Goal: Task Accomplishment & Management: Use online tool/utility

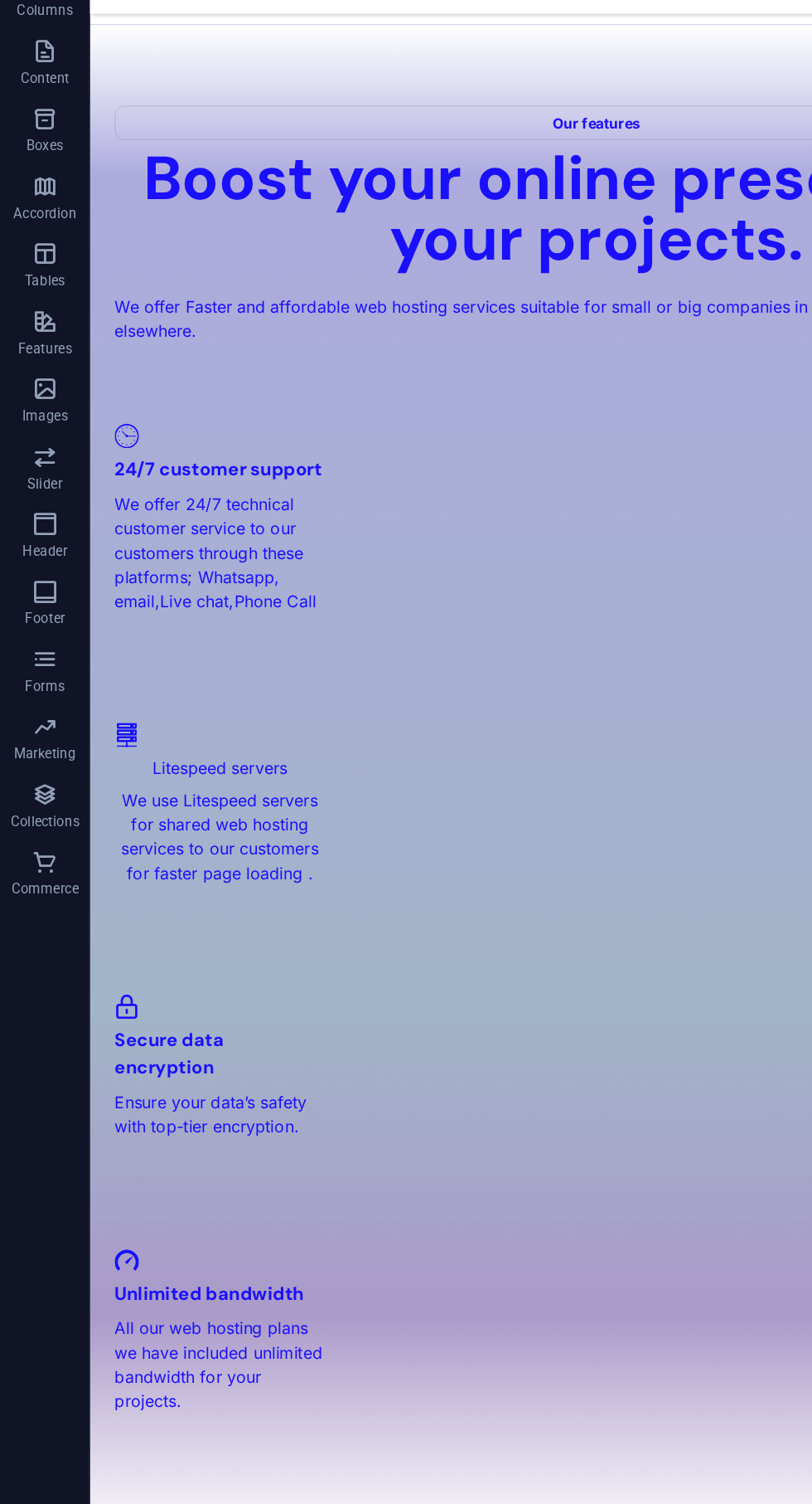
scroll to position [1840, 0]
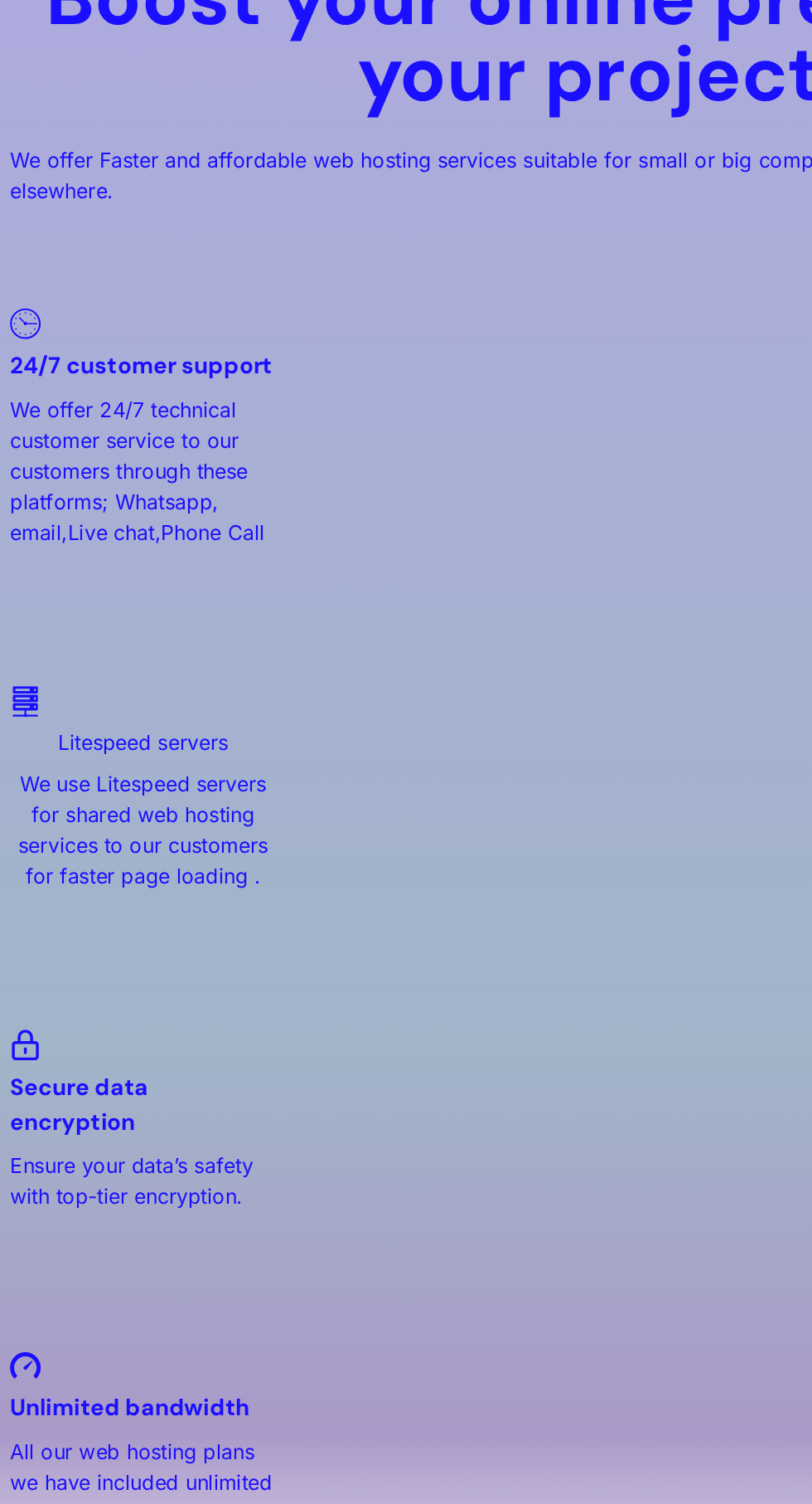
click at [165, 1501] on div "Mwk 8000 per month" at bounding box center [394, 1521] width 763 height 40
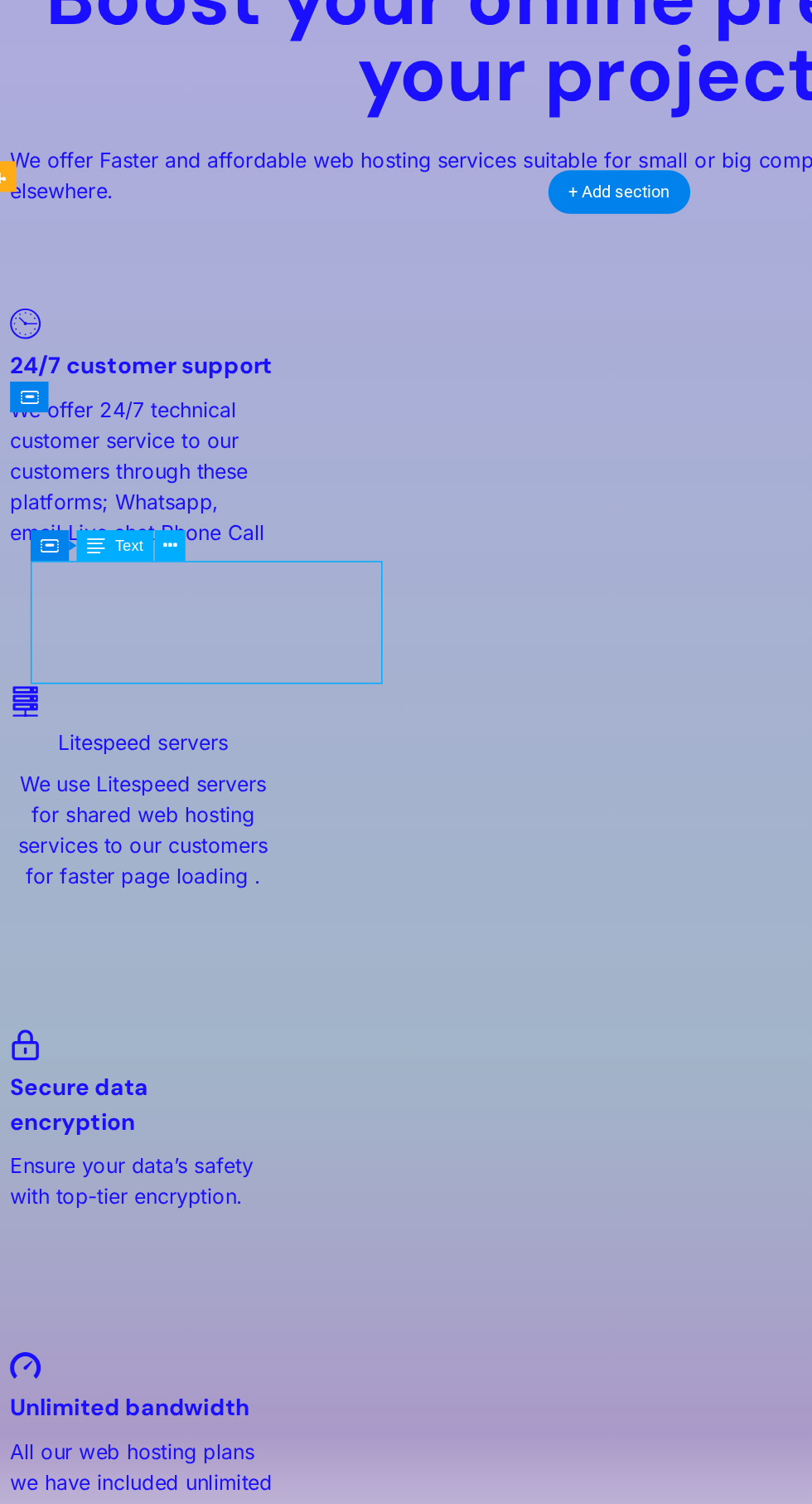
scroll to position [1840, 0]
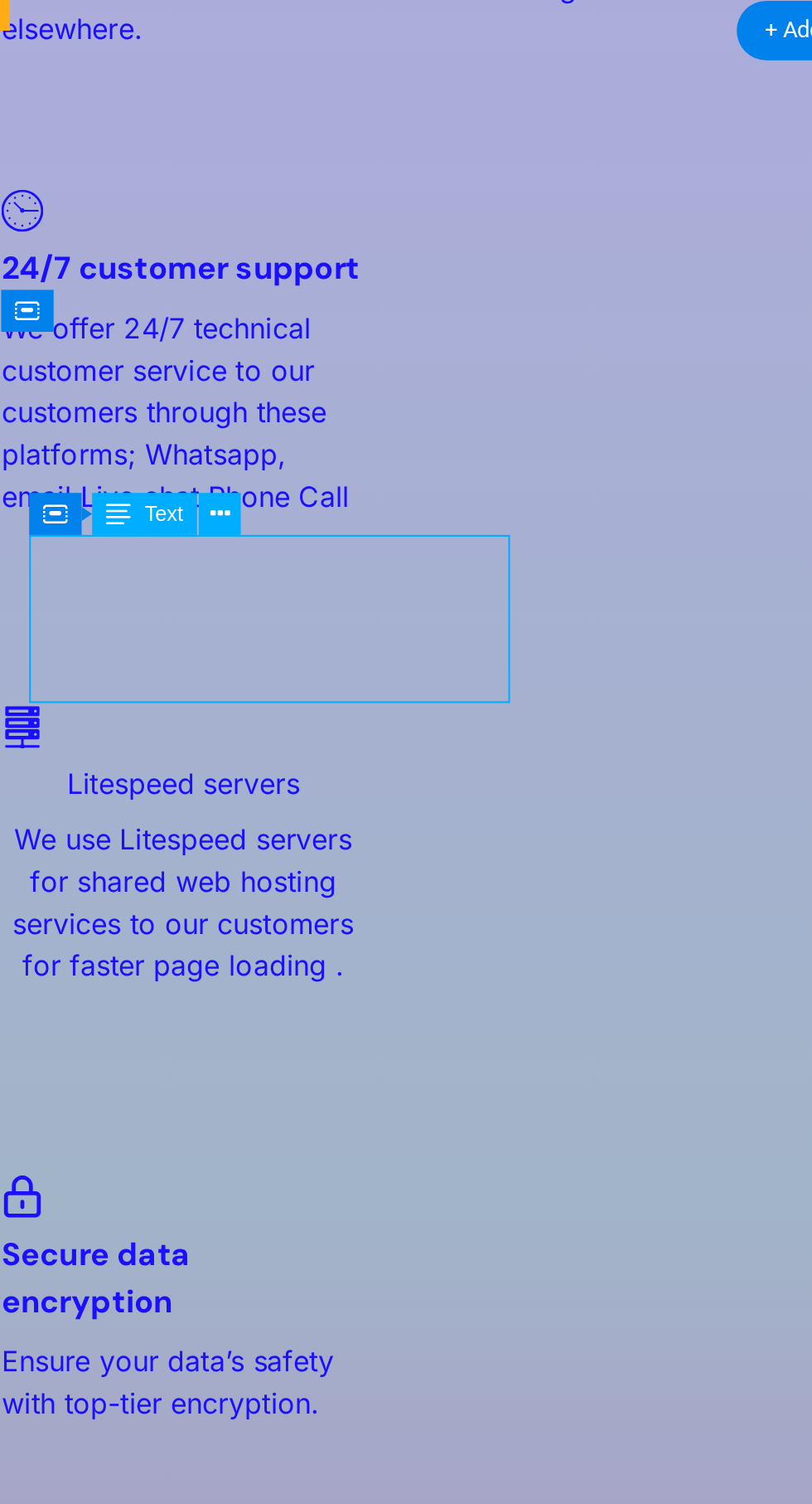
click at [179, 621] on icon at bounding box center [177, 619] width 8 height 16
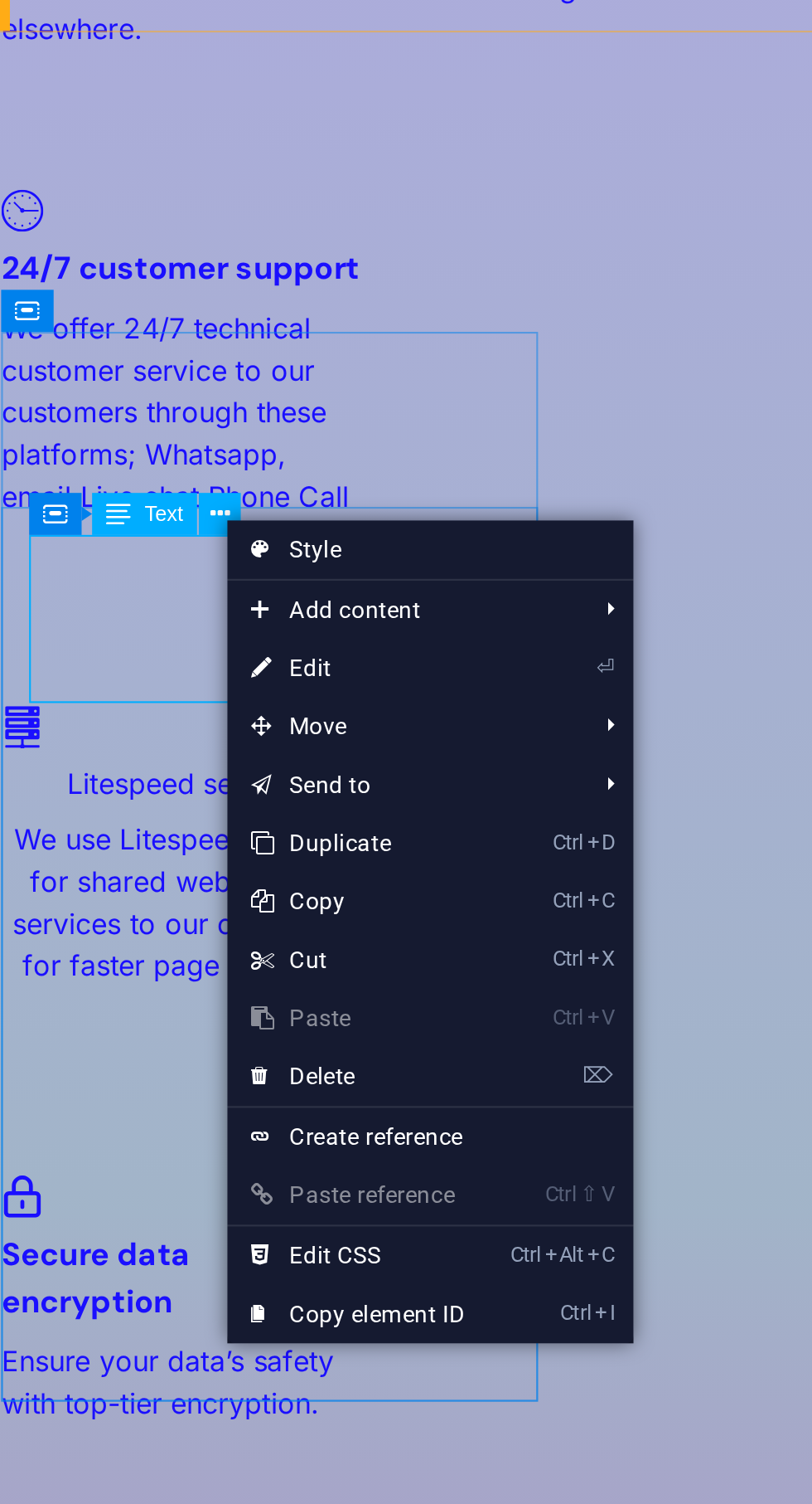
click at [229, 687] on link "⏎ Edit" at bounding box center [237, 685] width 111 height 25
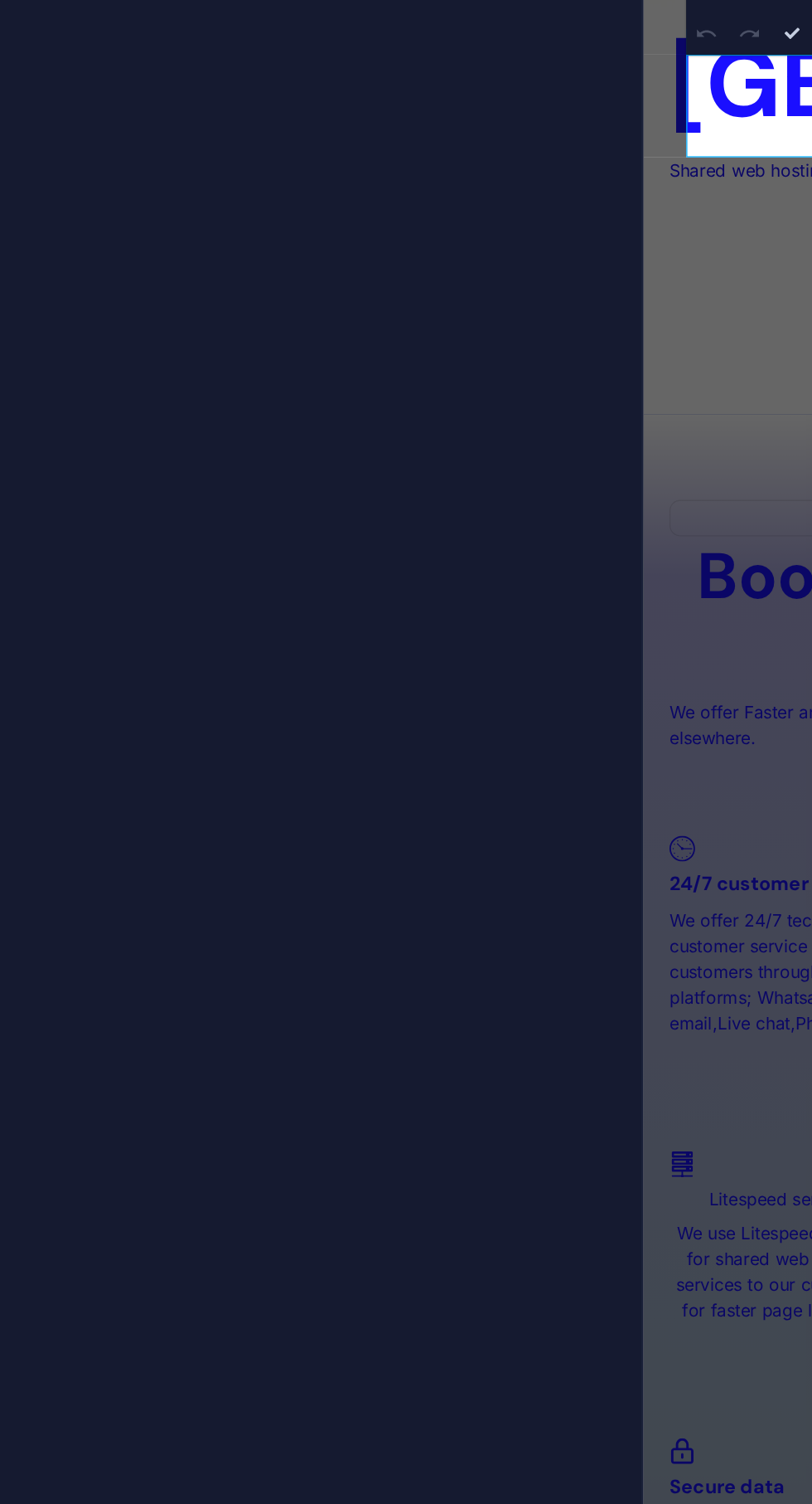
scroll to position [2651, 0]
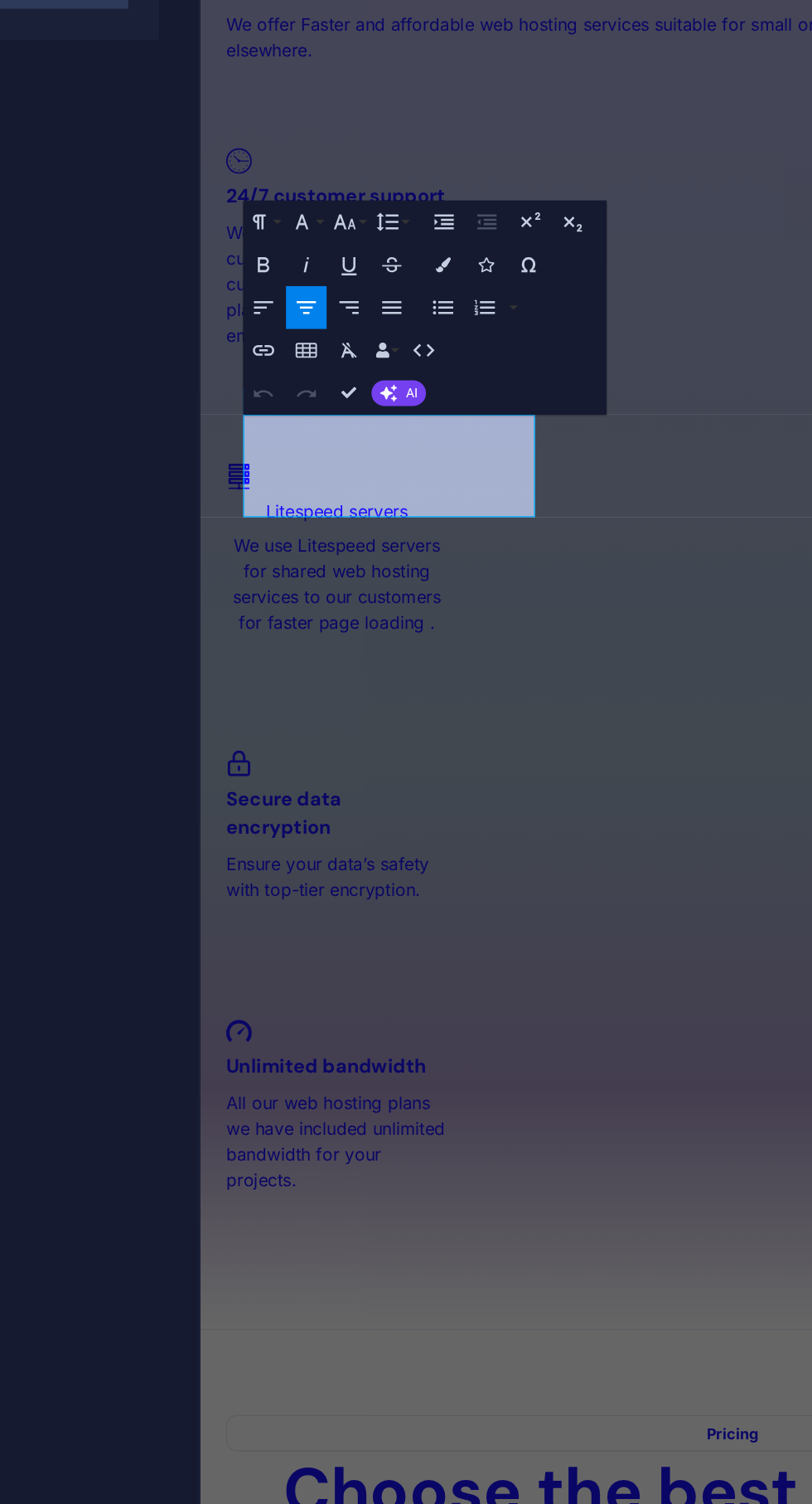
click at [334, 1465] on p "Mwk 8000 per month" at bounding box center [612, 1484] width 759 height 40
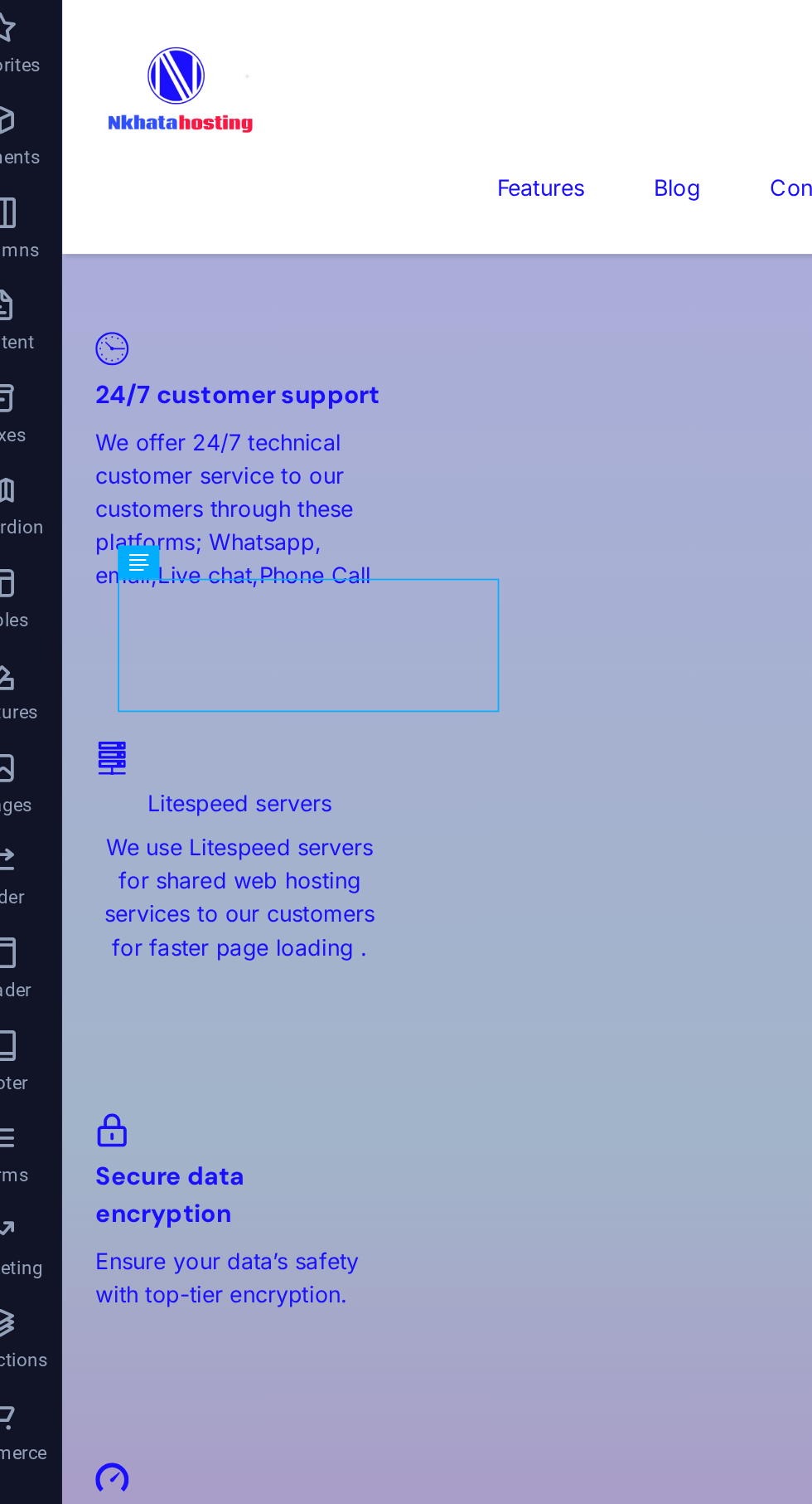
scroll to position [2145, 0]
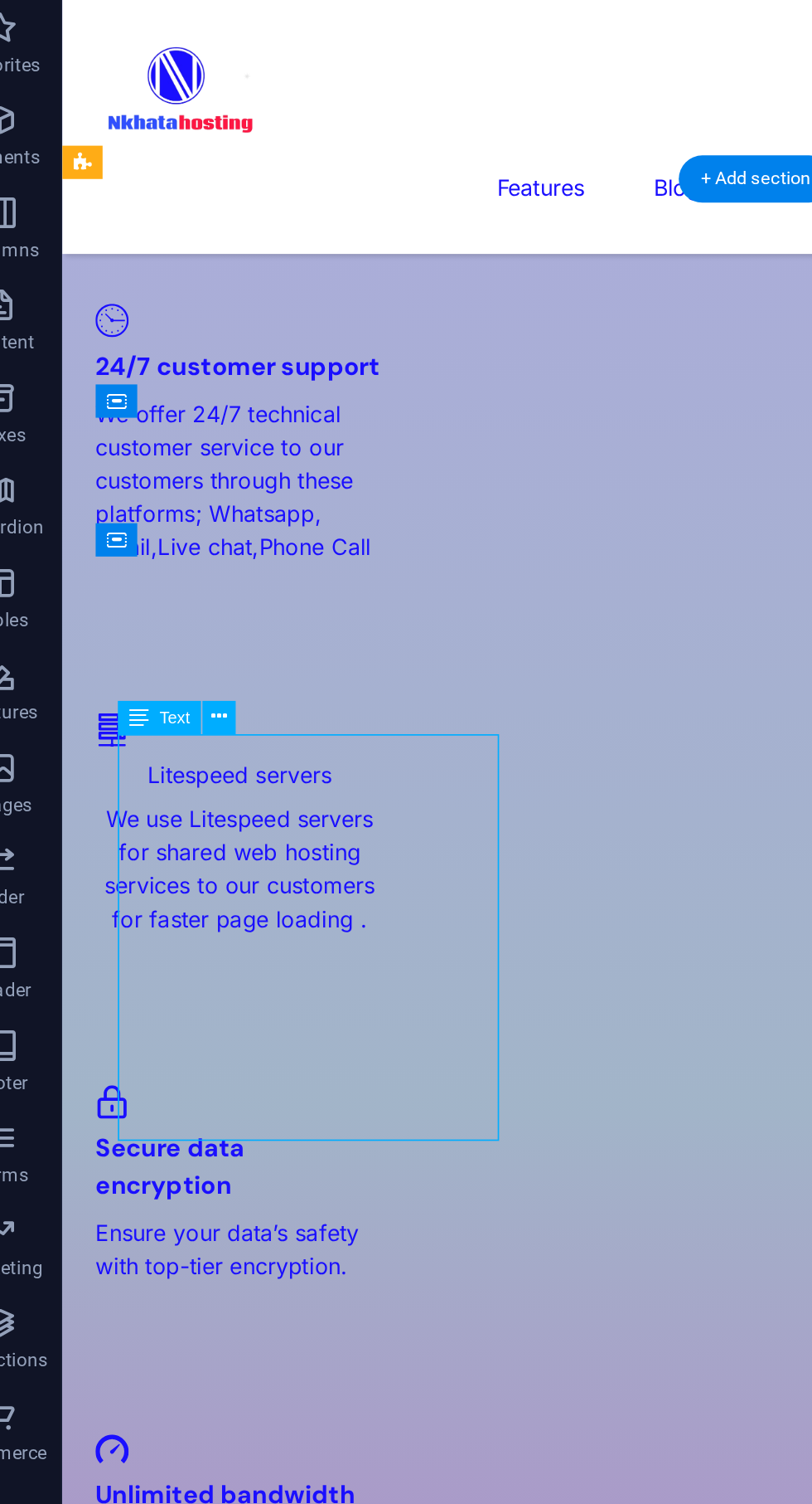
click at [153, 421] on icon at bounding box center [151, 428] width 8 height 16
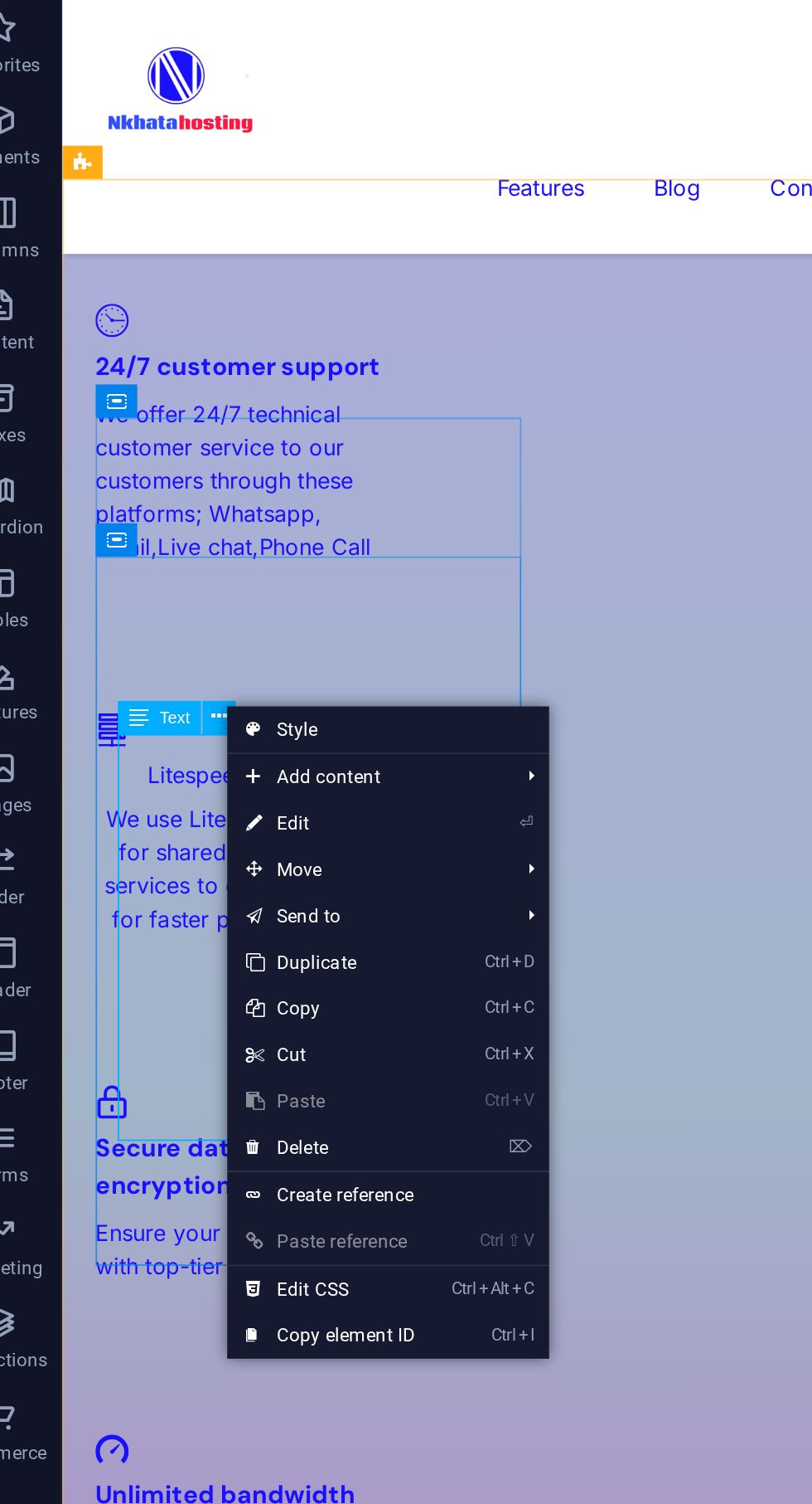
click at [197, 487] on link "⏎ Edit" at bounding box center [211, 485] width 111 height 25
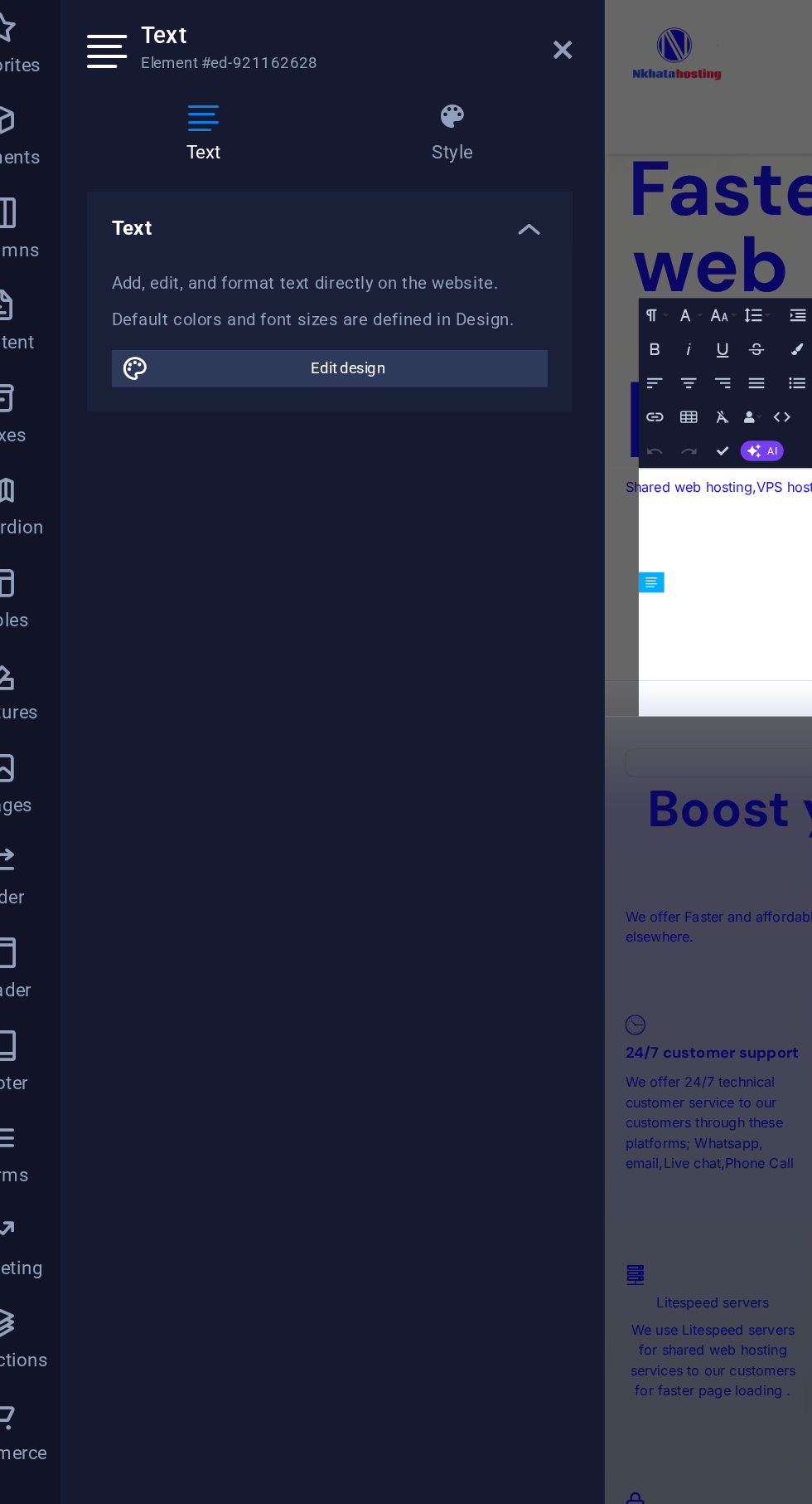
scroll to position [2980, 0]
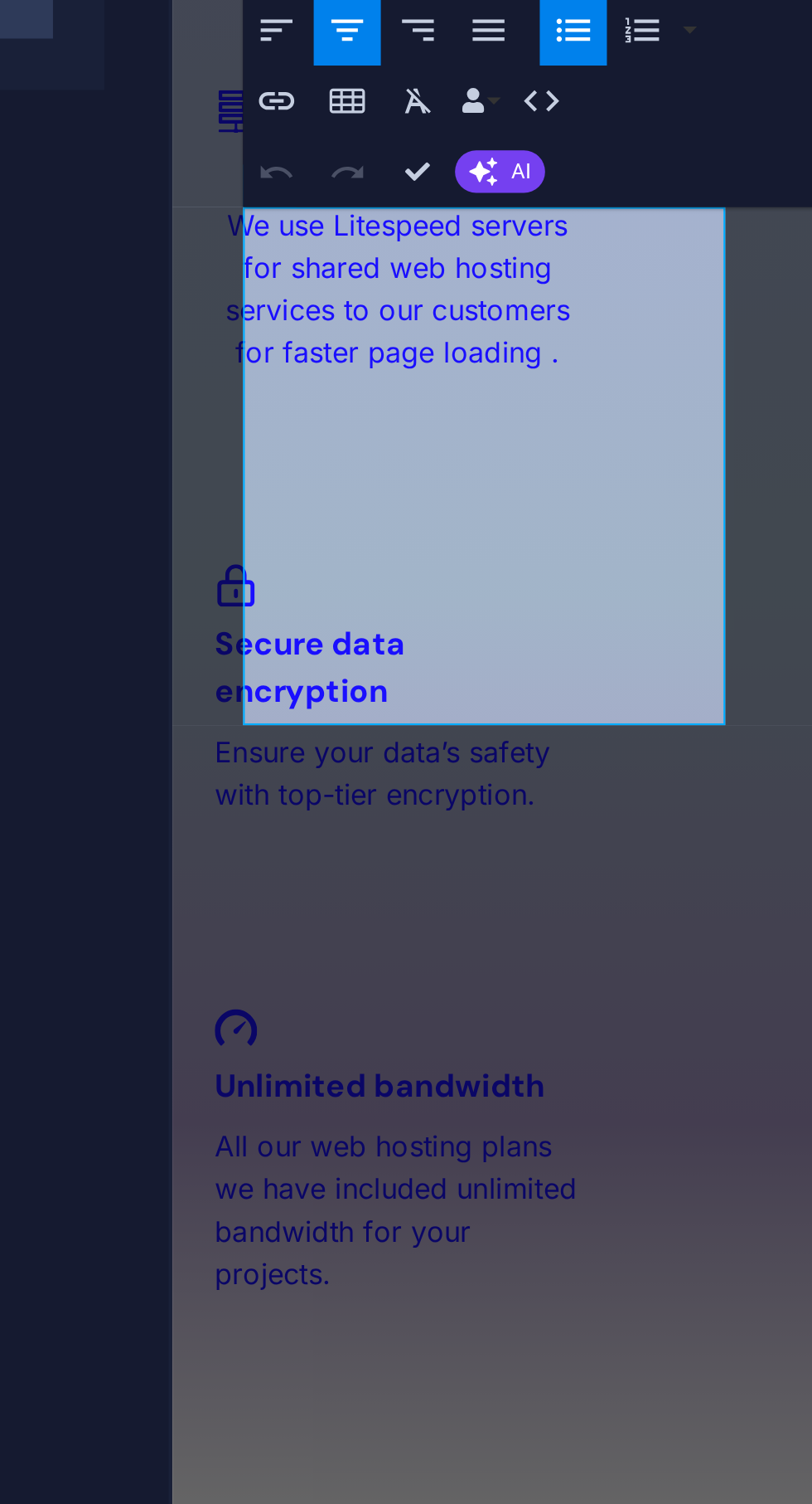
click at [550, 909] on strong "1 GB space" at bounding box center [585, 917] width 71 height 17
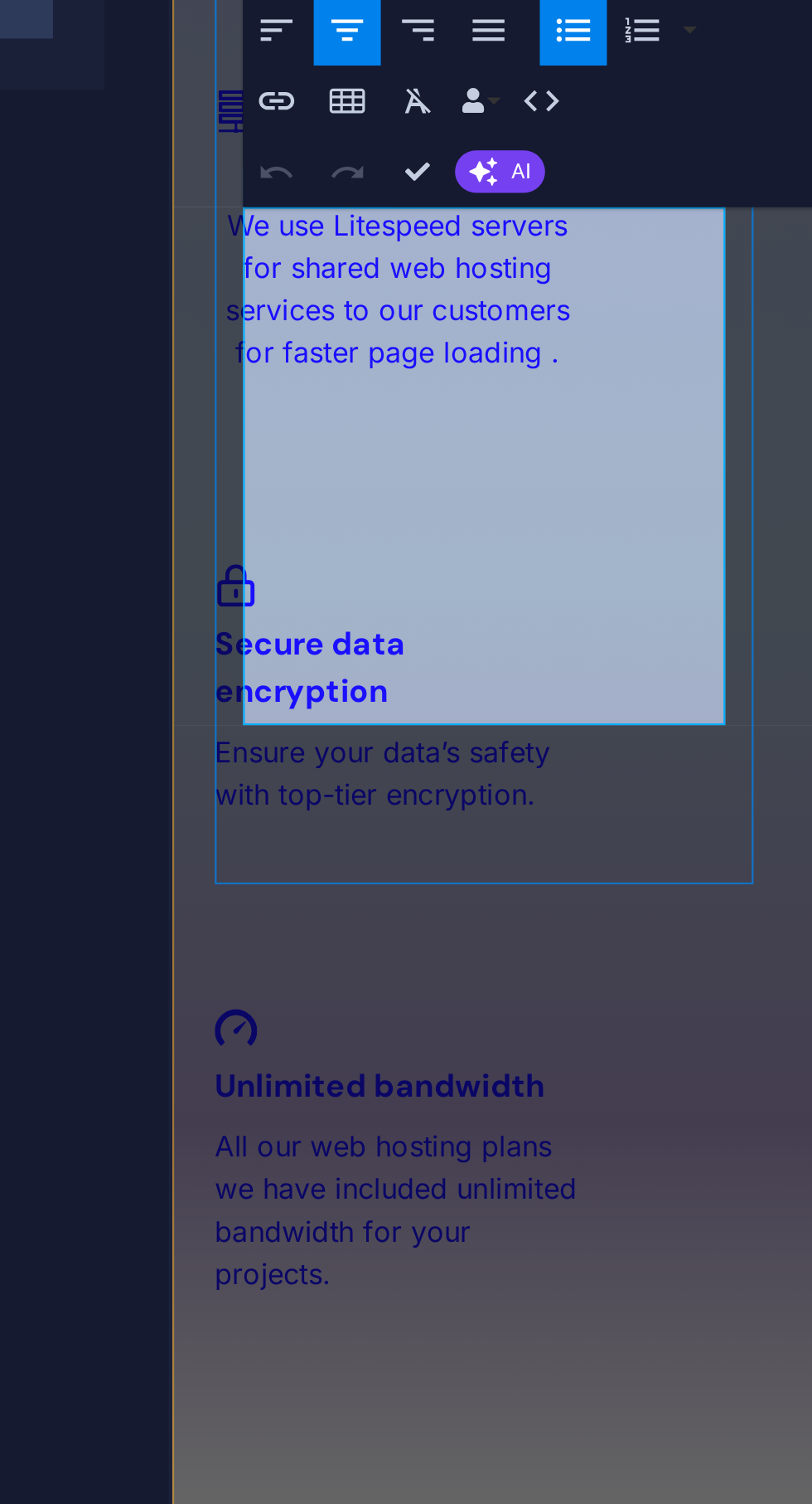
click at [550, 909] on strong "1 GB space" at bounding box center [585, 917] width 71 height 17
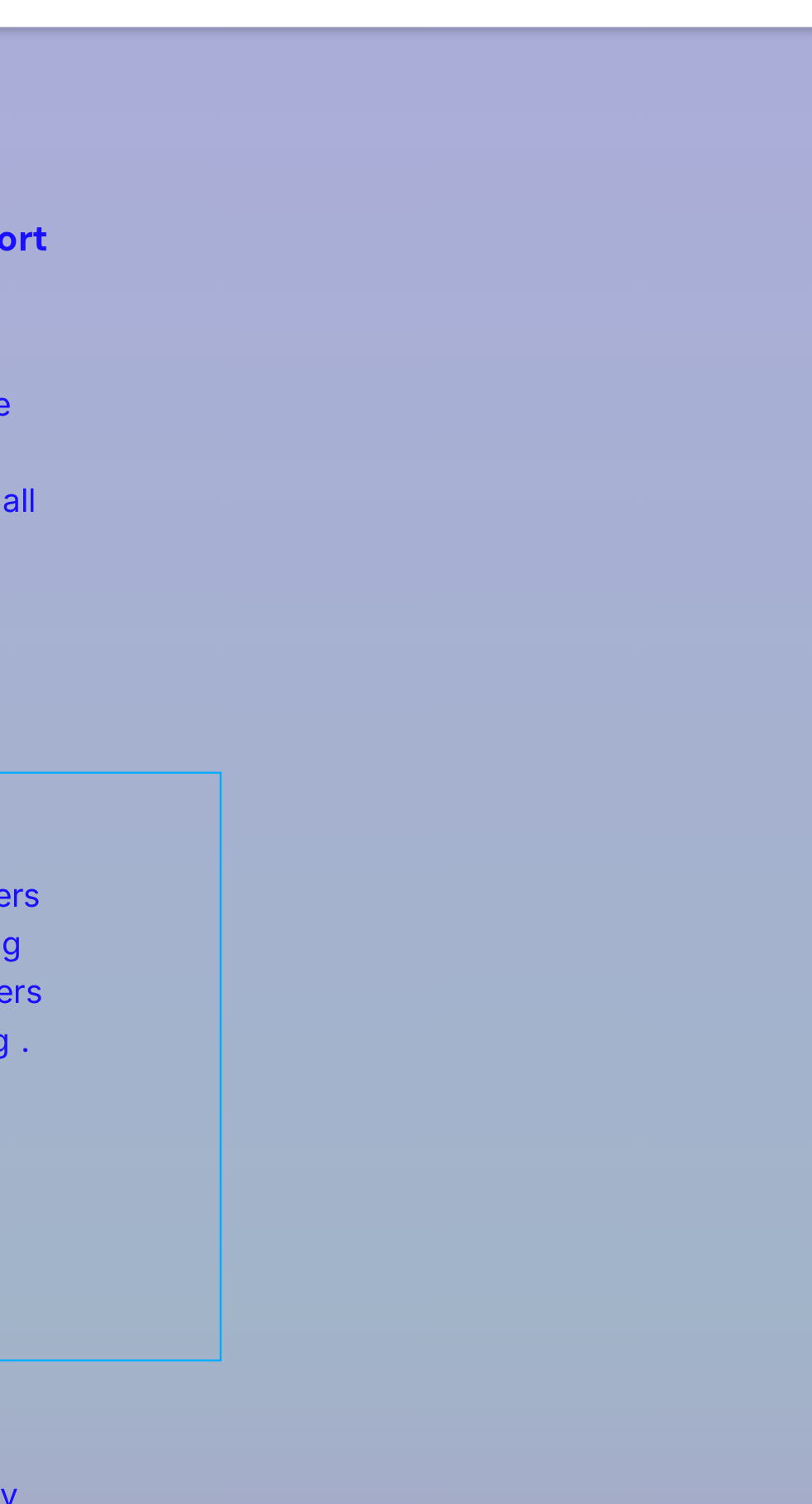
scroll to position [2131, 0]
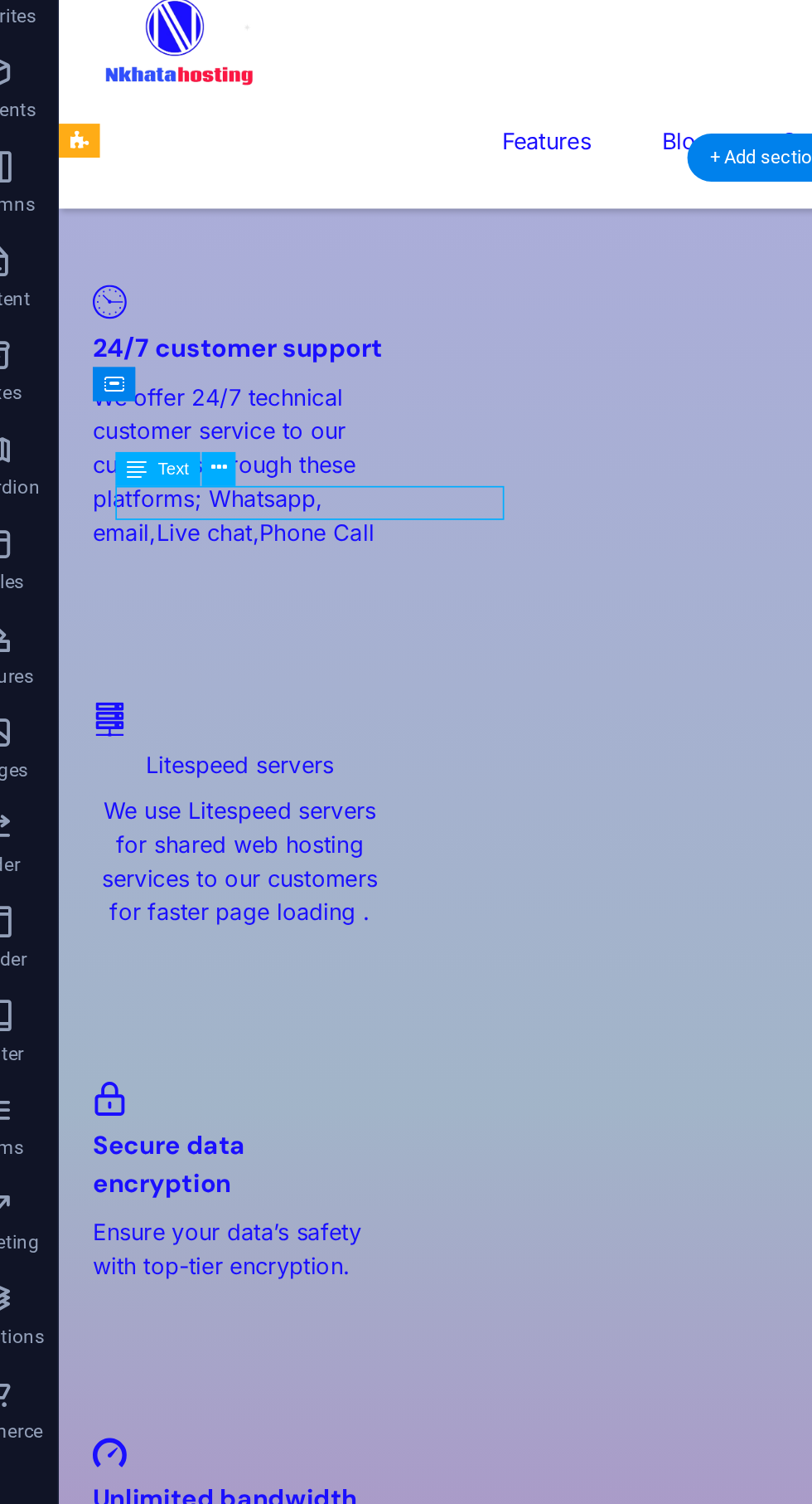
scroll to position [2133, 0]
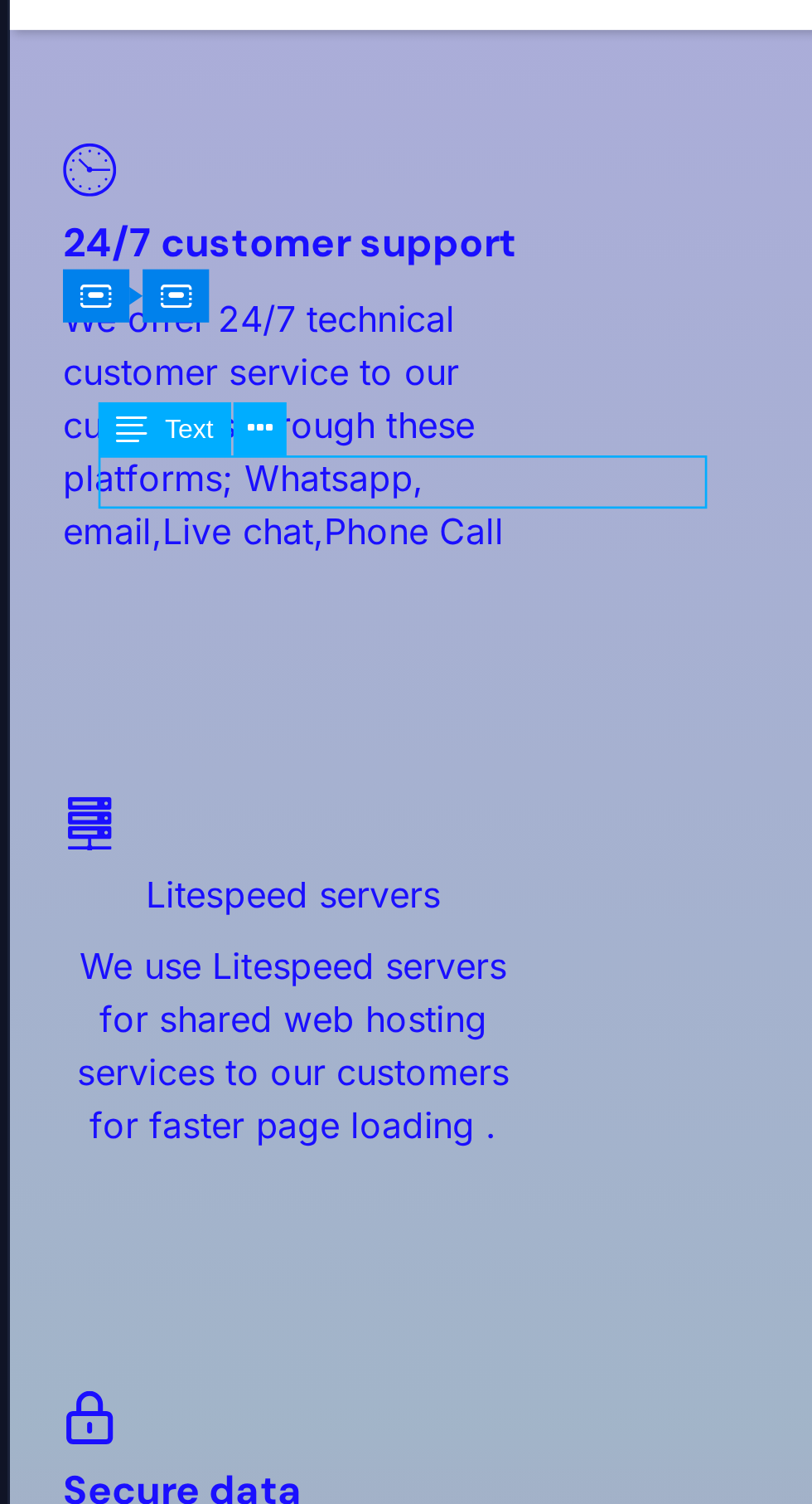
click at [153, 312] on icon at bounding box center [151, 313] width 8 height 16
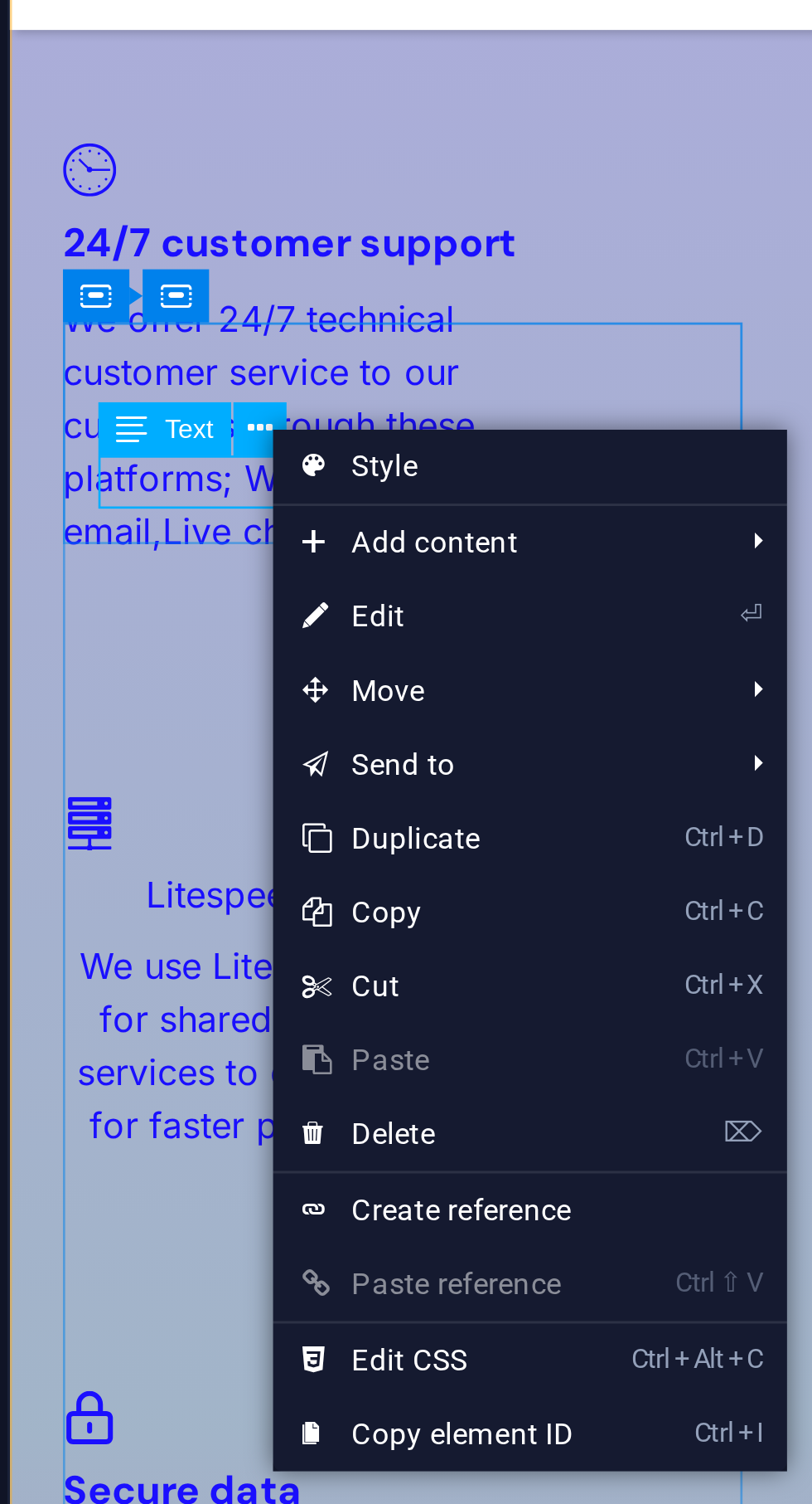
click at [196, 381] on link "⏎ Edit" at bounding box center [211, 377] width 111 height 25
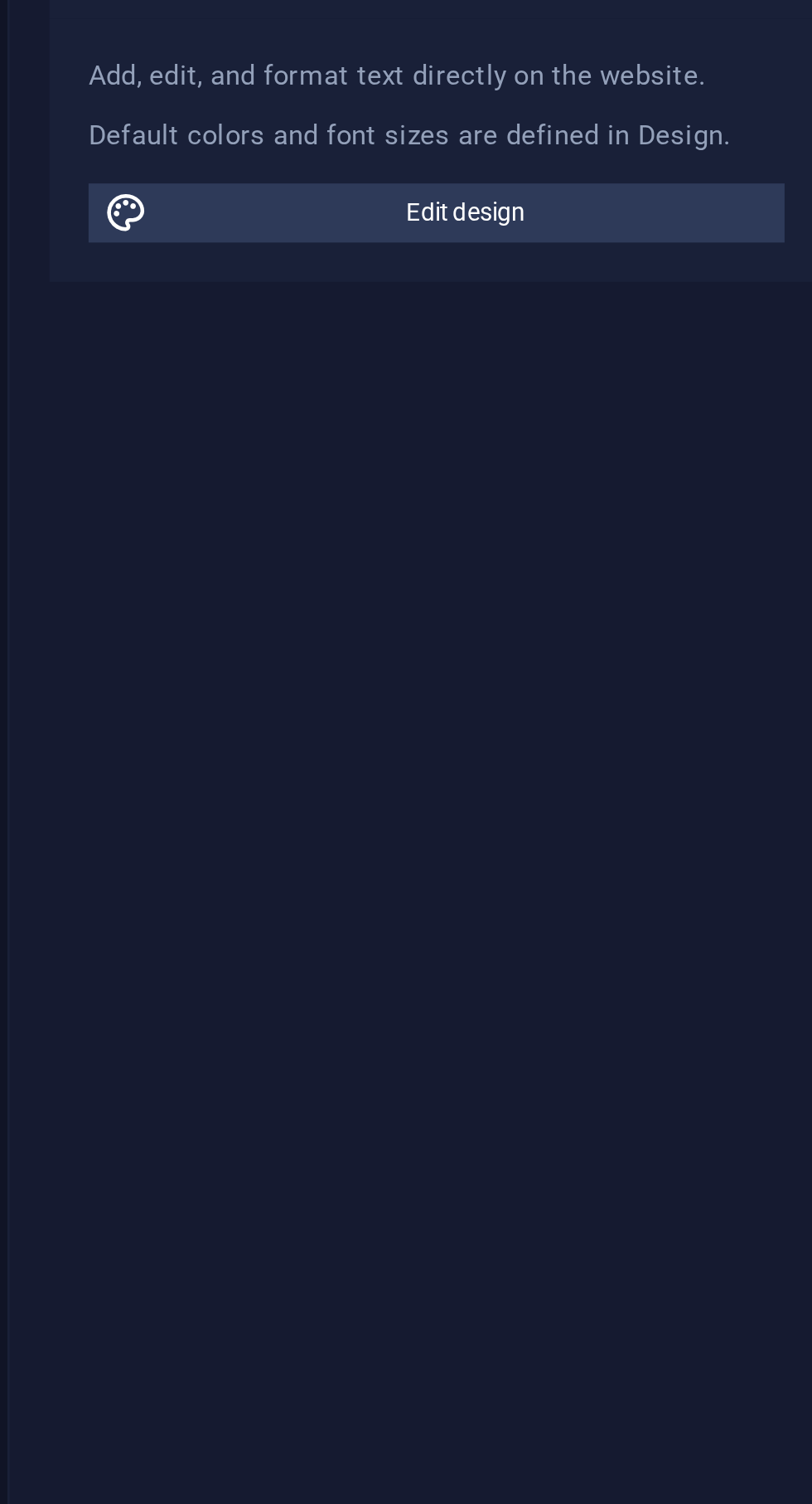
click at [448, 167] on button "Strikethrough" at bounding box center [439, 161] width 18 height 19
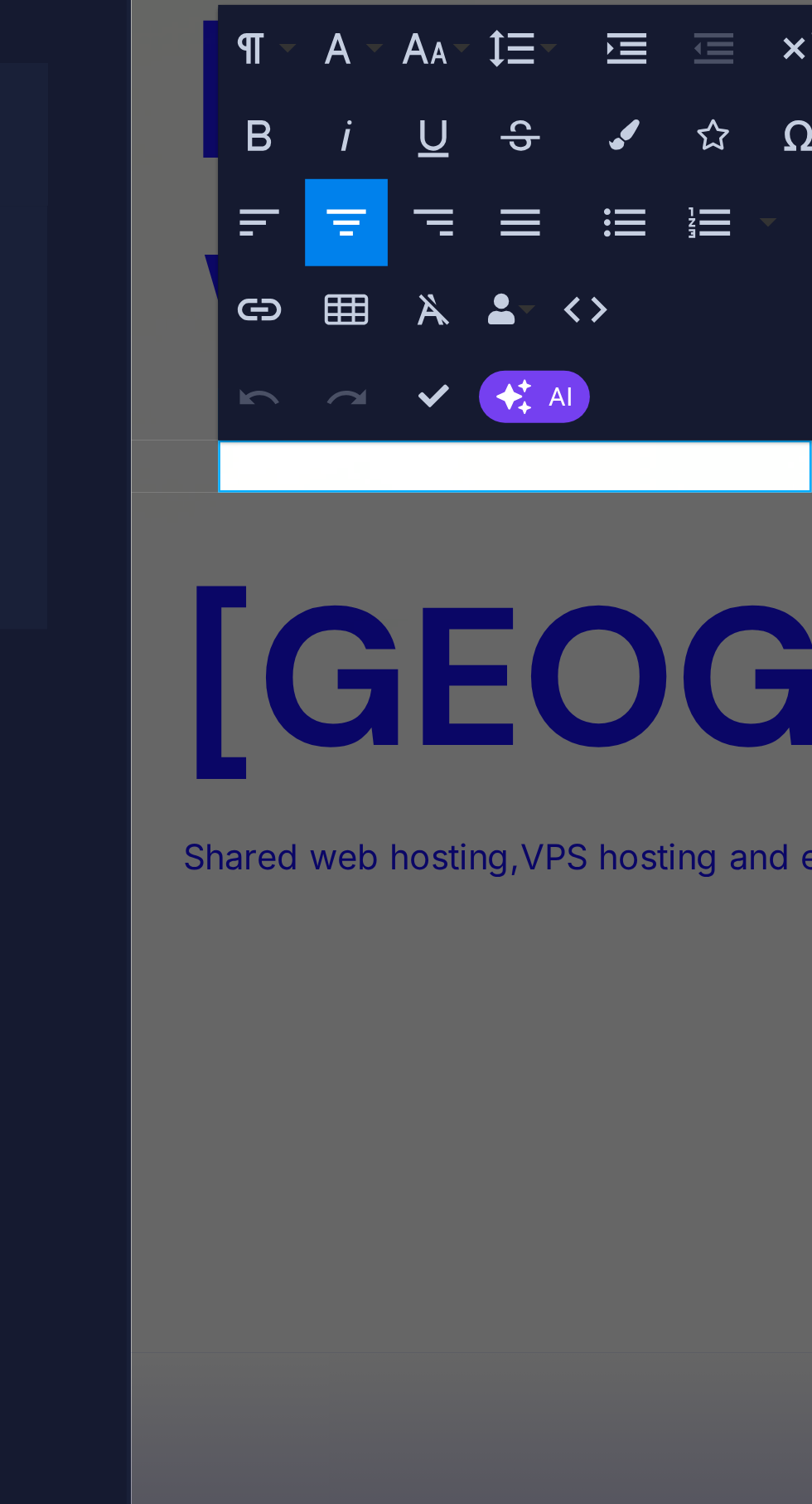
scroll to position [2967, 0]
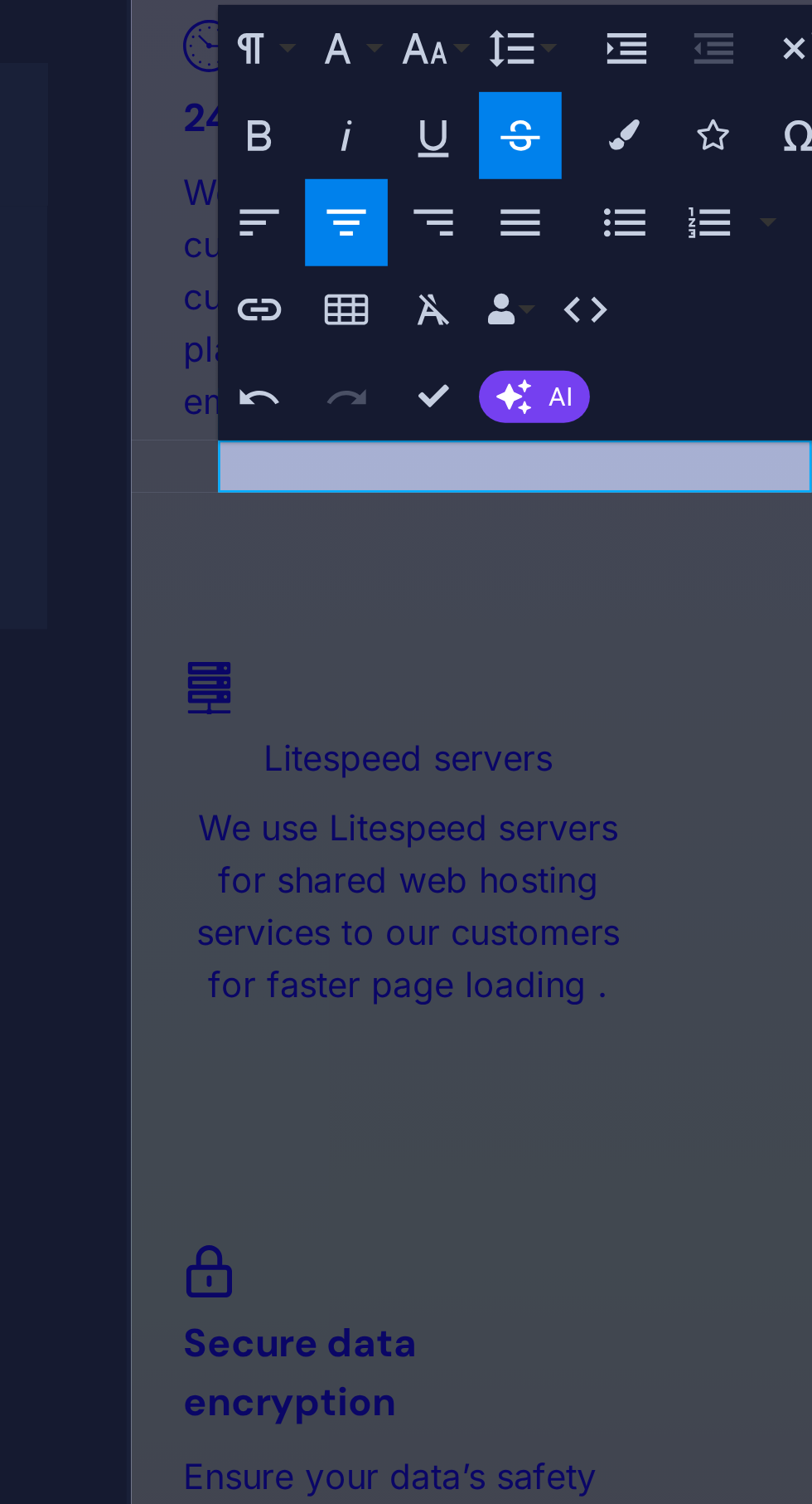
click at [321, 1151] on p "​ Chambo" at bounding box center [543, 1160] width 759 height 20
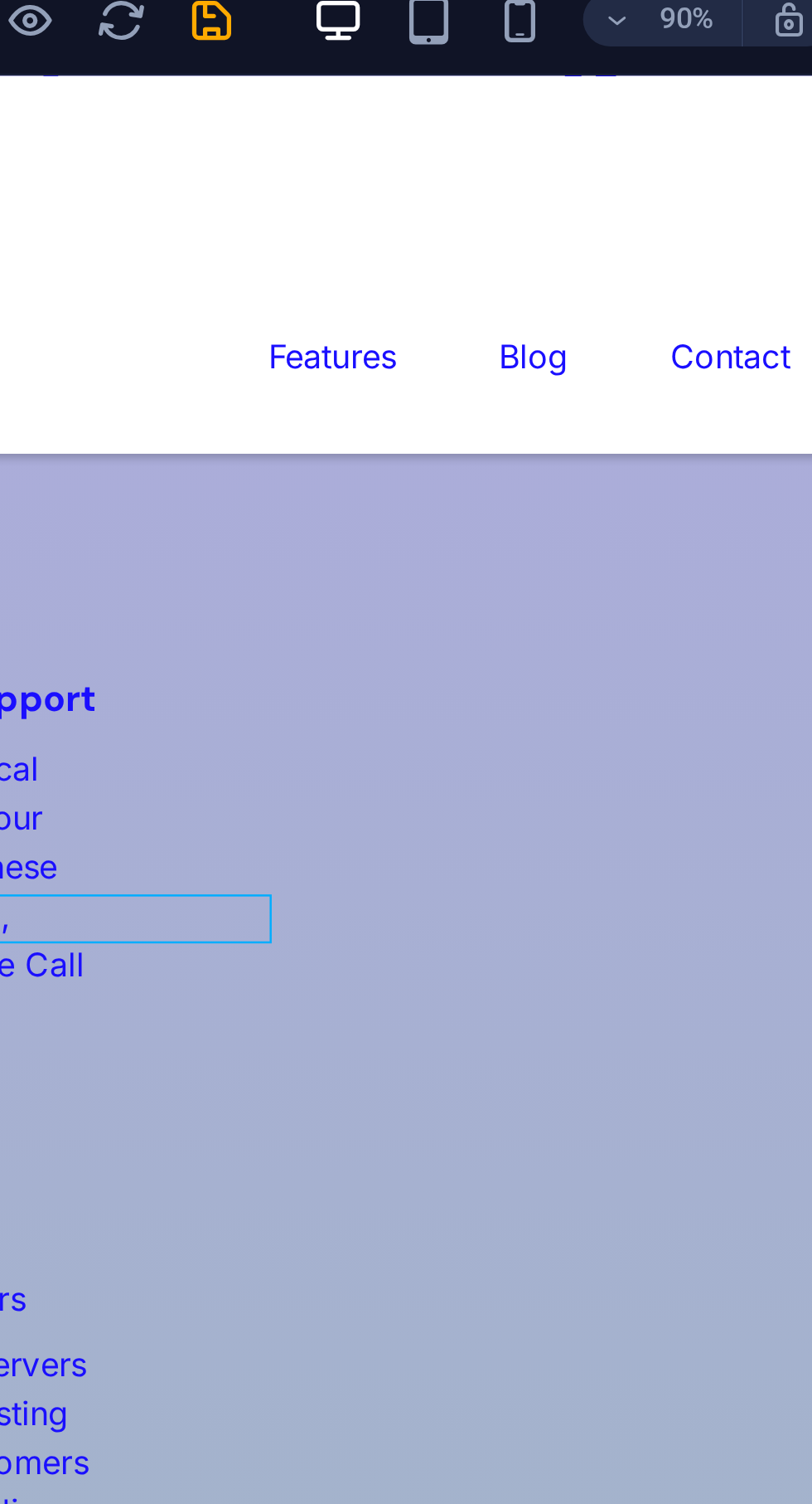
scroll to position [2115, 0]
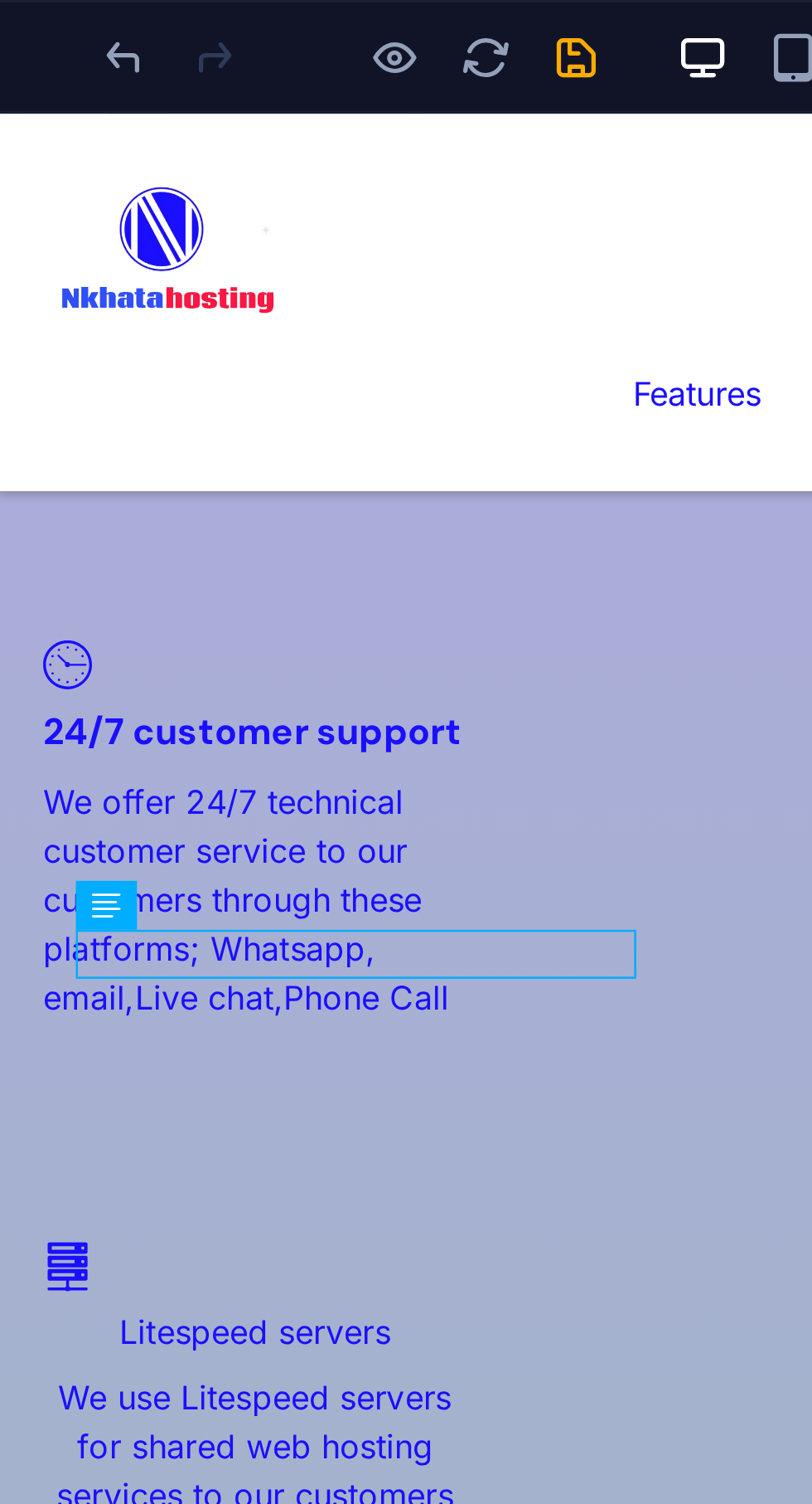
click at [285, 20] on icon "save" at bounding box center [280, 20] width 20 height 20
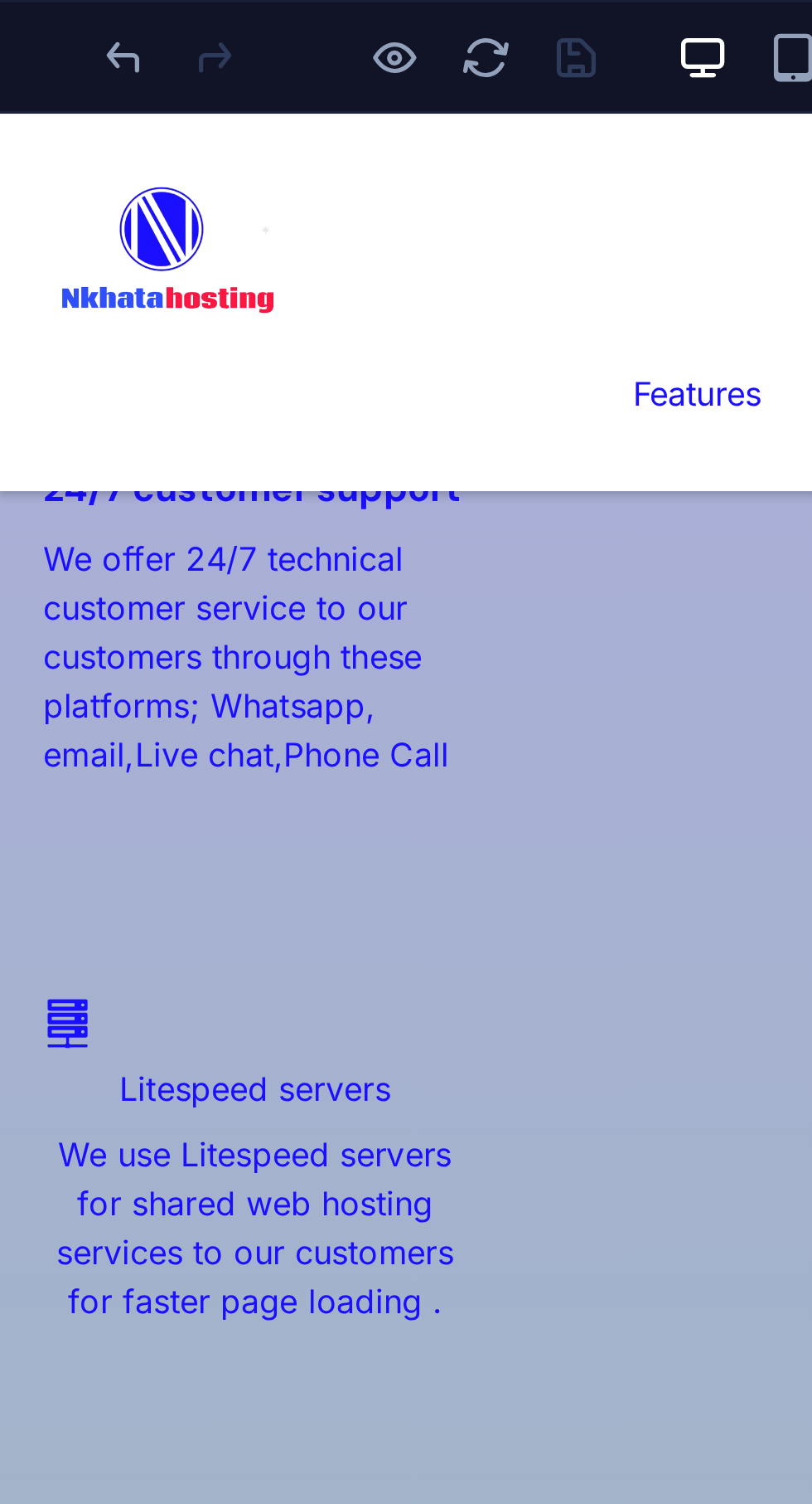
scroll to position [2210, 0]
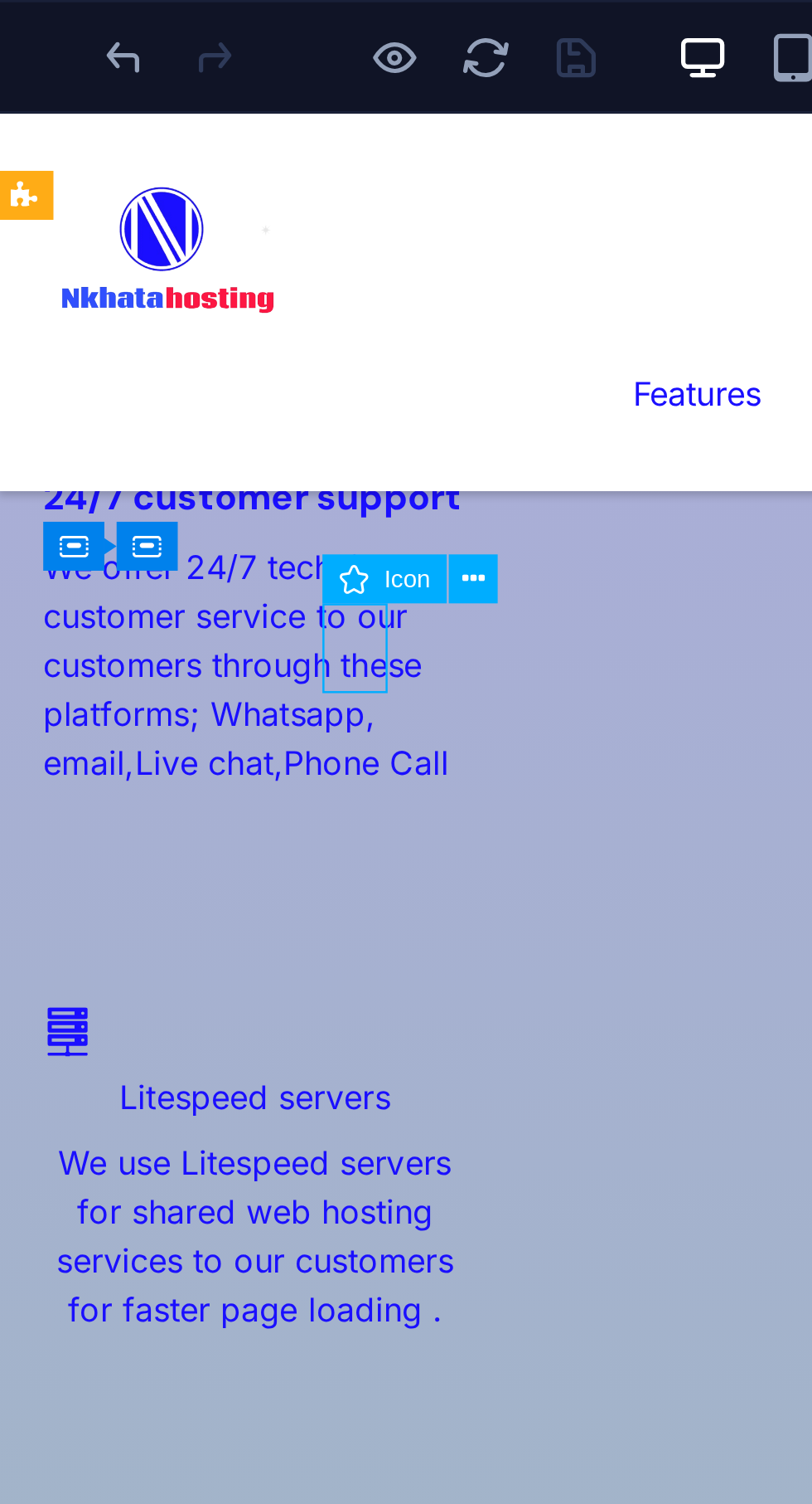
click at [244, 213] on icon at bounding box center [242, 211] width 8 height 16
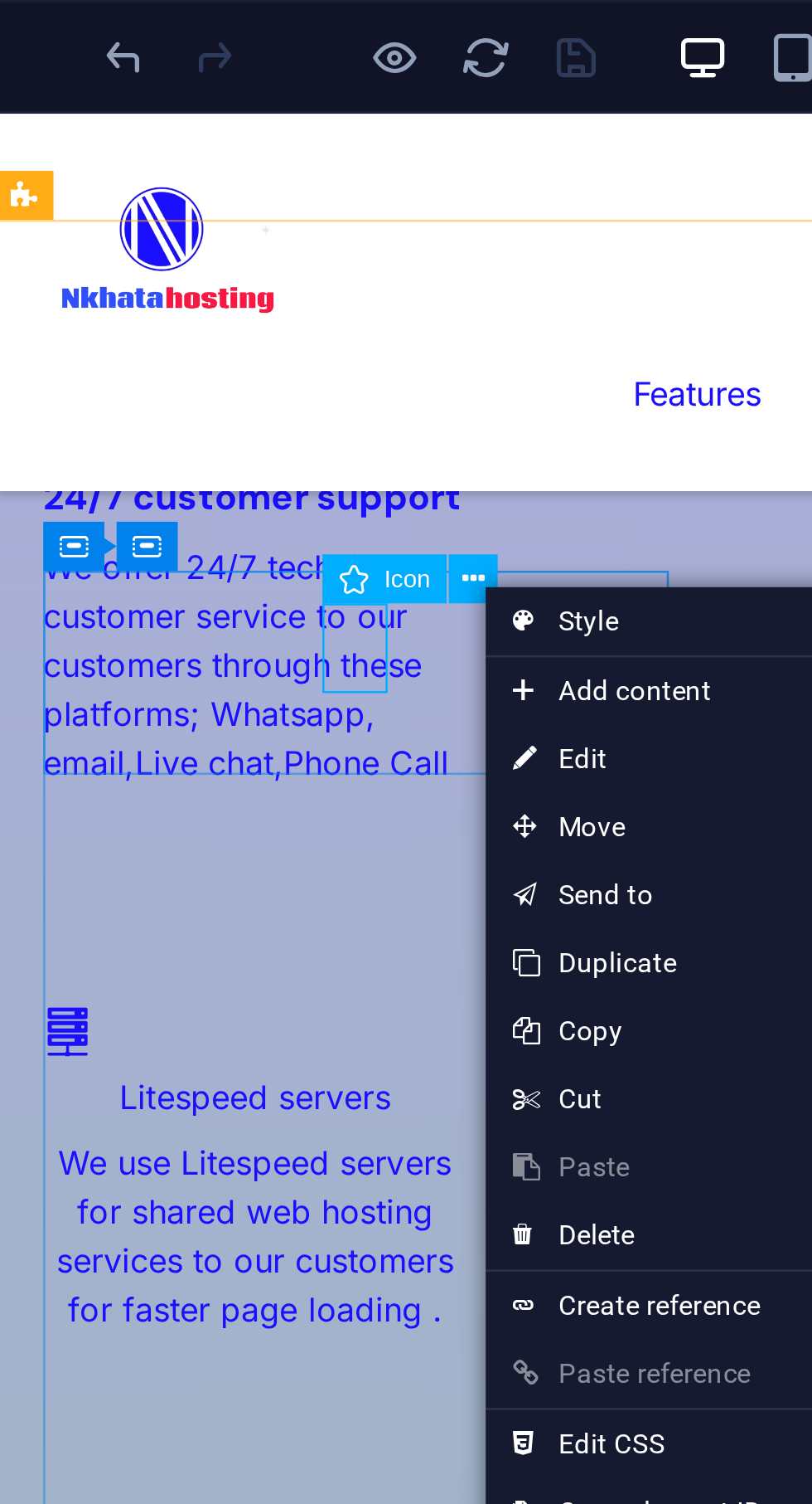
click at [288, 278] on link "⏎ Edit" at bounding box center [302, 278] width 111 height 25
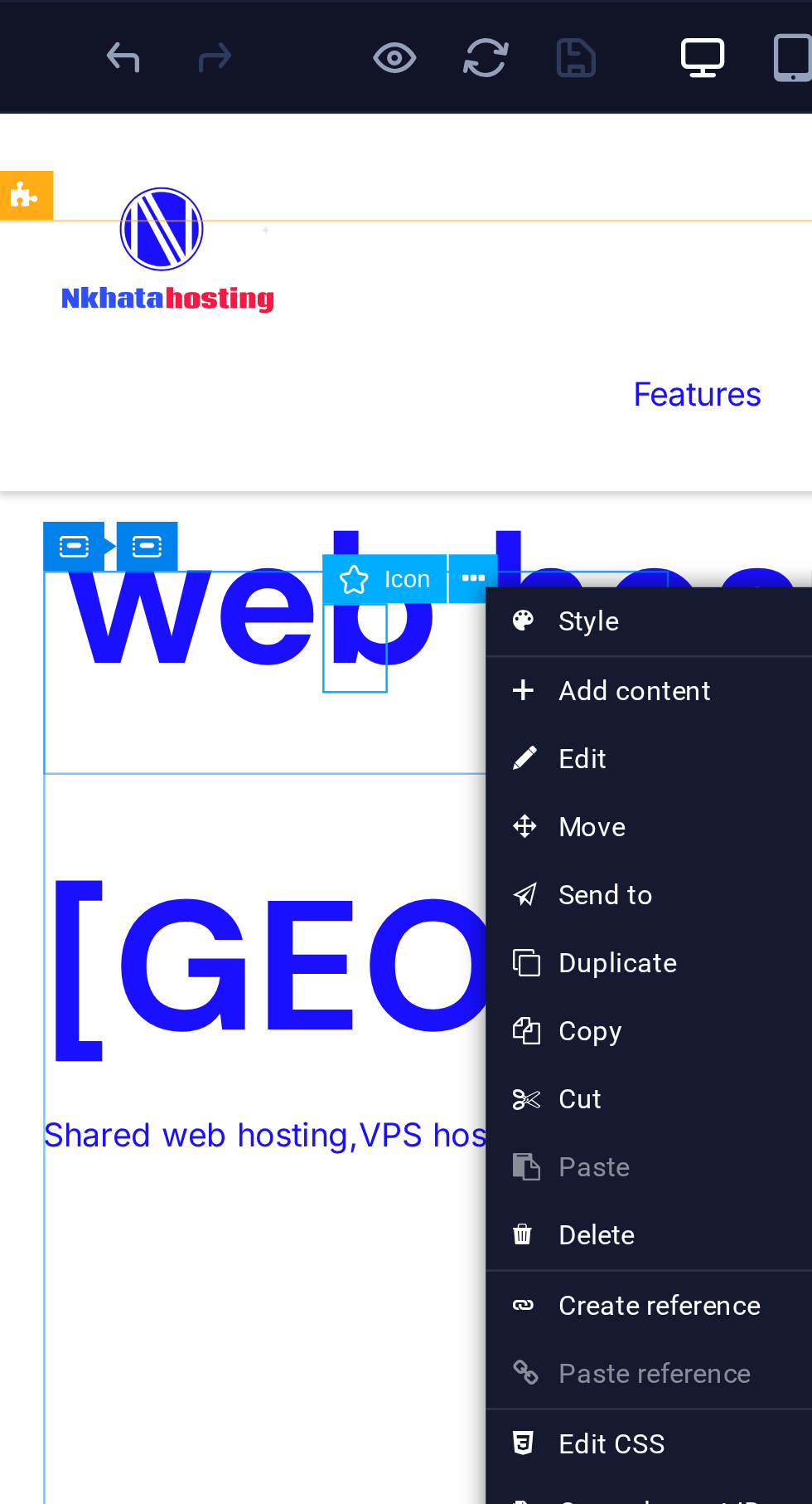
select select "xMidYMid"
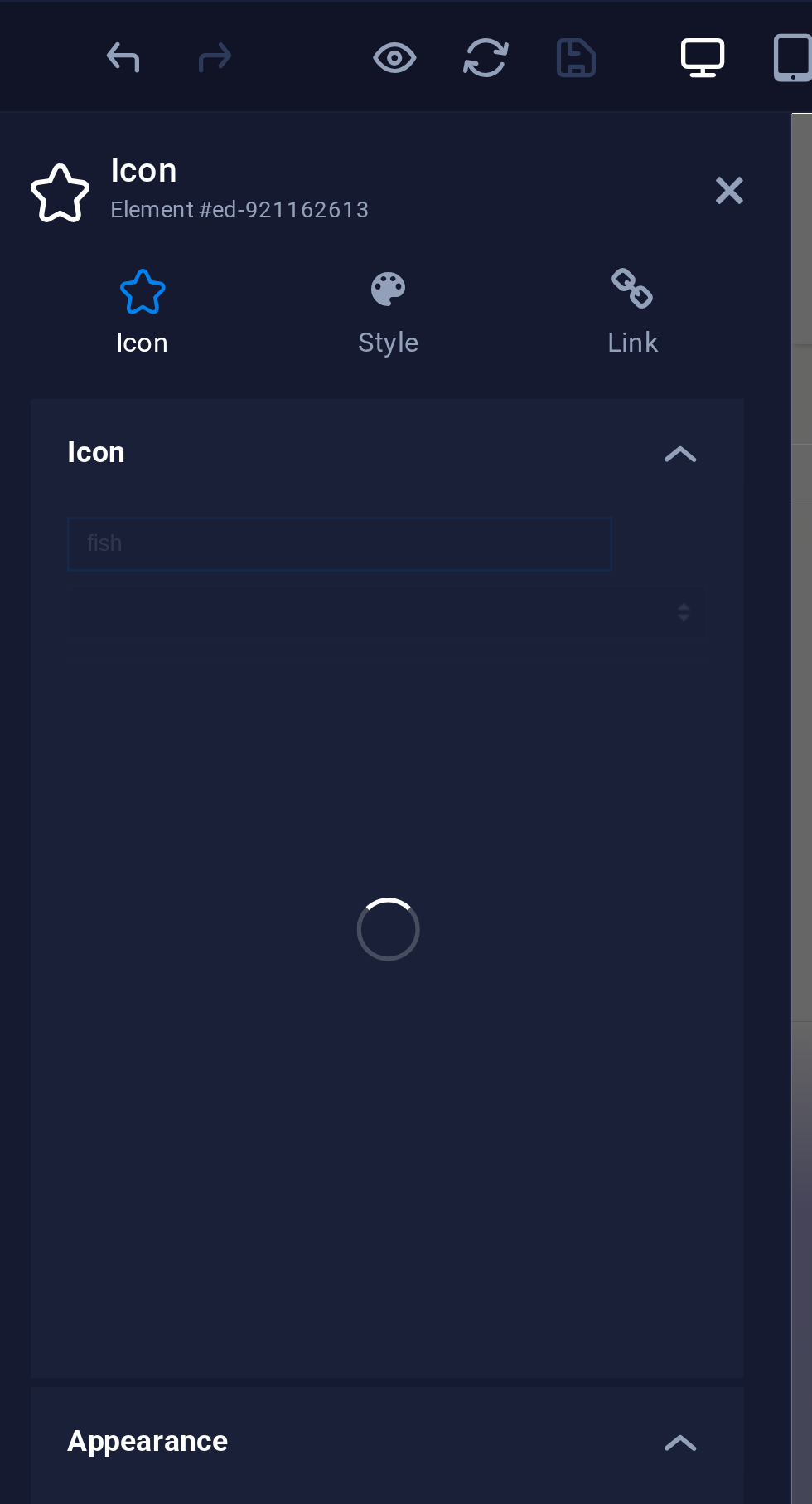
scroll to position [3044, 0]
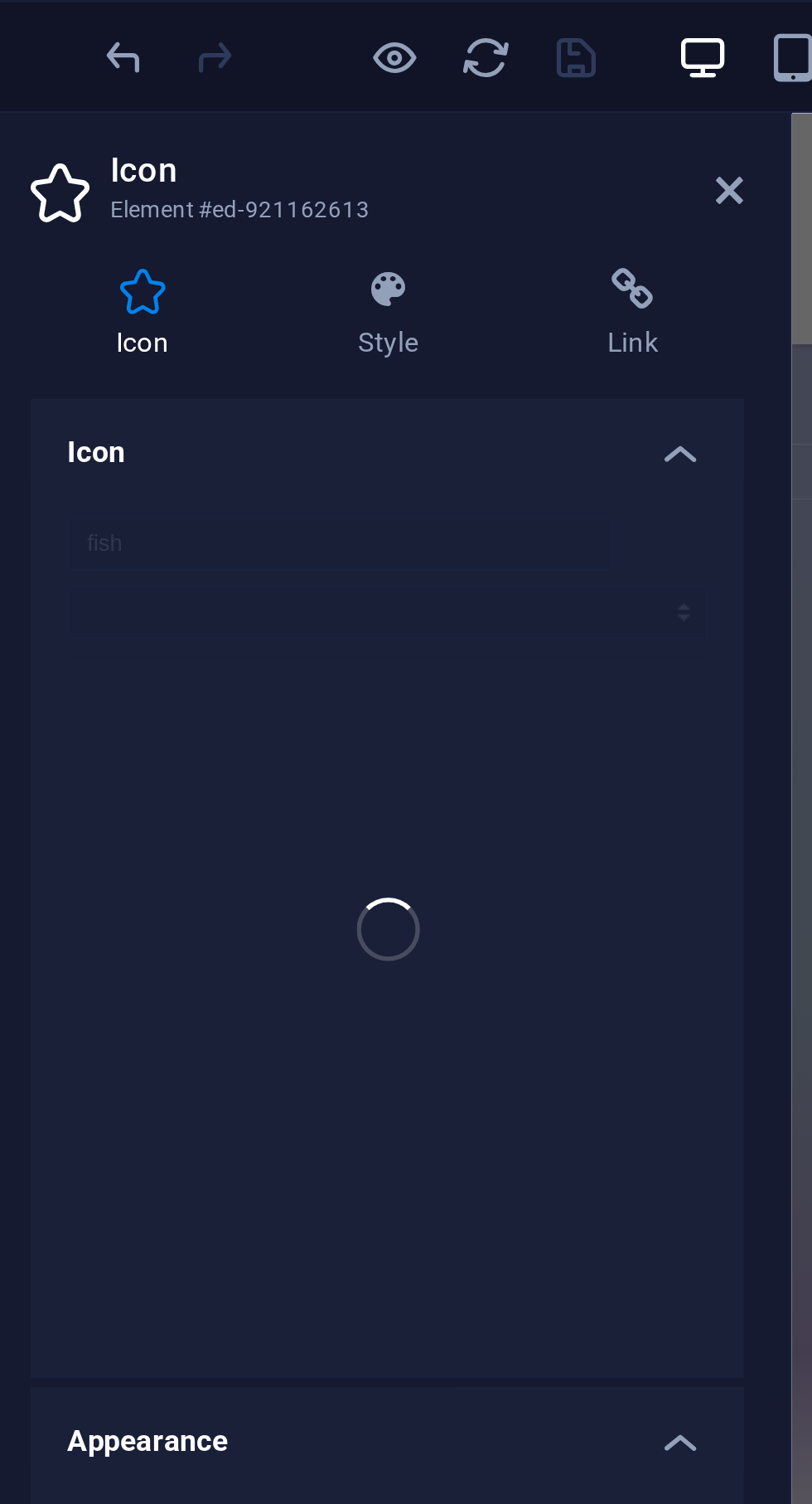
click at [169, 199] on div "fish" at bounding box center [210, 339] width 261 height 328
click at [151, 199] on div "fish" at bounding box center [210, 339] width 261 height 328
click at [128, 112] on icon at bounding box center [121, 106] width 82 height 17
click at [340, 67] on icon at bounding box center [335, 70] width 10 height 13
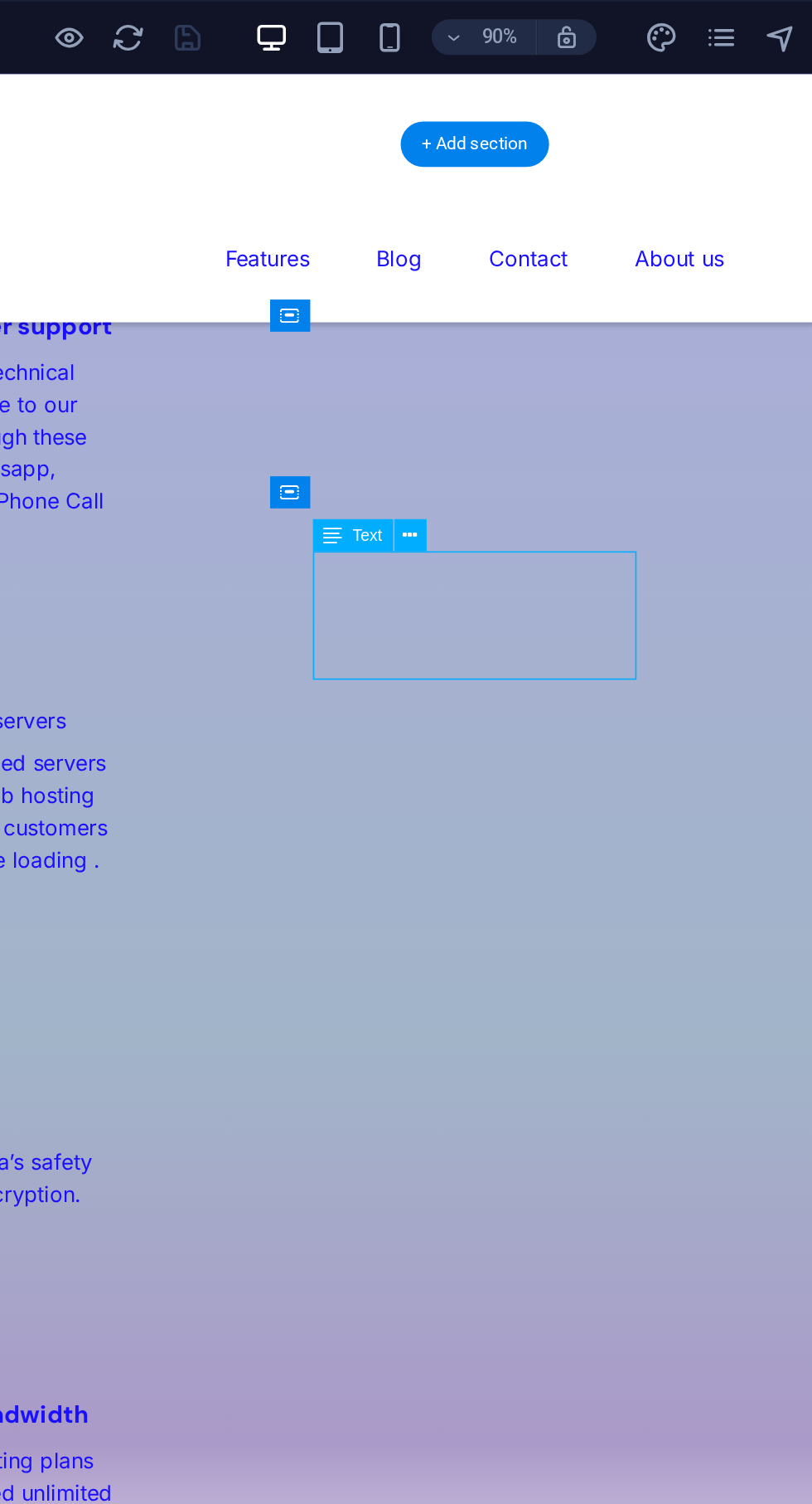
click at [405, 295] on icon at bounding box center [403, 297] width 8 height 16
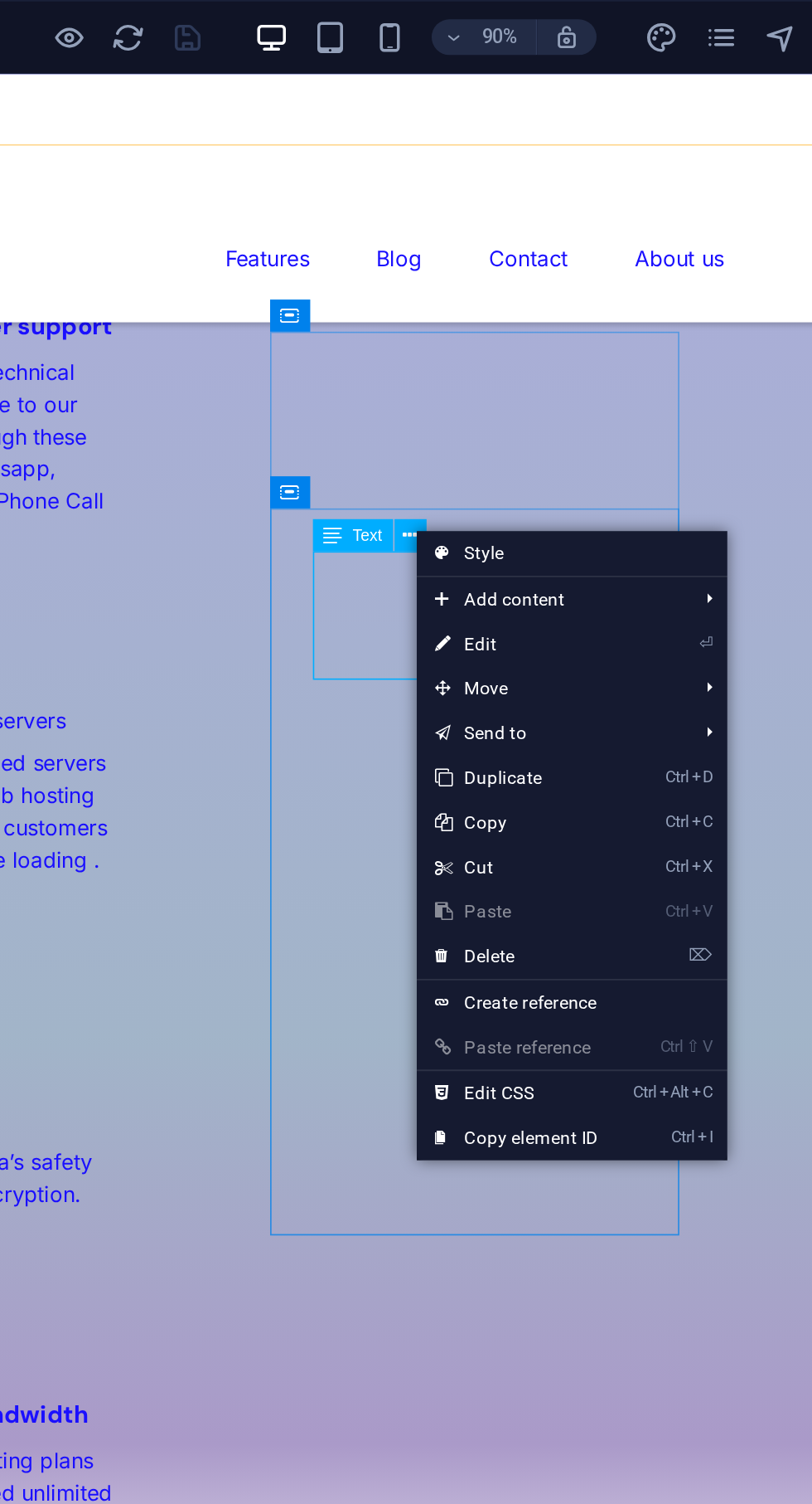
click at [454, 366] on link "⏎ Edit" at bounding box center [463, 359] width 111 height 25
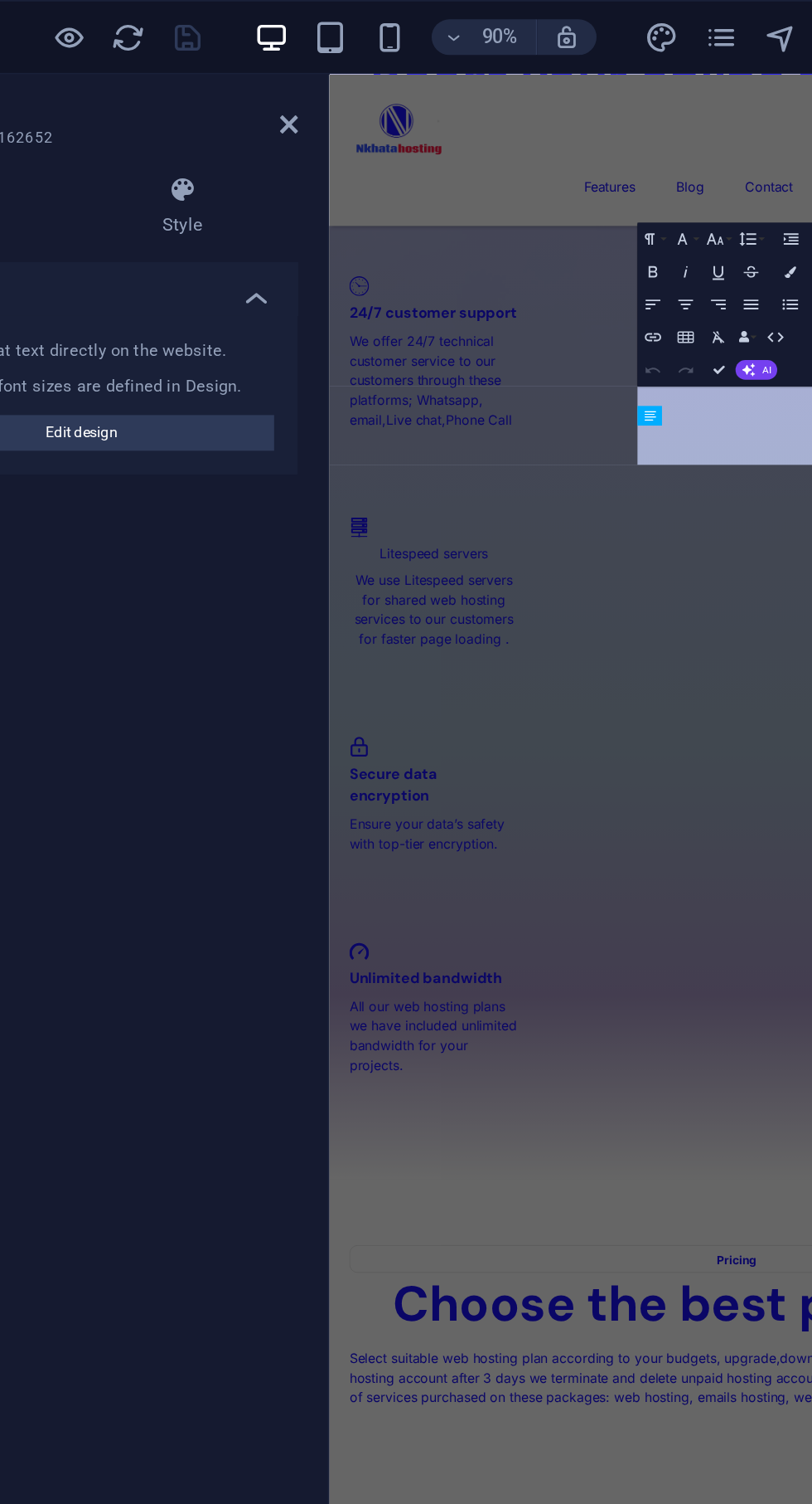
scroll to position [3044, 0]
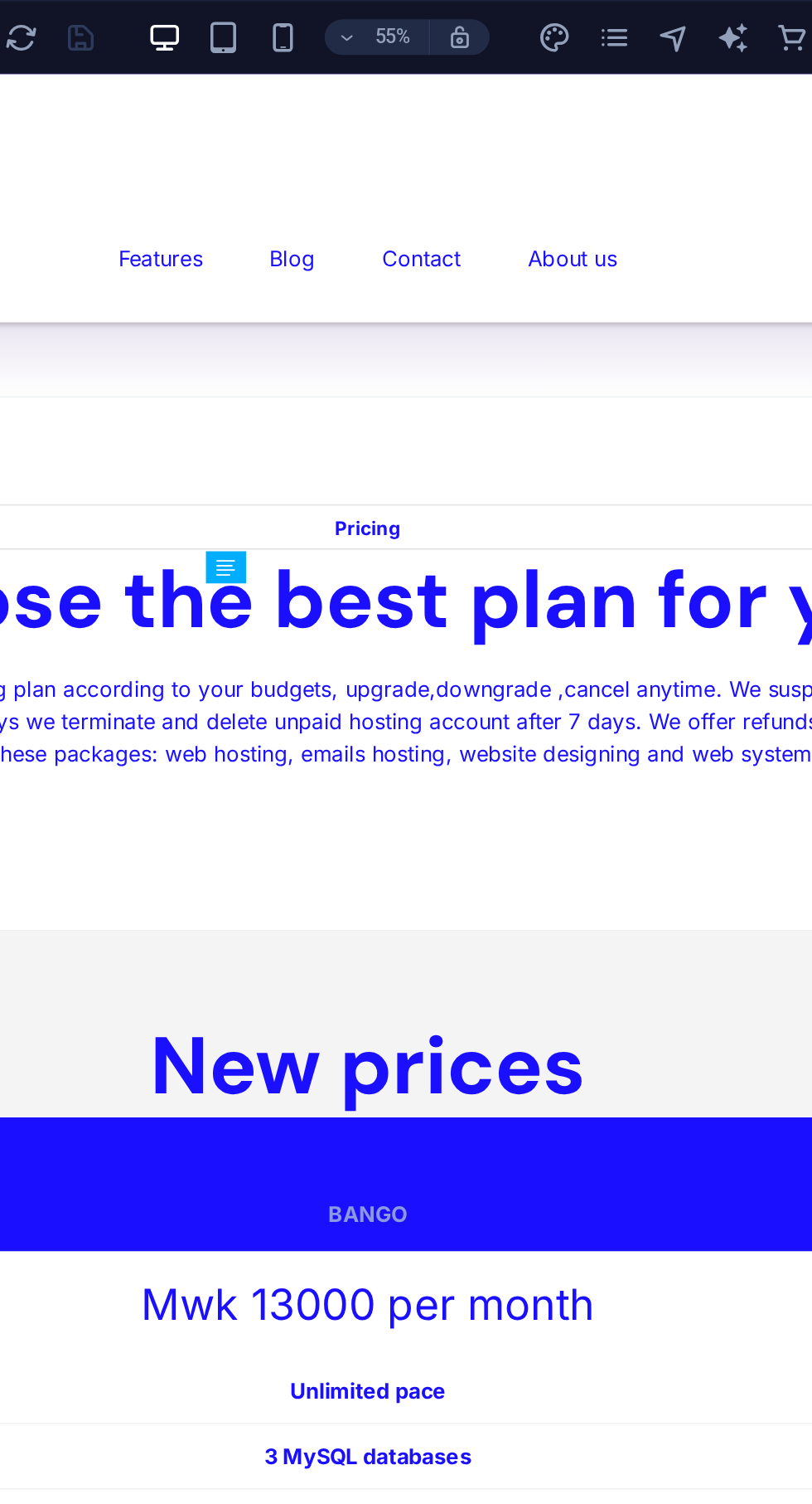
scroll to position [2190, 0]
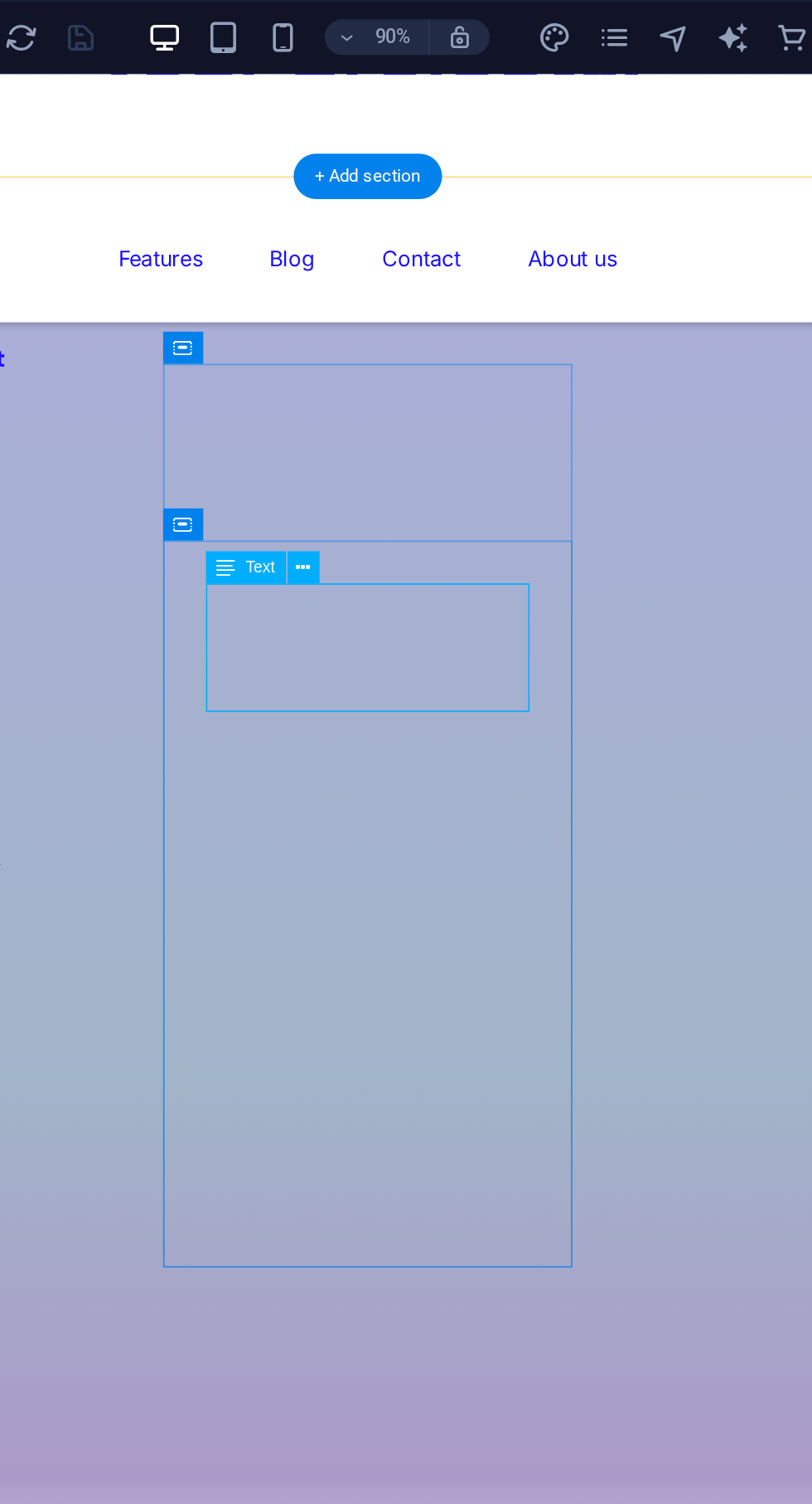
click at [413, 312] on div "Text" at bounding box center [386, 317] width 73 height 20
click at [403, 315] on icon at bounding box center [403, 316] width 8 height 16
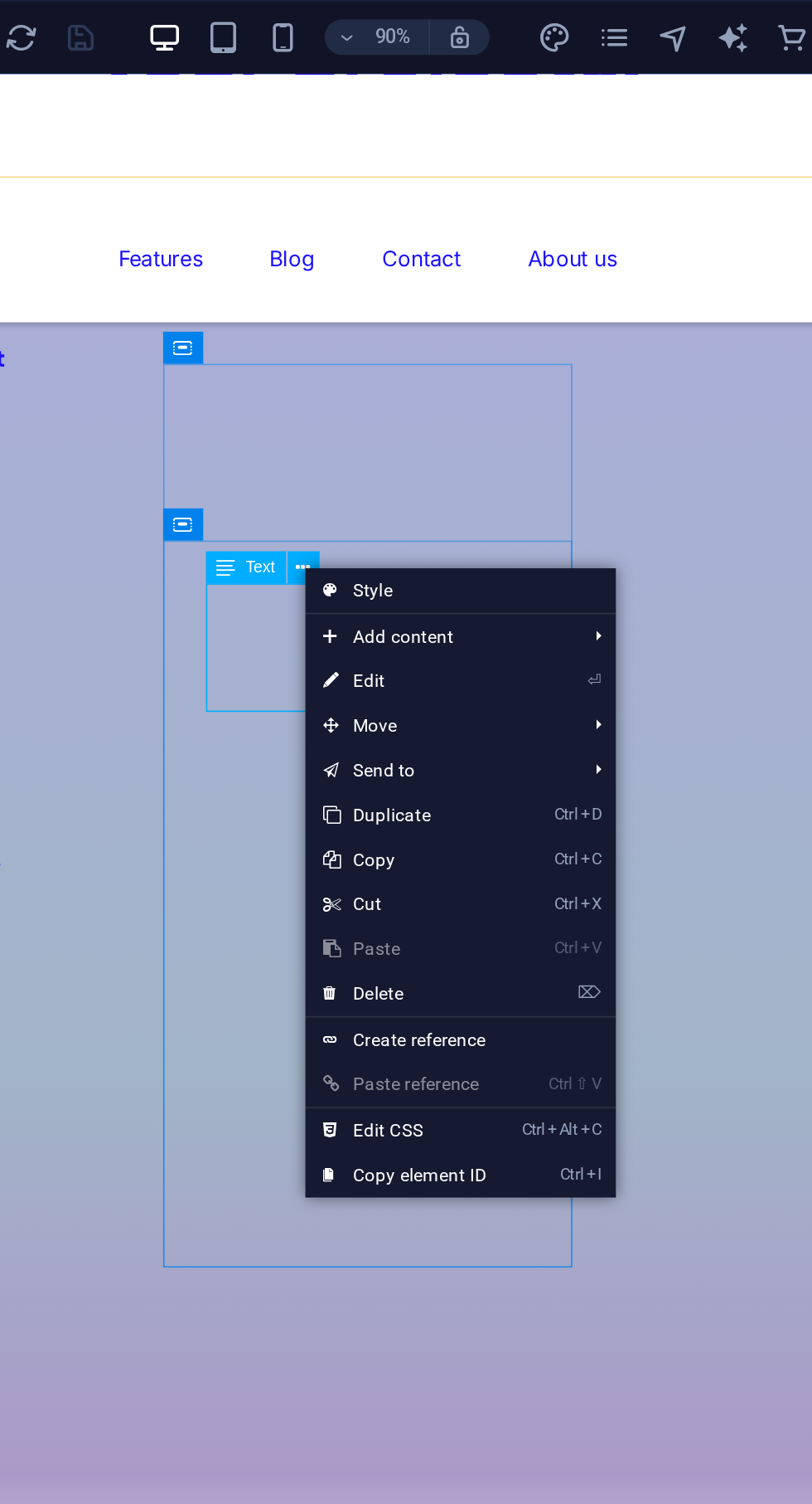
click at [457, 379] on link "⏎ Edit" at bounding box center [460, 379] width 111 height 25
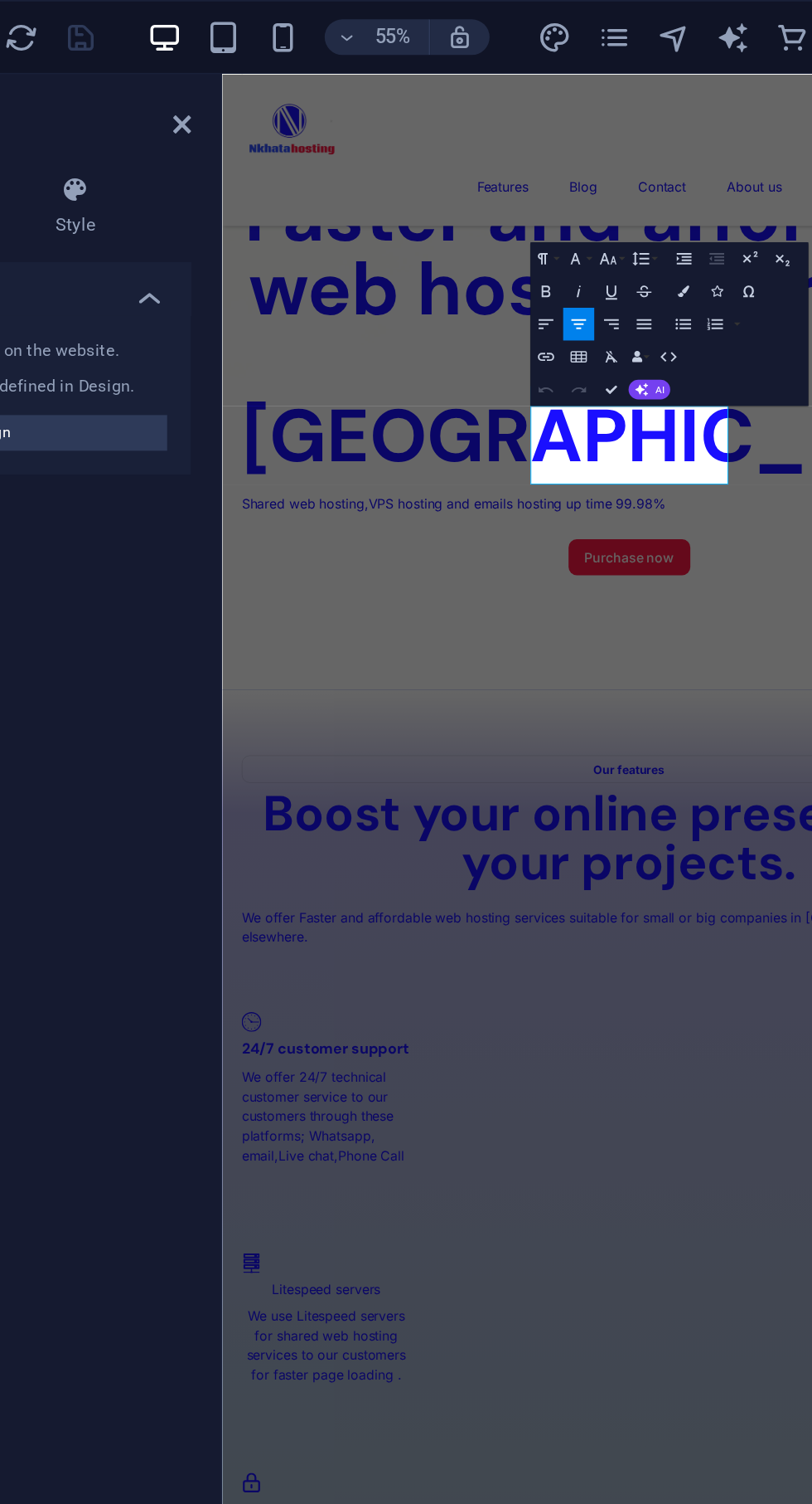
scroll to position [3025, 0]
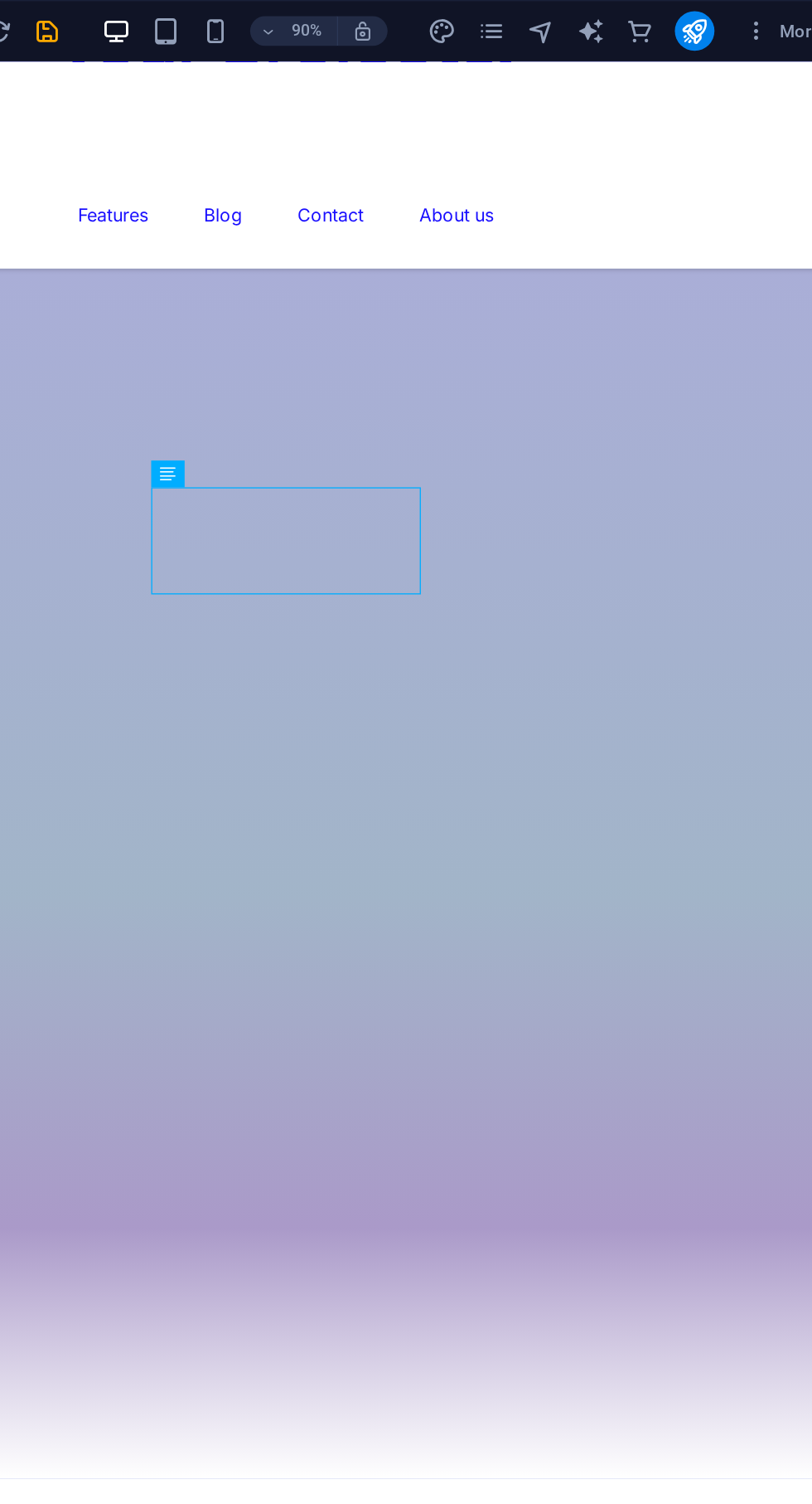
scroll to position [2190, 0]
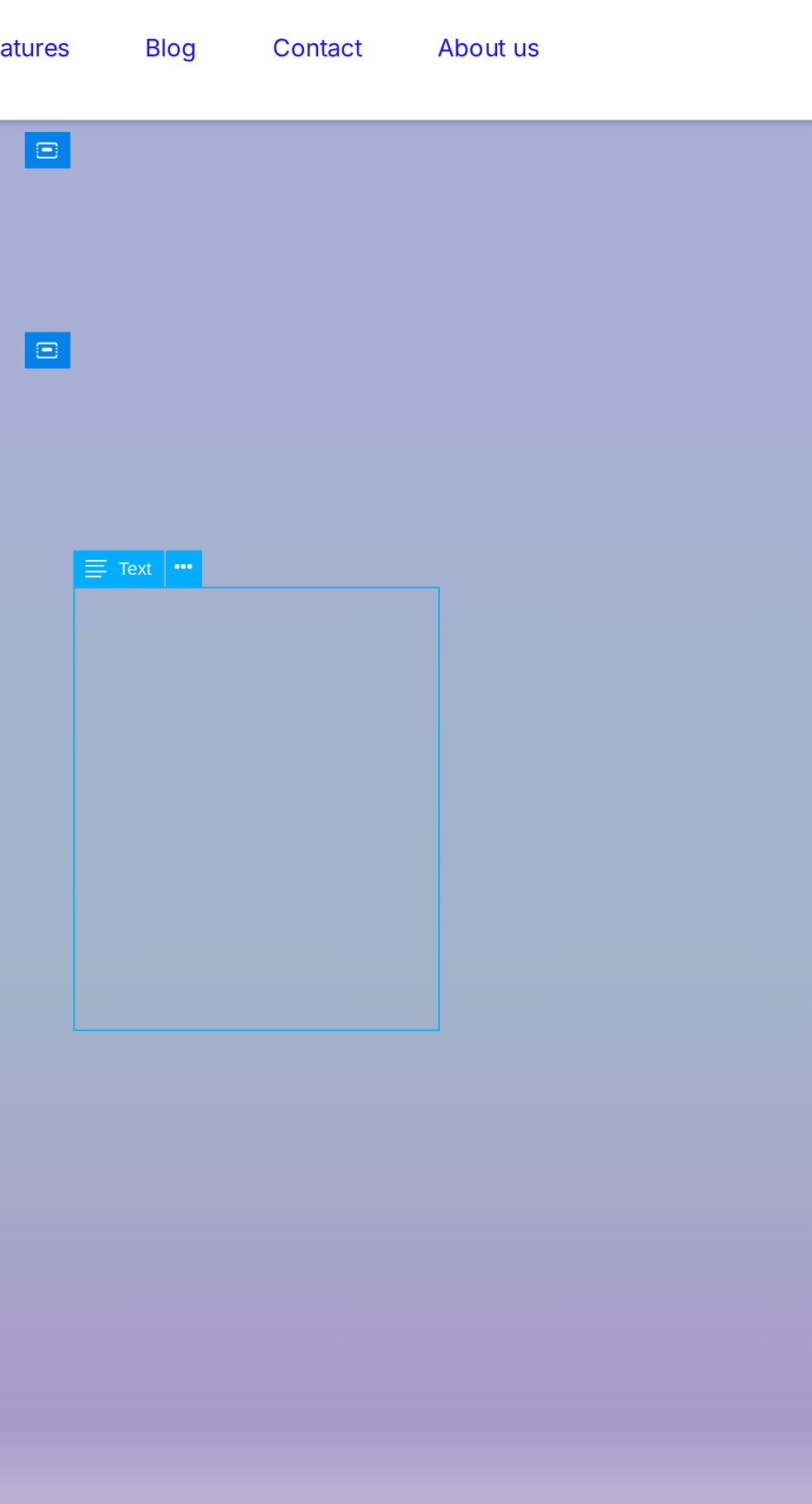
click at [414, 402] on div "Text" at bounding box center [386, 401] width 73 height 20
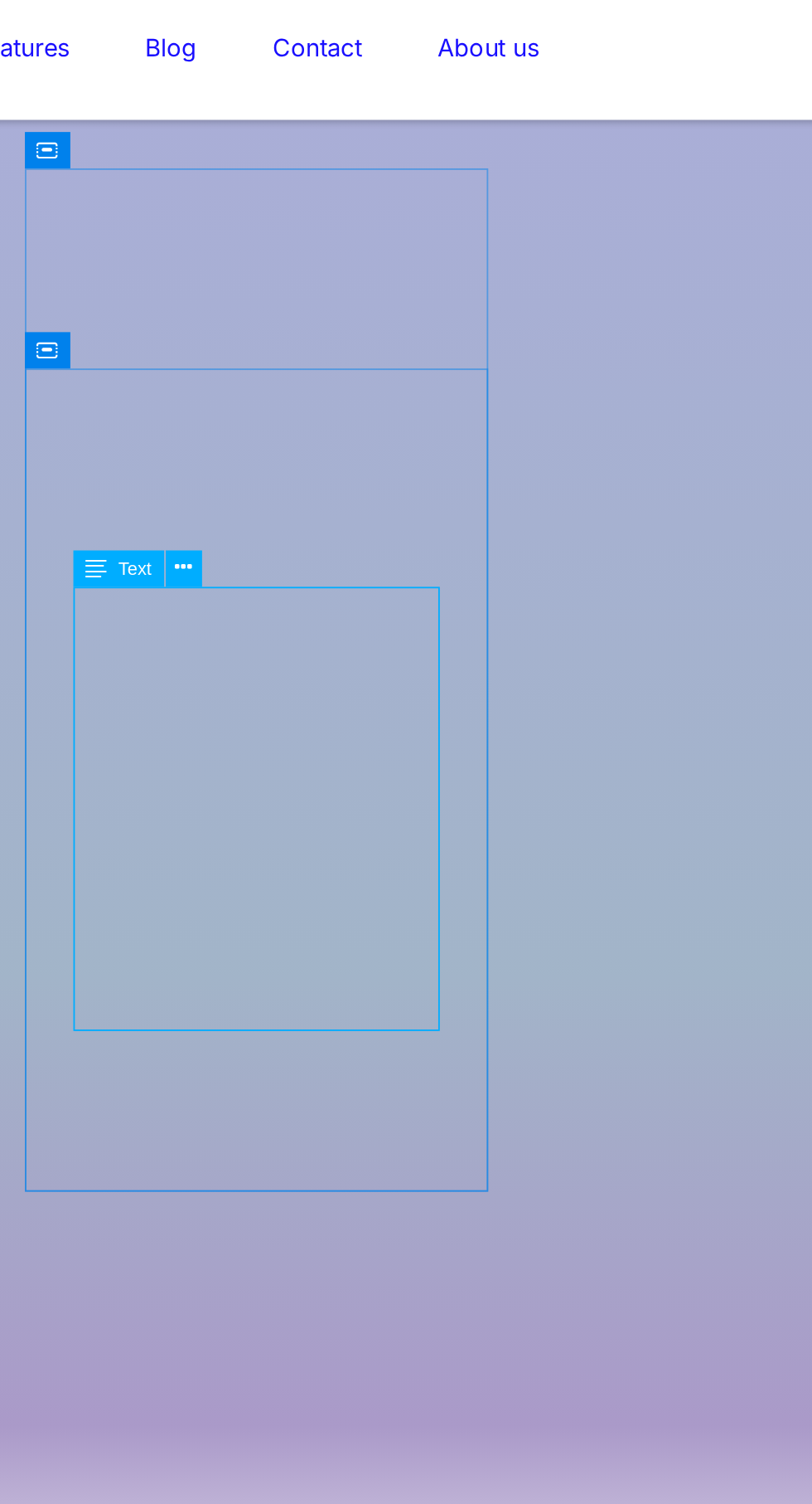
click at [410, 396] on button at bounding box center [404, 401] width 19 height 19
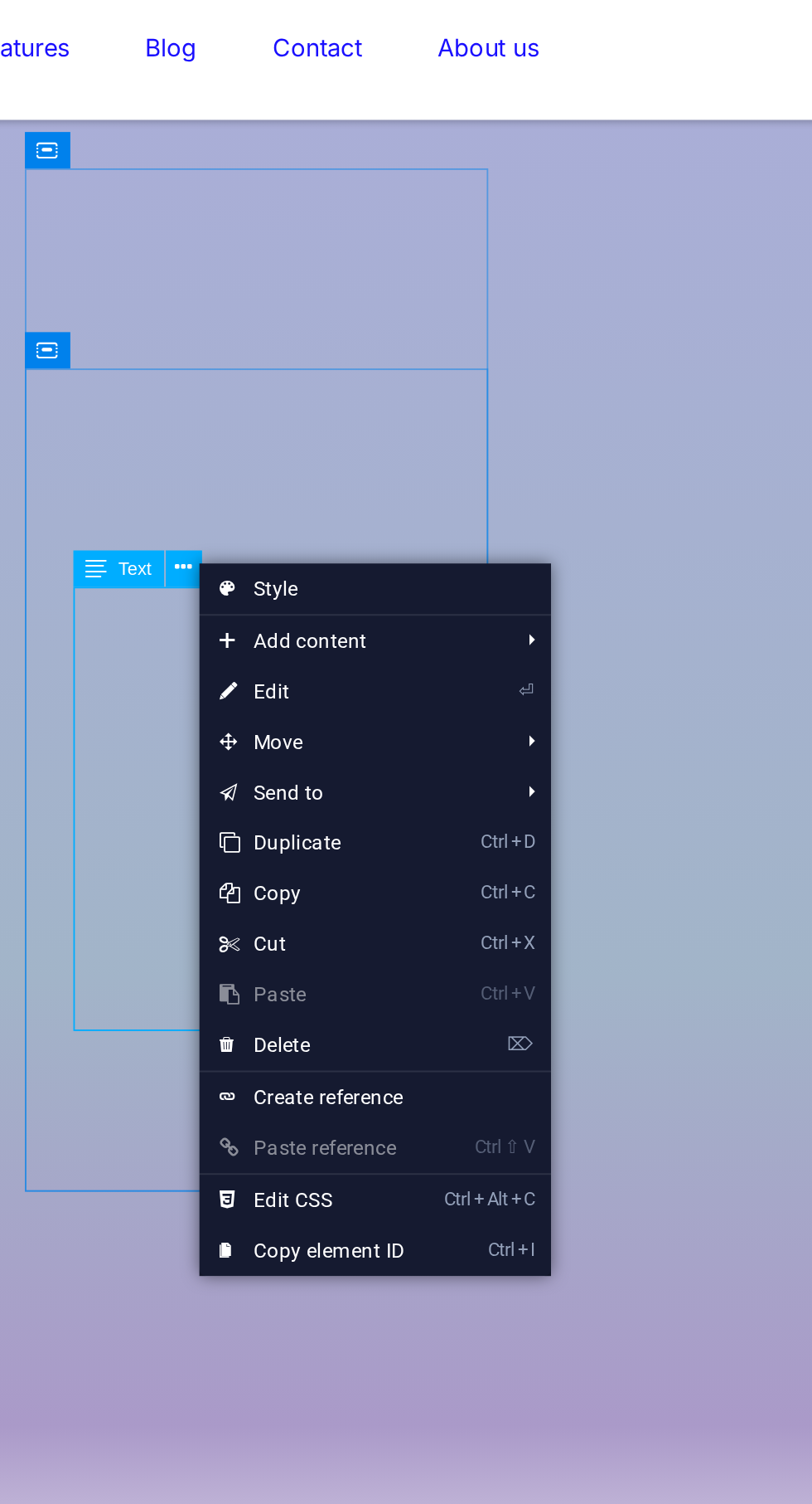
click at [401, 402] on icon at bounding box center [403, 400] width 8 height 16
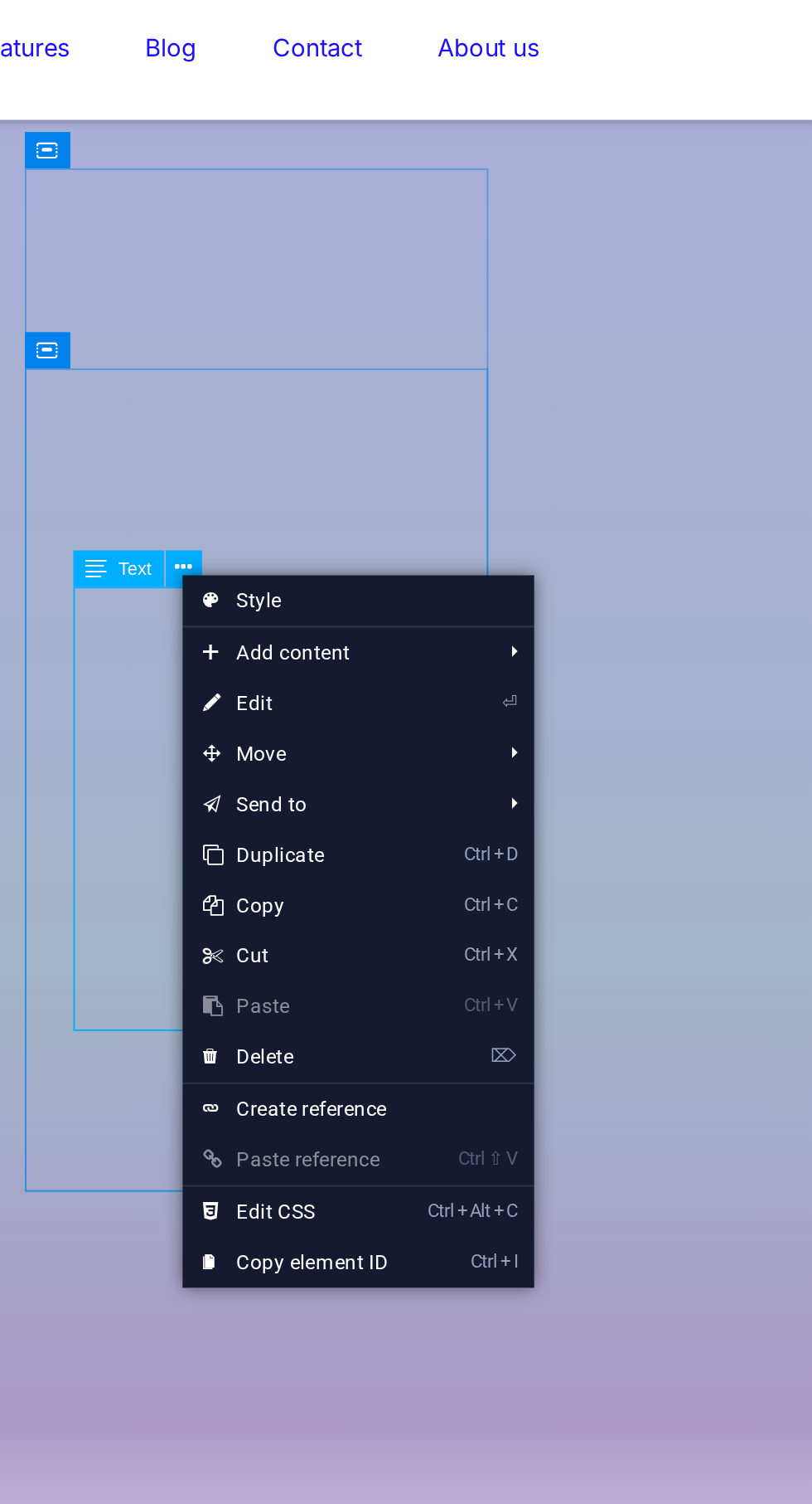
click at [447, 472] on link "⏎ Edit" at bounding box center [459, 467] width 111 height 25
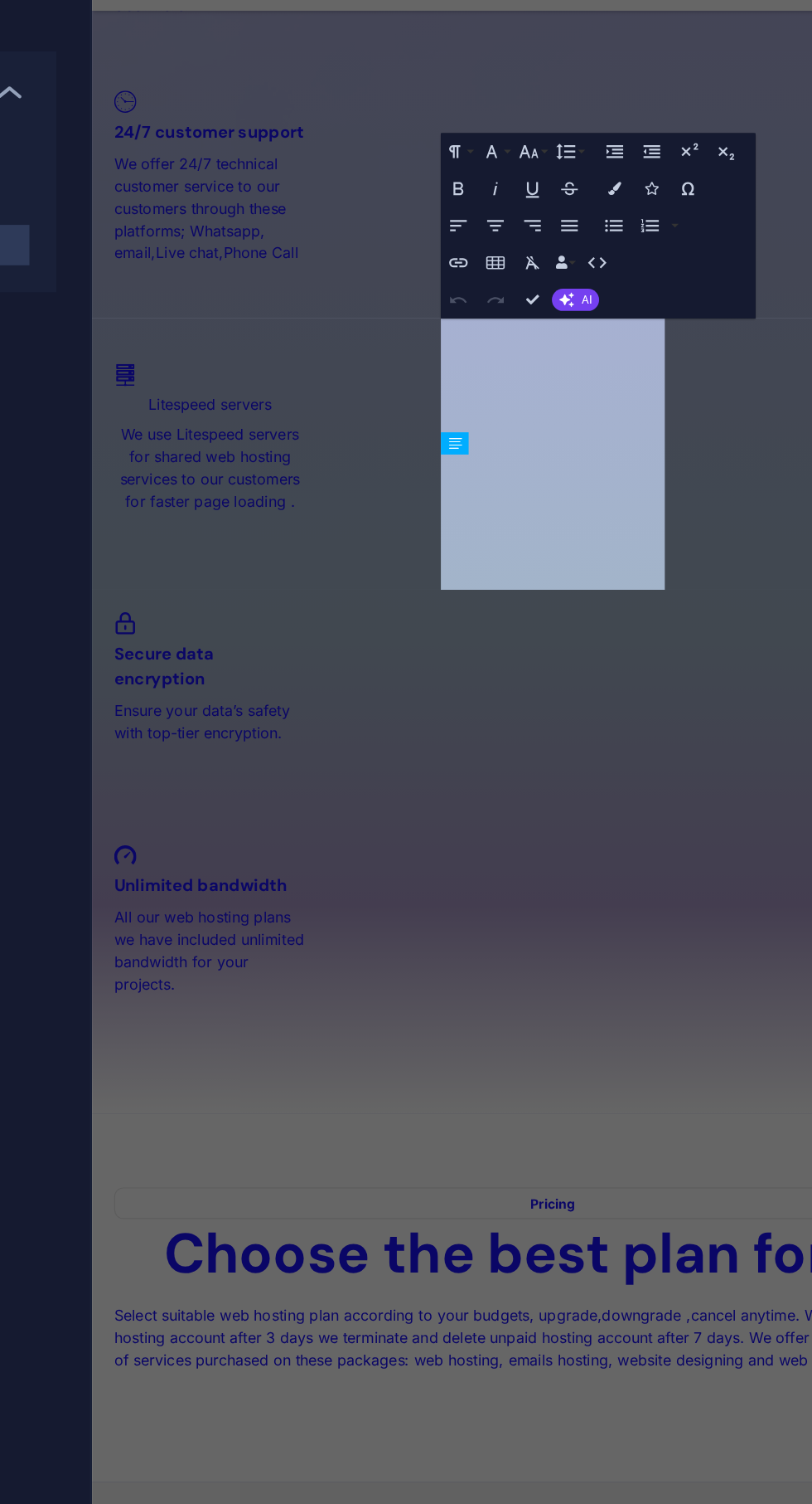
scroll to position [3025, 0]
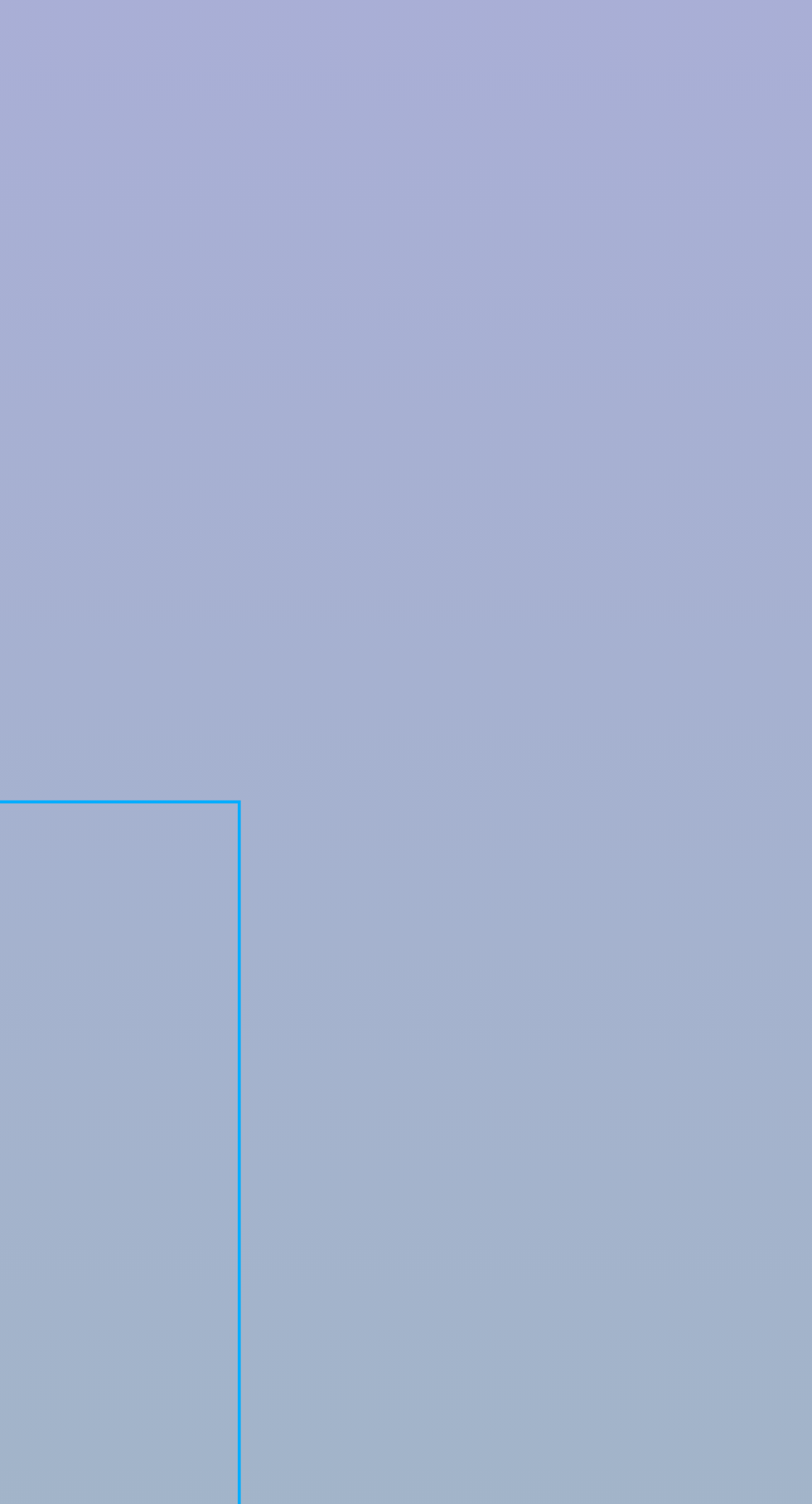
scroll to position [2171, 0]
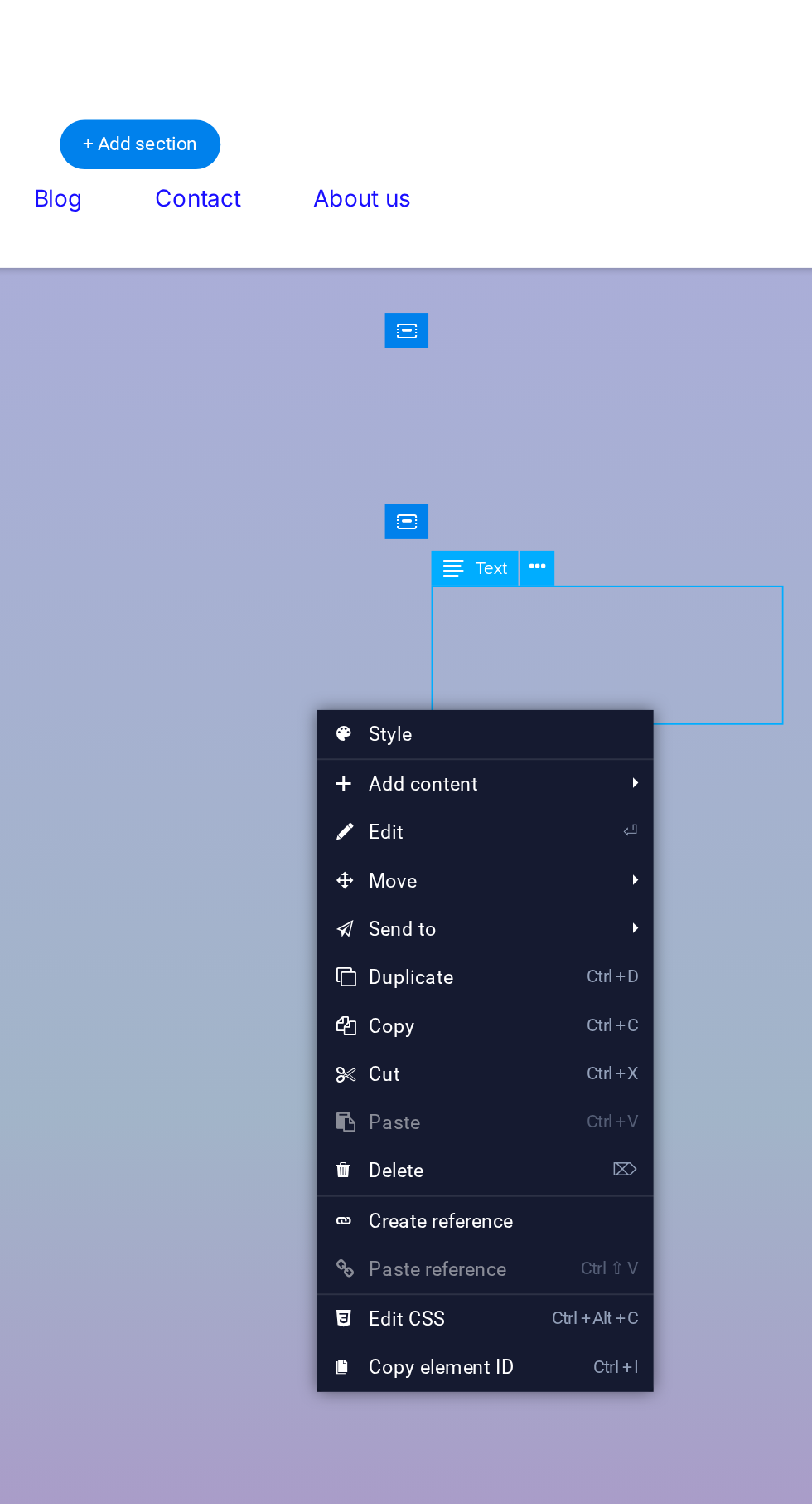
click at [646, 332] on icon at bounding box center [644, 334] width 8 height 16
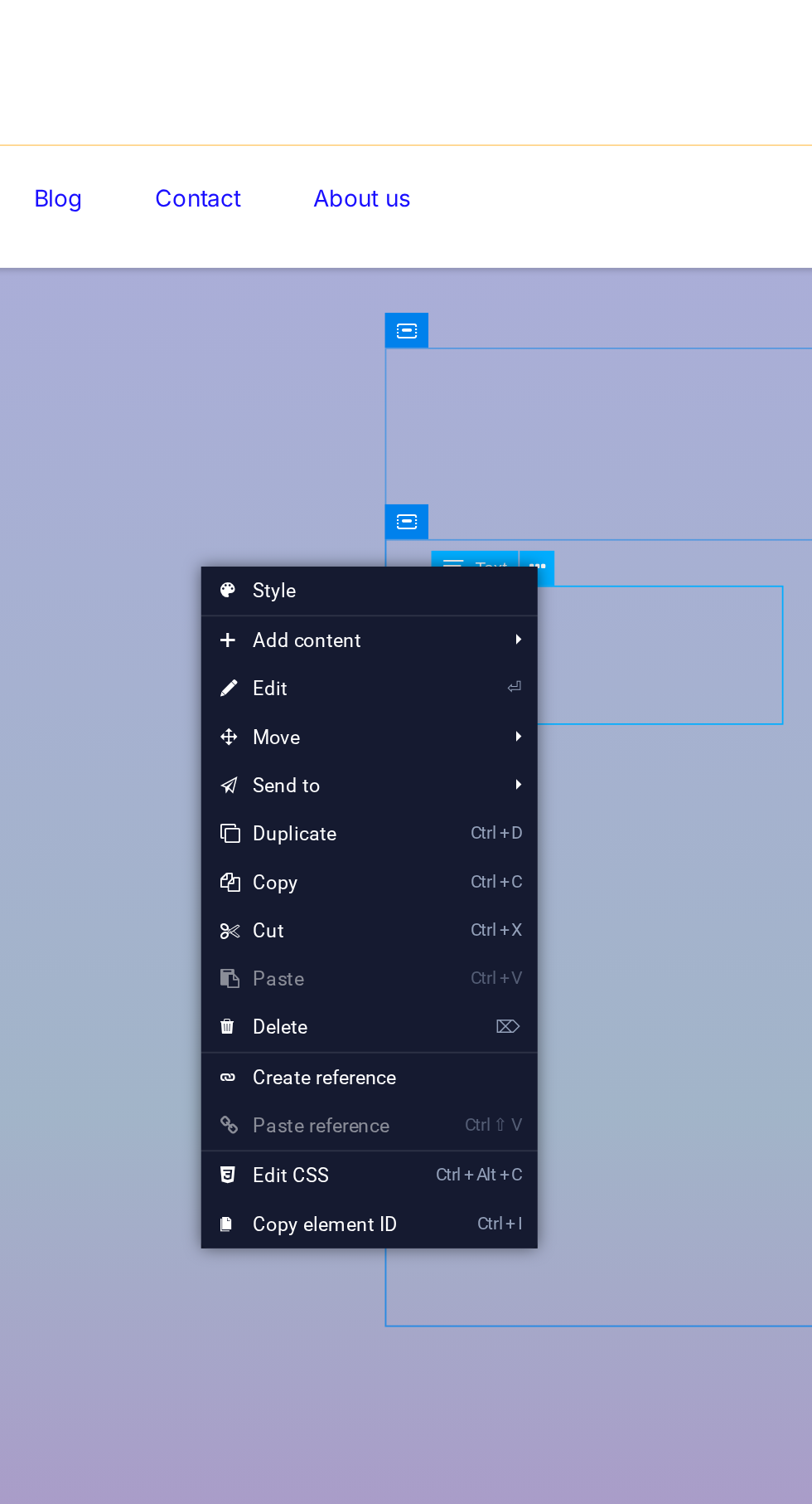
click at [528, 400] on link "⏎ Edit" at bounding box center [527, 396] width 111 height 25
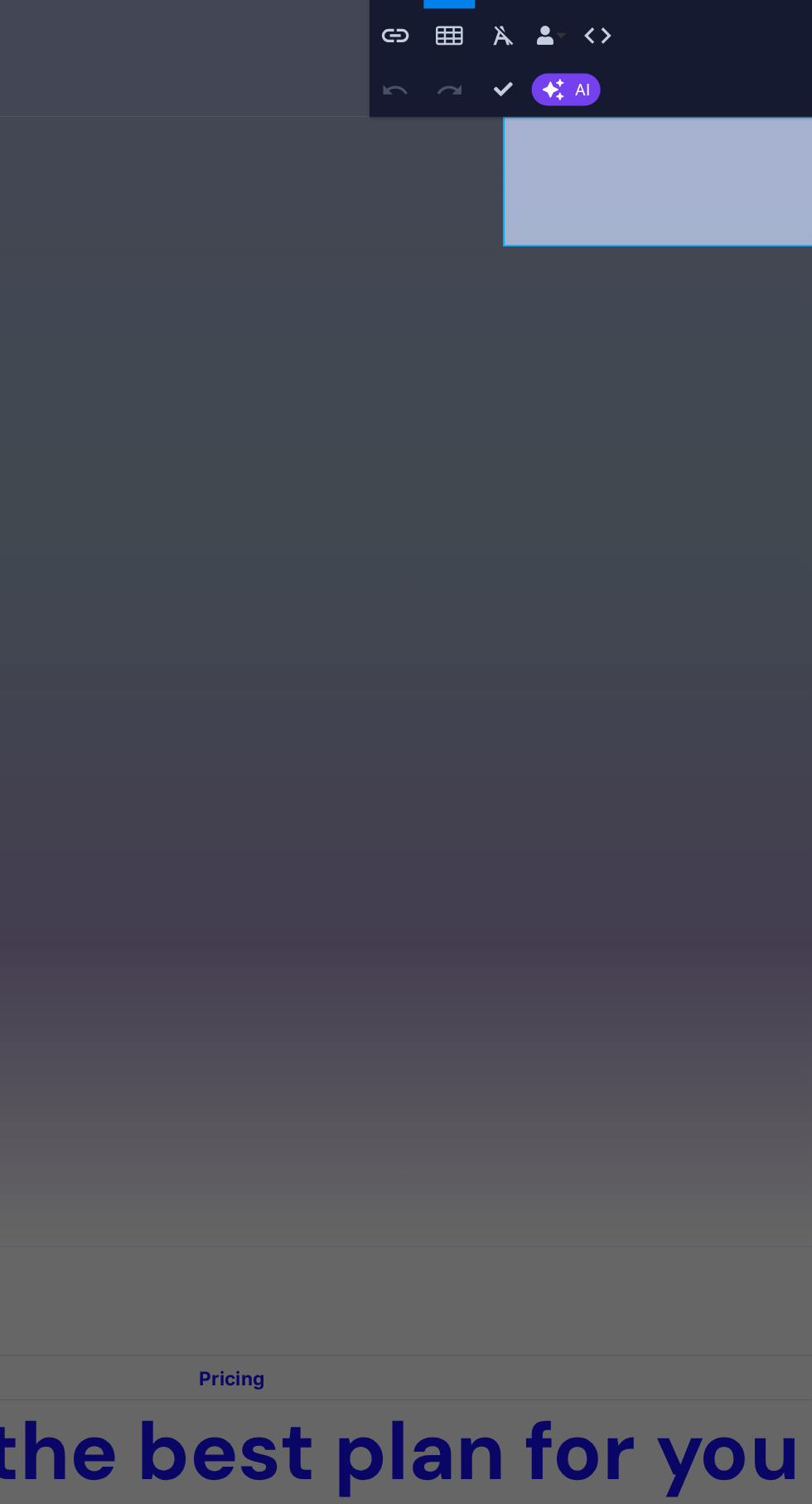
scroll to position [3023, 0]
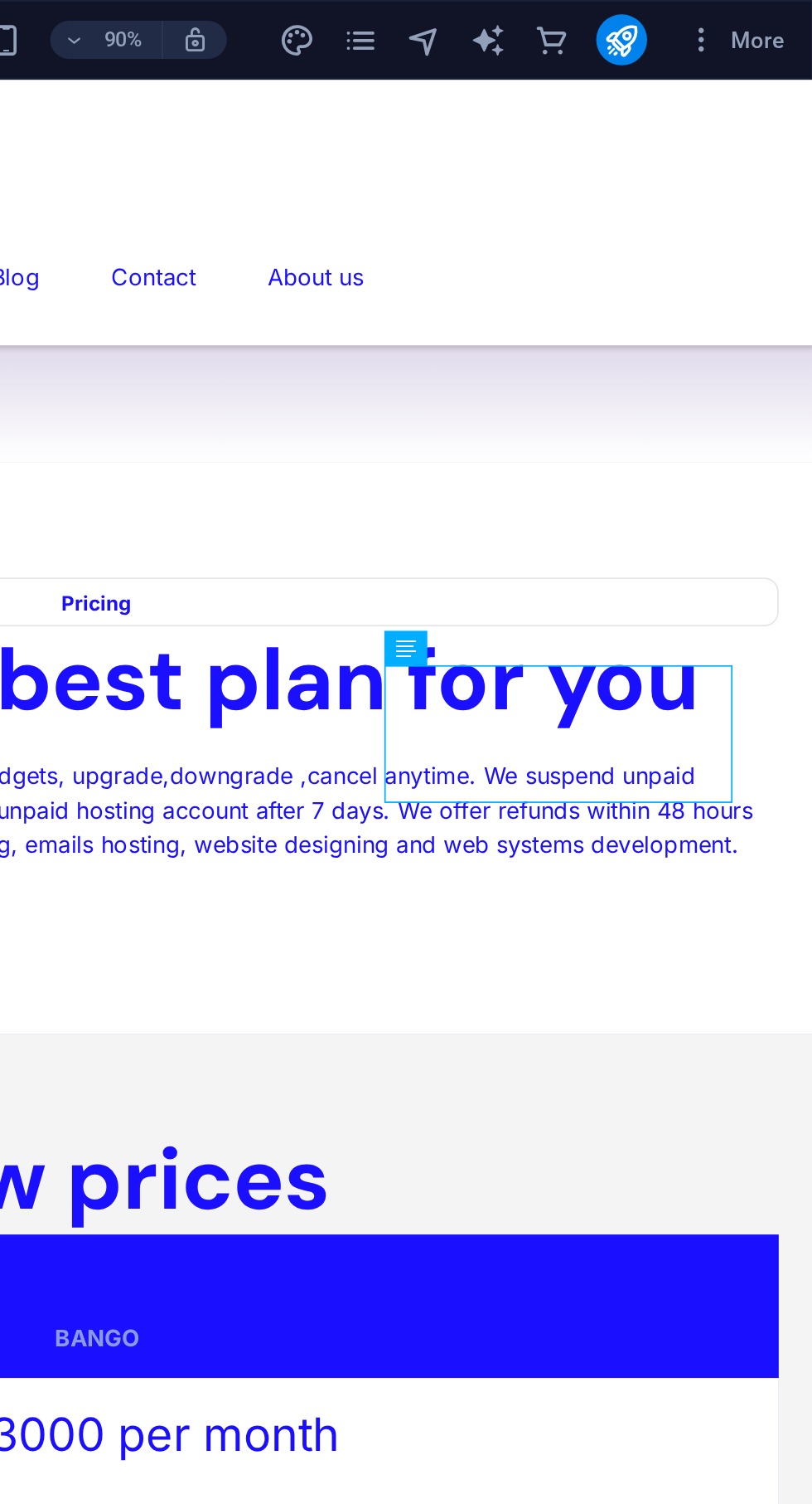
scroll to position [2167, 0]
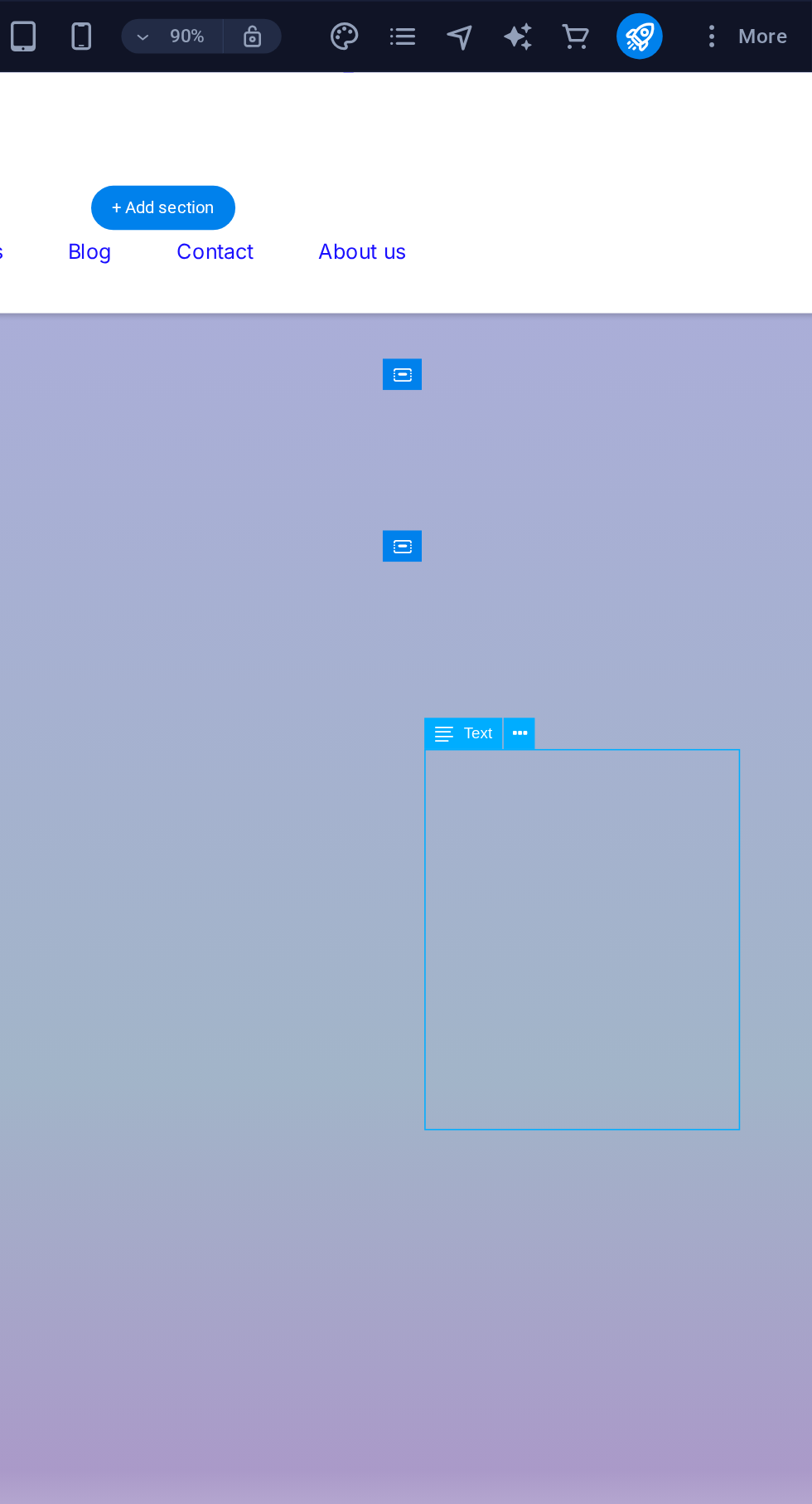
scroll to position [2168, 0]
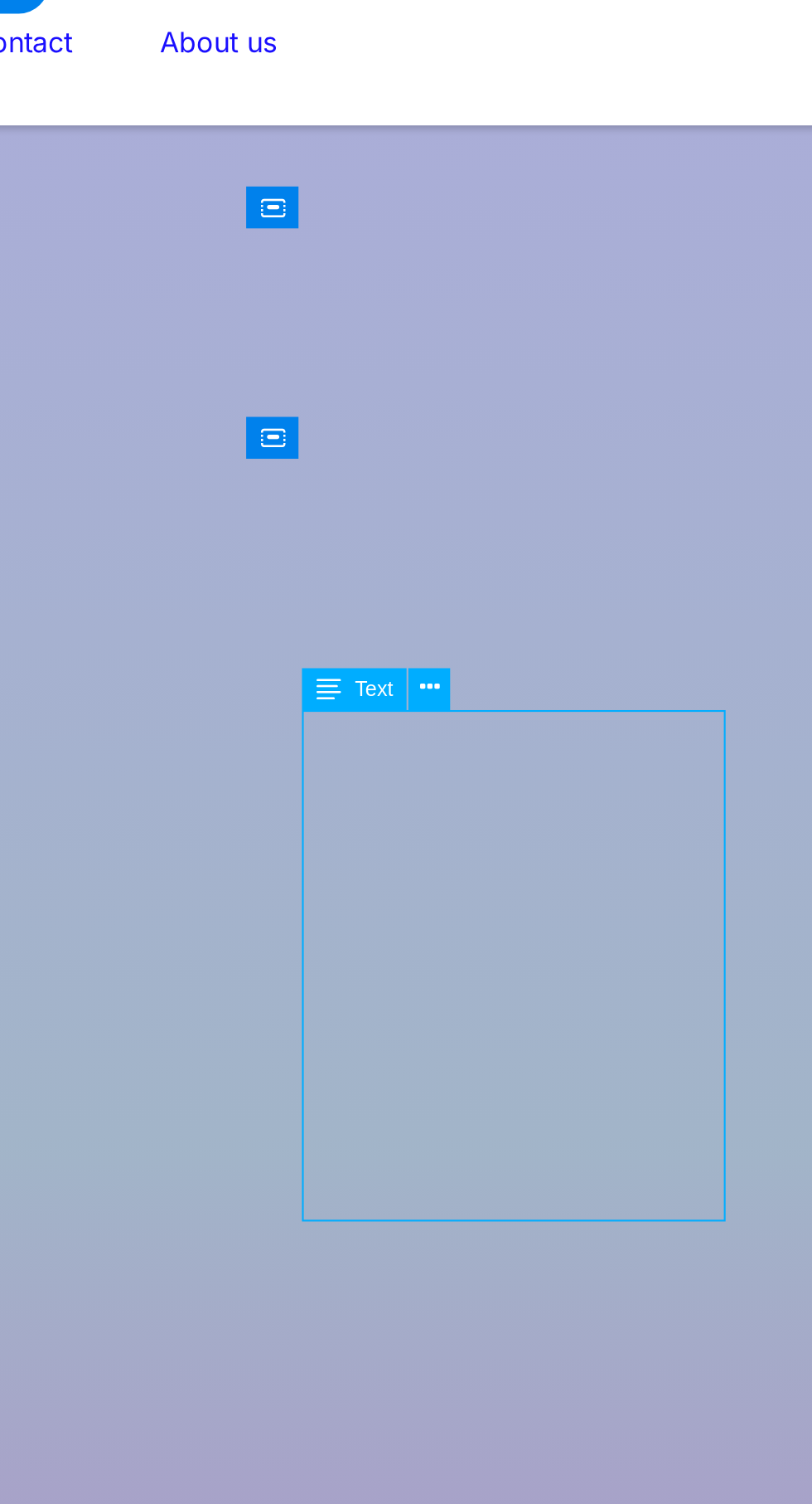
click at [647, 423] on icon at bounding box center [644, 420] width 8 height 16
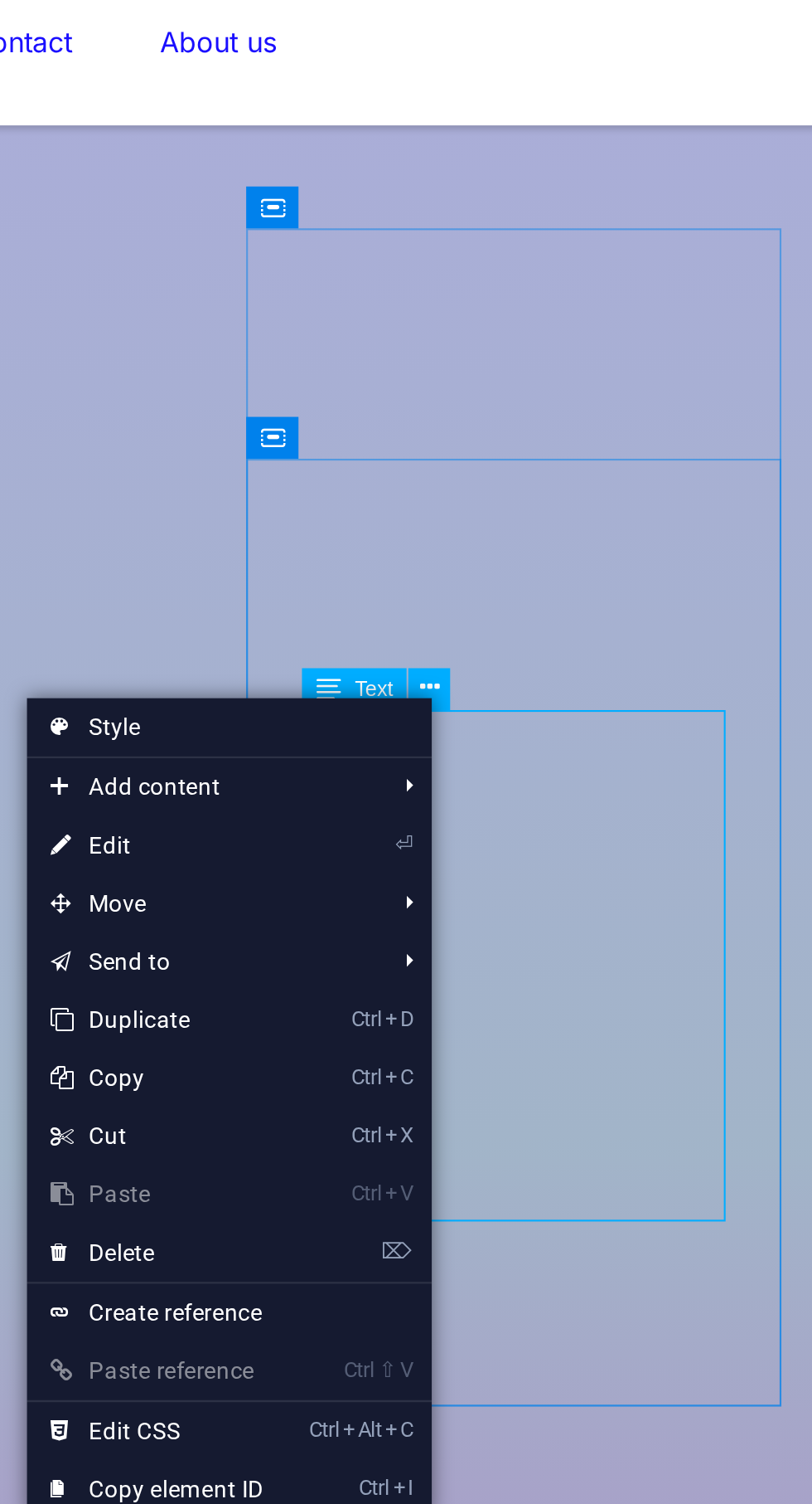
click at [516, 495] on link "⏎ Edit" at bounding box center [528, 487] width 111 height 25
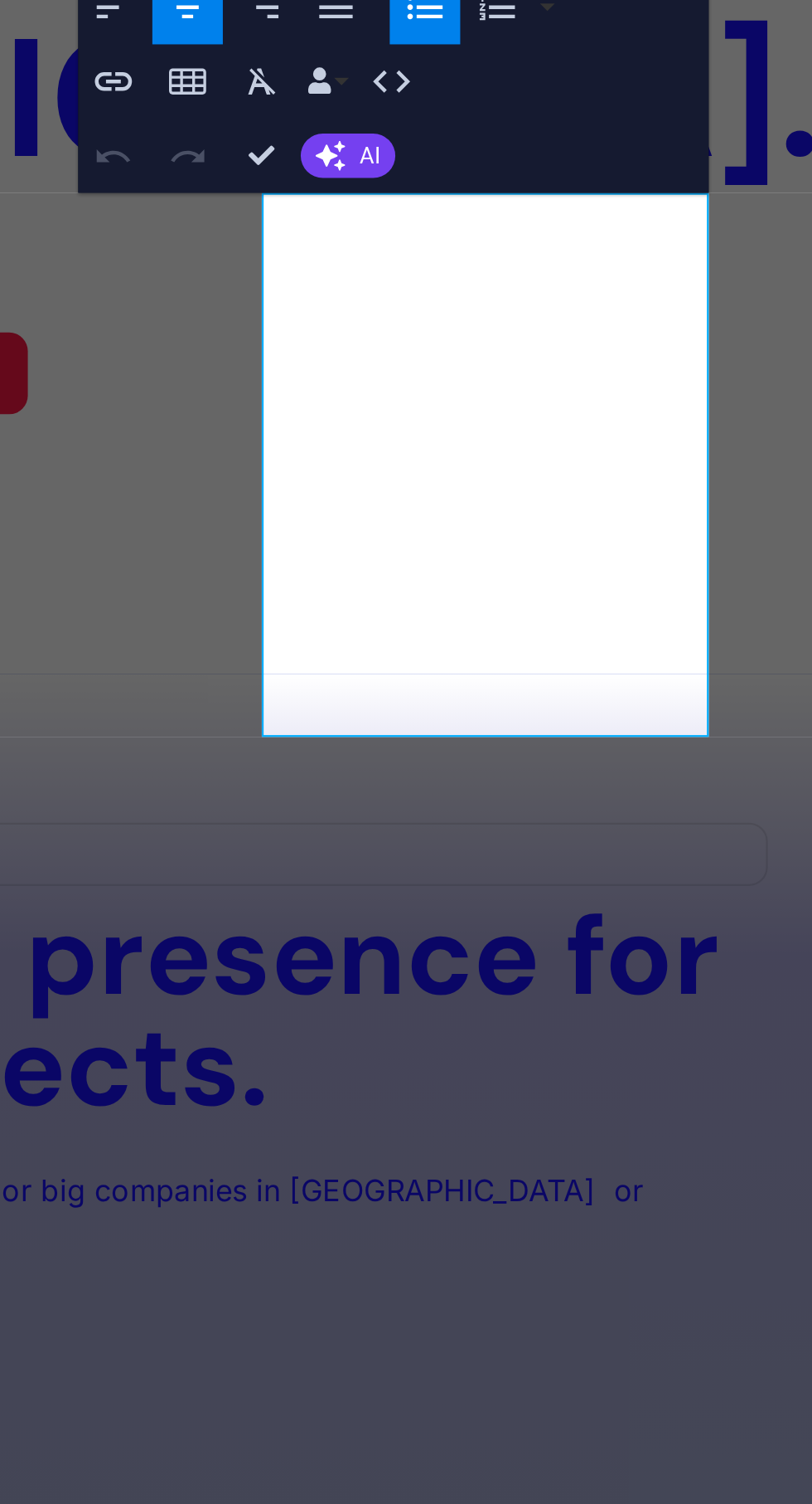
scroll to position [3022, 0]
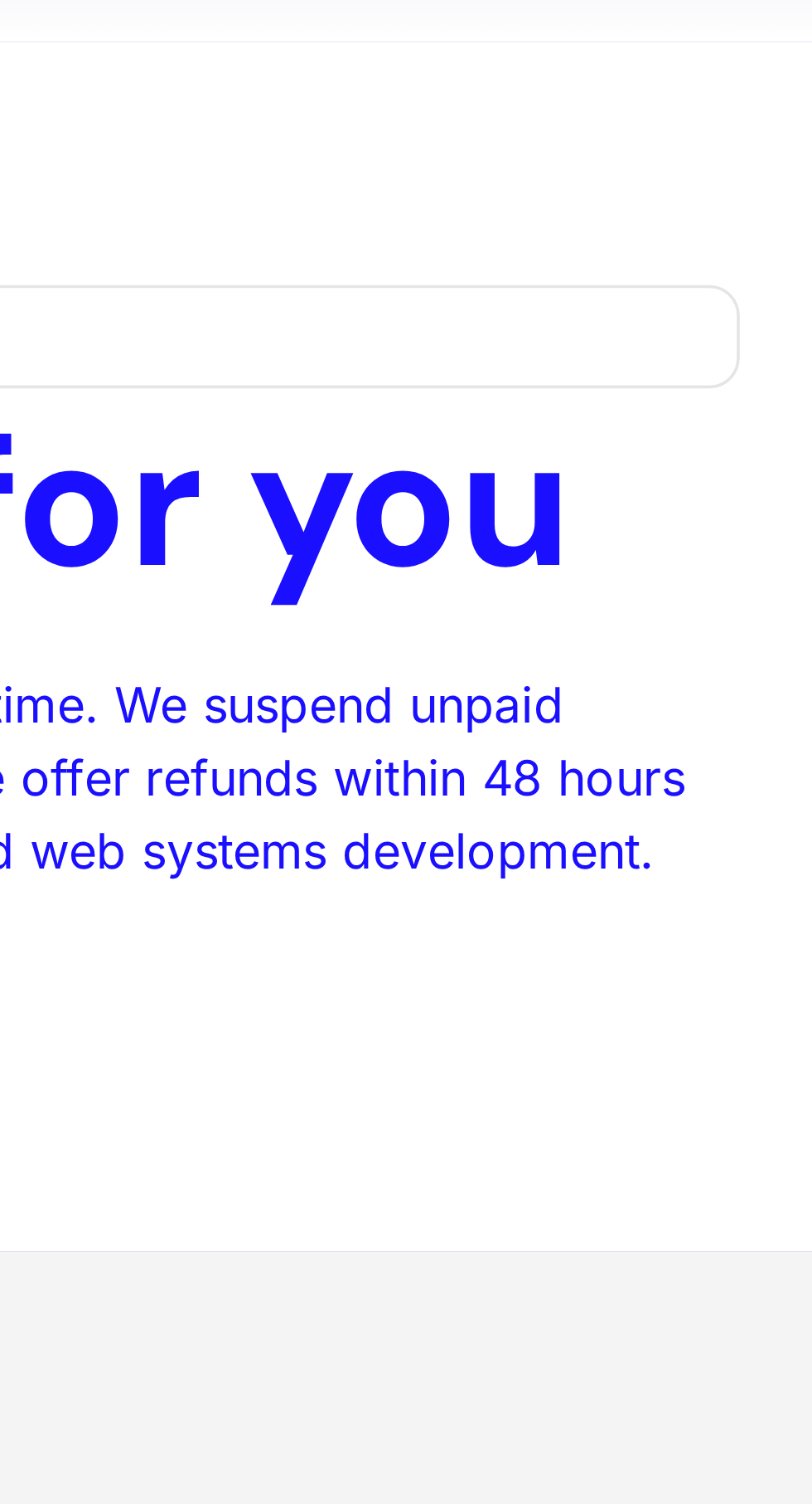
scroll to position [2168, 0]
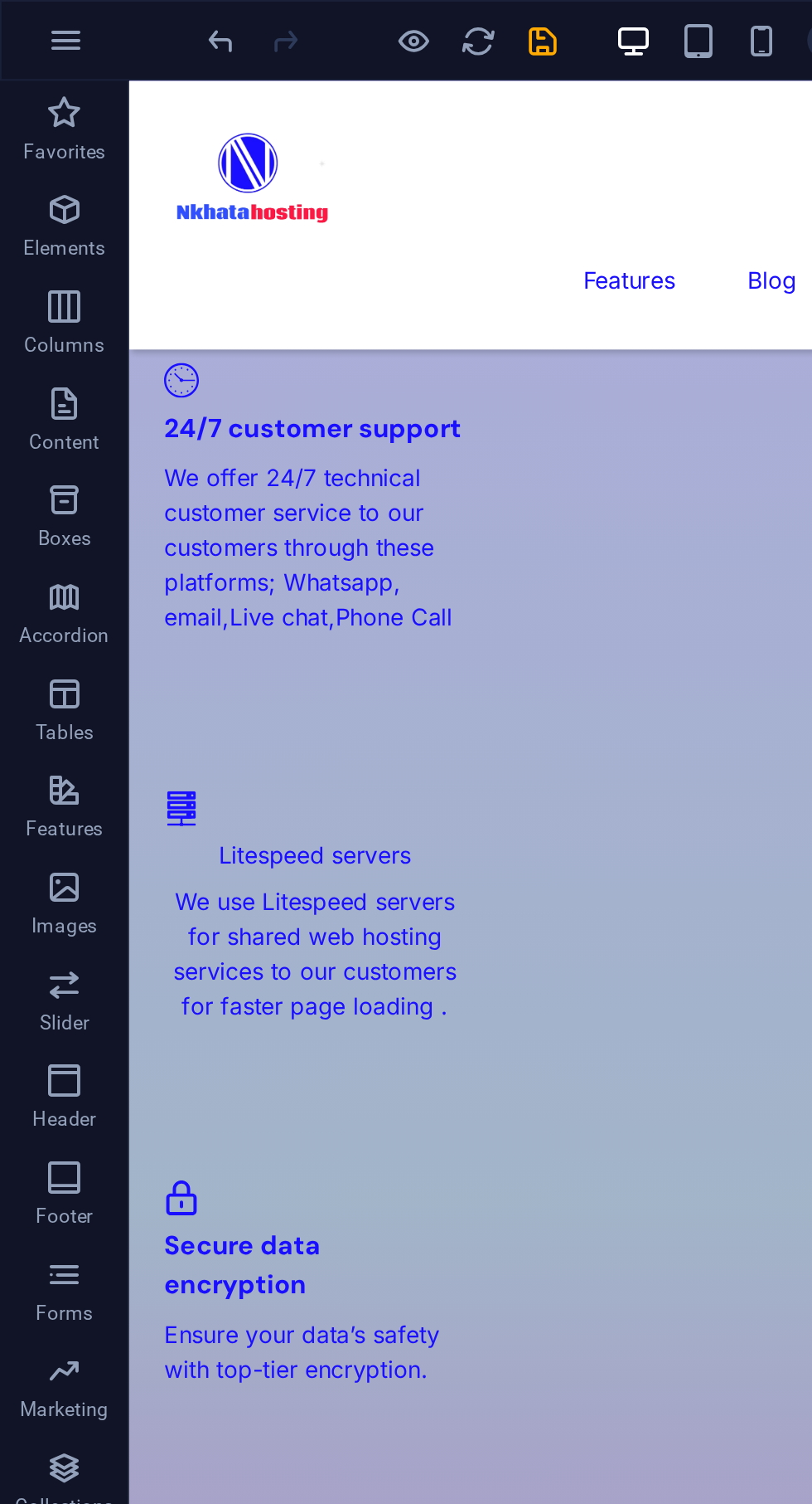
click at [282, 21] on icon "save" at bounding box center [280, 20] width 20 height 20
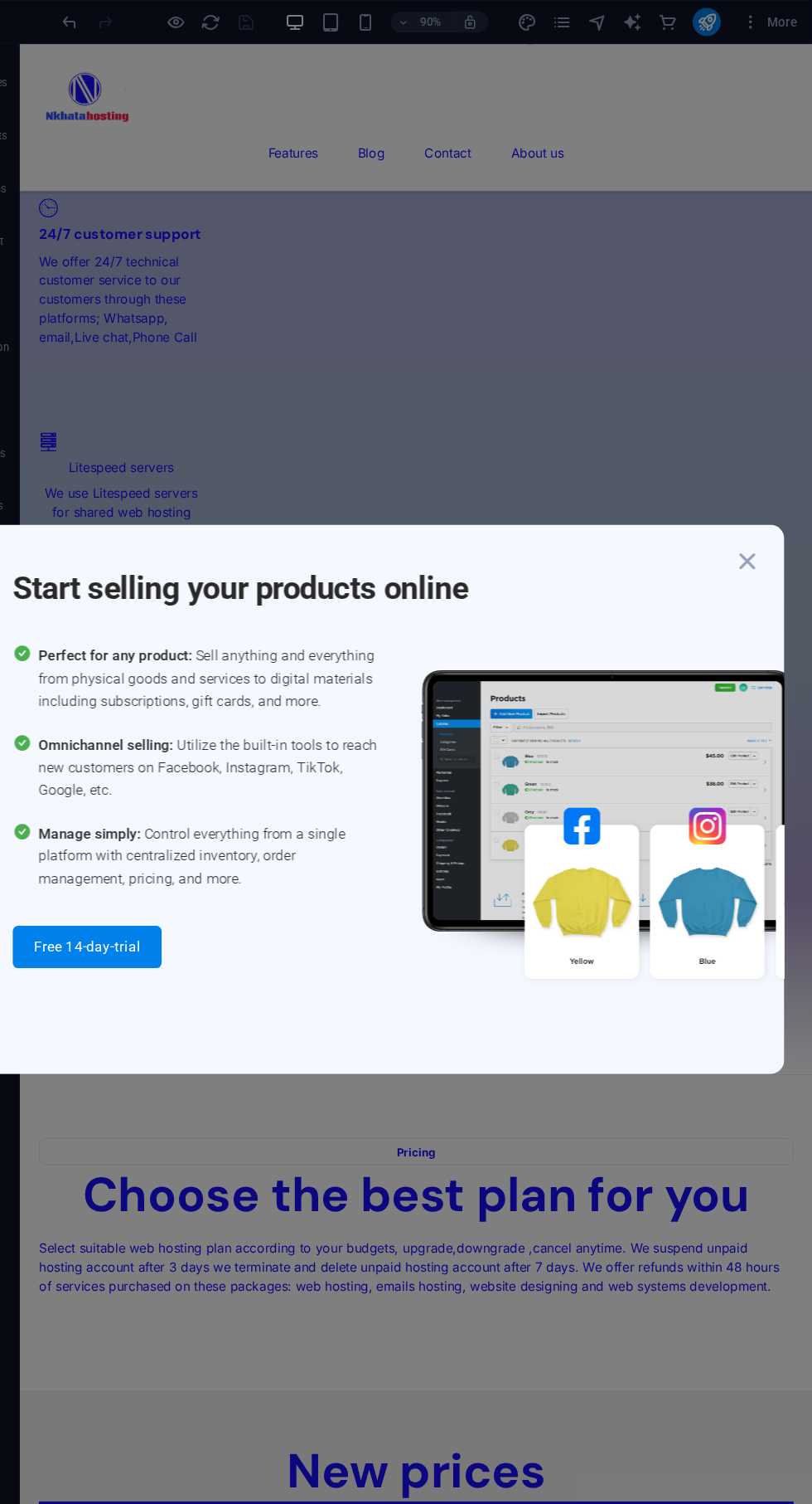
click at [760, 525] on icon "button" at bounding box center [751, 528] width 30 height 30
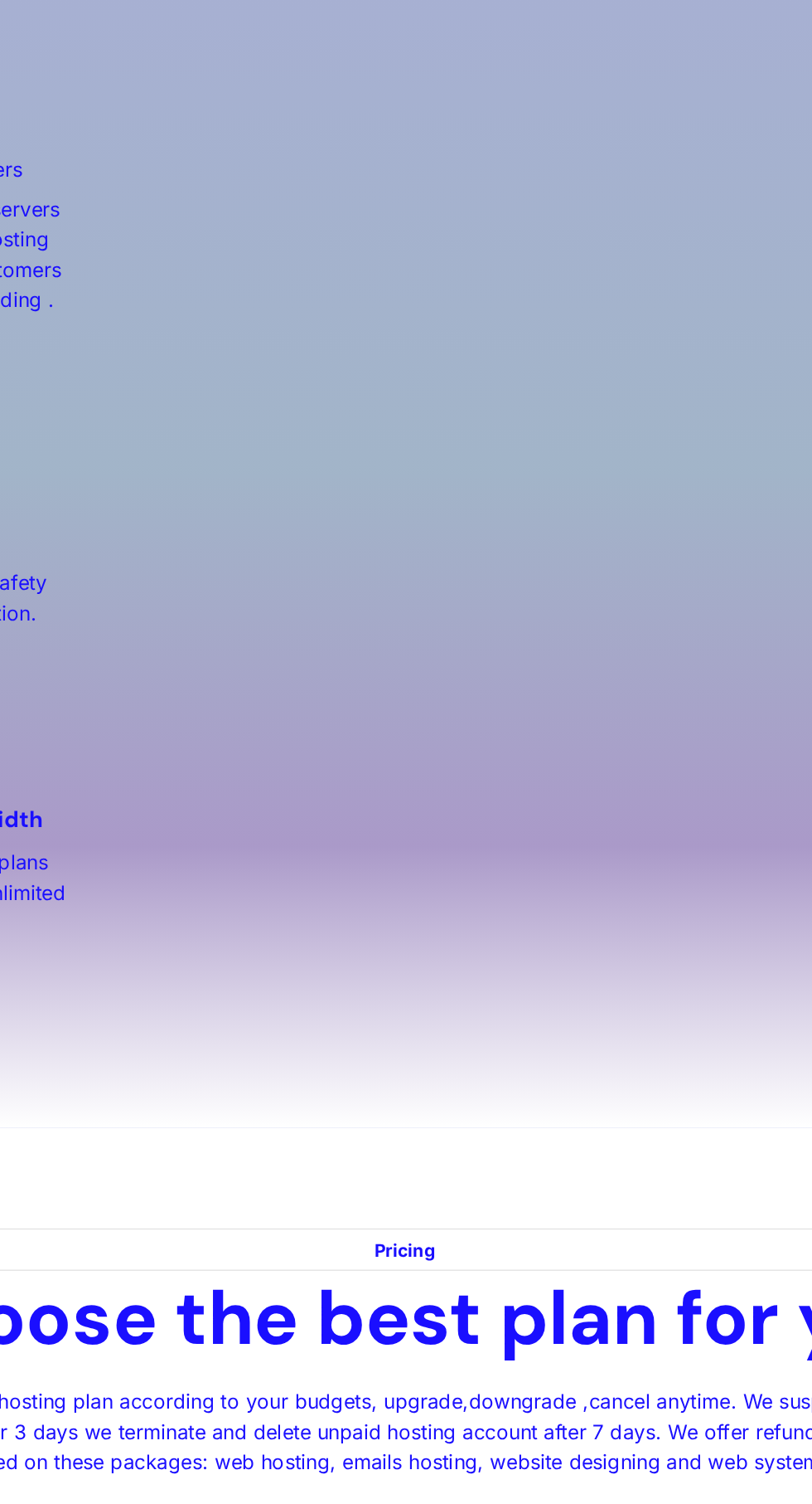
scroll to position [2170, 0]
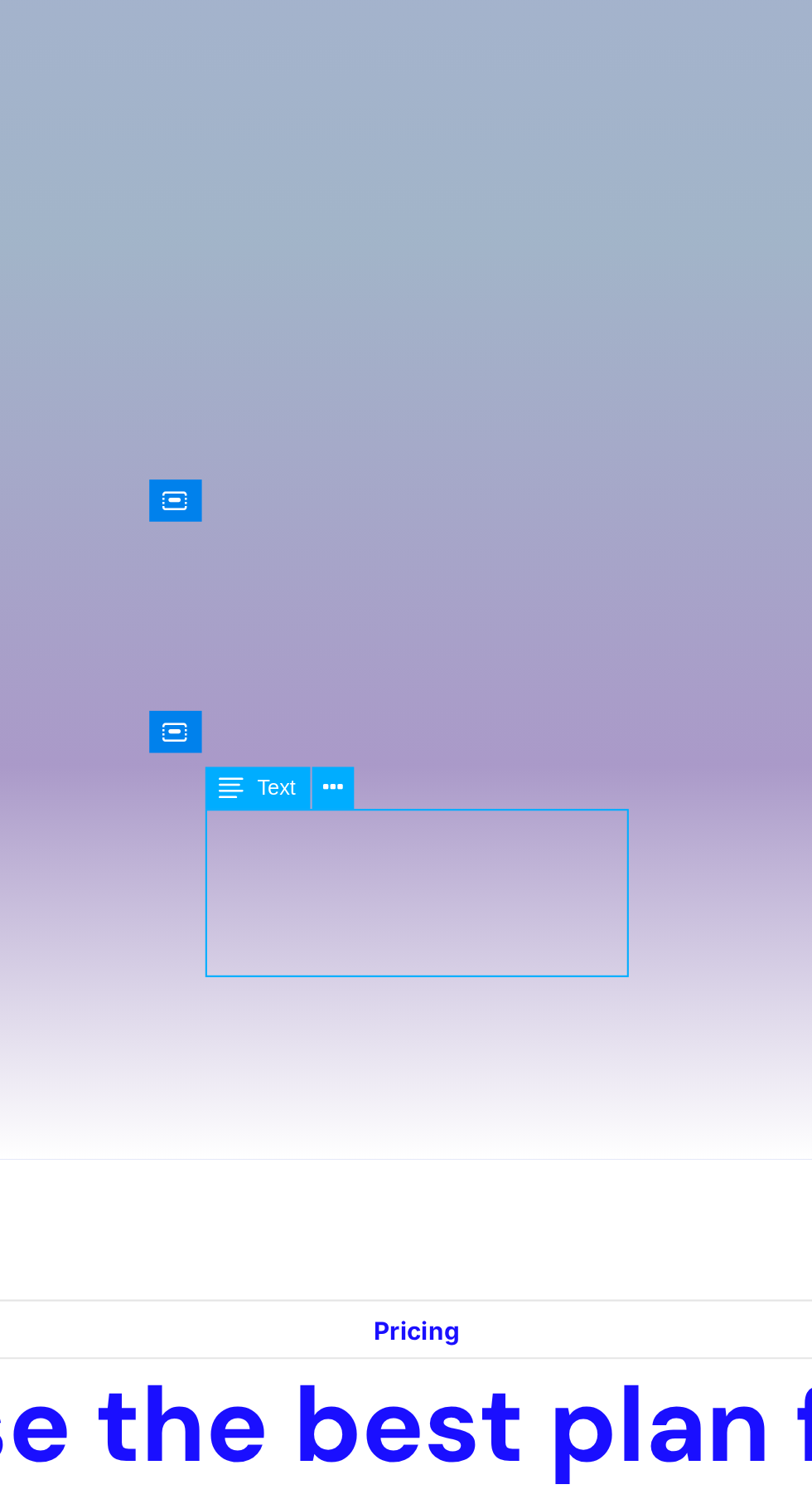
click at [411, 848] on button at bounding box center [404, 851] width 19 height 19
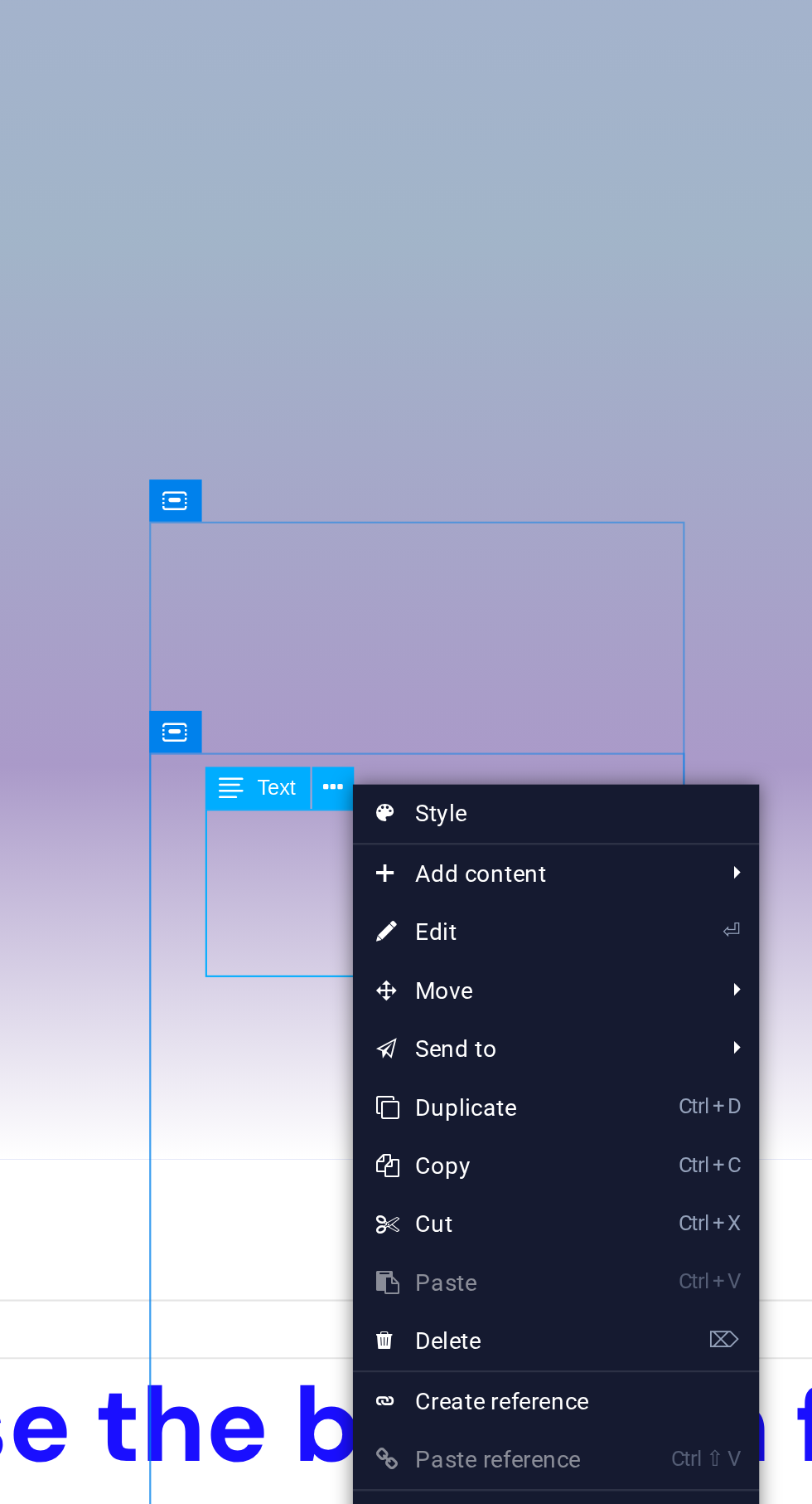
click at [465, 916] on link "⏎ Edit" at bounding box center [467, 912] width 111 height 25
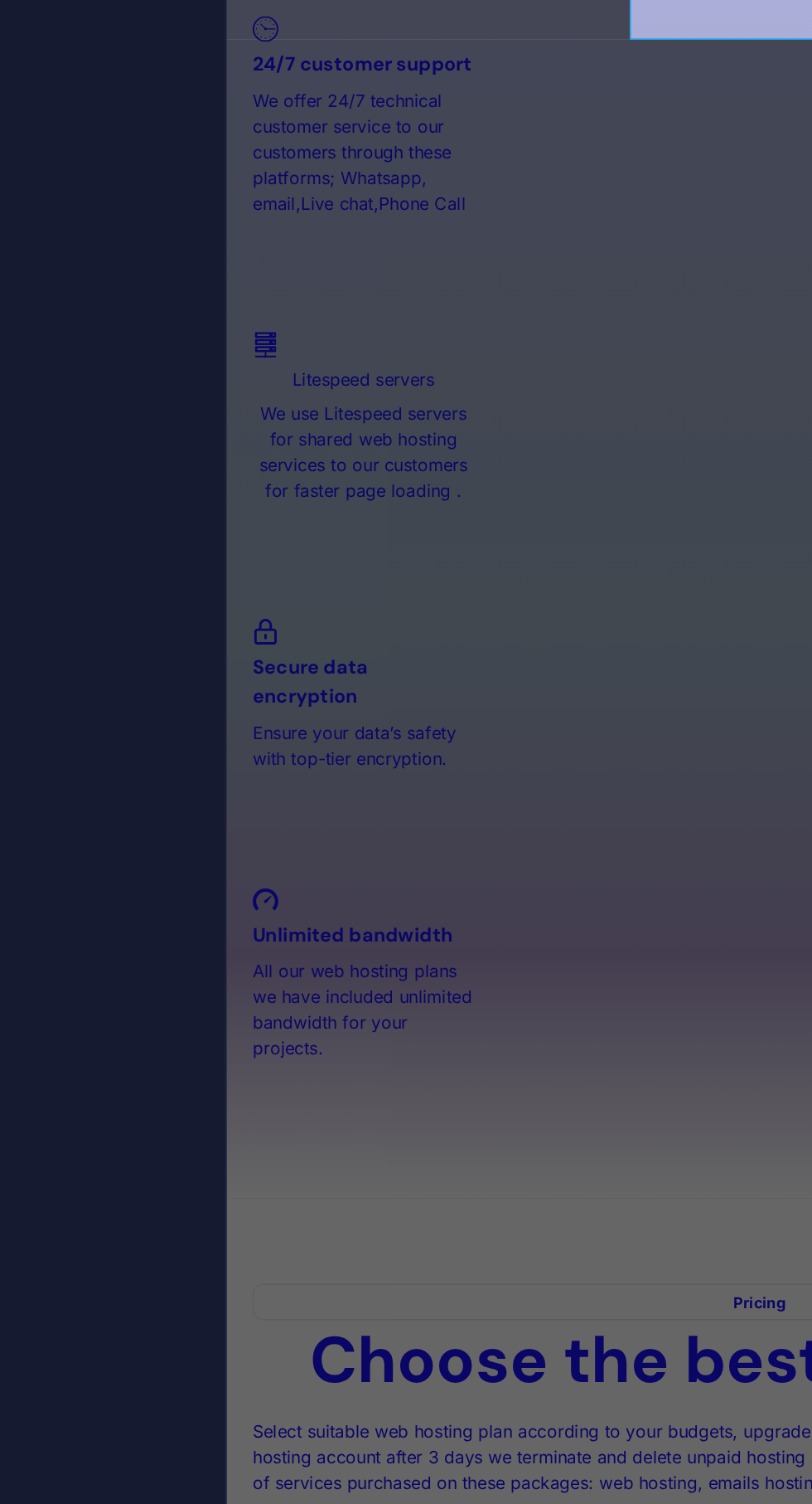
scroll to position [3024, 0]
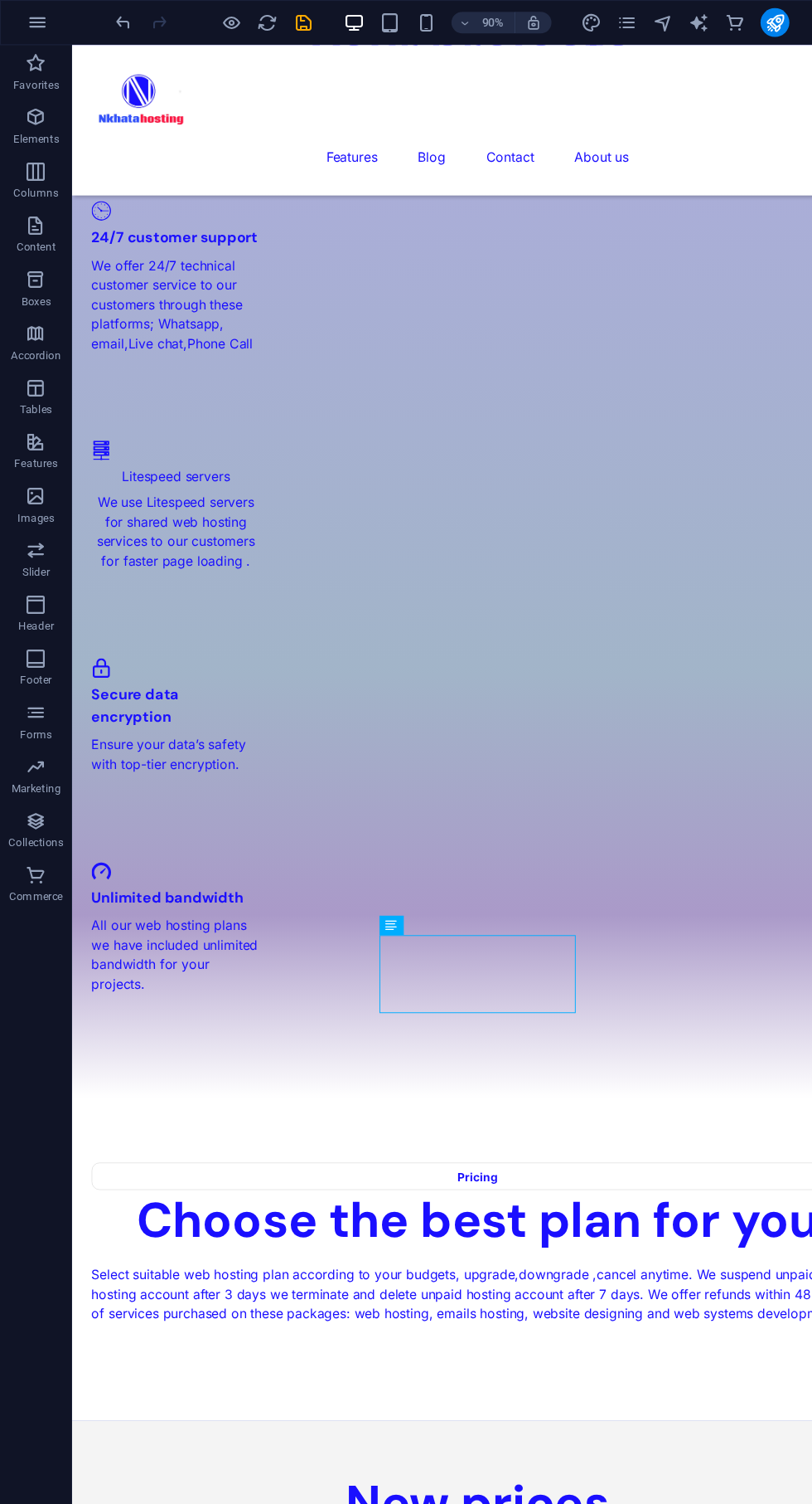
scroll to position [2176, 0]
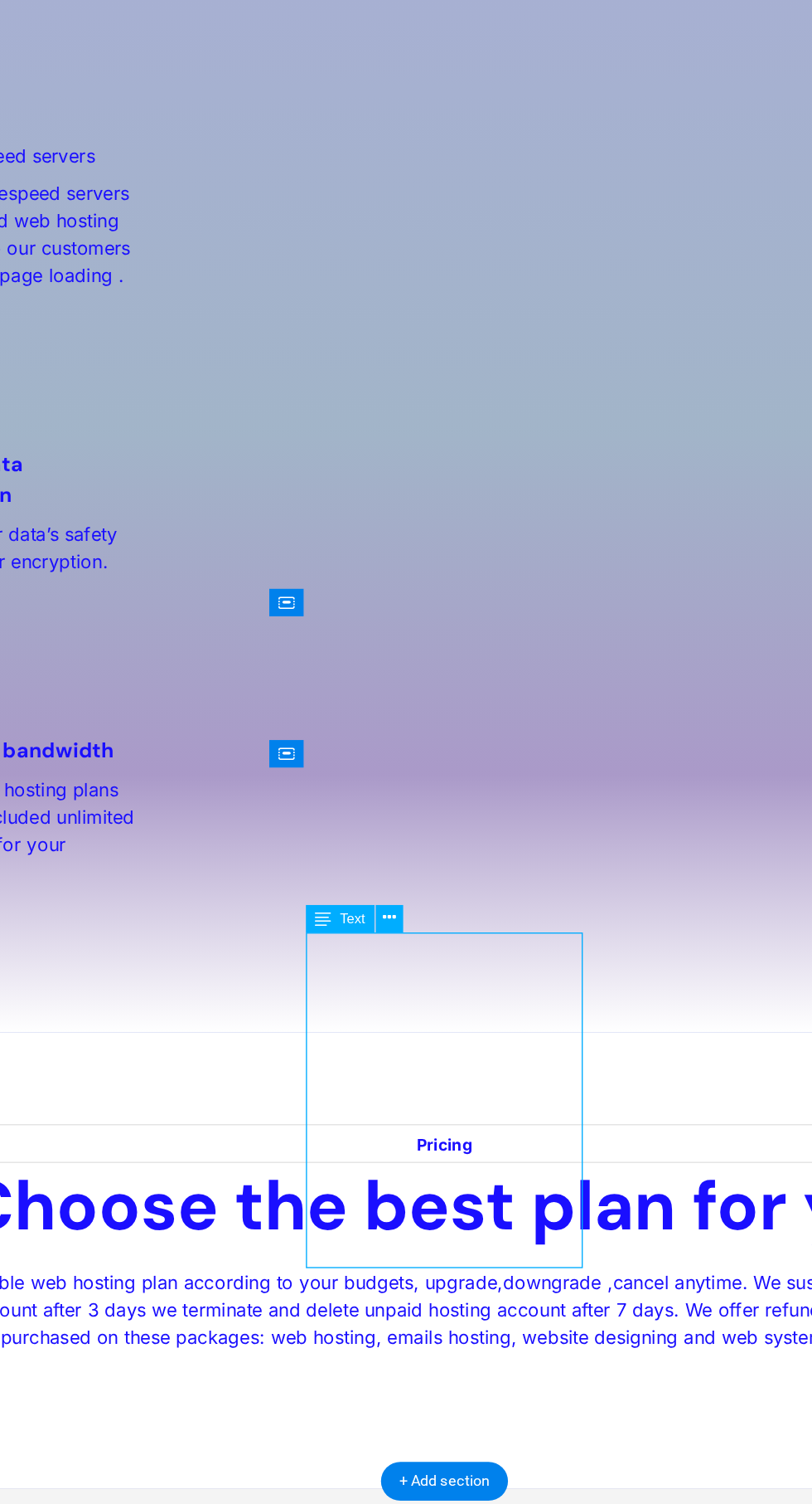
click at [411, 926] on button at bounding box center [404, 929] width 19 height 19
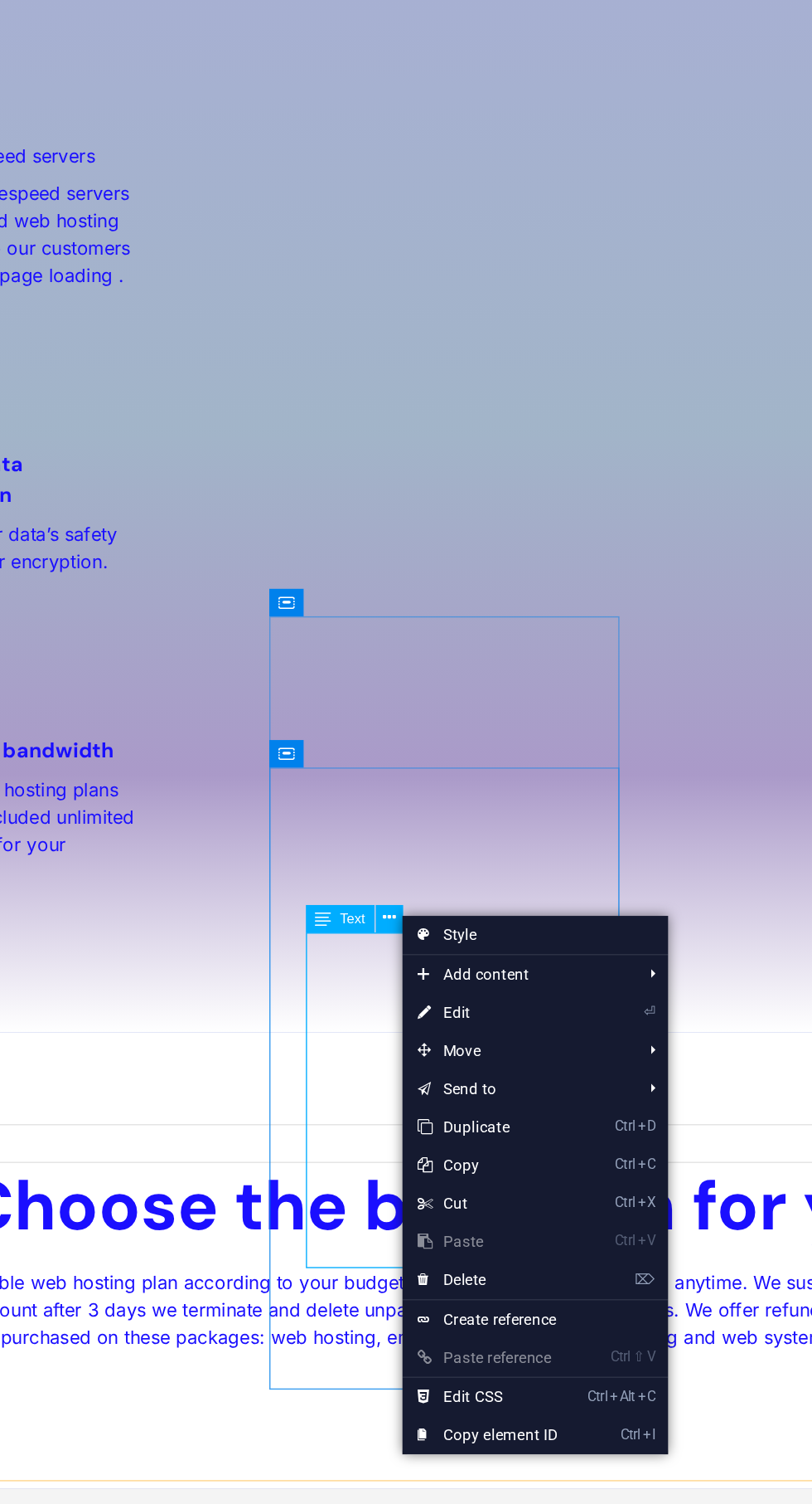
click at [461, 989] on link "⏎ Edit" at bounding box center [467, 990] width 111 height 25
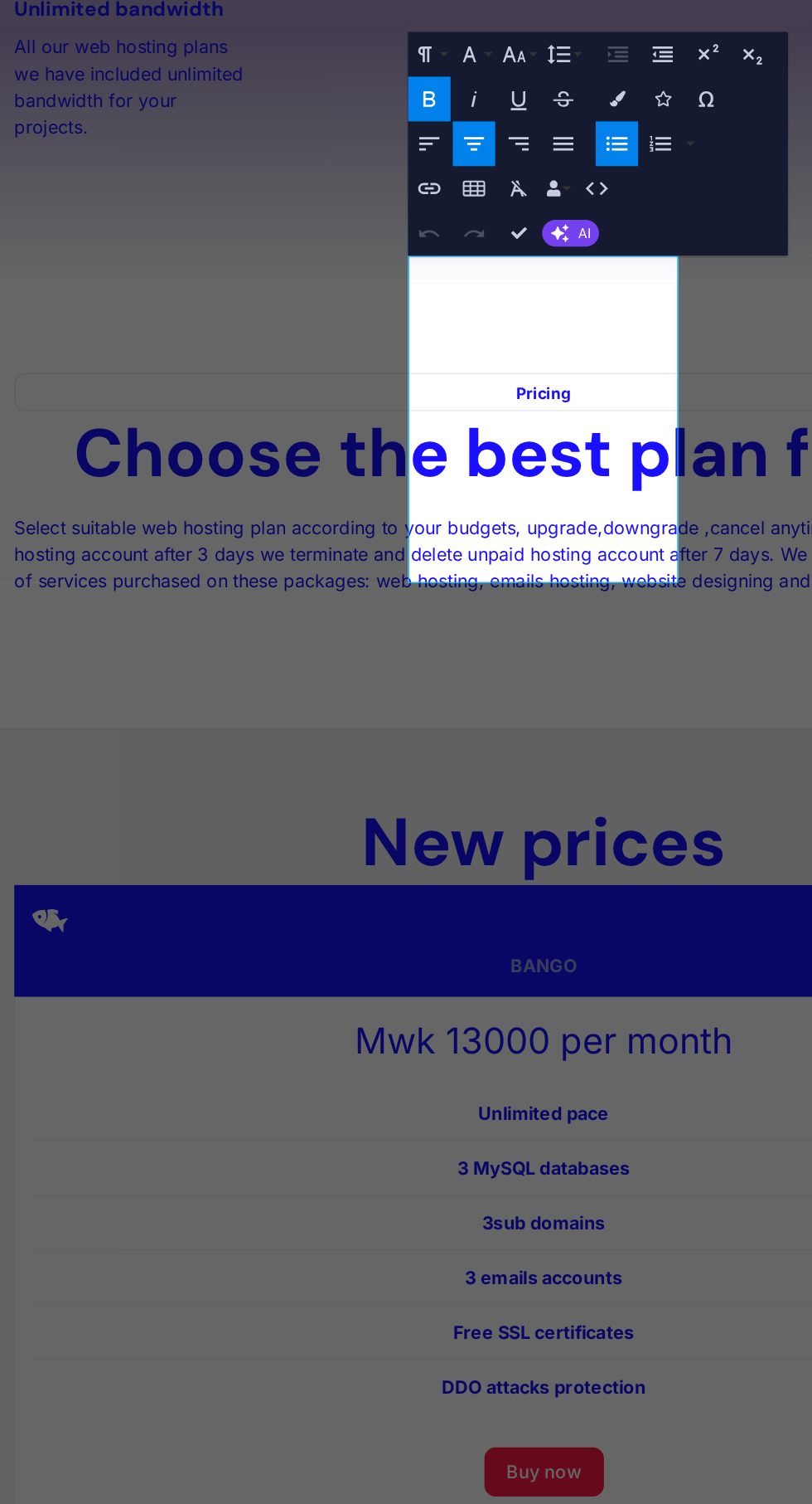
scroll to position [3021, 0]
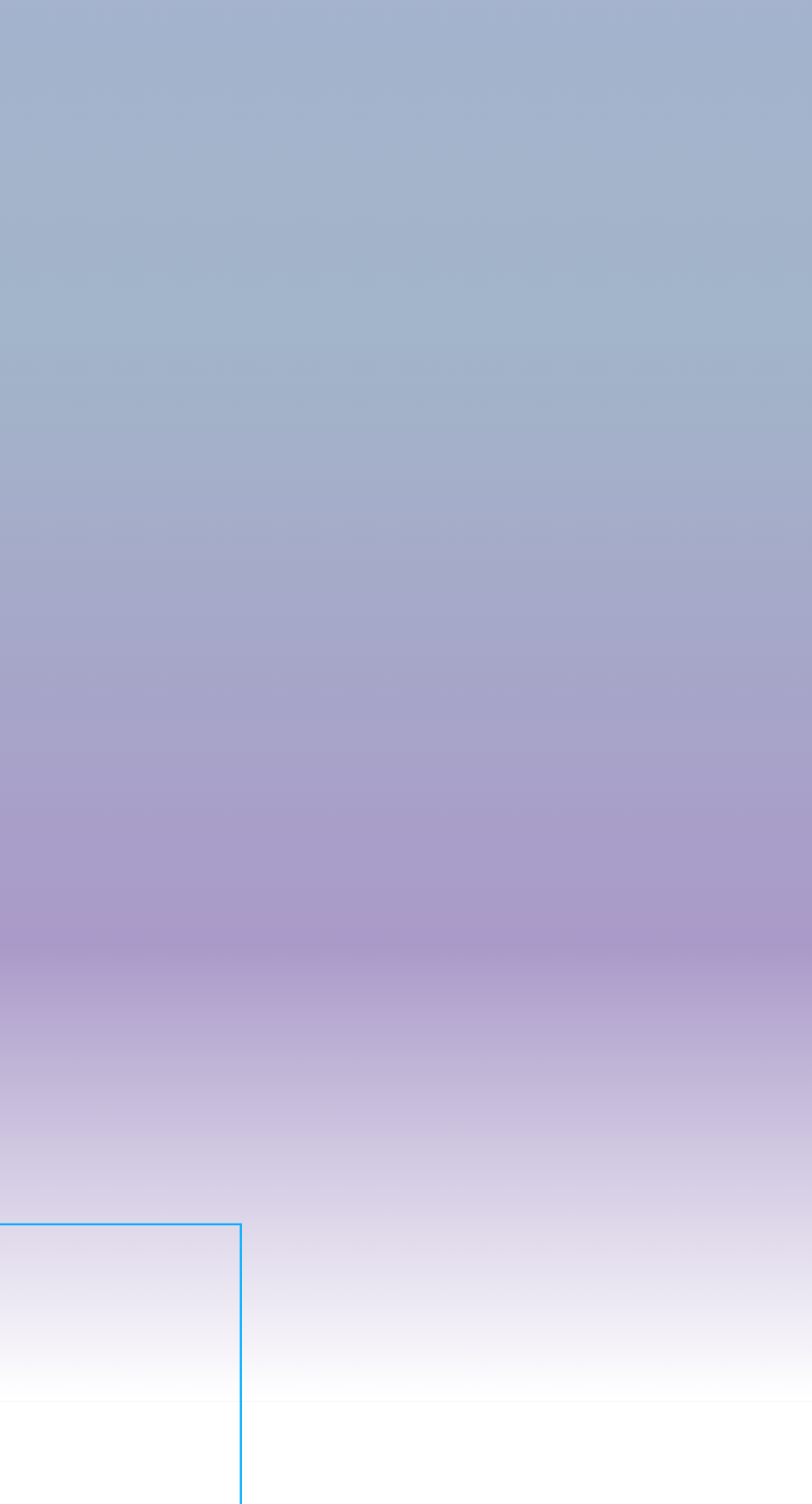
scroll to position [2168, 0]
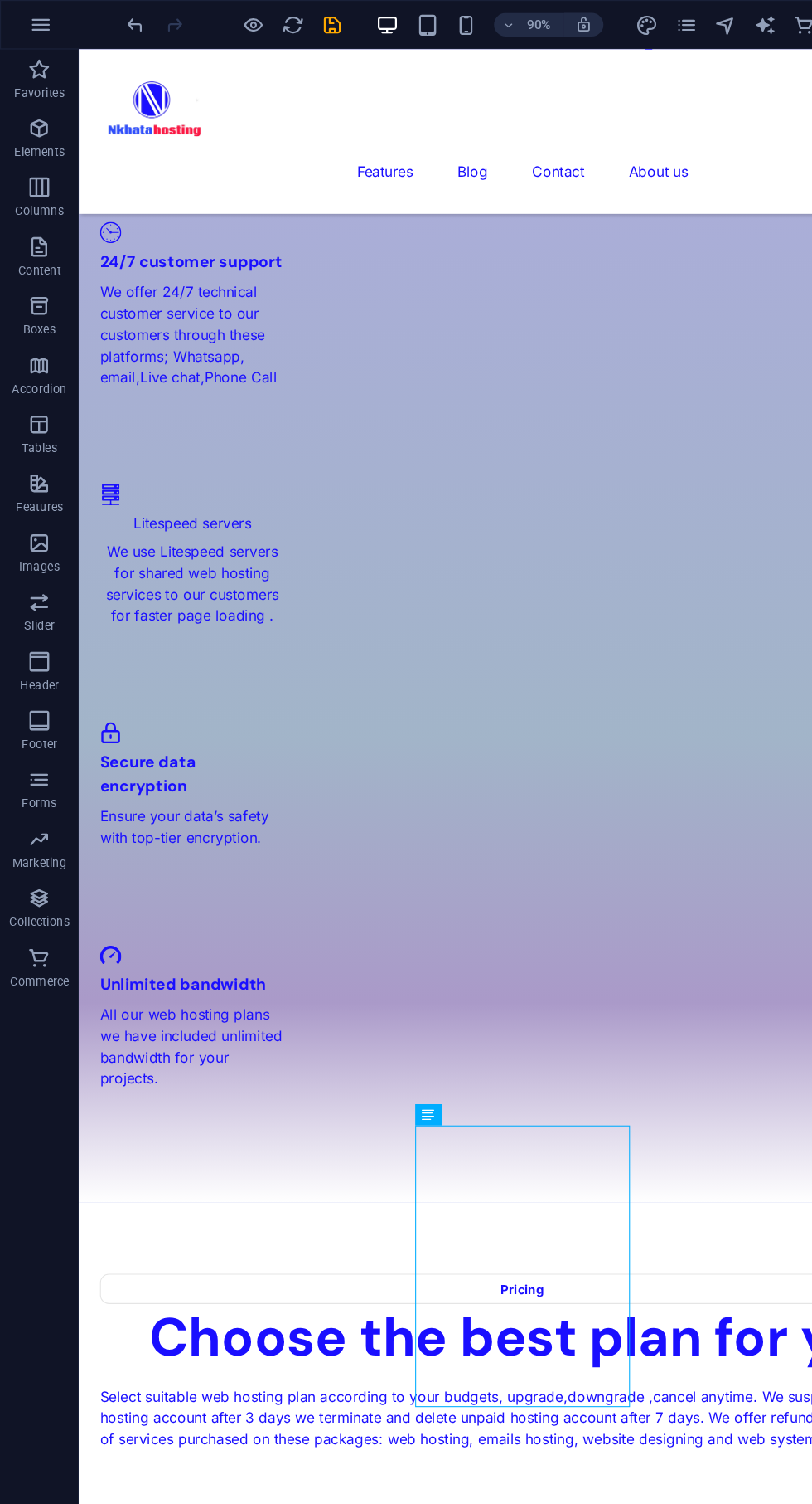
click at [295, 23] on div "90% More" at bounding box center [454, 20] width 701 height 27
click at [298, 16] on div "90% More" at bounding box center [454, 20] width 701 height 27
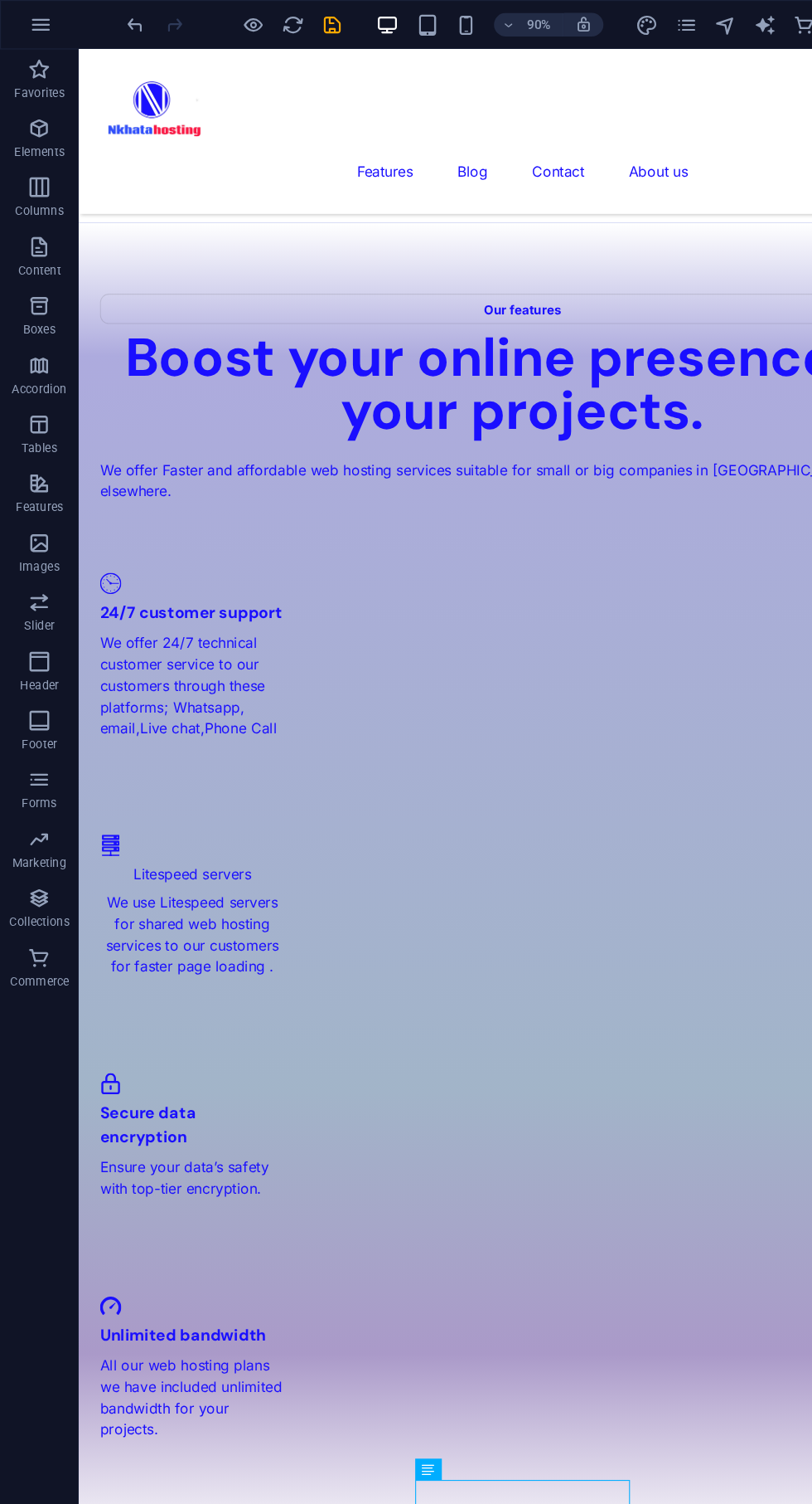
scroll to position [1835, 0]
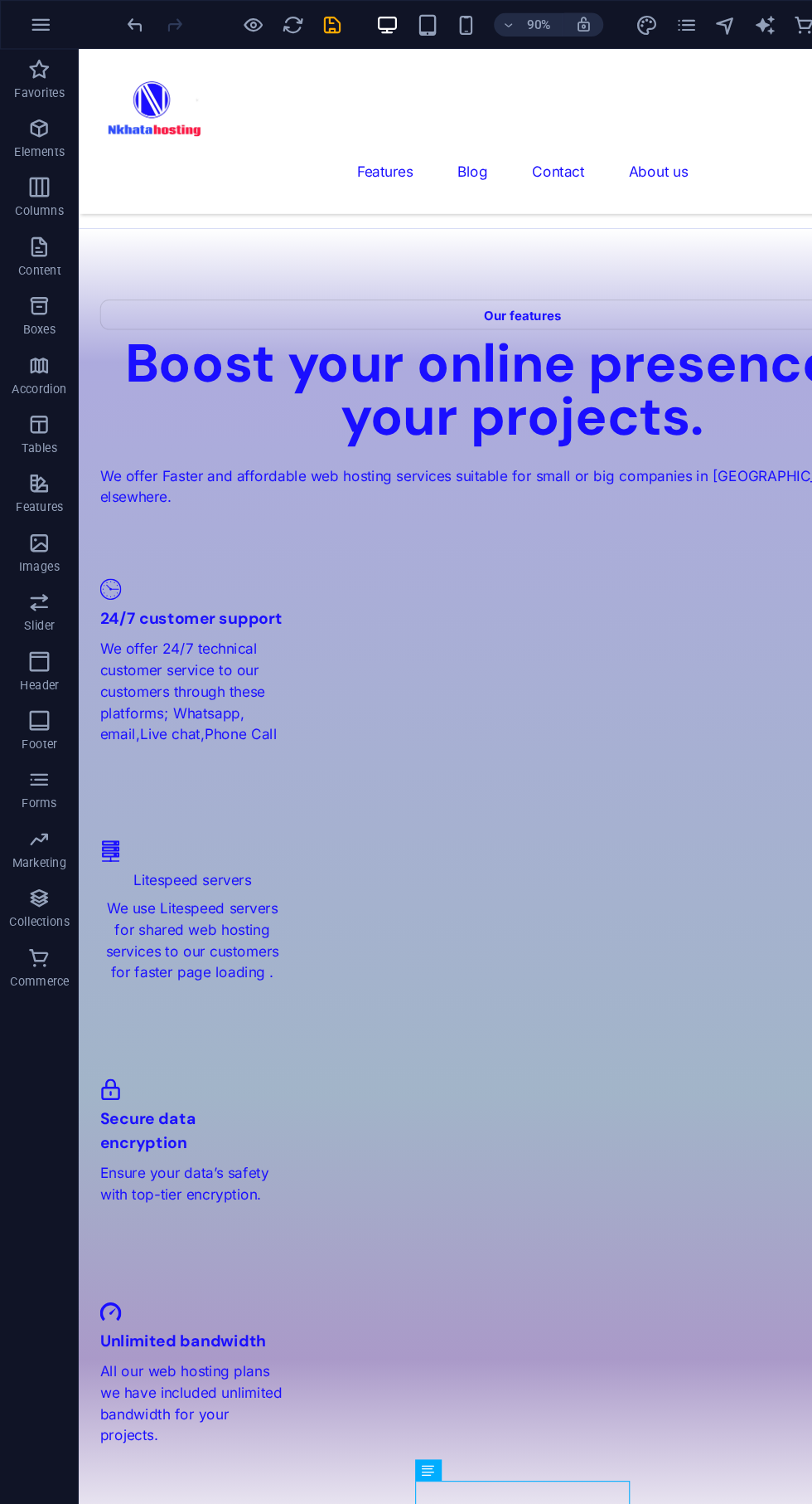
click at [281, 20] on icon "save" at bounding box center [280, 20] width 20 height 20
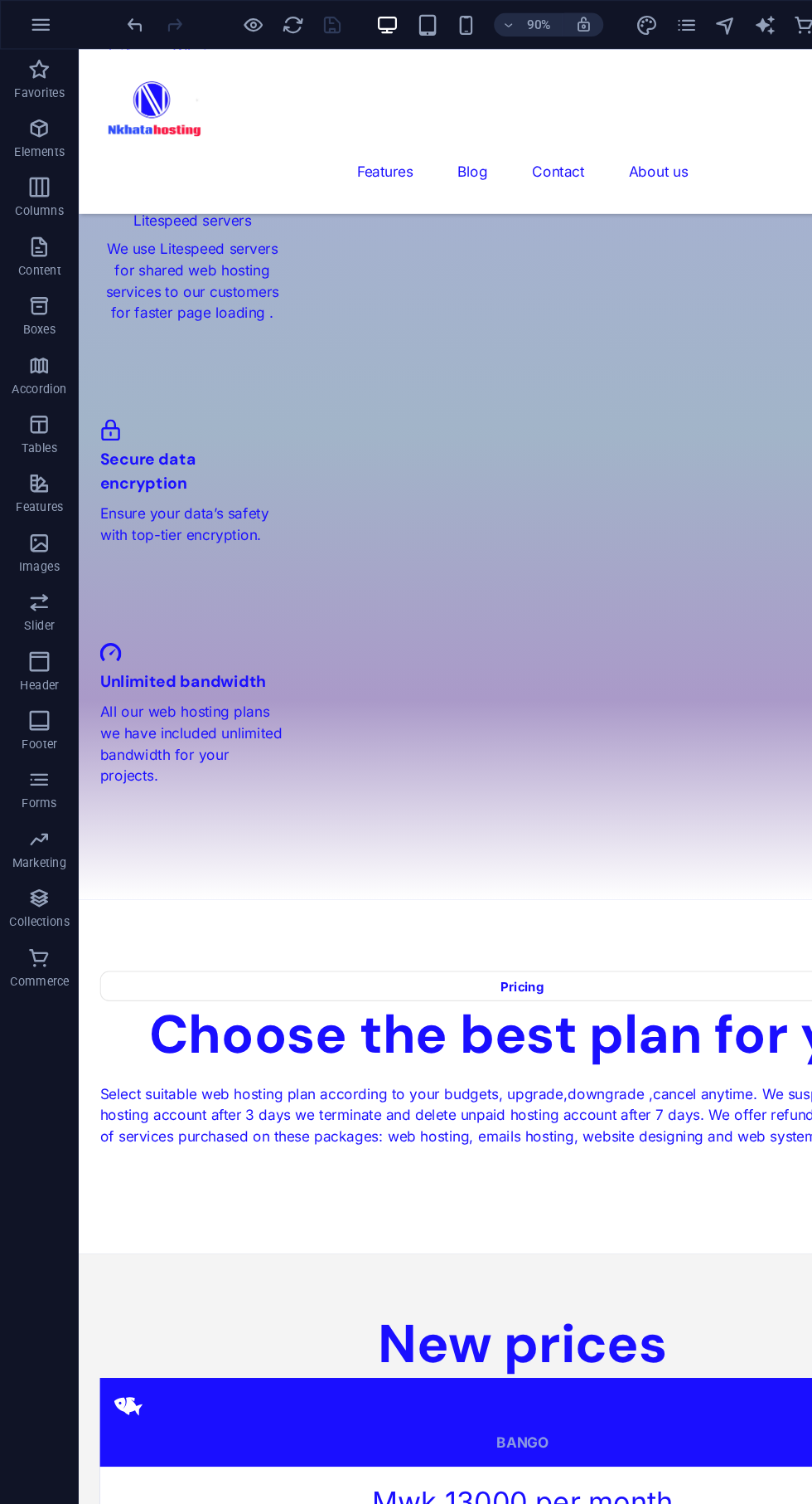
scroll to position [2457, 0]
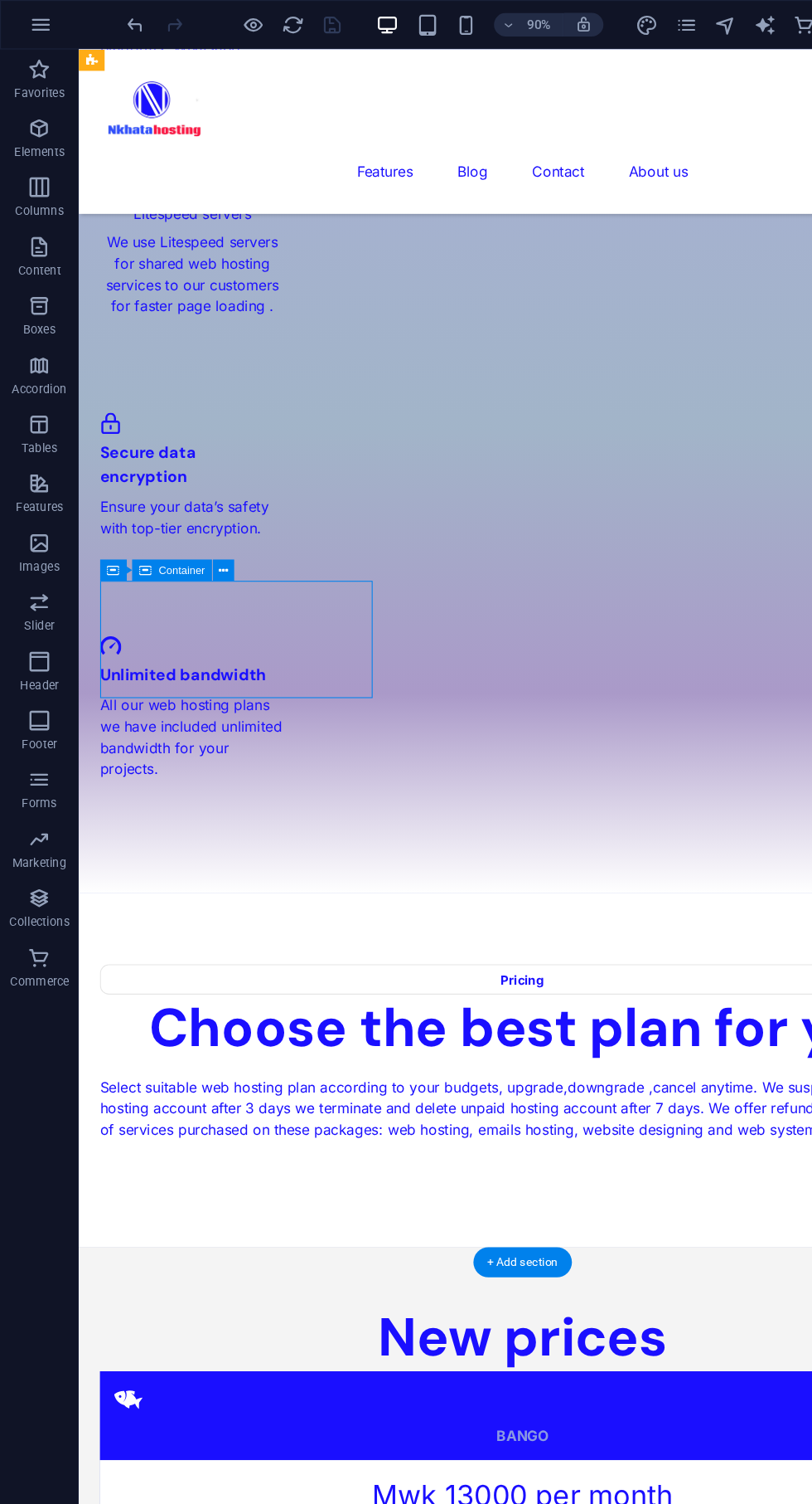
scroll to position [2455, 0]
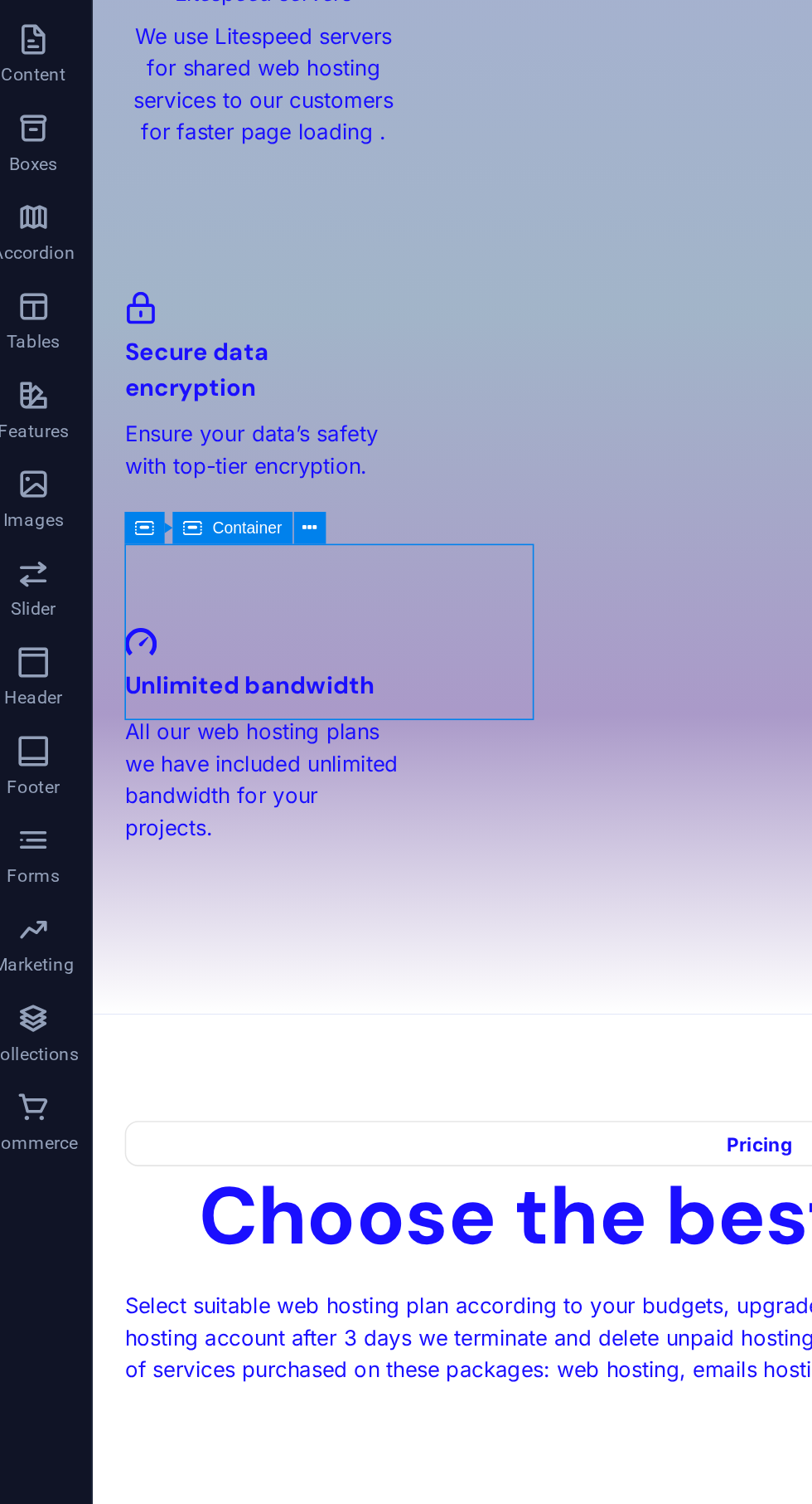
click at [93, 481] on icon at bounding box center [96, 482] width 11 height 19
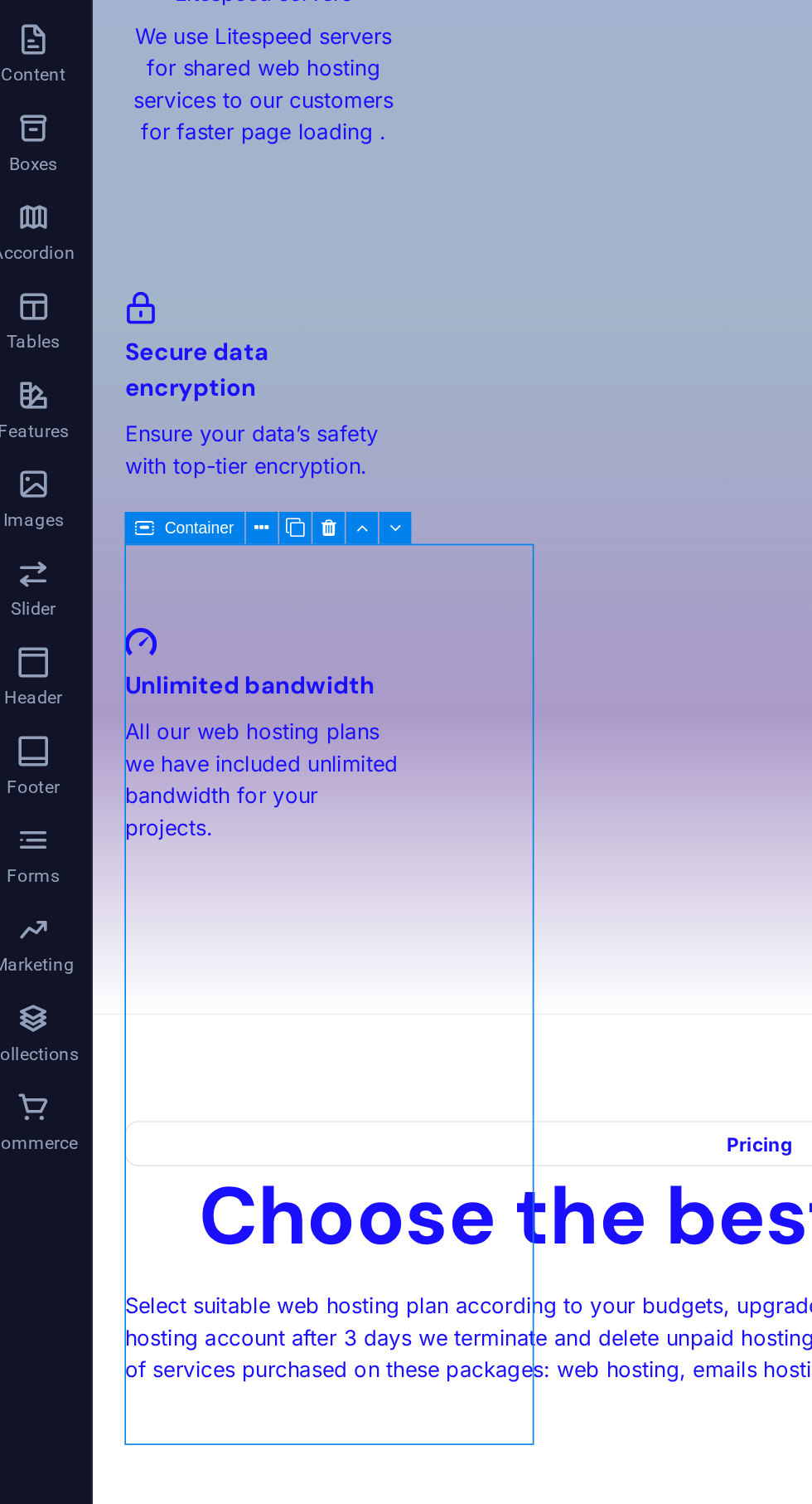
click at [193, 476] on button at bounding box center [199, 482] width 19 height 19
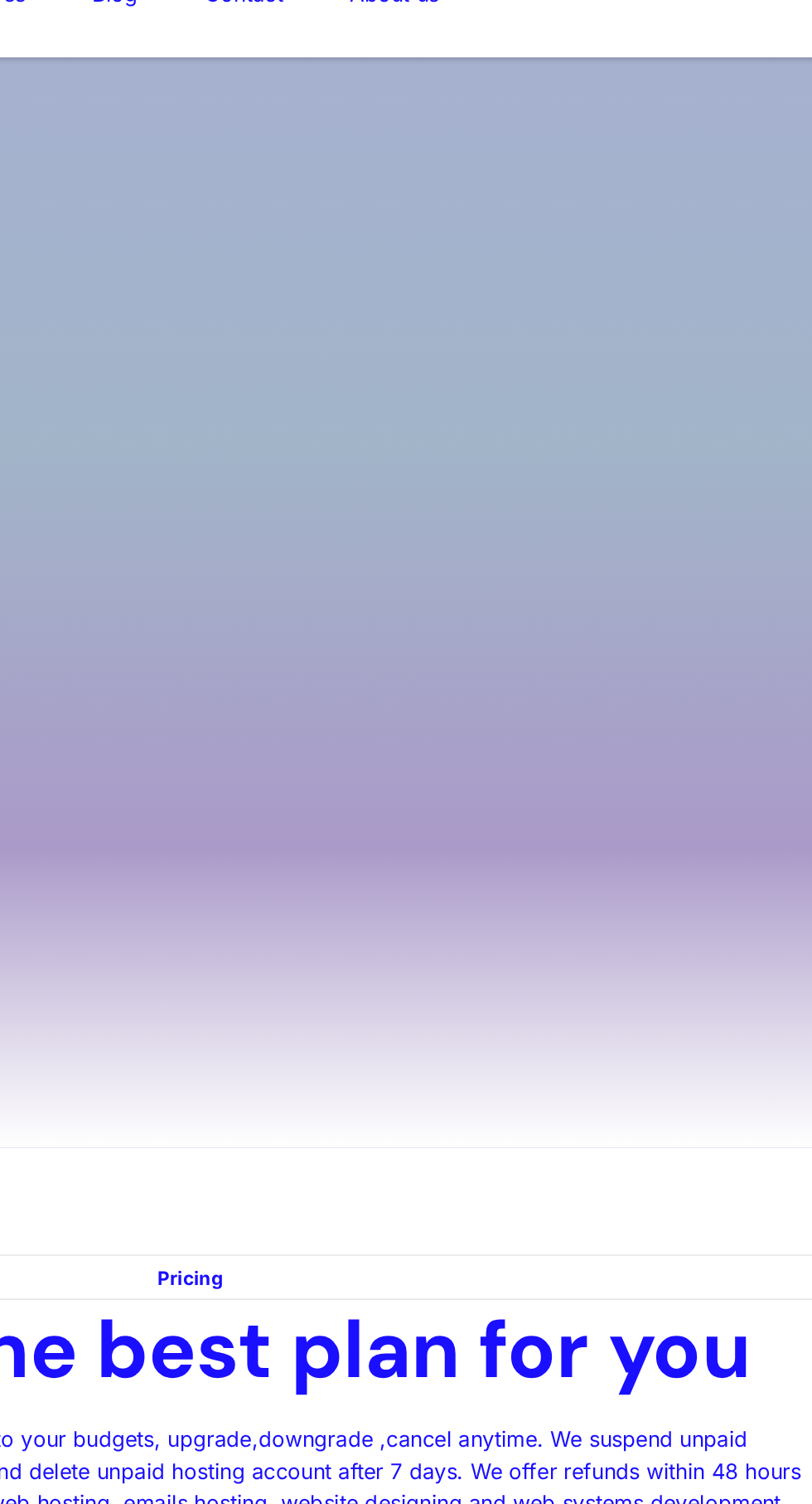
scroll to position [2416, 0]
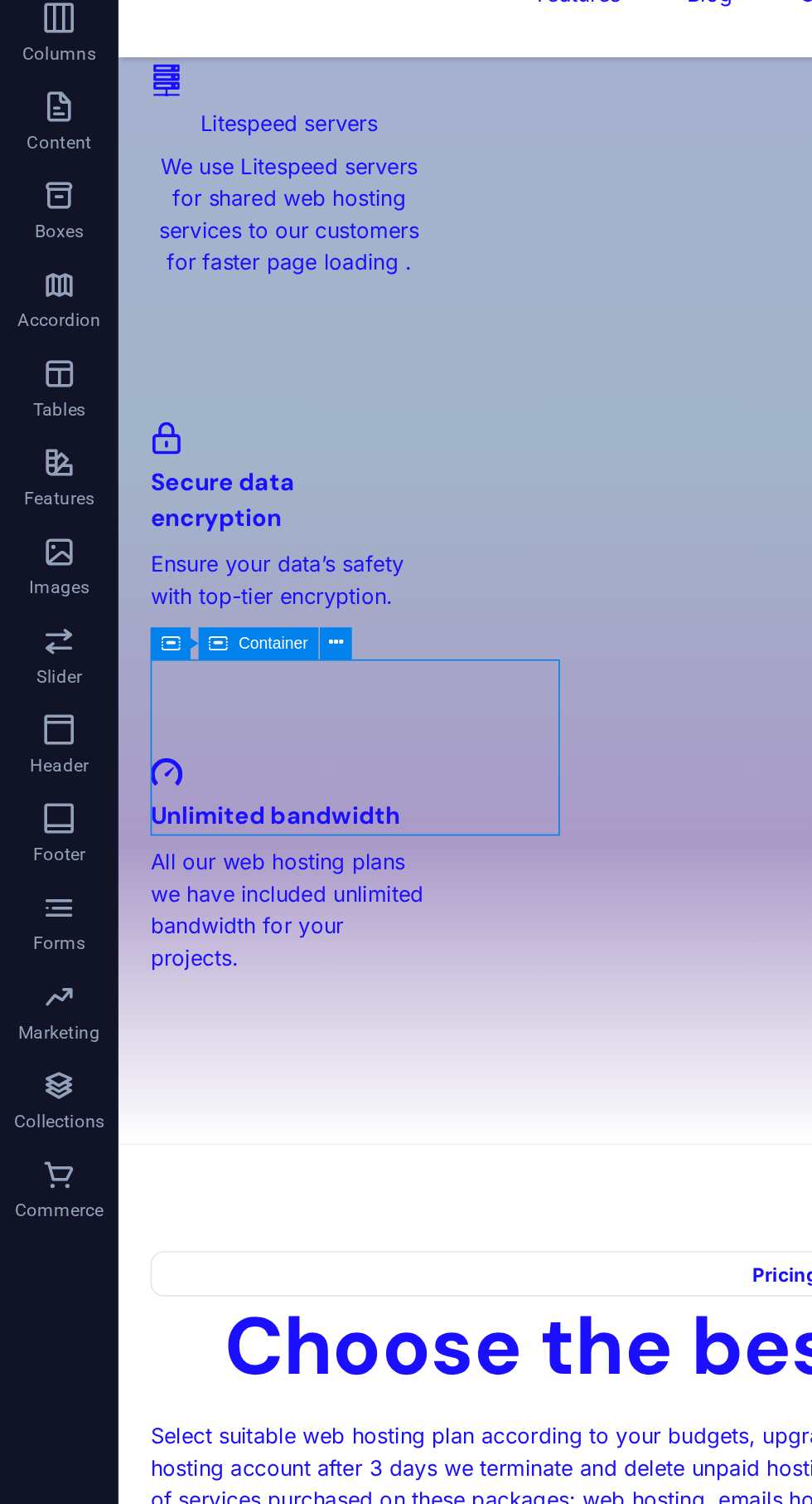
scroll to position [2417, 0]
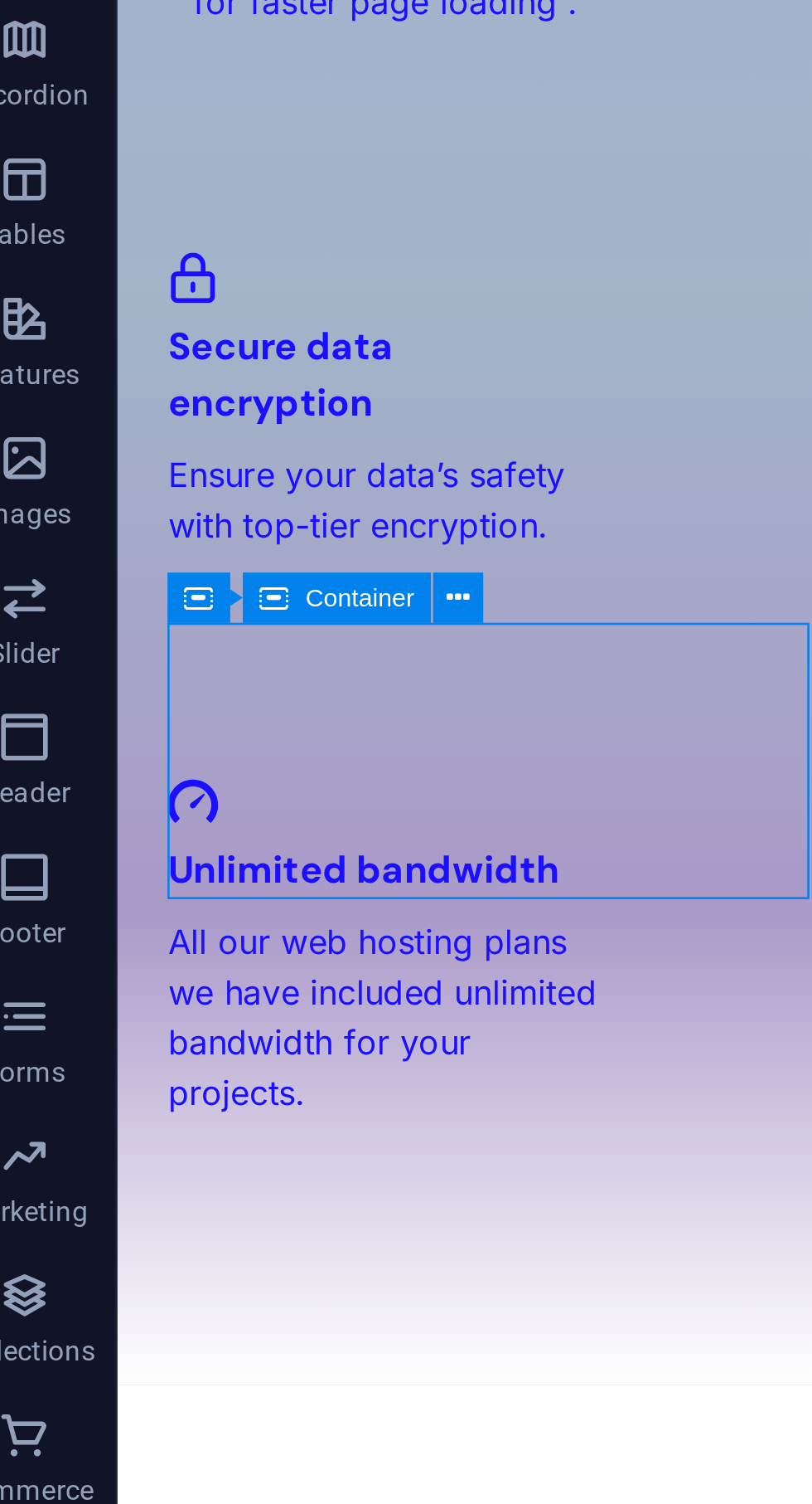
click at [93, 508] on icon at bounding box center [96, 506] width 11 height 19
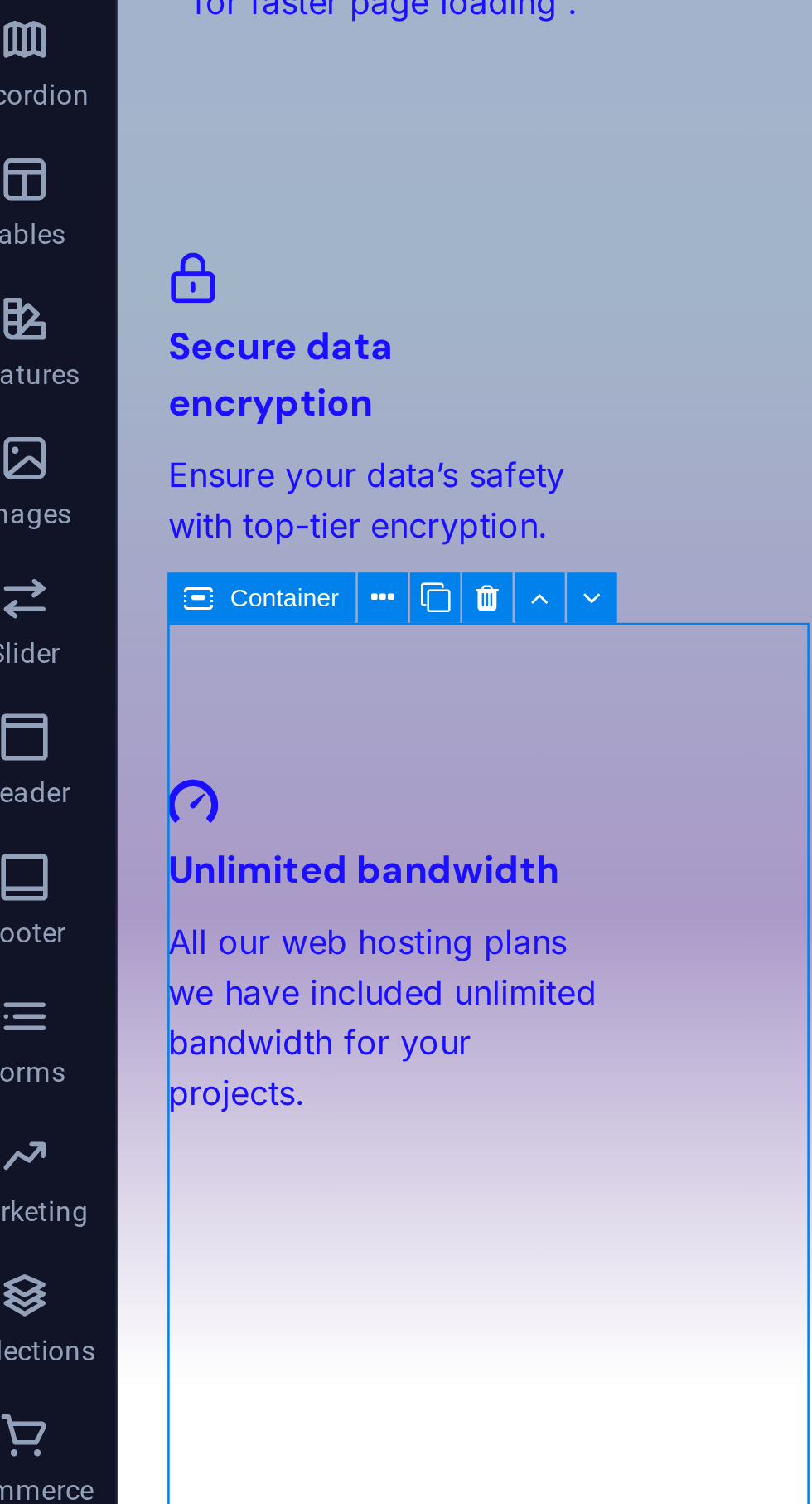
click at [199, 503] on icon at bounding box center [198, 506] width 8 height 16
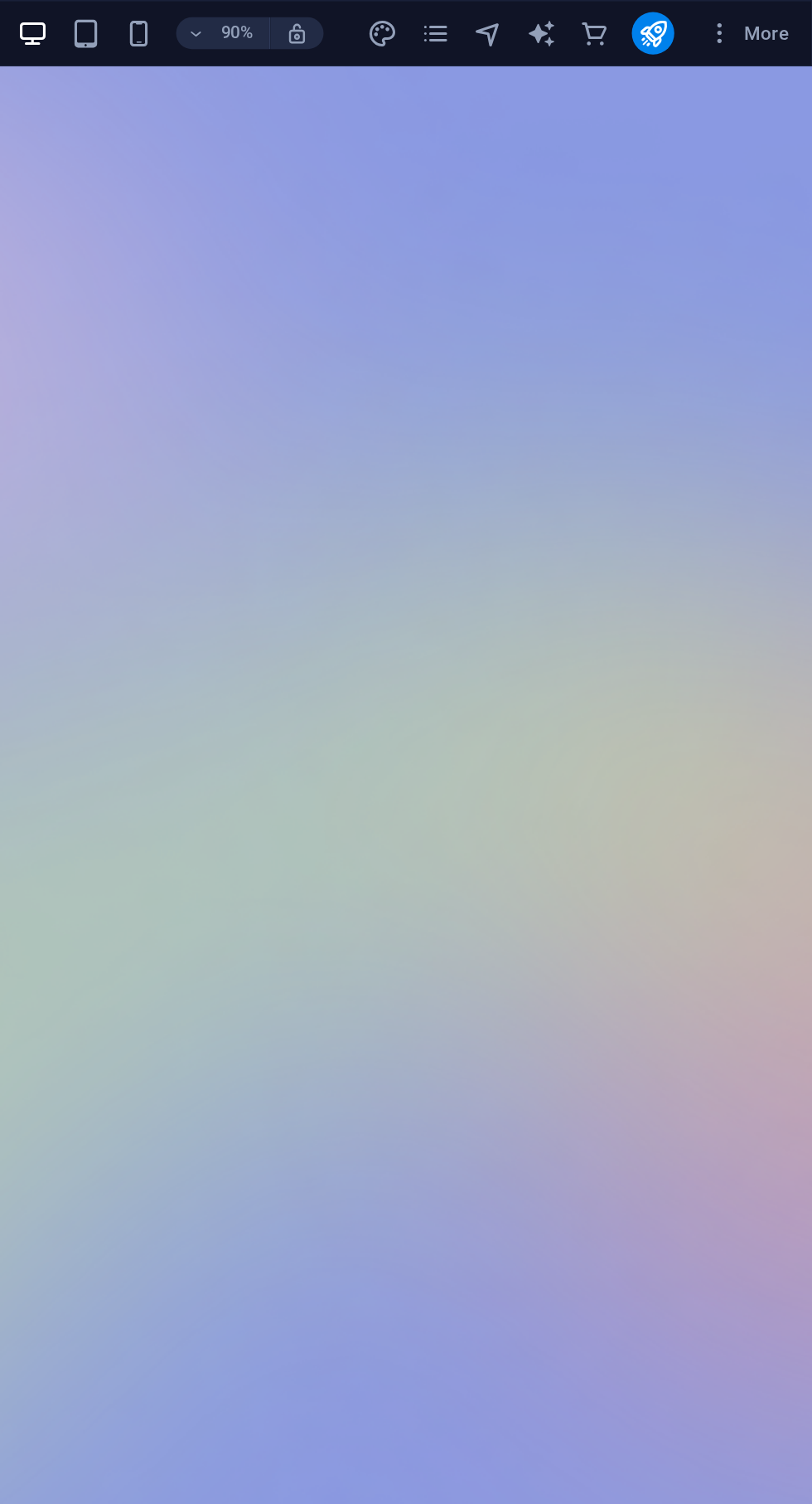
scroll to position [0, 0]
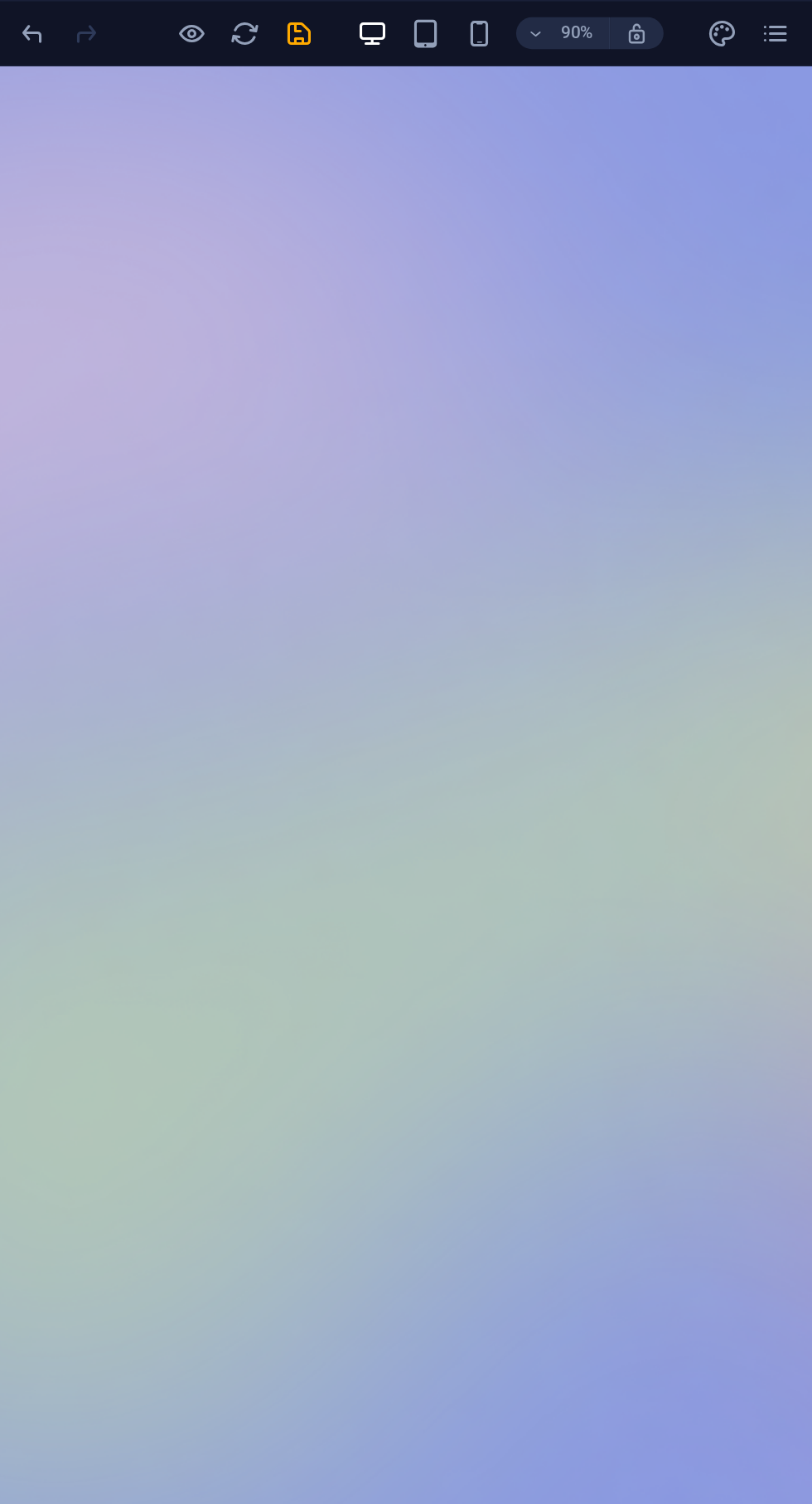
click at [290, 11] on div "90% More" at bounding box center [454, 20] width 701 height 27
click at [288, 19] on icon "save" at bounding box center [280, 20] width 20 height 20
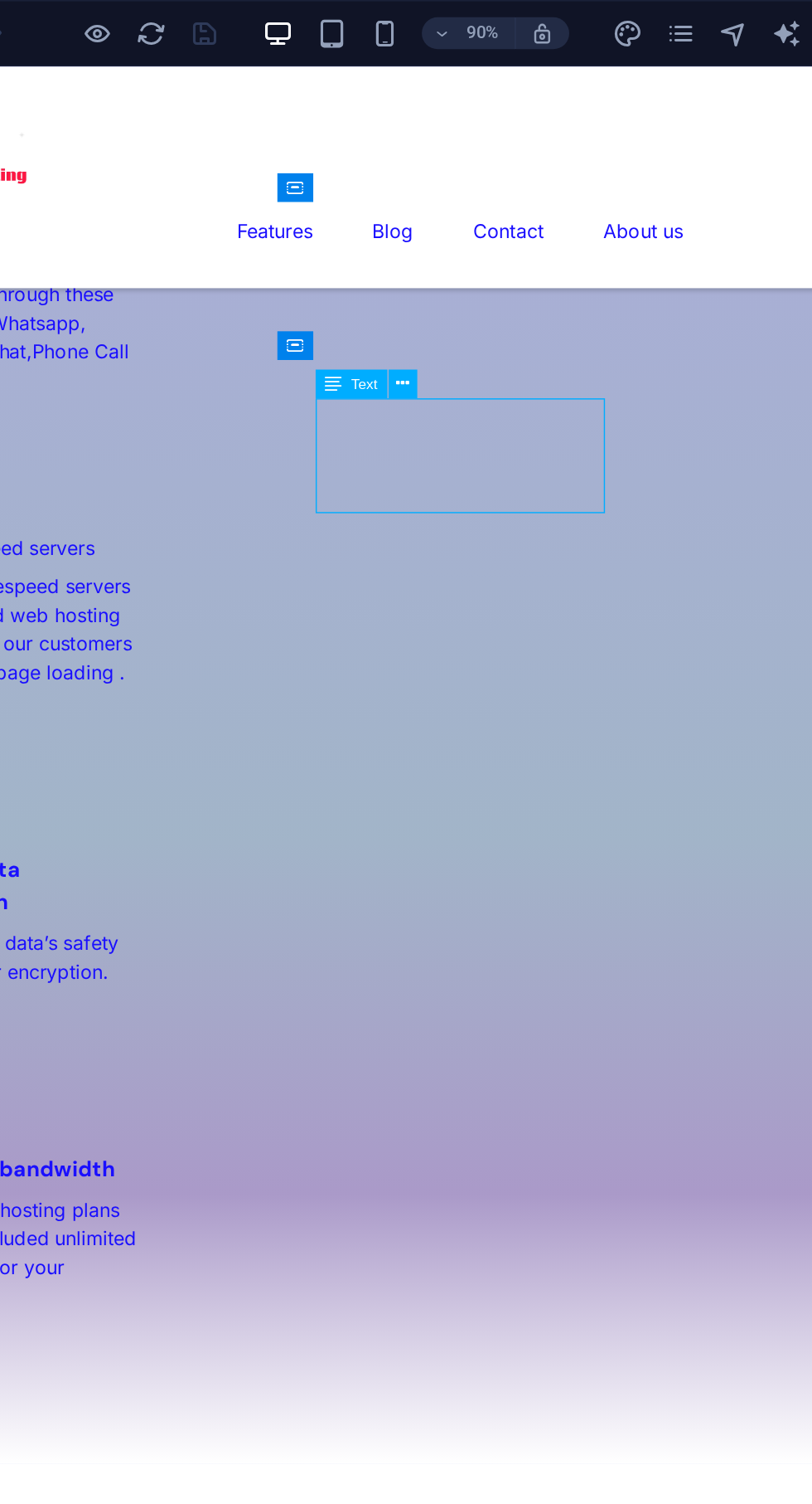
click at [402, 234] on icon at bounding box center [403, 239] width 8 height 16
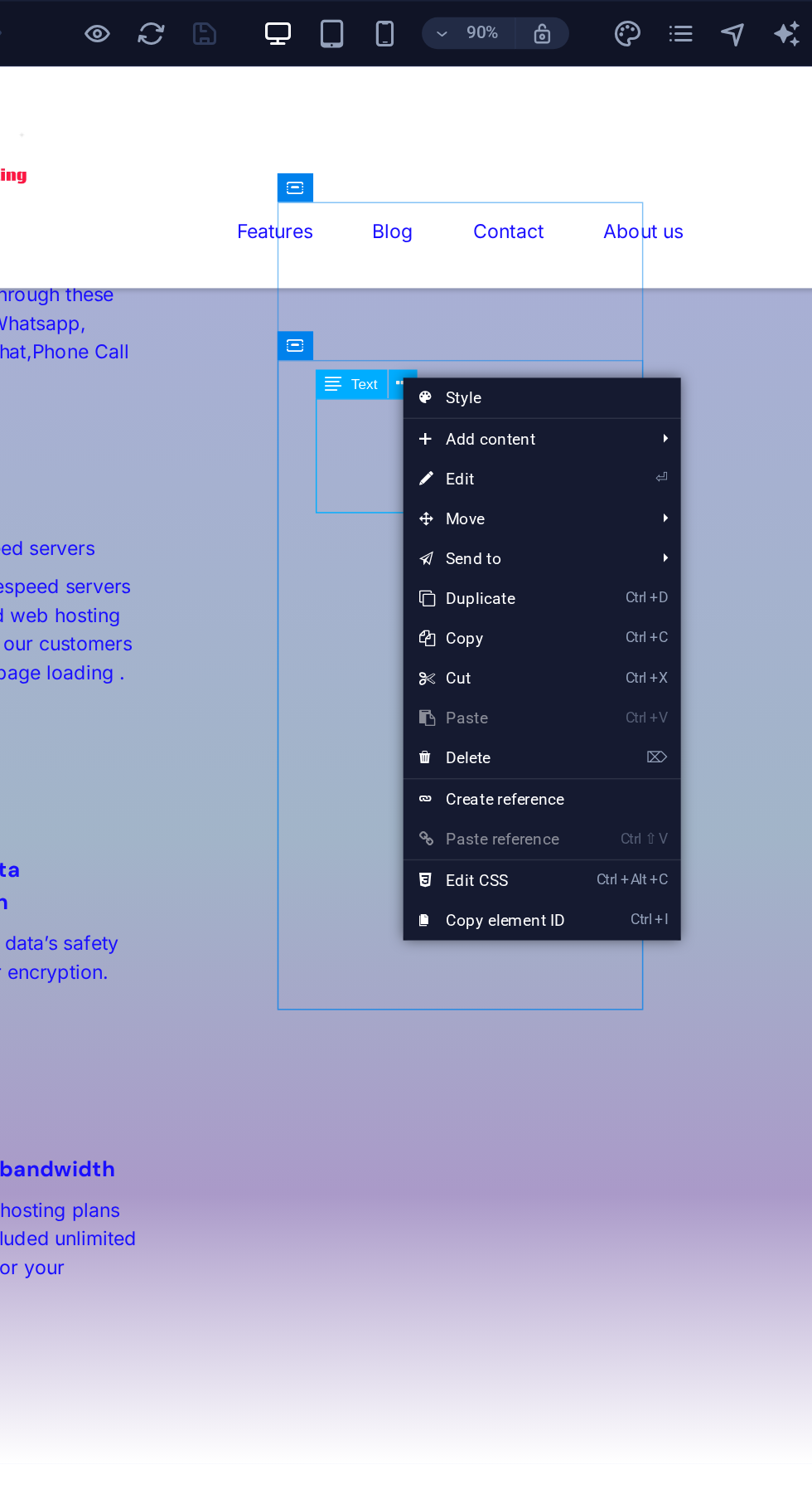
click at [442, 297] on link "⏎ Edit" at bounding box center [460, 298] width 111 height 25
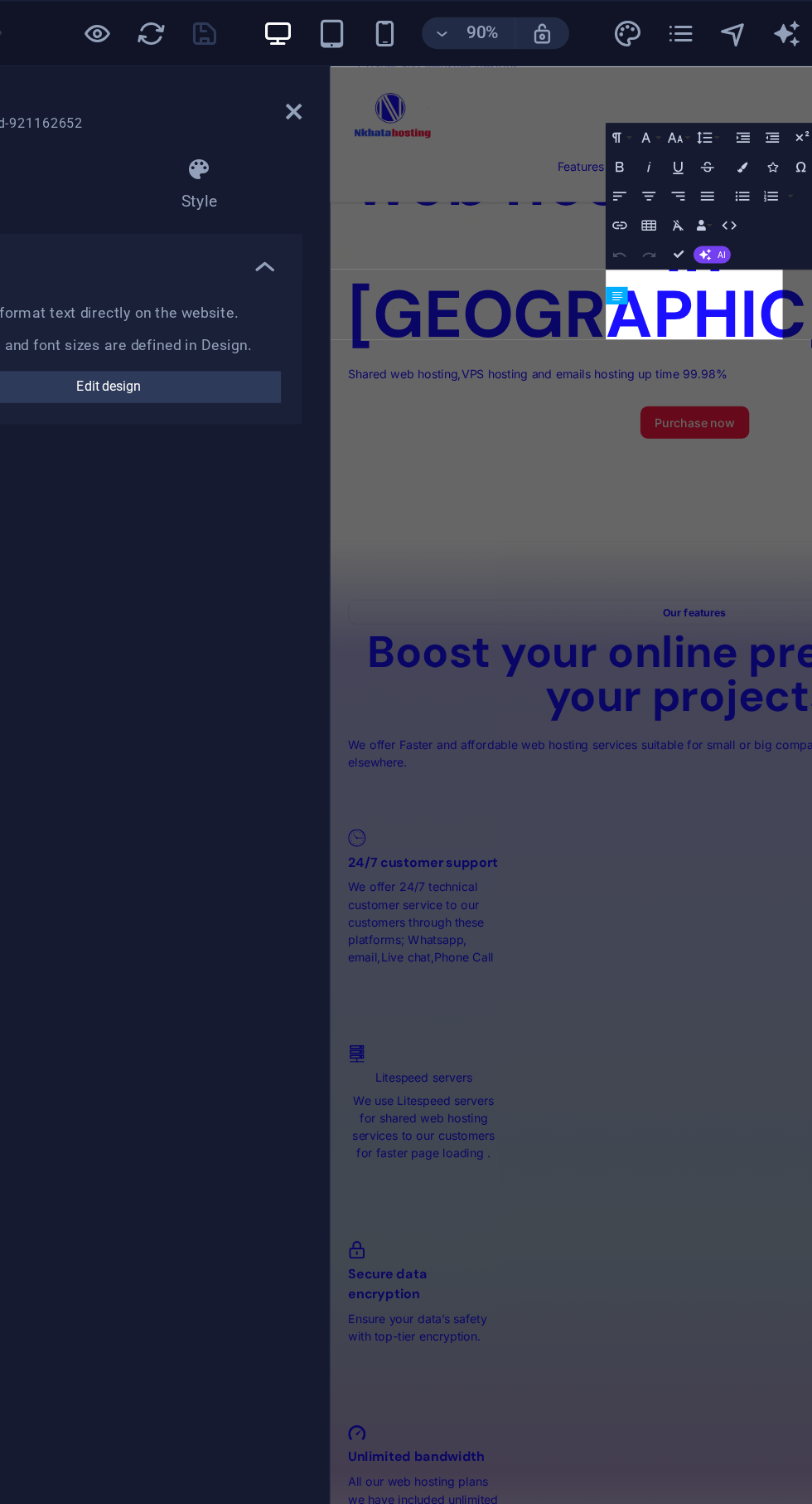
scroll to position [3131, 0]
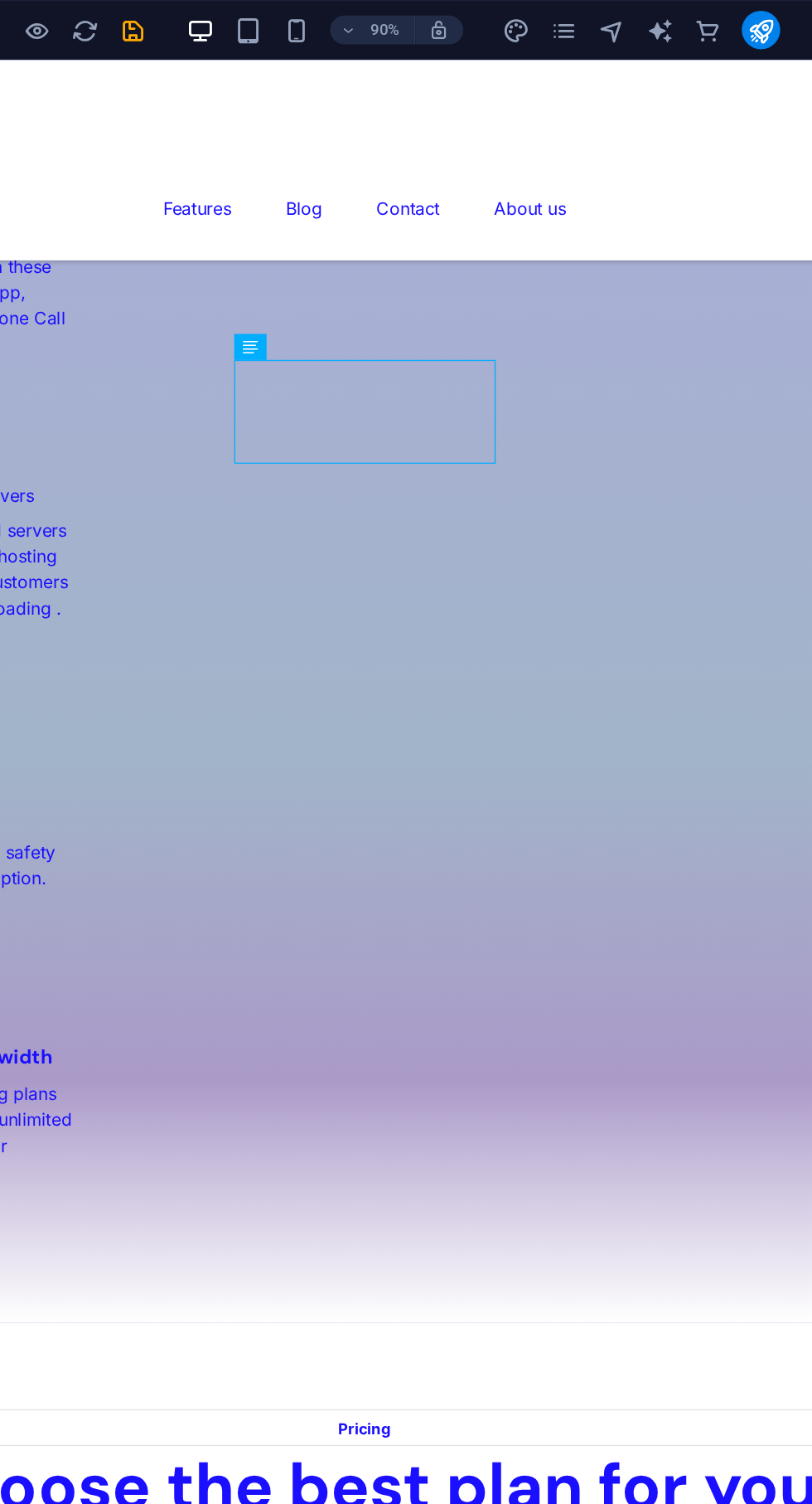
scroll to position [2279, 0]
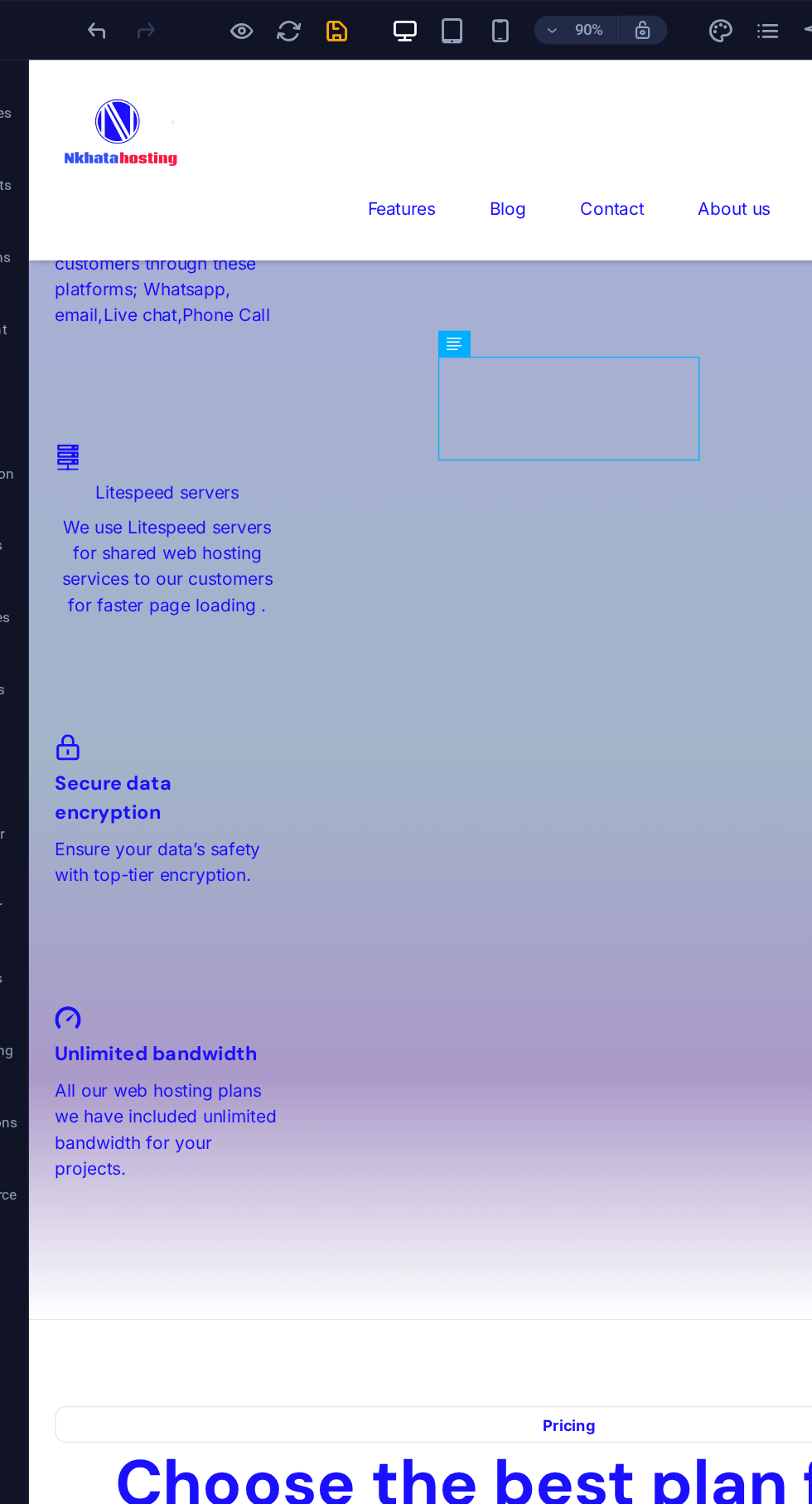
click at [288, 18] on icon "save" at bounding box center [280, 20] width 20 height 20
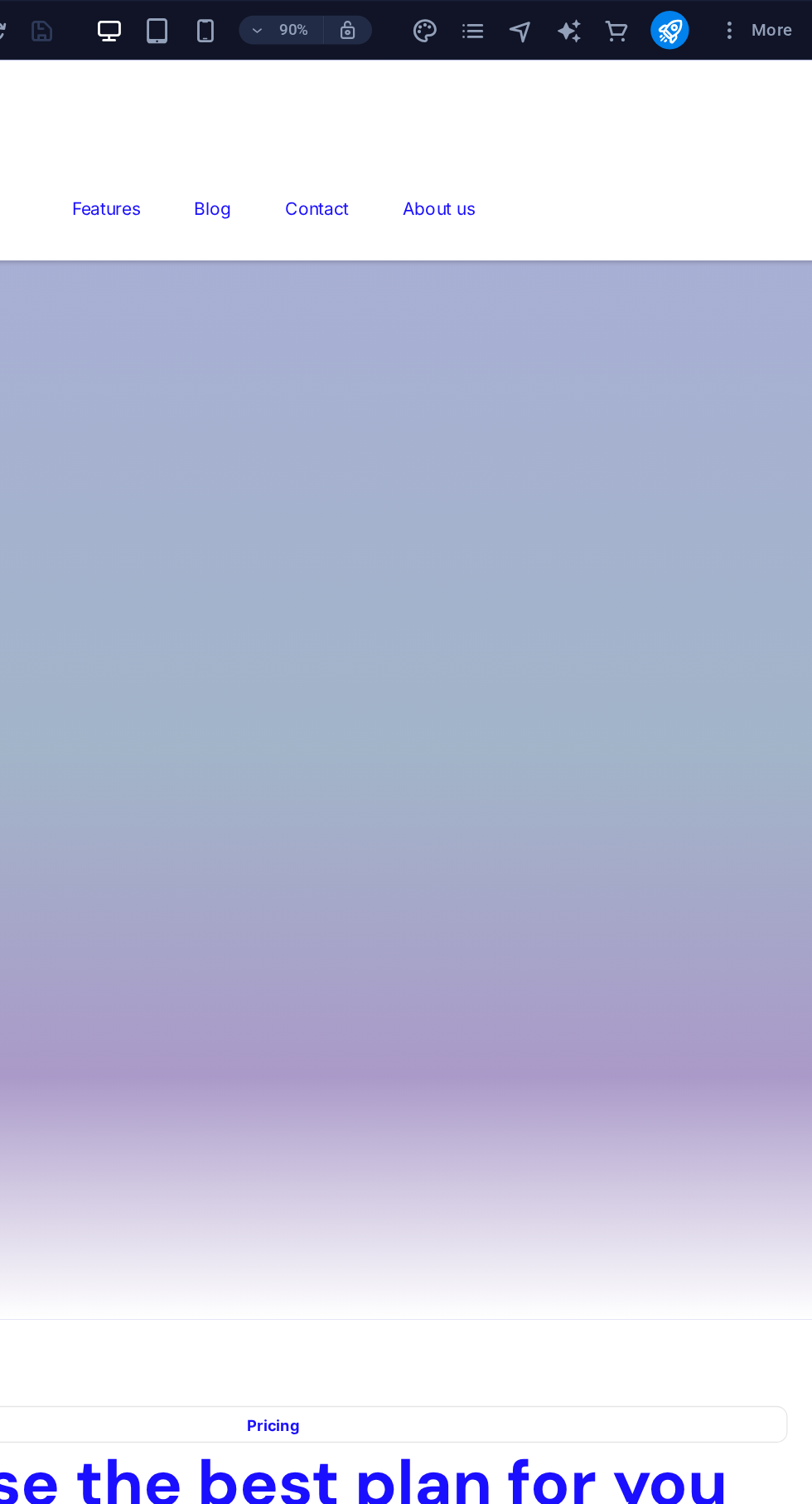
scroll to position [0, 0]
click at [719, 20] on icon "publish" at bounding box center [713, 20] width 20 height 20
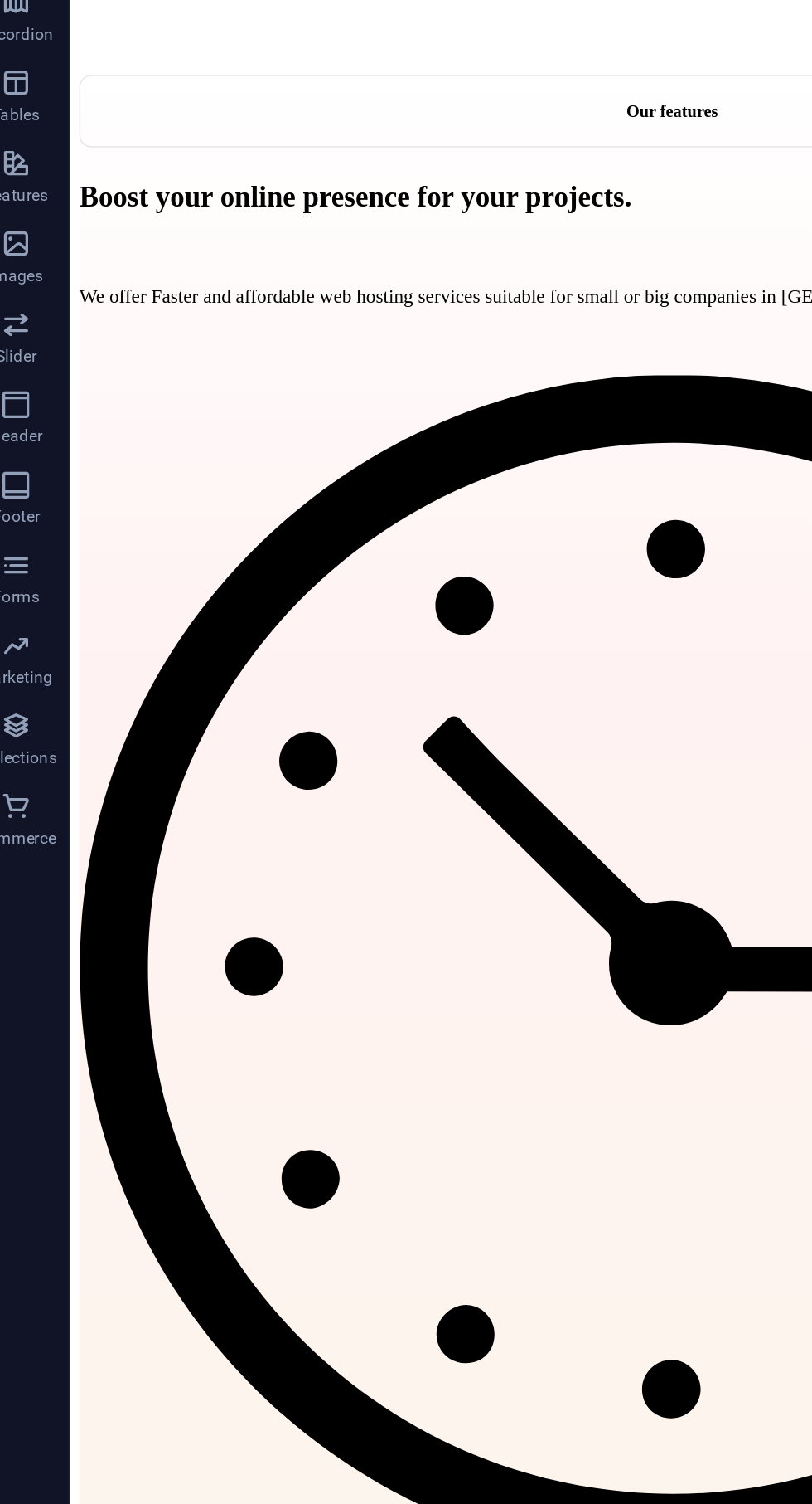
scroll to position [1677, 0]
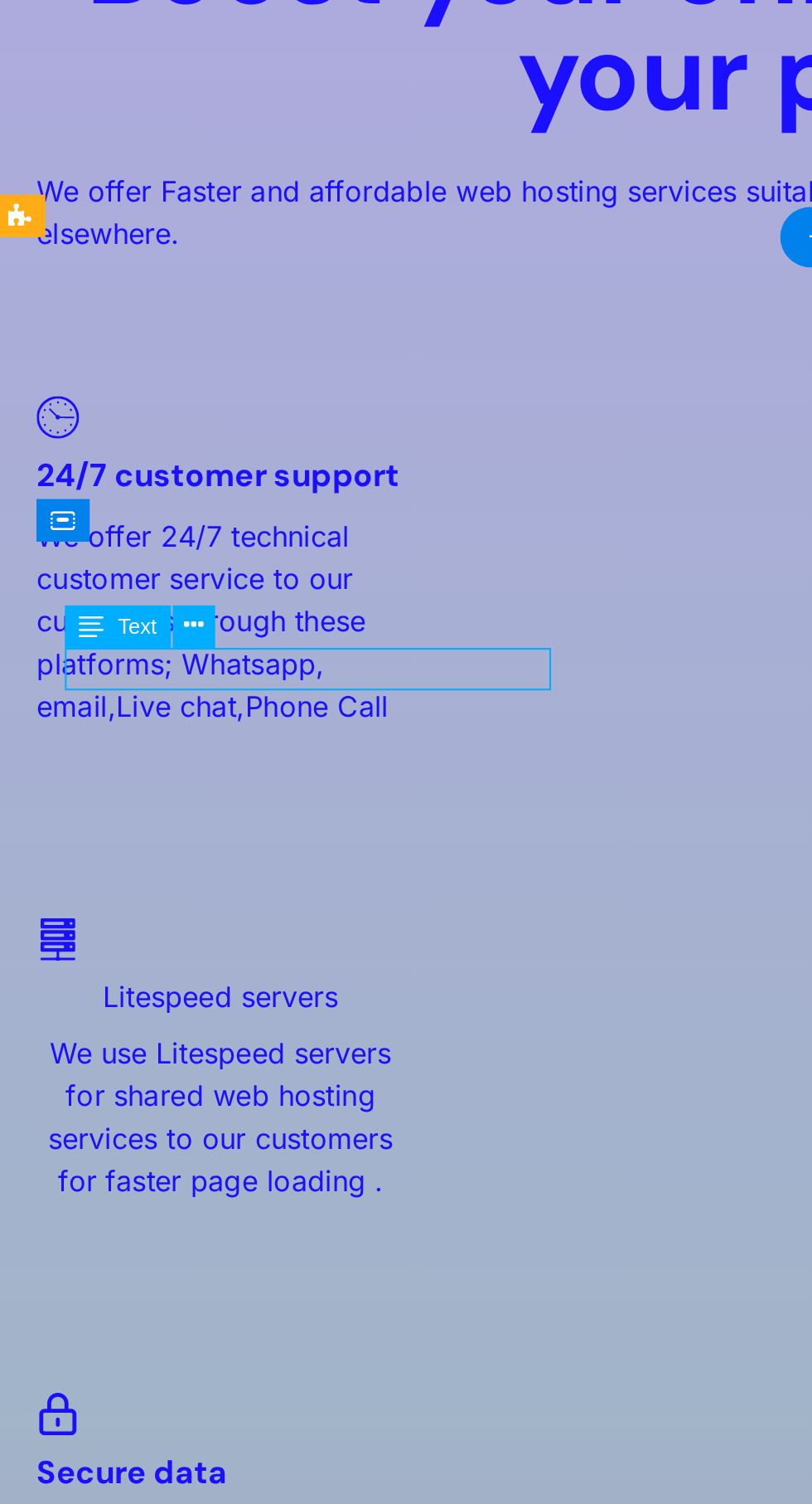
scroll to position [1675, 0]
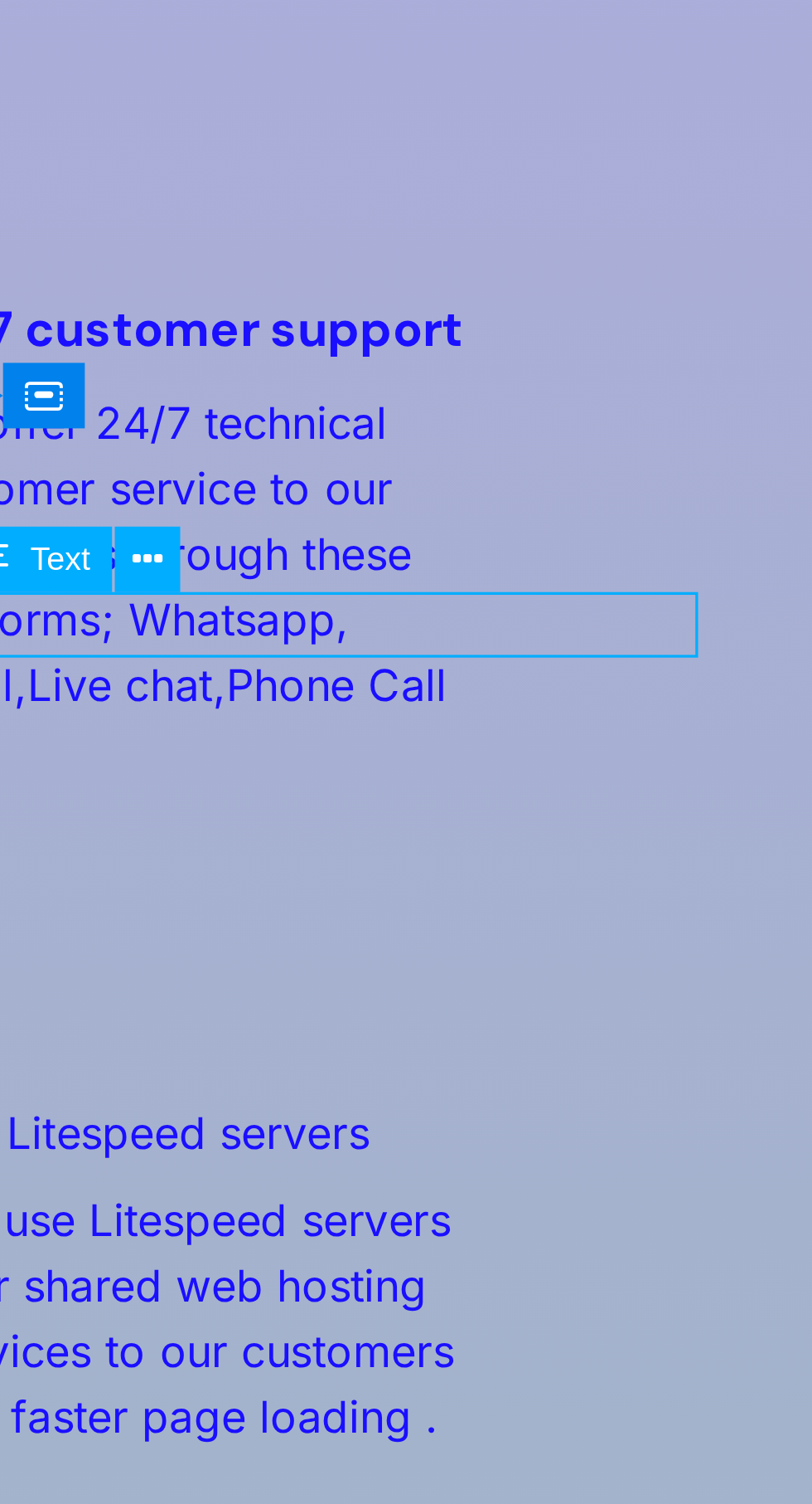
click at [157, 728] on button at bounding box center [151, 727] width 19 height 19
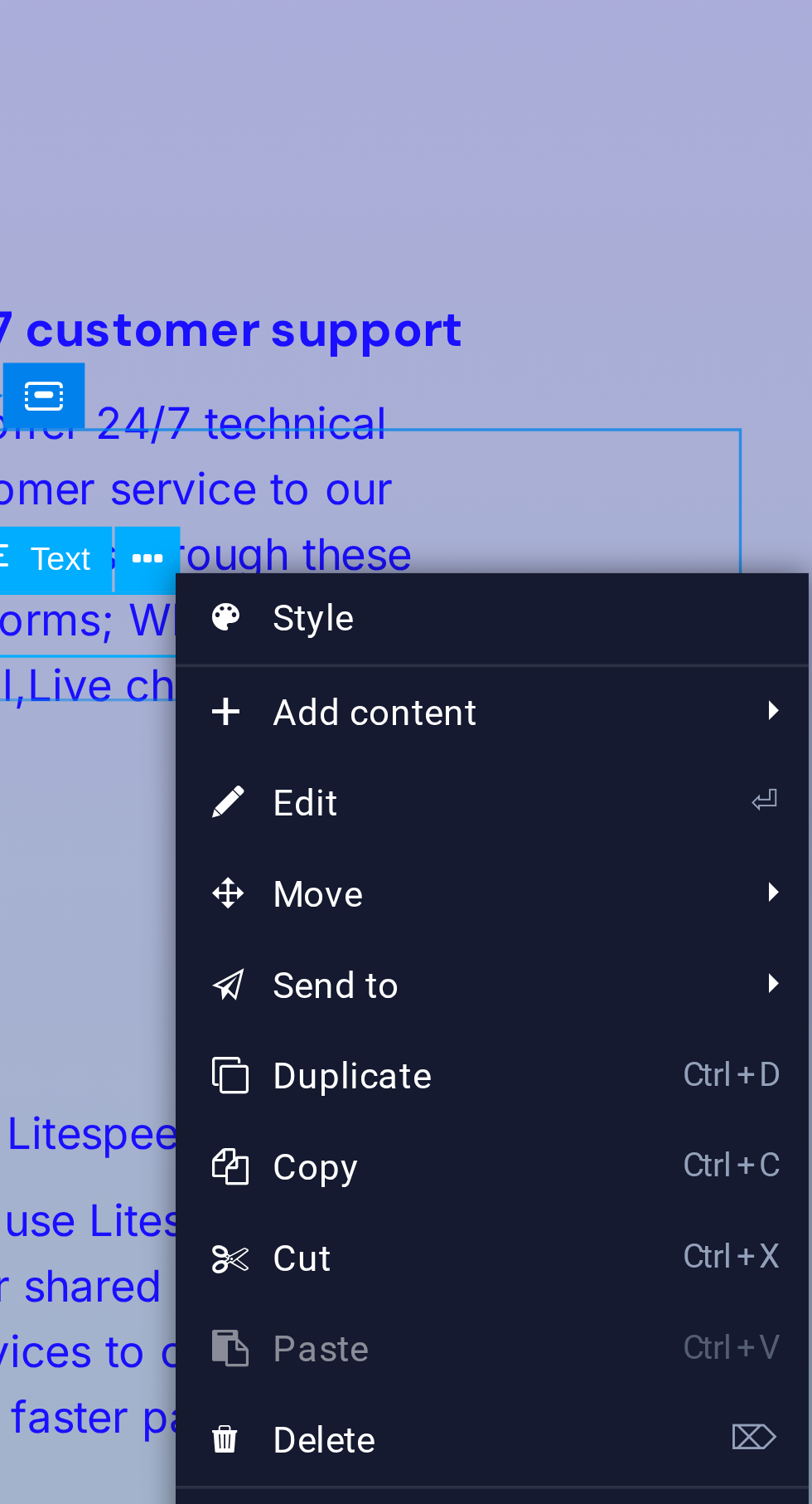
click at [201, 797] on link "⏎ Edit" at bounding box center [214, 793] width 111 height 25
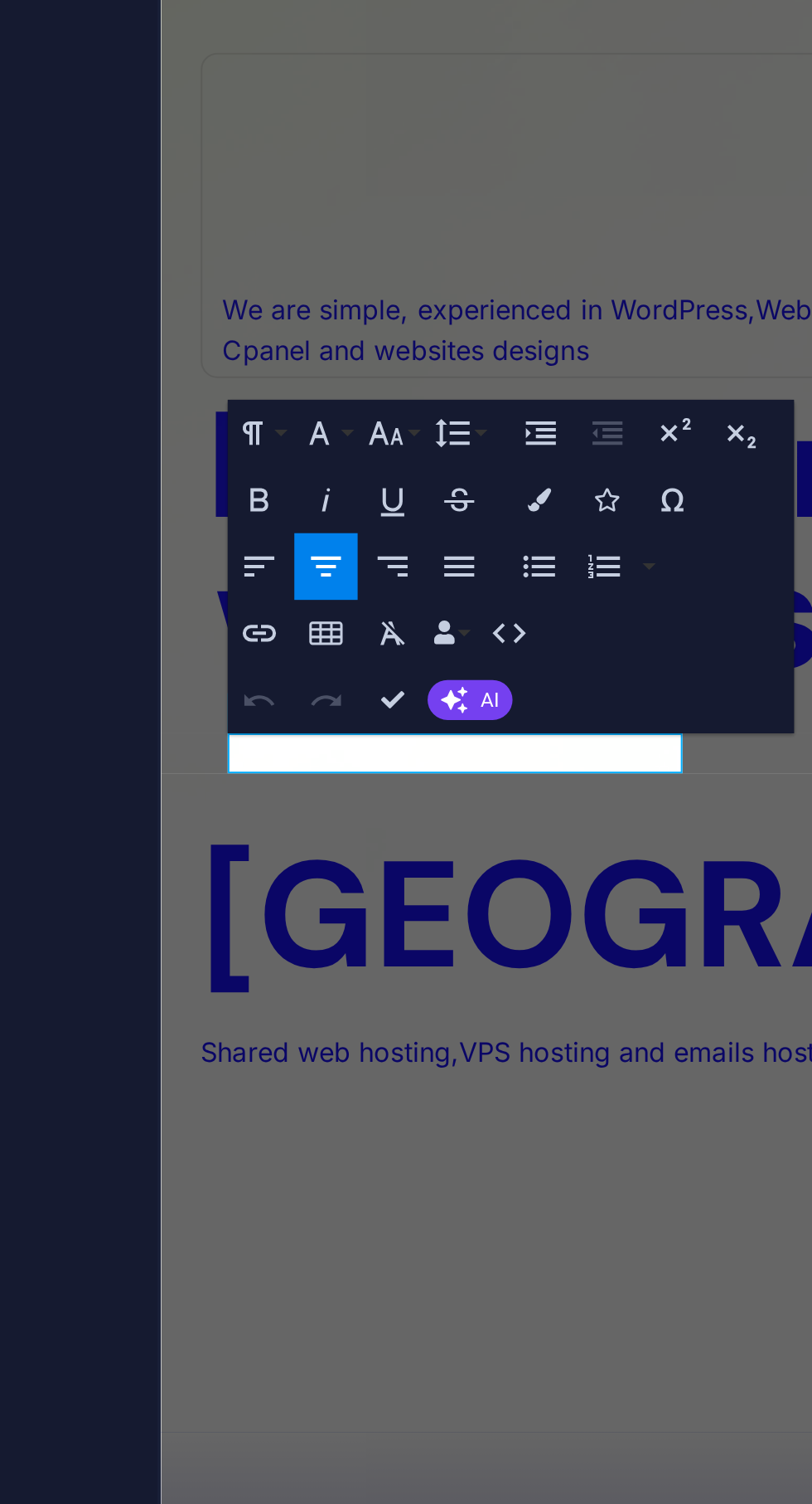
scroll to position [2510, 0]
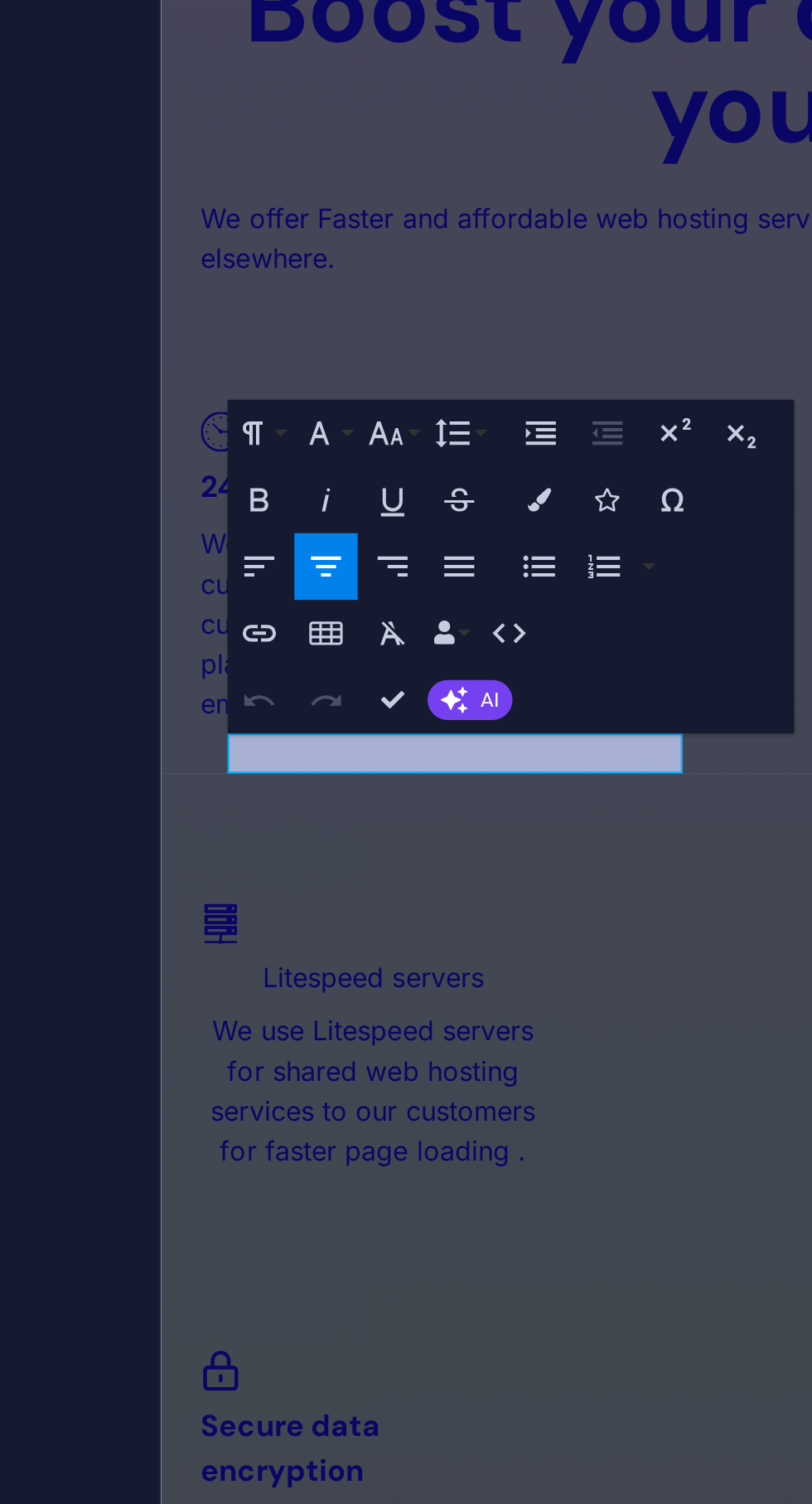
click at [474, 476] on div "Paragraph Format Normal Heading 1 Heading 2 Heading 3 Heading 4 Heading 5 Headi…" at bounding box center [453, 430] width 155 height 91
click at [365, 1185] on p "BANGo" at bounding box center [572, 1194] width 759 height 20
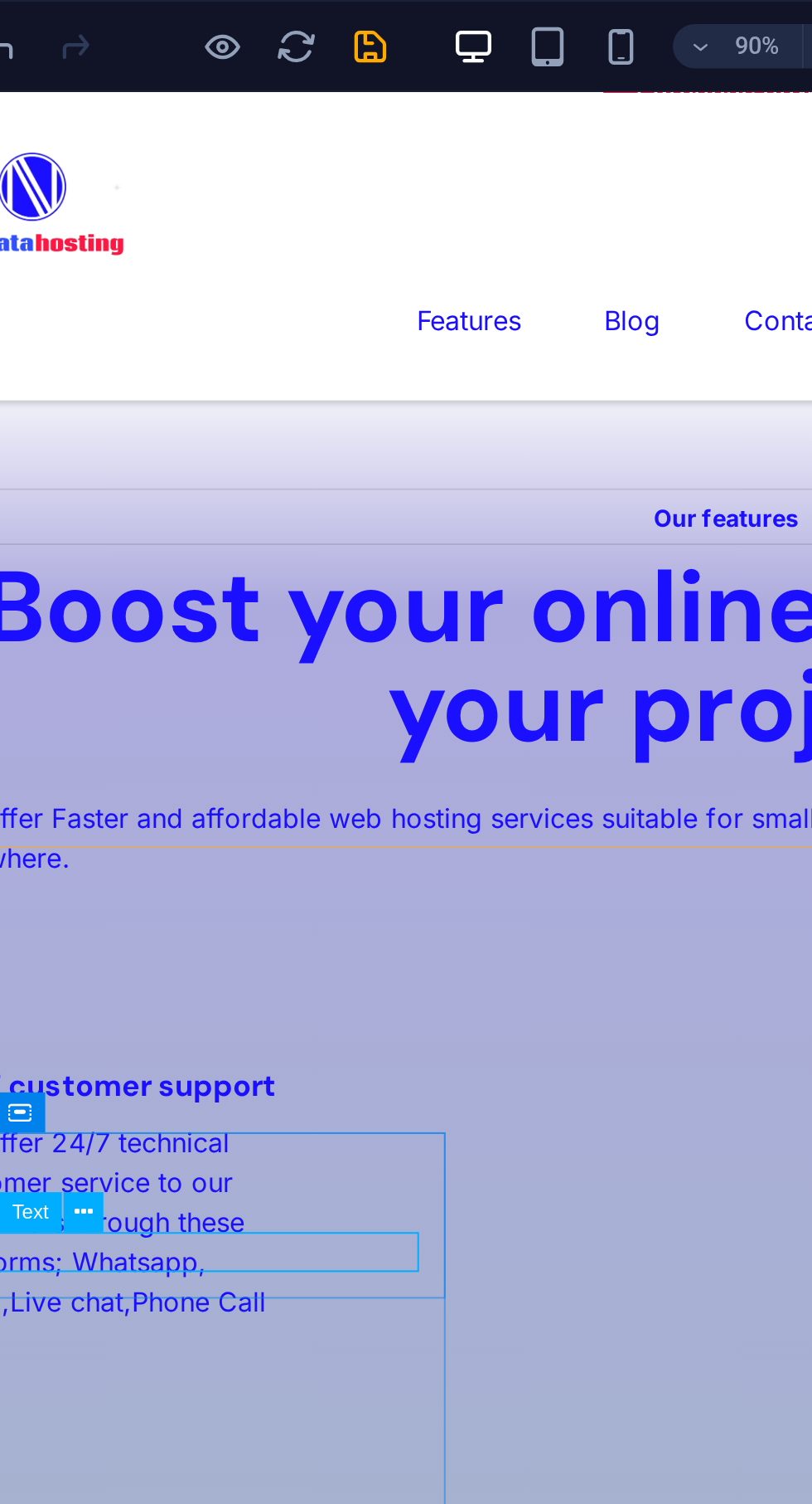
scroll to position [1879, 0]
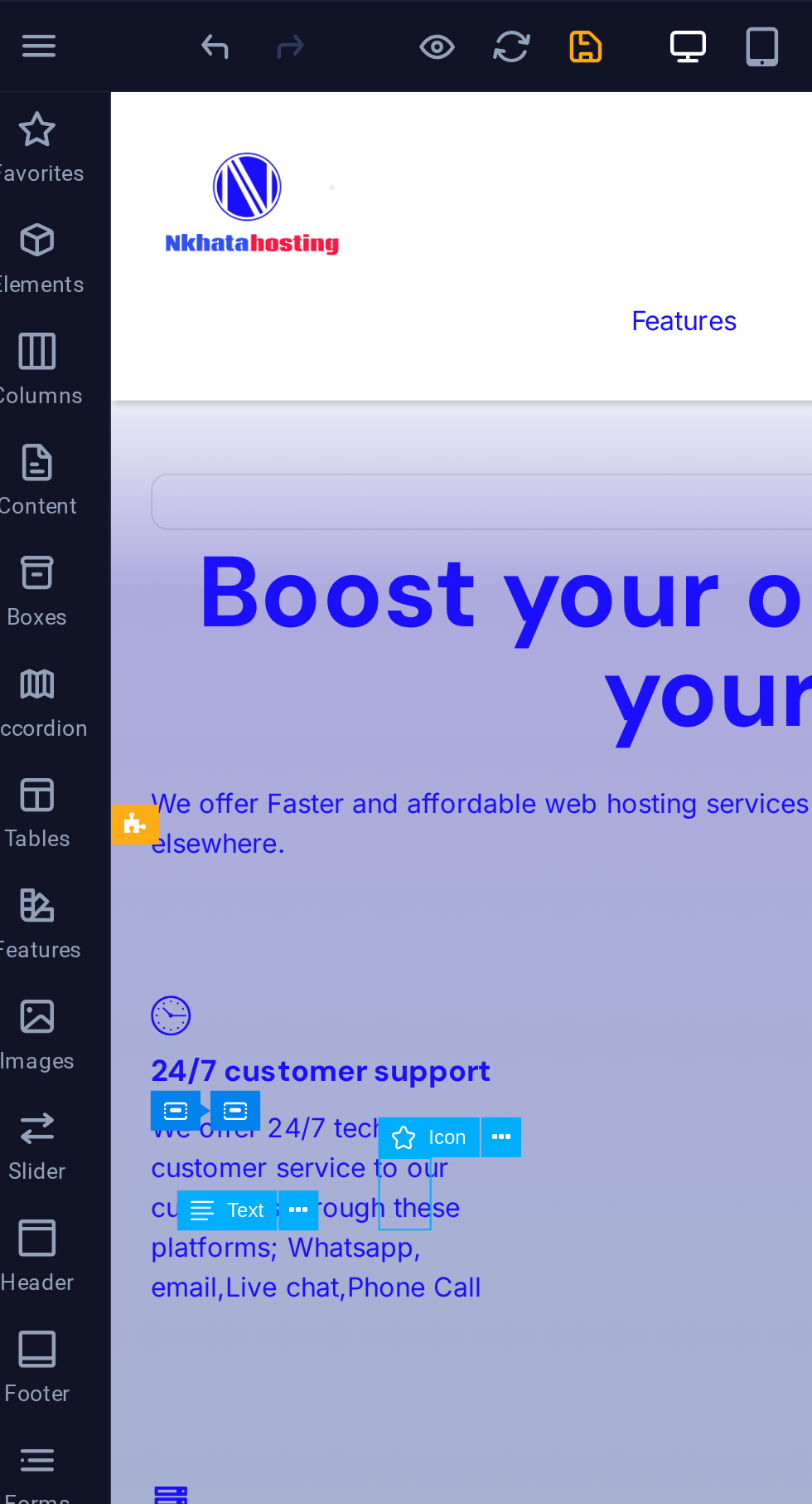
click at [245, 507] on icon at bounding box center [242, 510] width 8 height 16
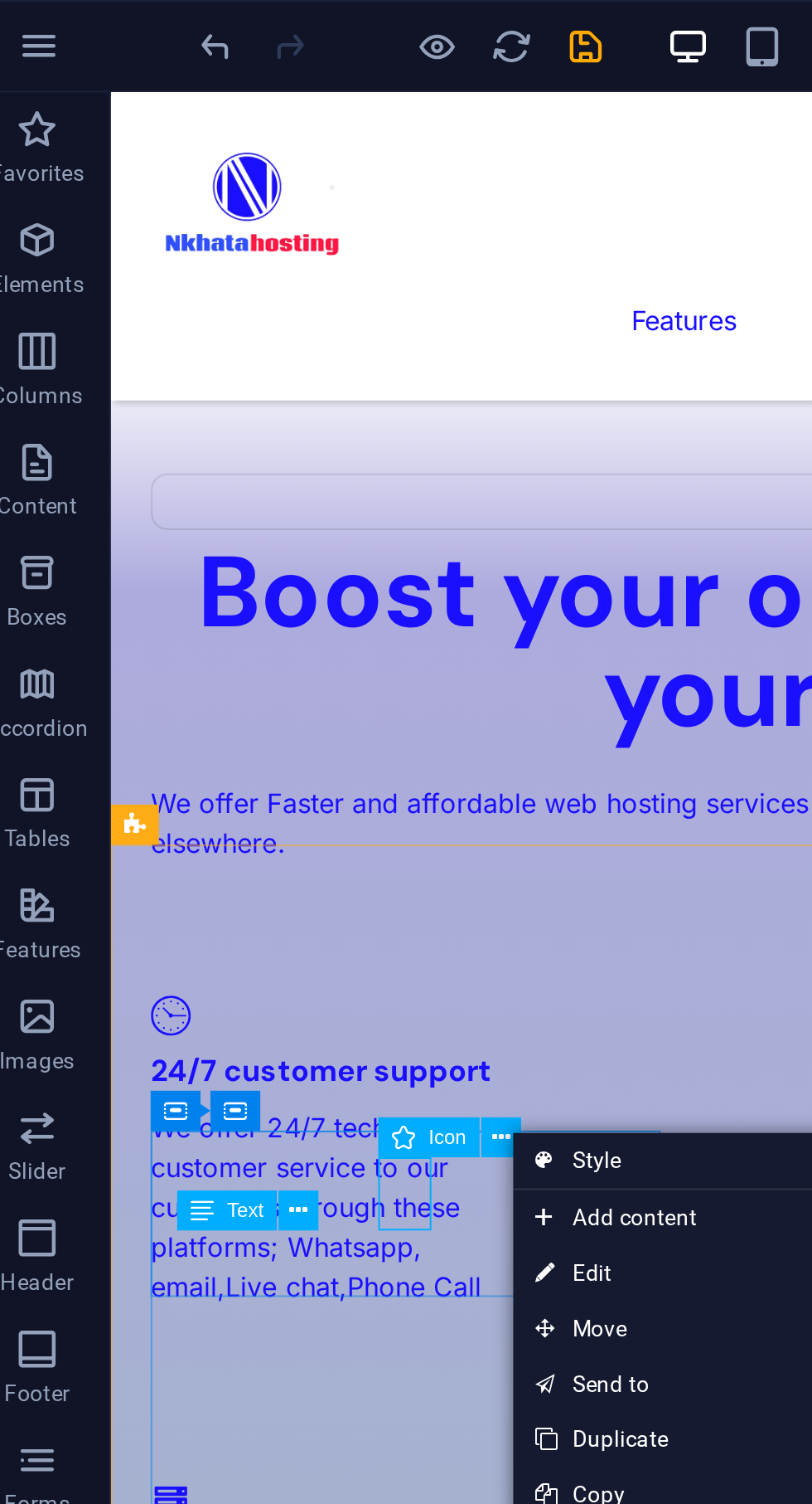
click at [287, 574] on link "⏎ Edit" at bounding box center [303, 571] width 111 height 25
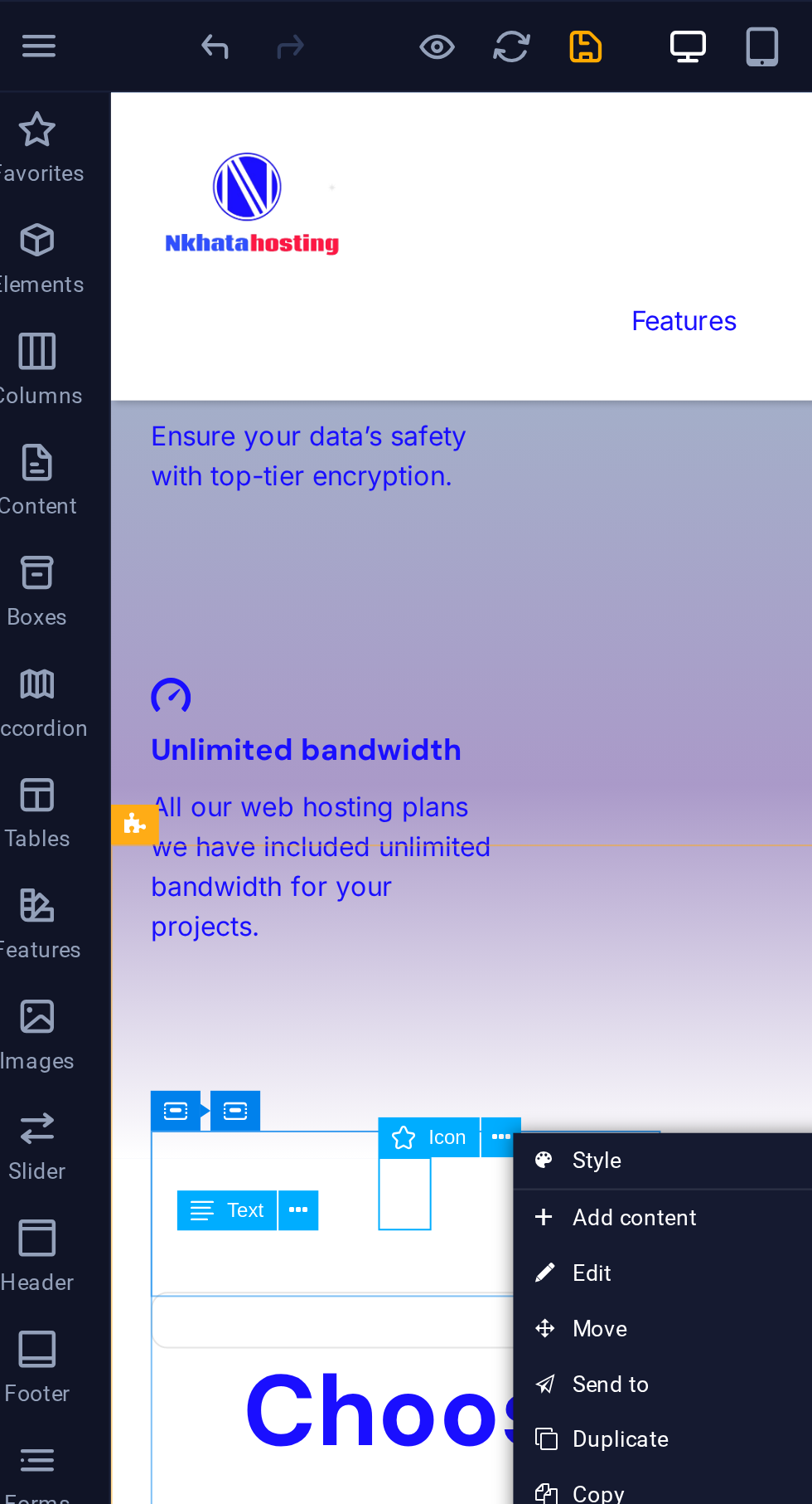
select select "xMidYMid"
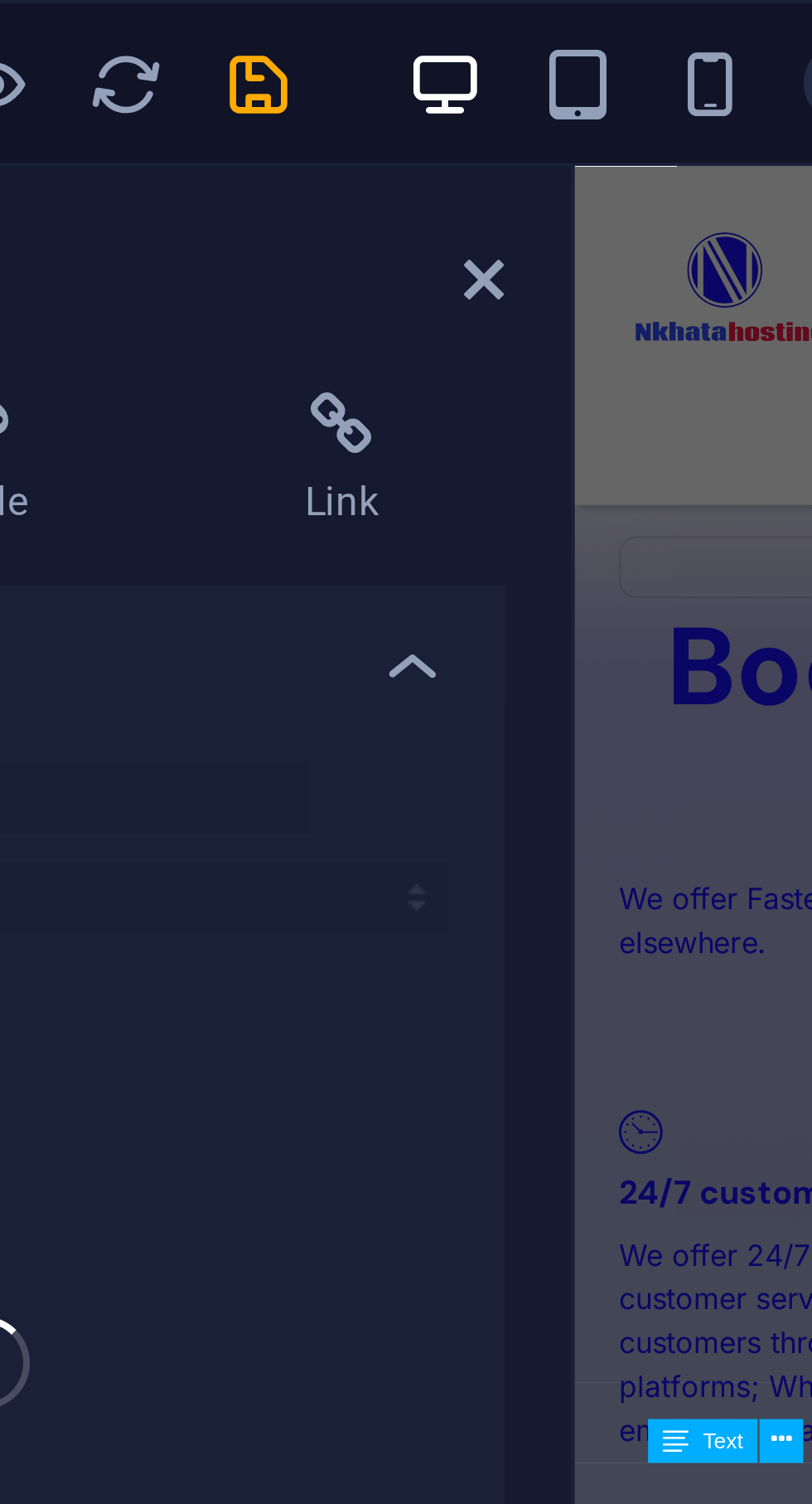
click at [336, 73] on icon at bounding box center [335, 70] width 10 height 13
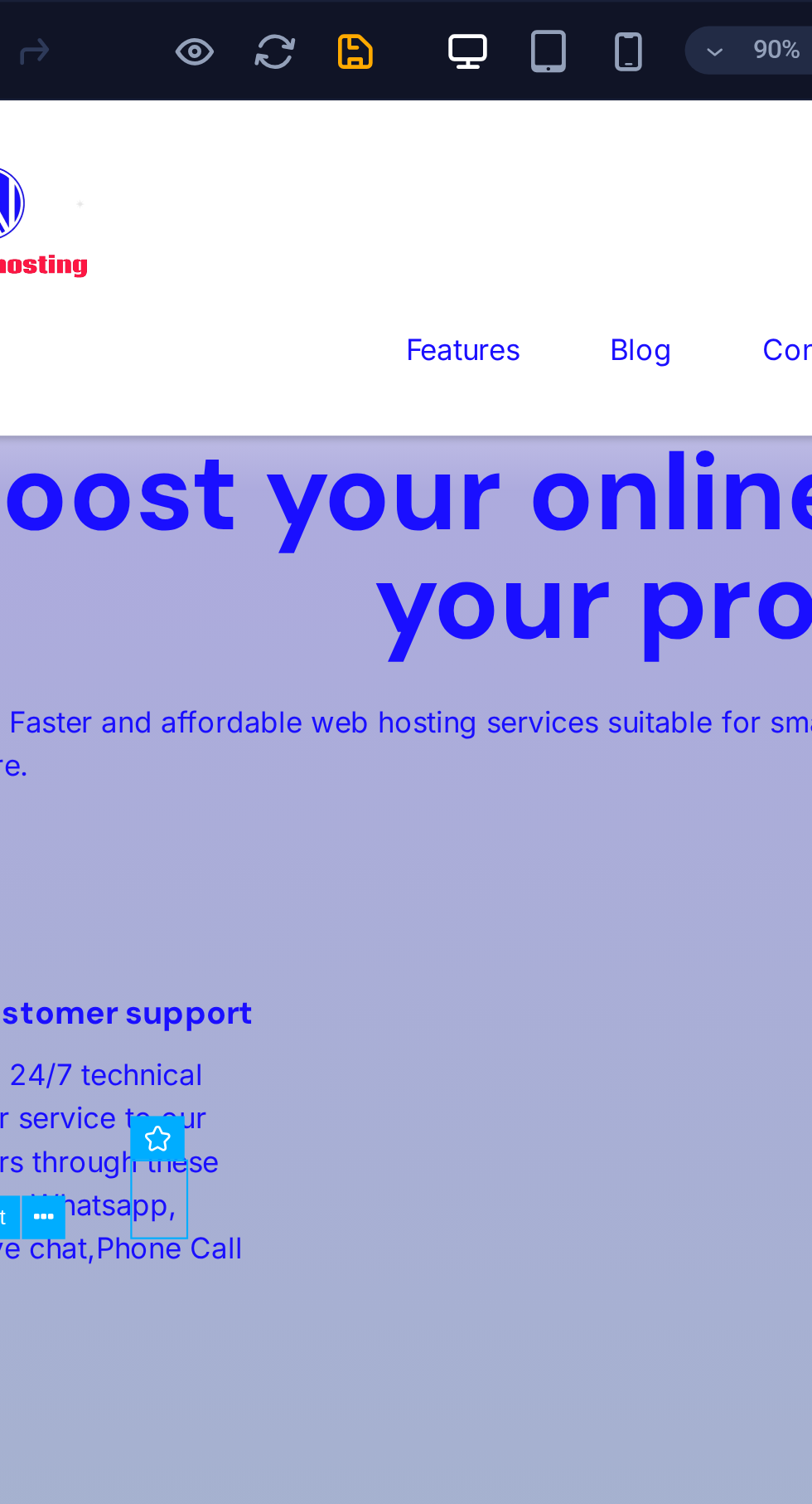
scroll to position [1982, 0]
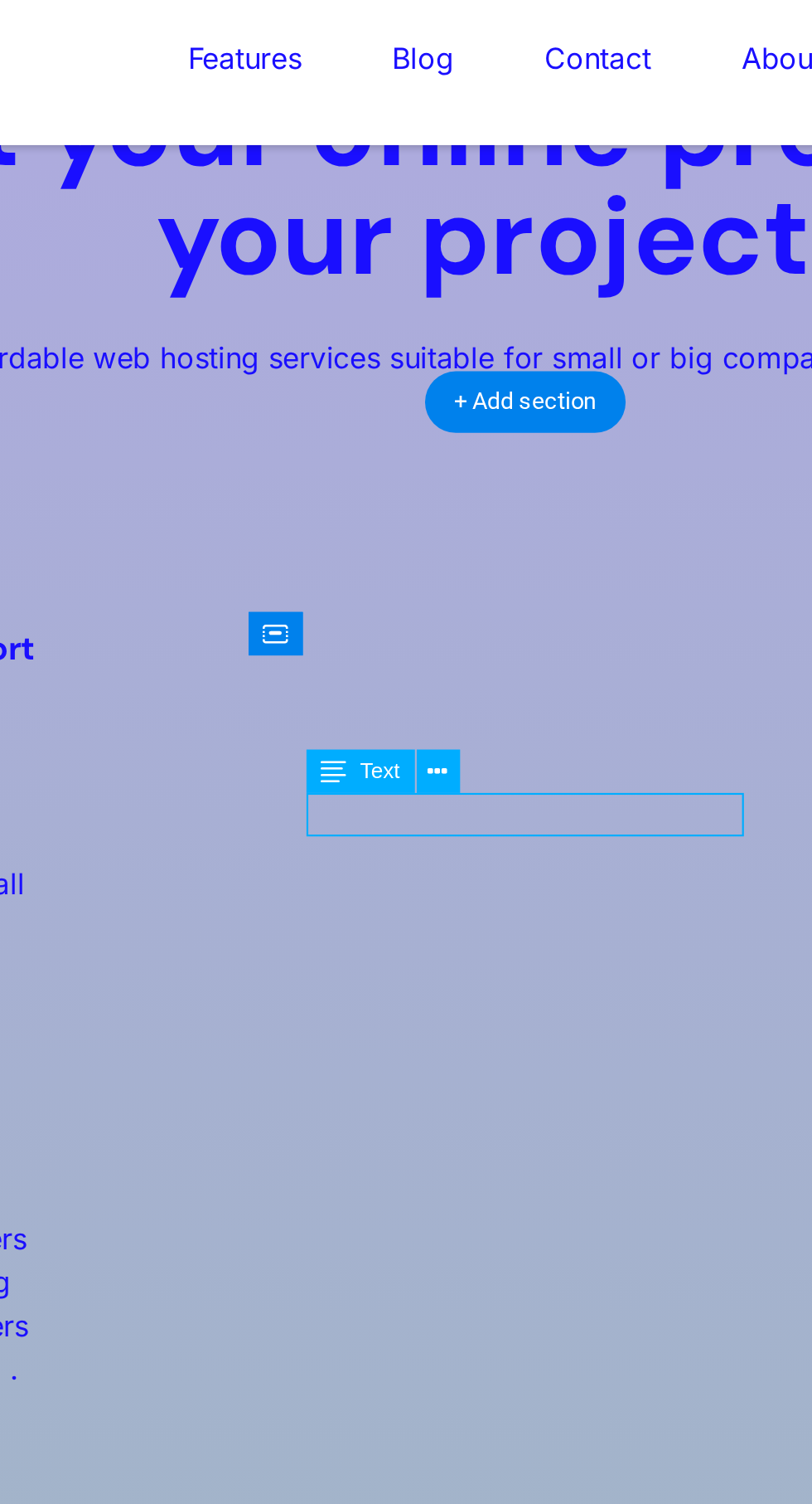
click at [401, 440] on icon at bounding box center [403, 438] width 8 height 16
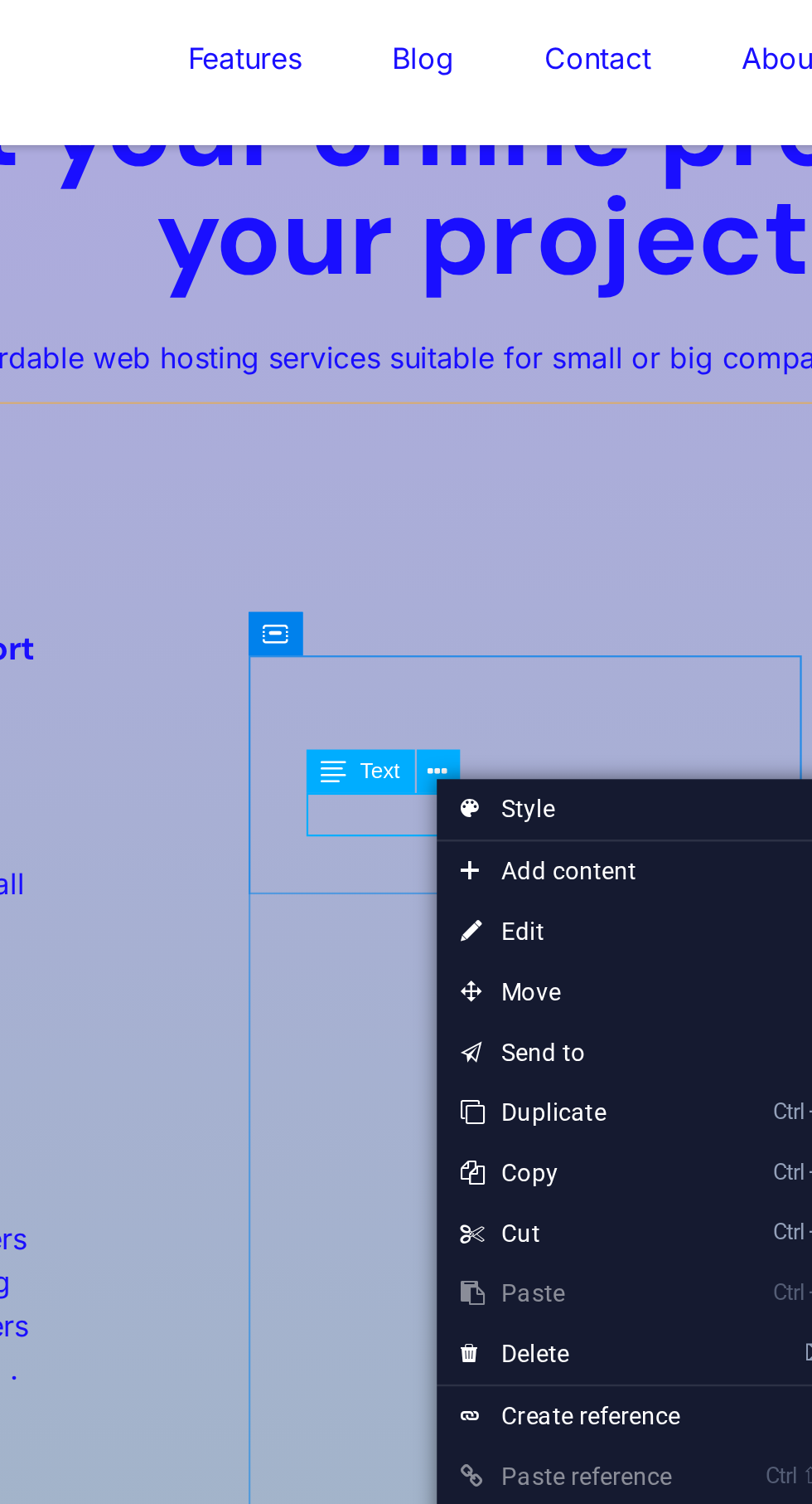
click at [454, 504] on link "⏎ Edit" at bounding box center [459, 504] width 111 height 25
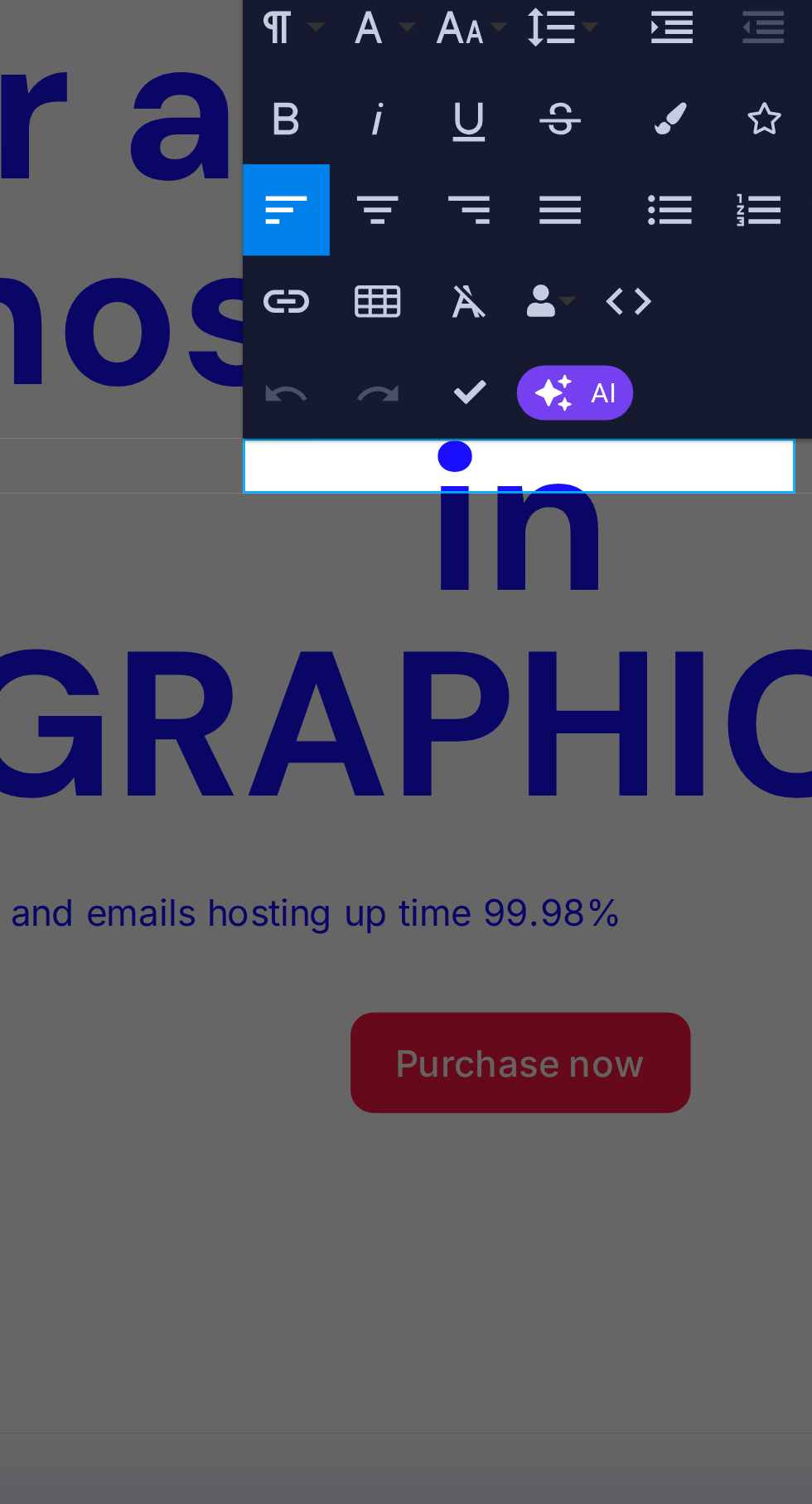
scroll to position [2817, 0]
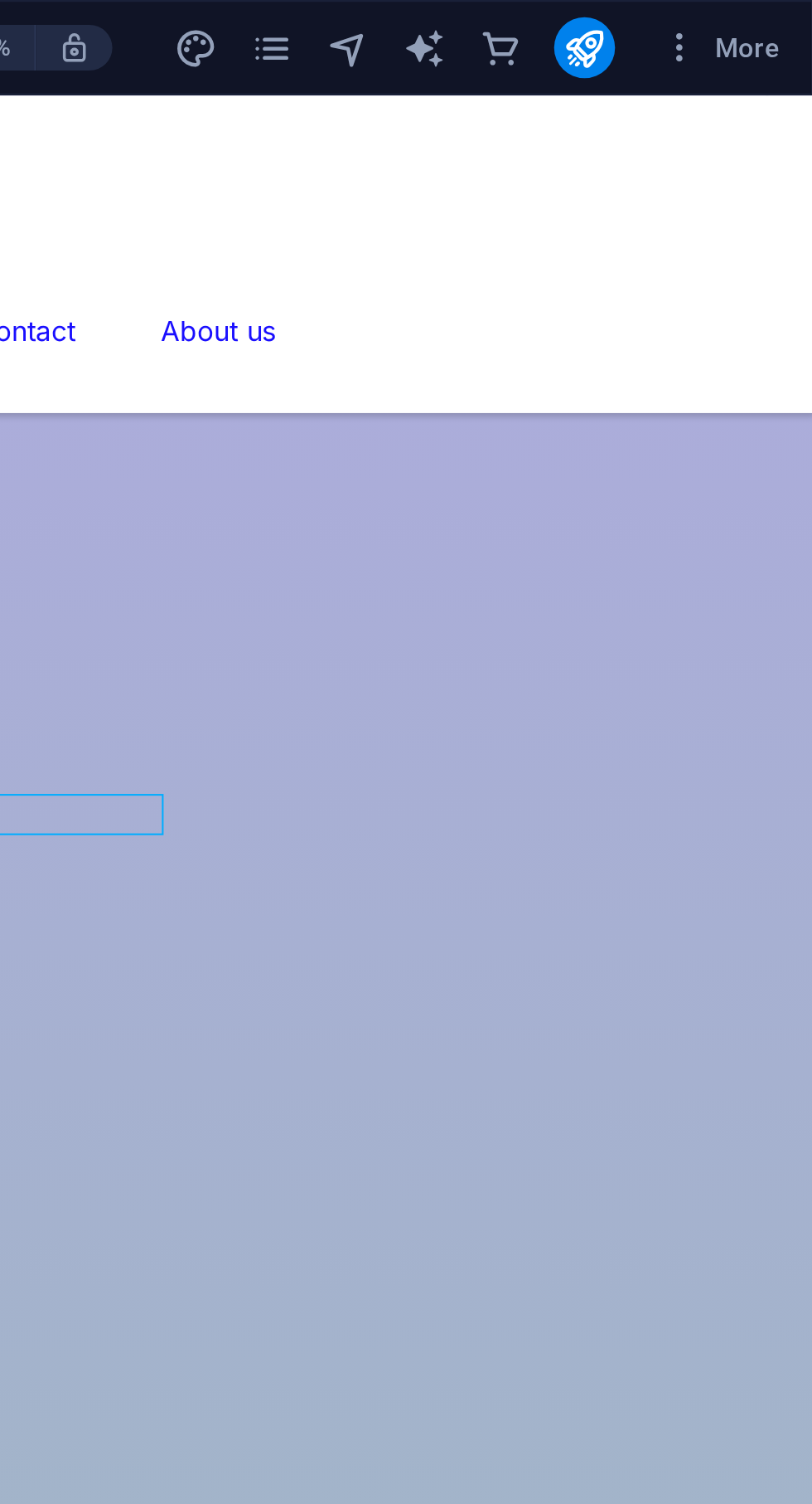
scroll to position [2096, 0]
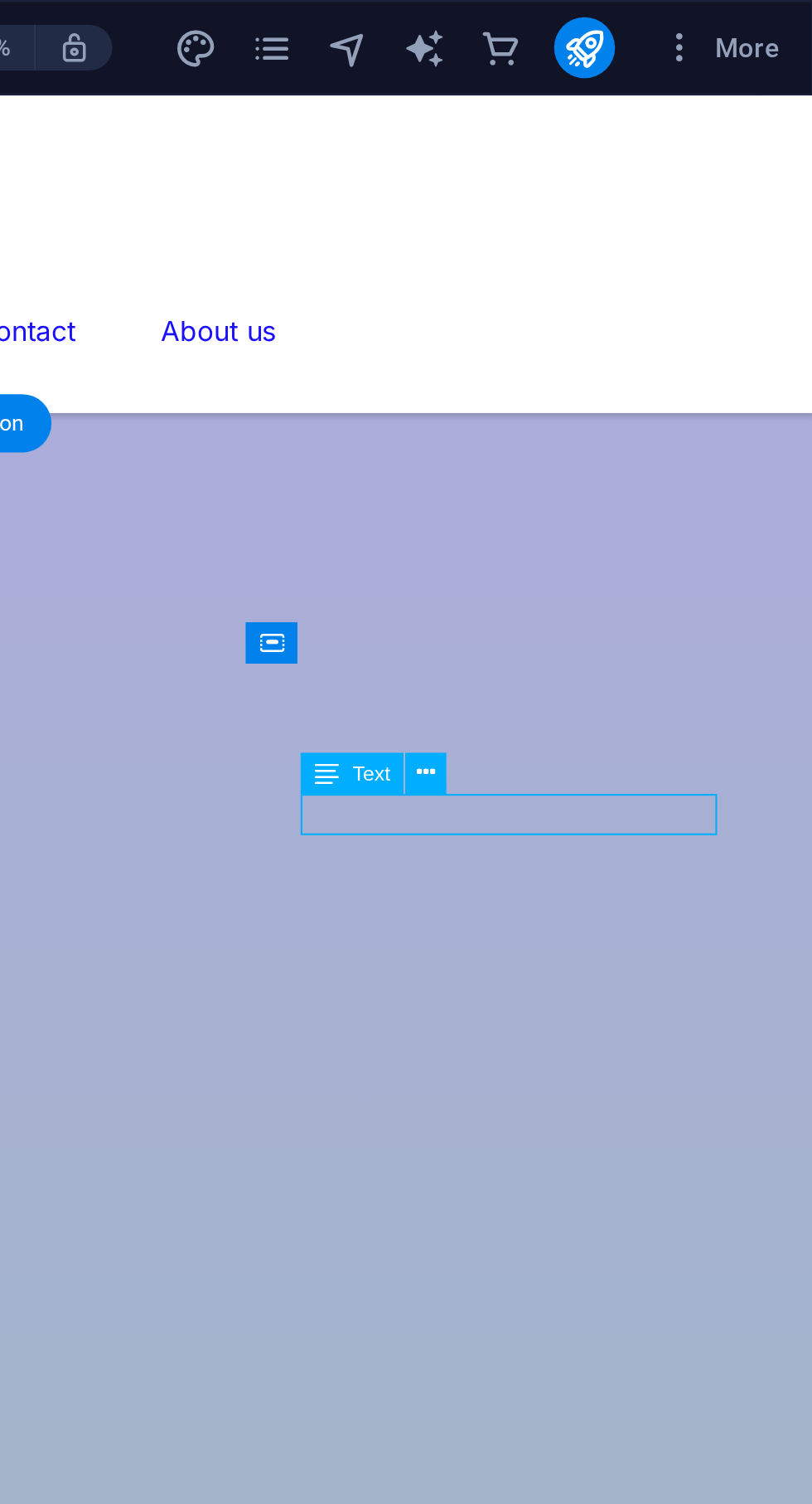
click at [647, 334] on icon at bounding box center [644, 336] width 8 height 16
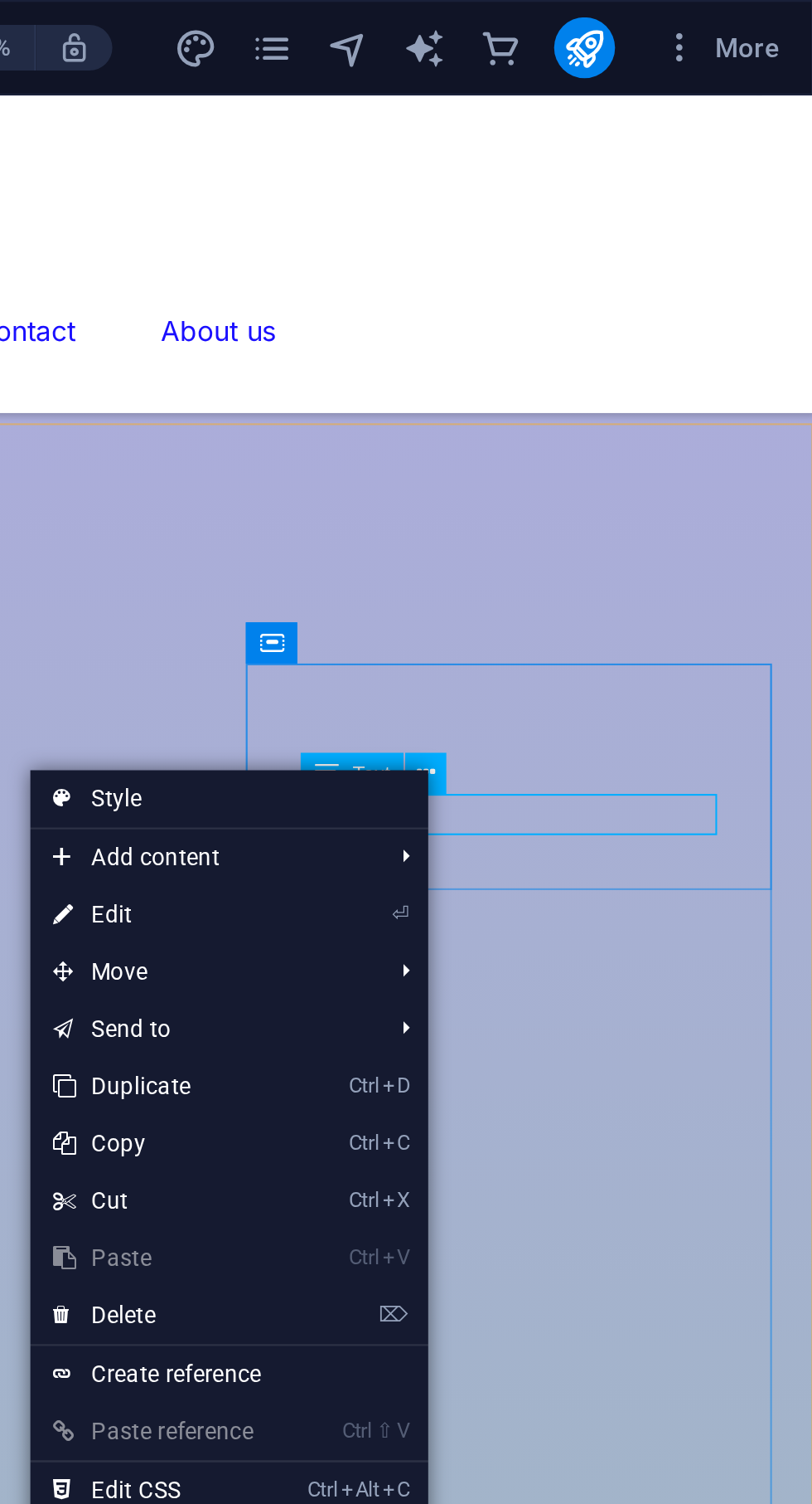
click at [522, 398] on link "⏎ Edit" at bounding box center [528, 398] width 111 height 25
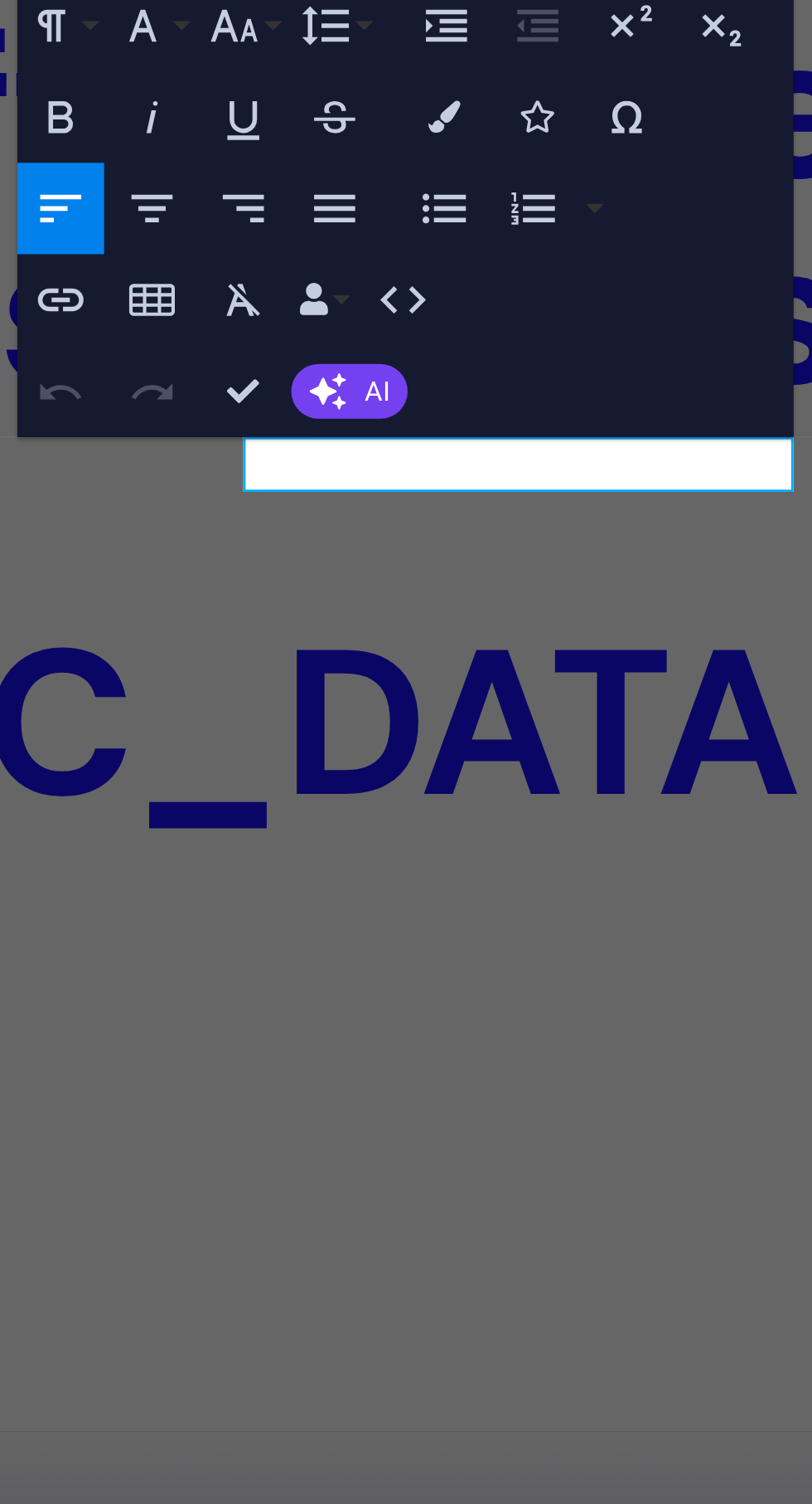
scroll to position [2930, 0]
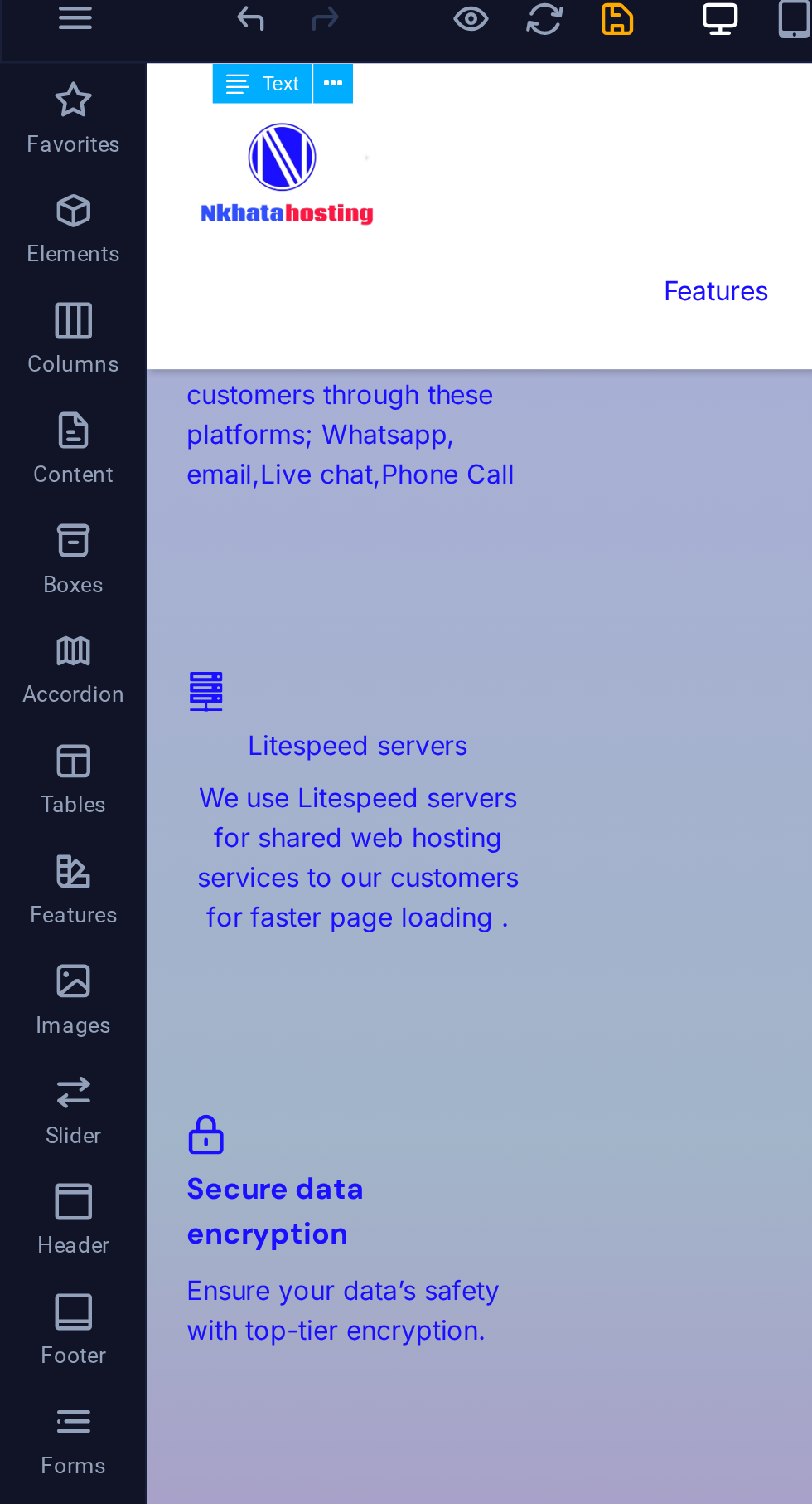
scroll to position [2262, 0]
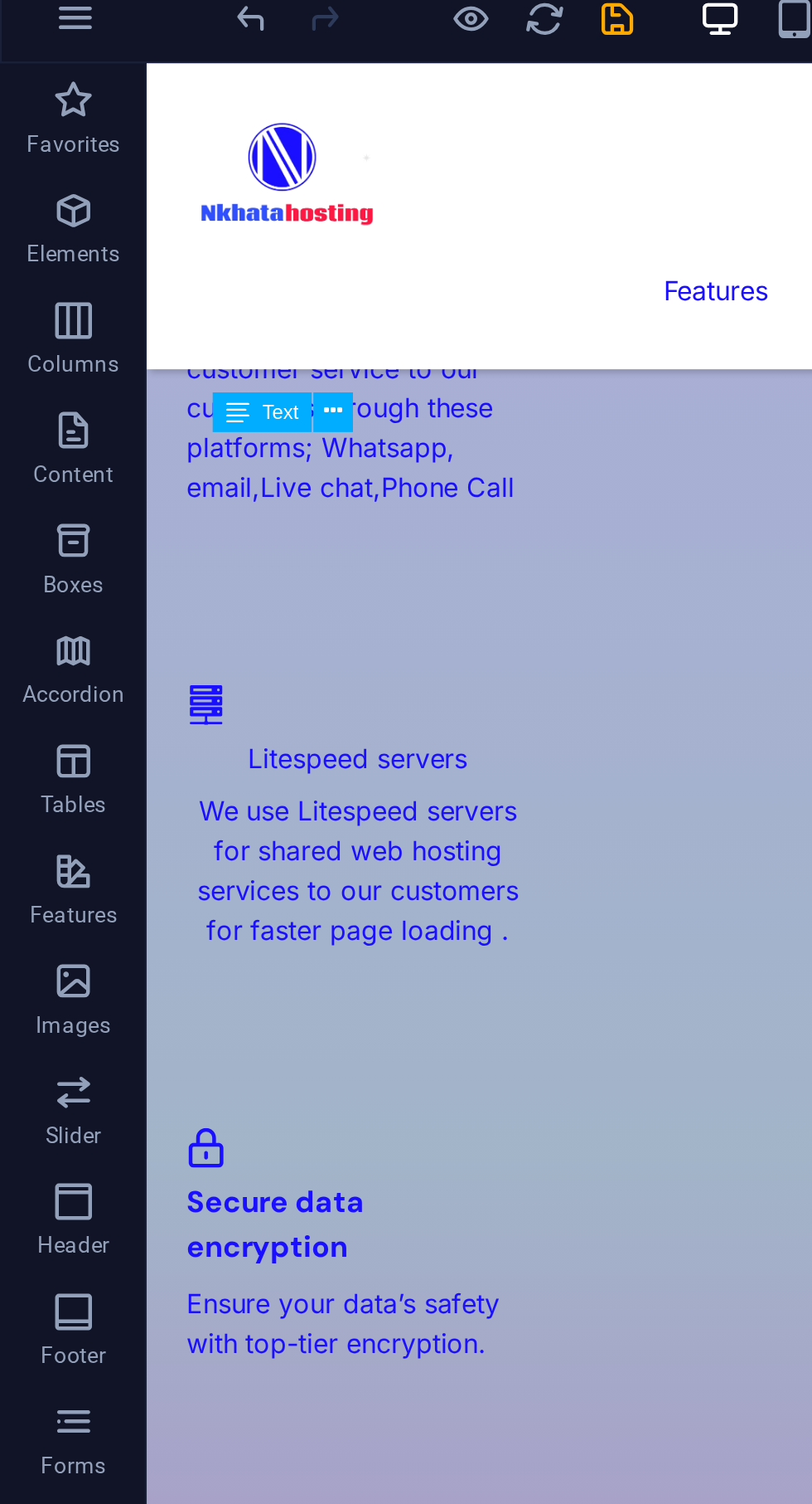
click at [286, 20] on icon "save" at bounding box center [280, 20] width 20 height 20
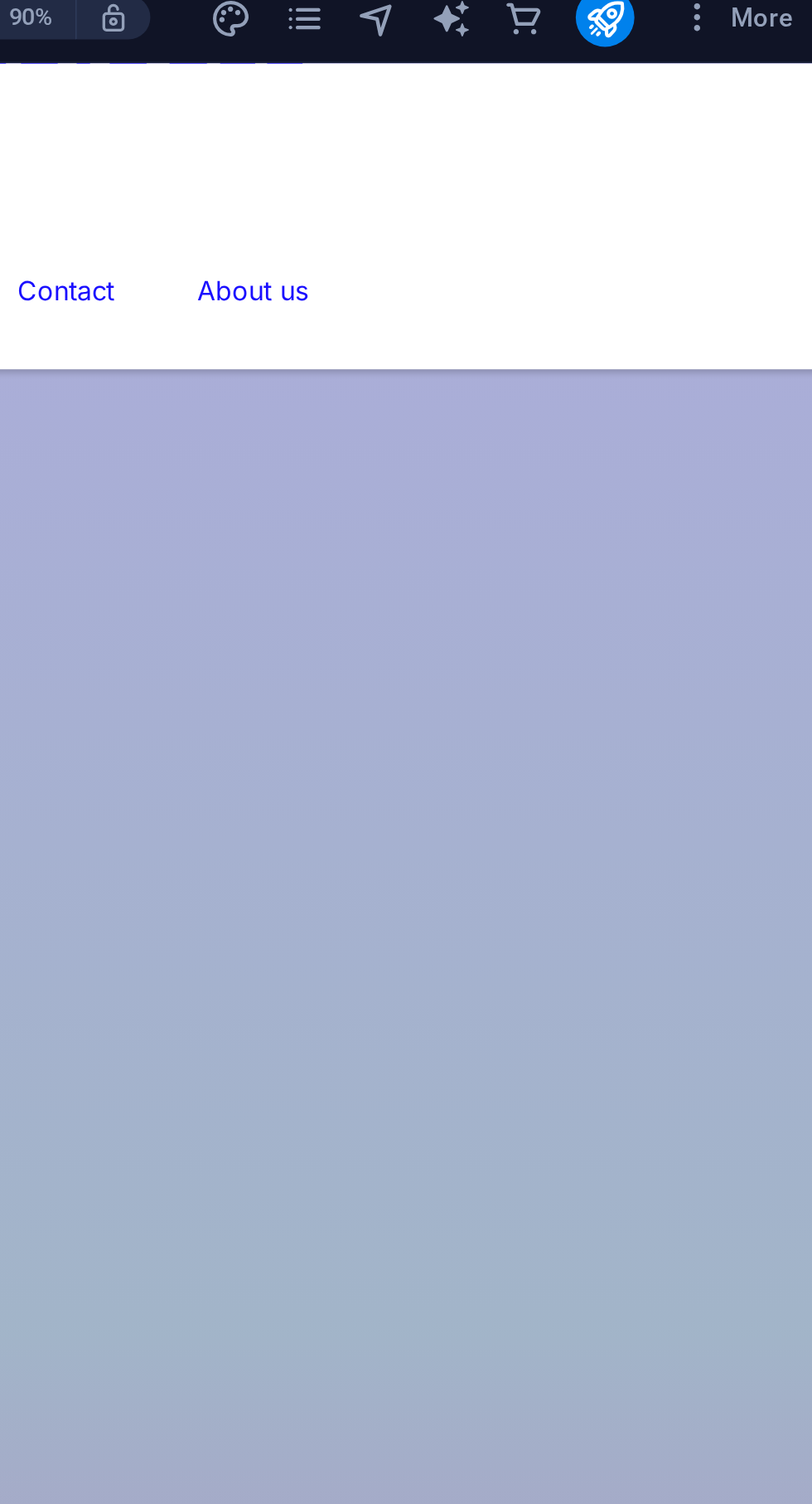
scroll to position [2163, 0]
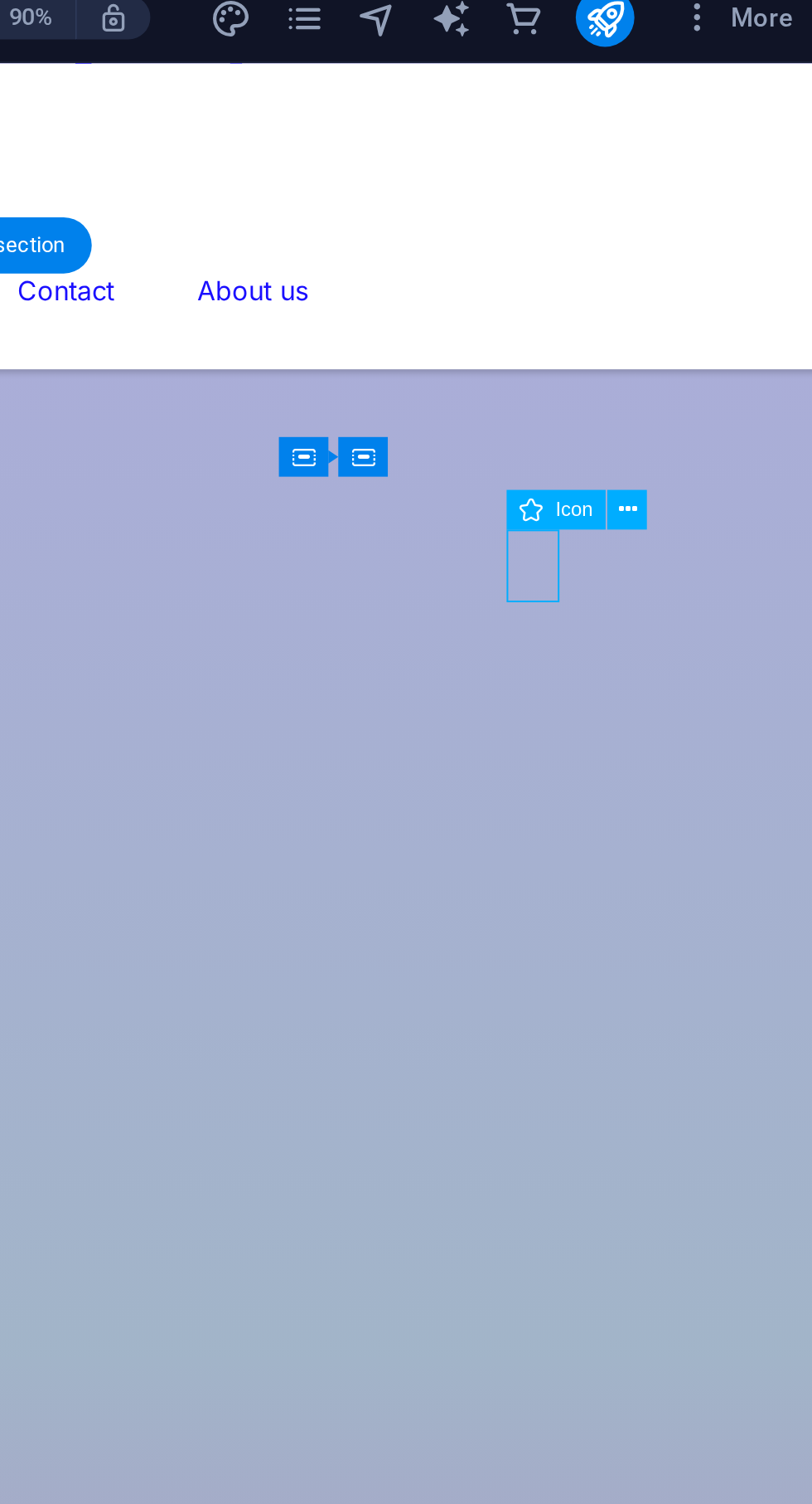
scroll to position [2162, 0]
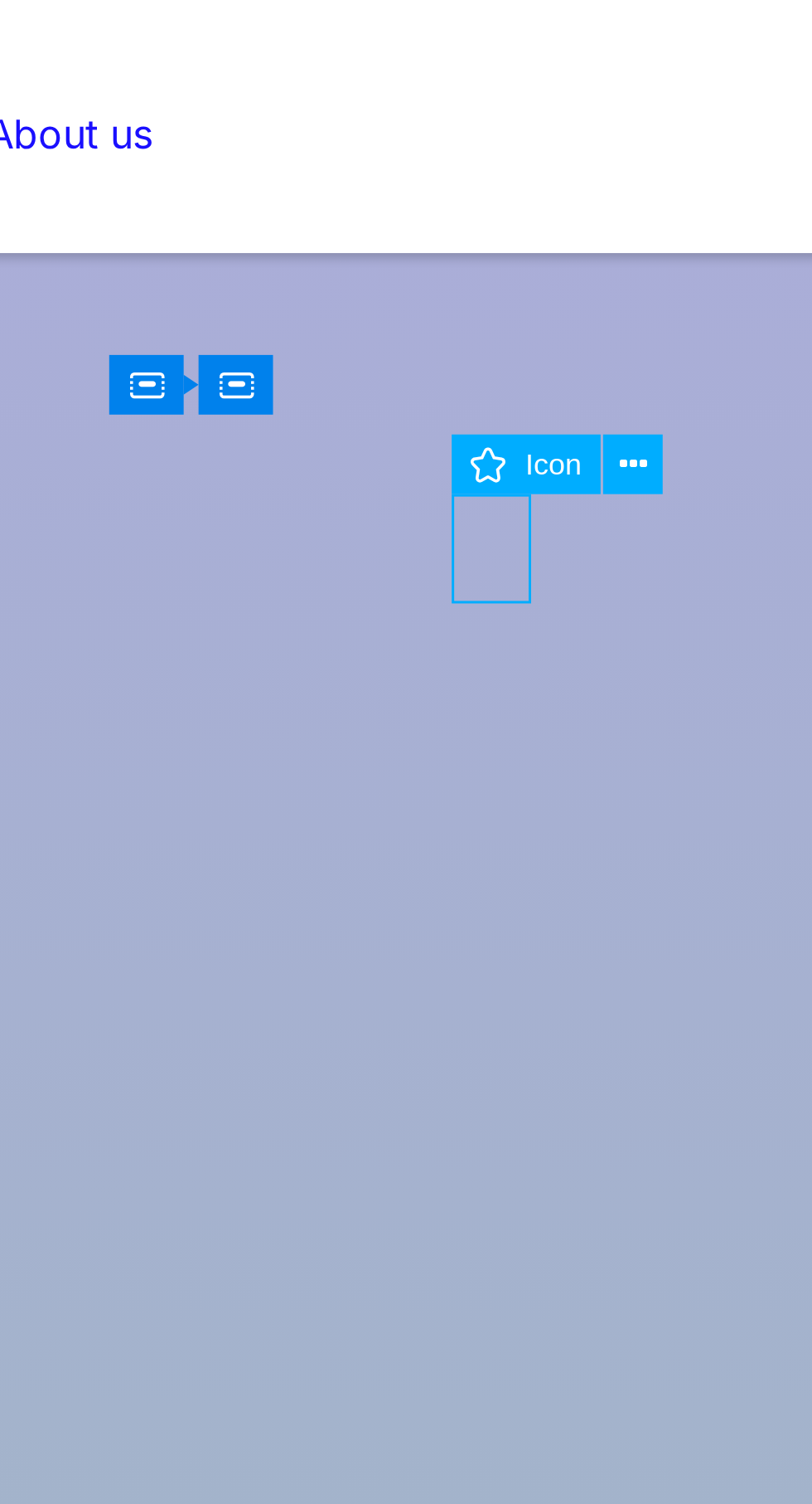
click at [724, 244] on icon at bounding box center [723, 243] width 8 height 16
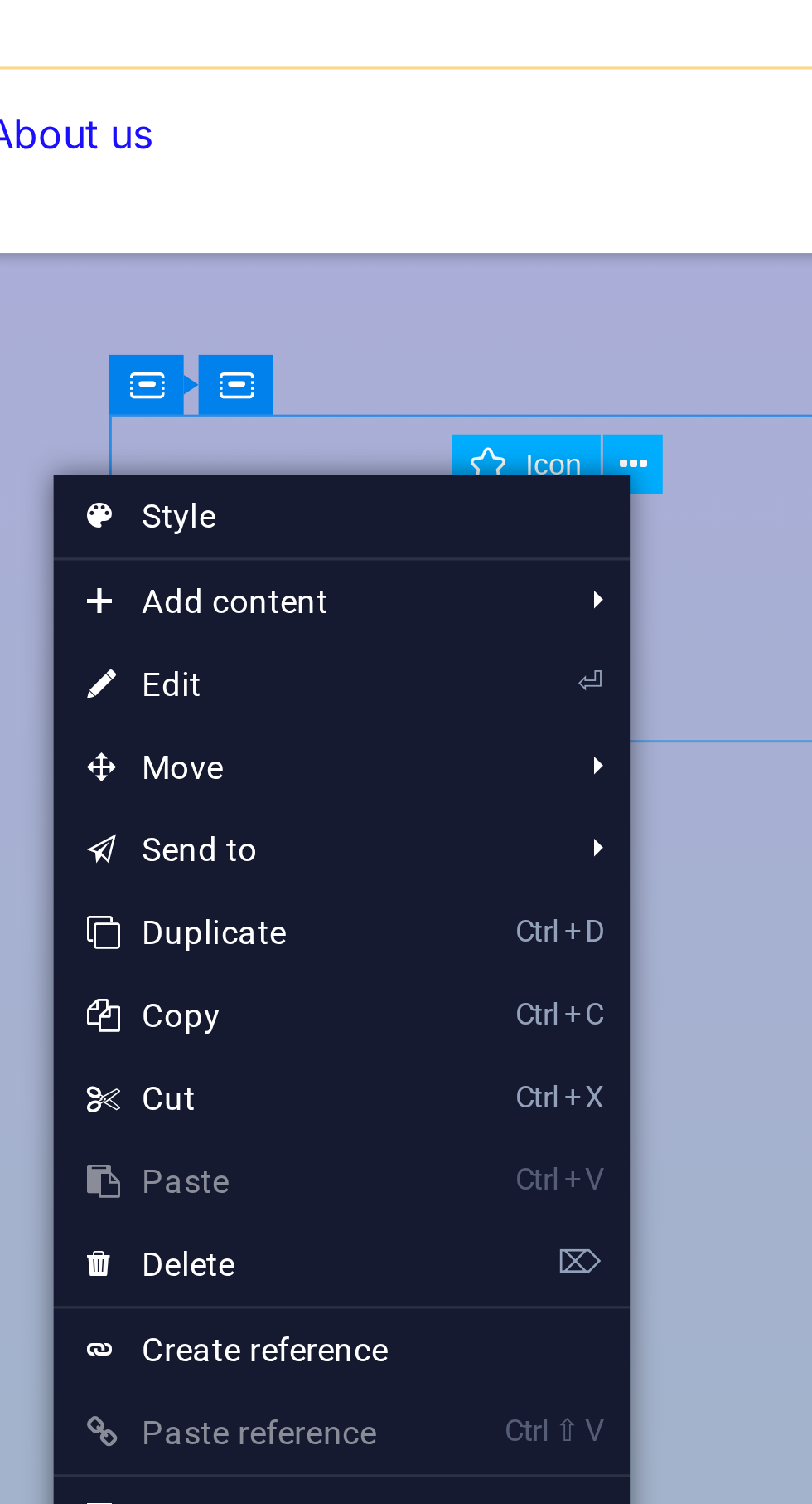
click at [593, 311] on link "⏎ Edit" at bounding box center [605, 309] width 111 height 25
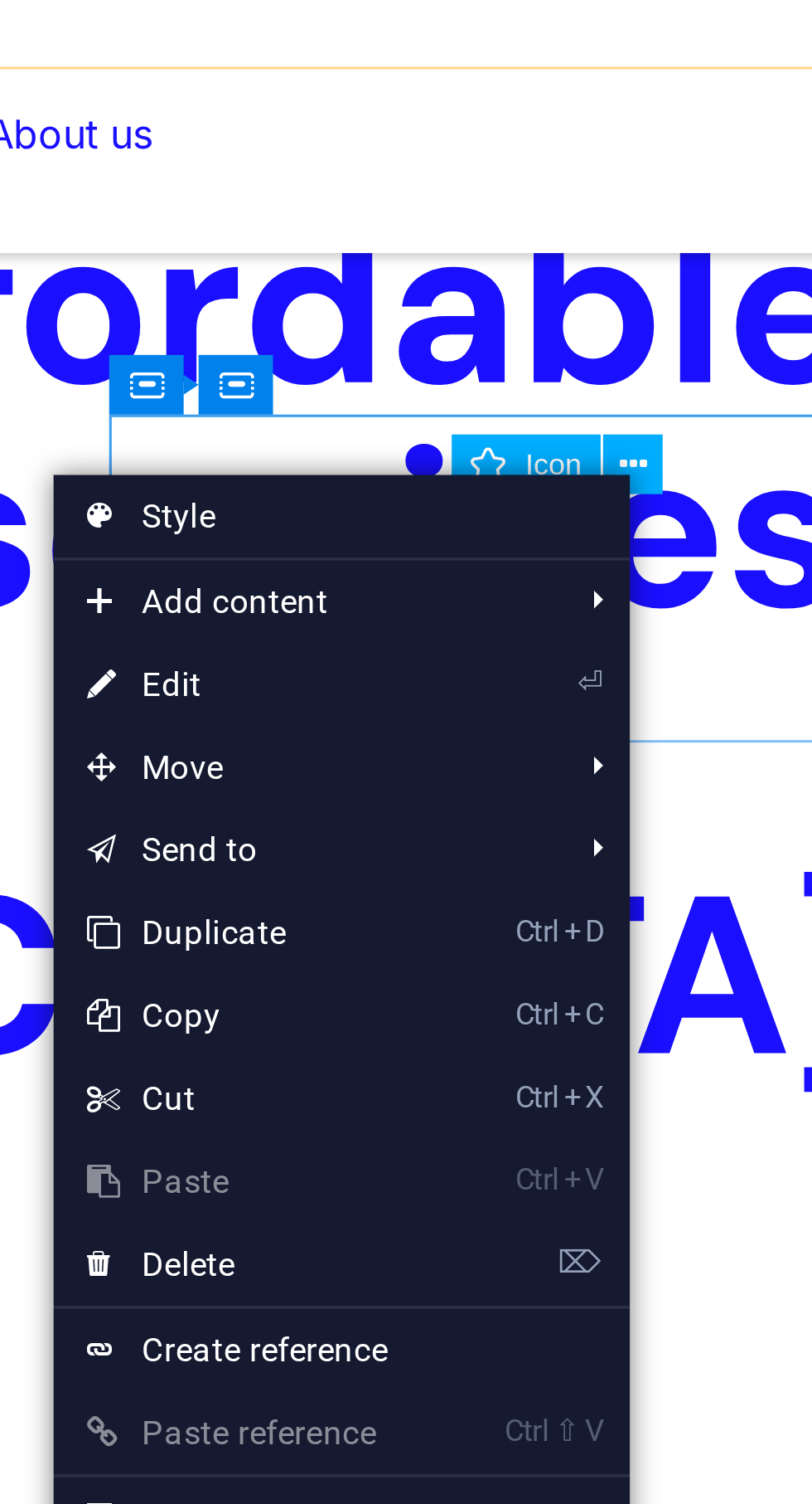
select select "xMidYMid"
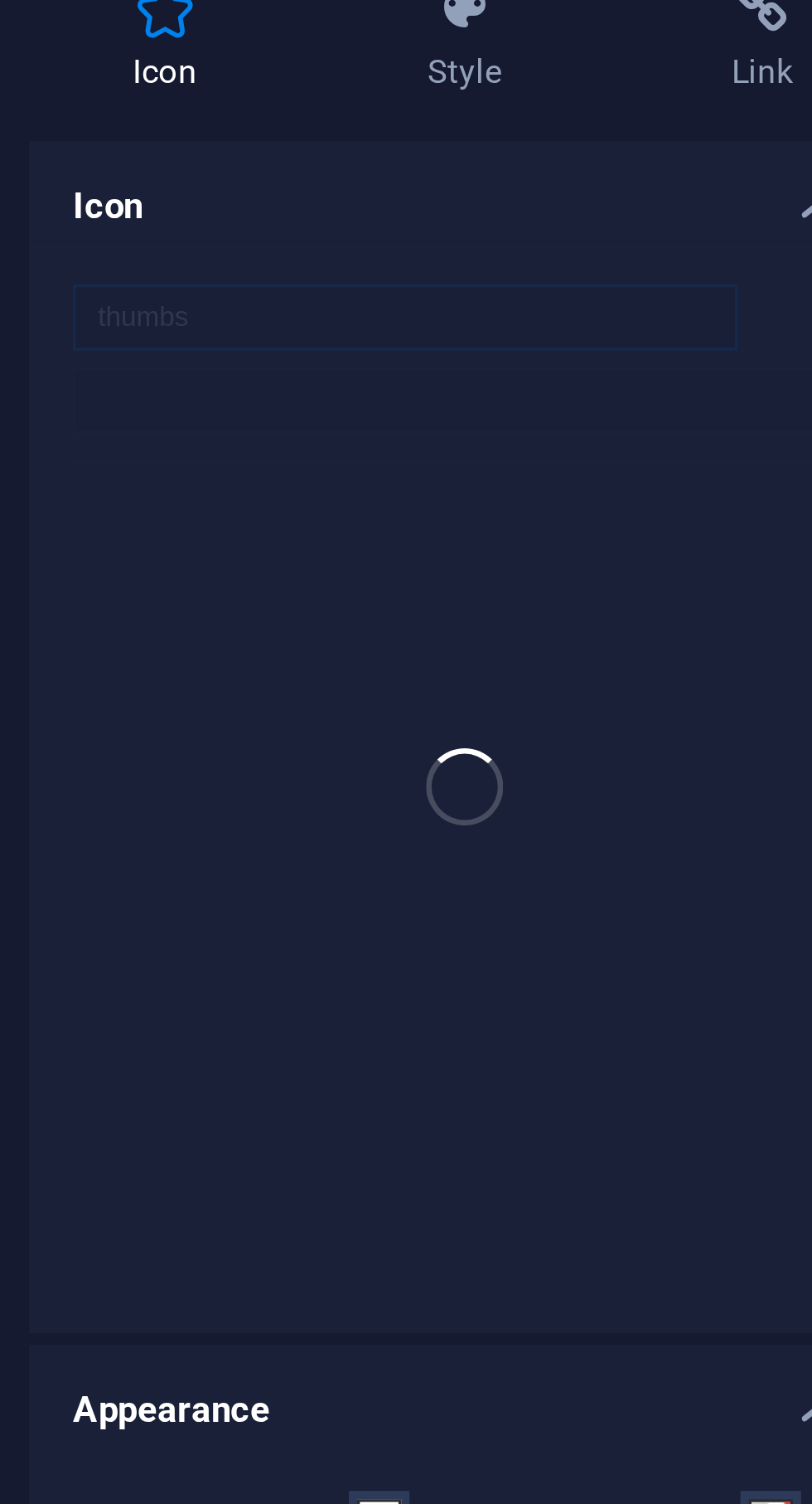
scroll to position [3016, 0]
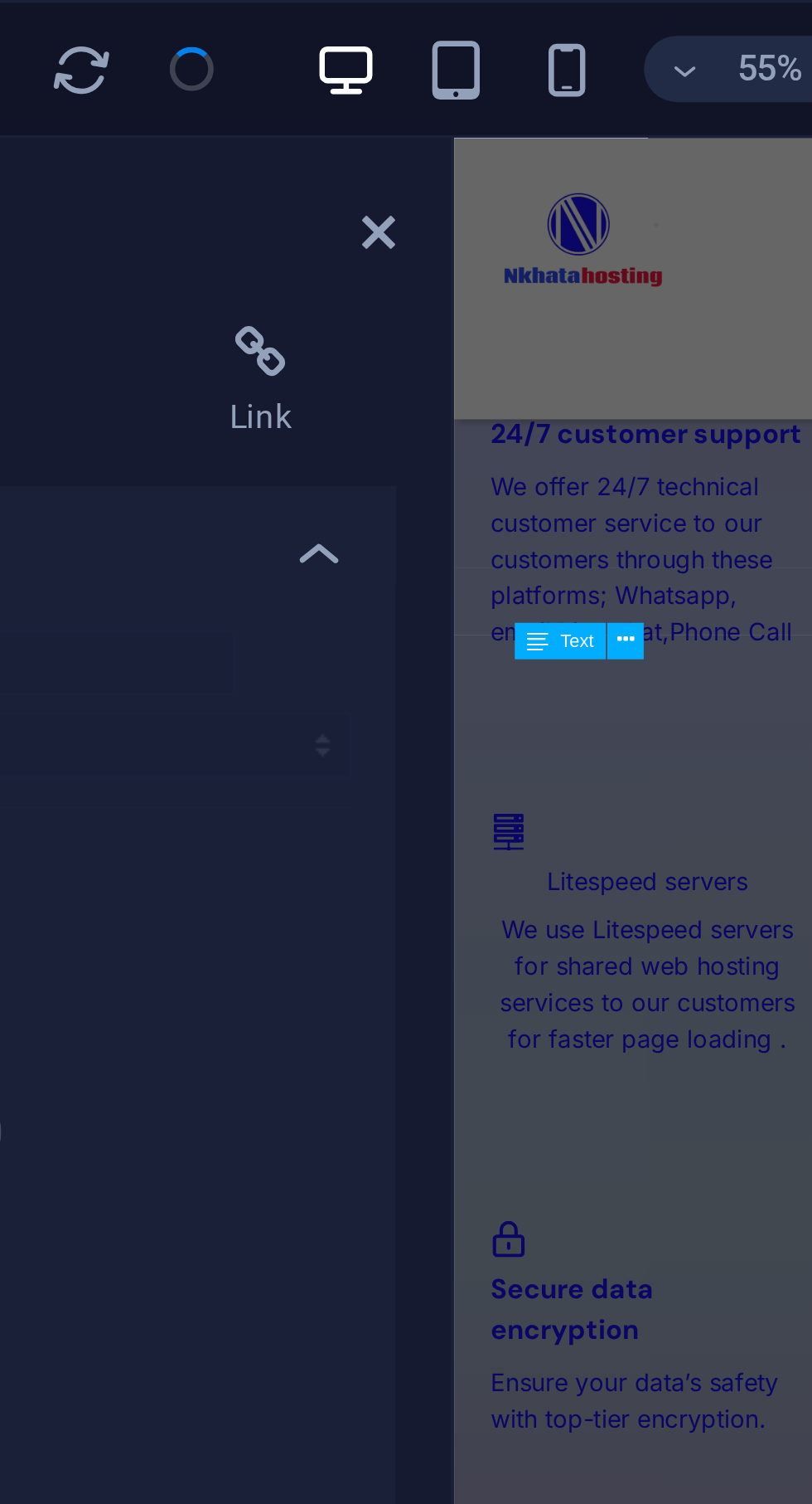
click at [335, 73] on icon at bounding box center [335, 70] width 10 height 13
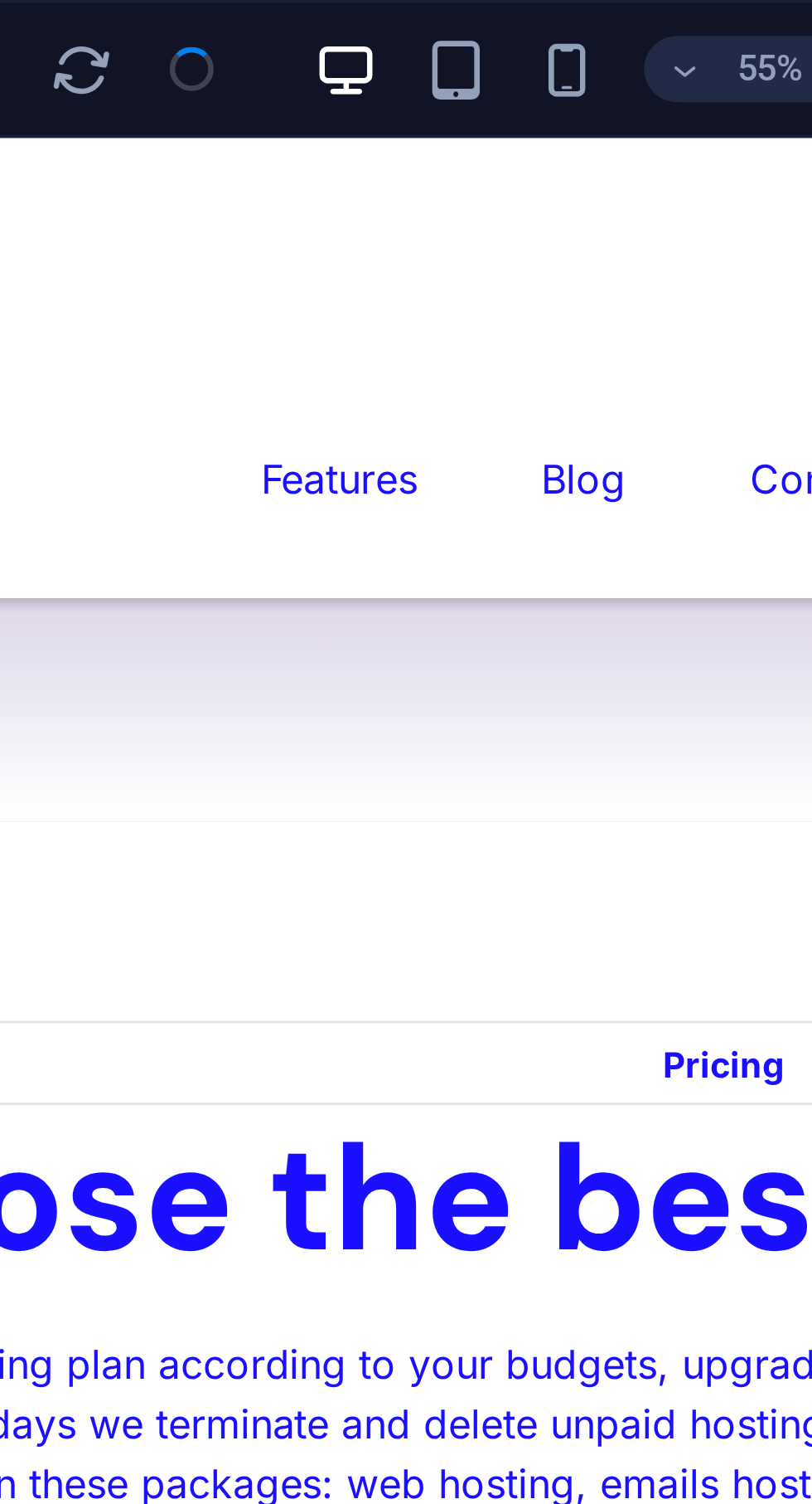
scroll to position [2162, 0]
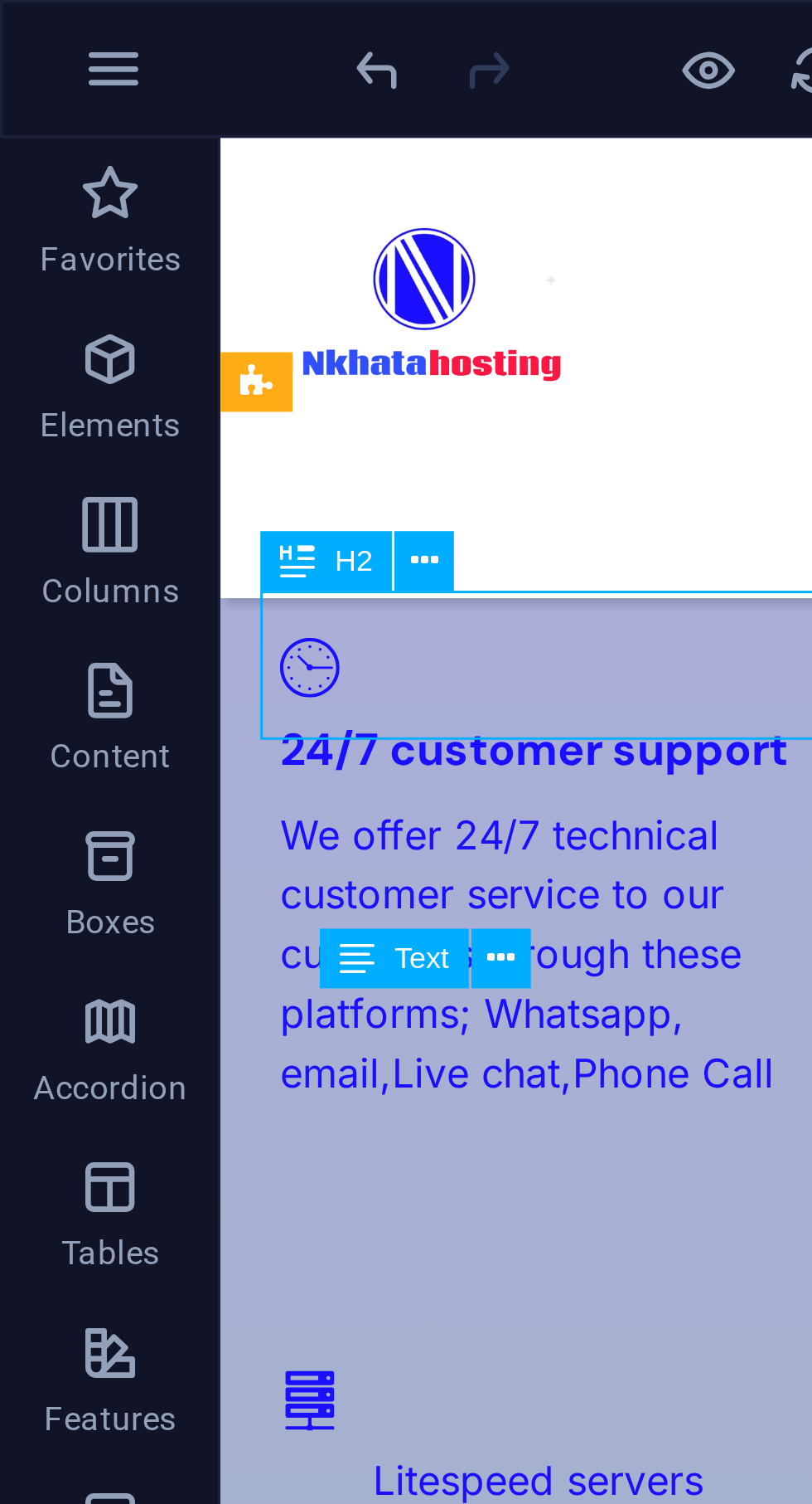
click at [127, 170] on icon at bounding box center [127, 168] width 8 height 16
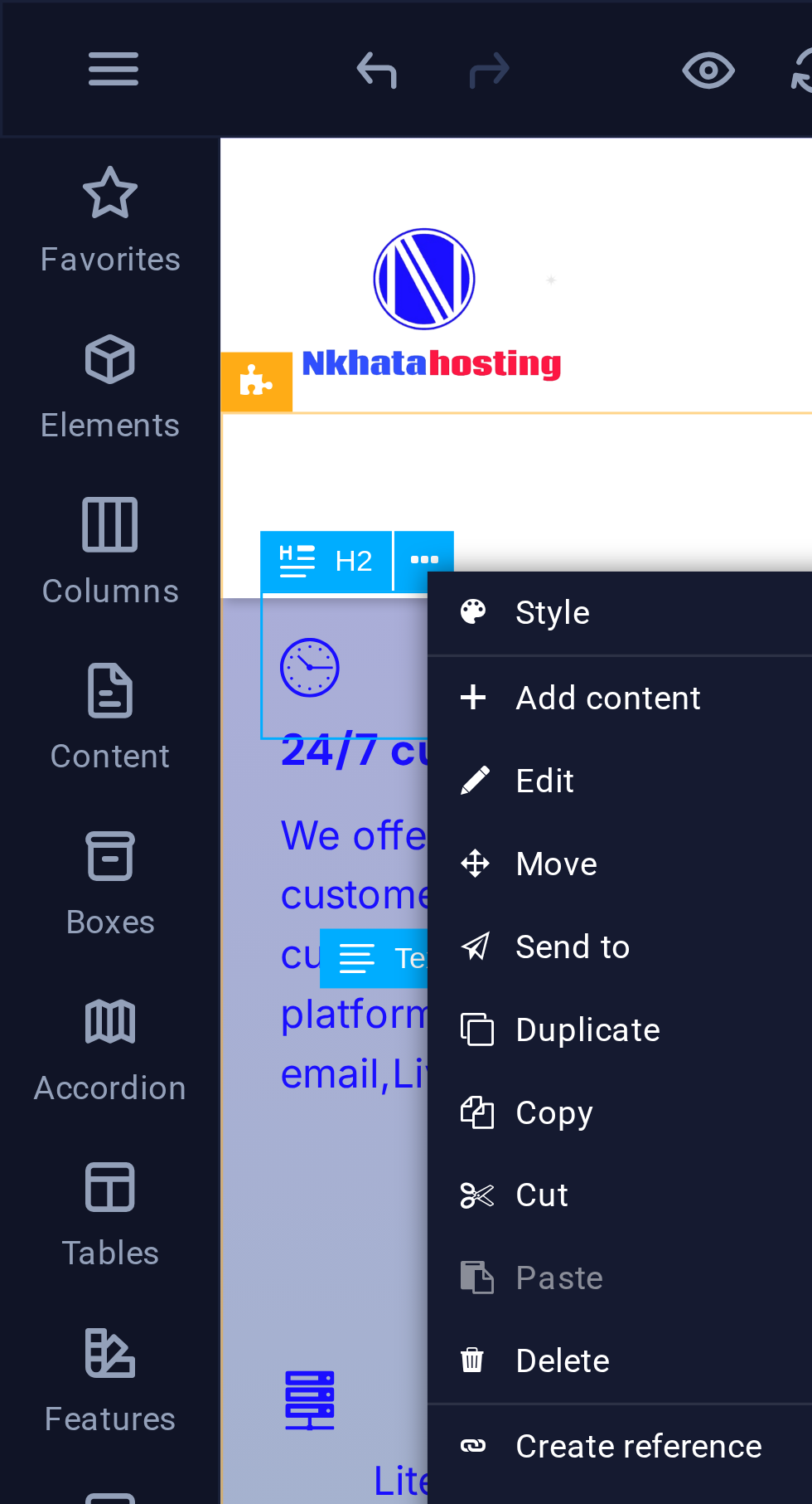
click at [173, 235] on link "⏎ Edit" at bounding box center [184, 234] width 111 height 25
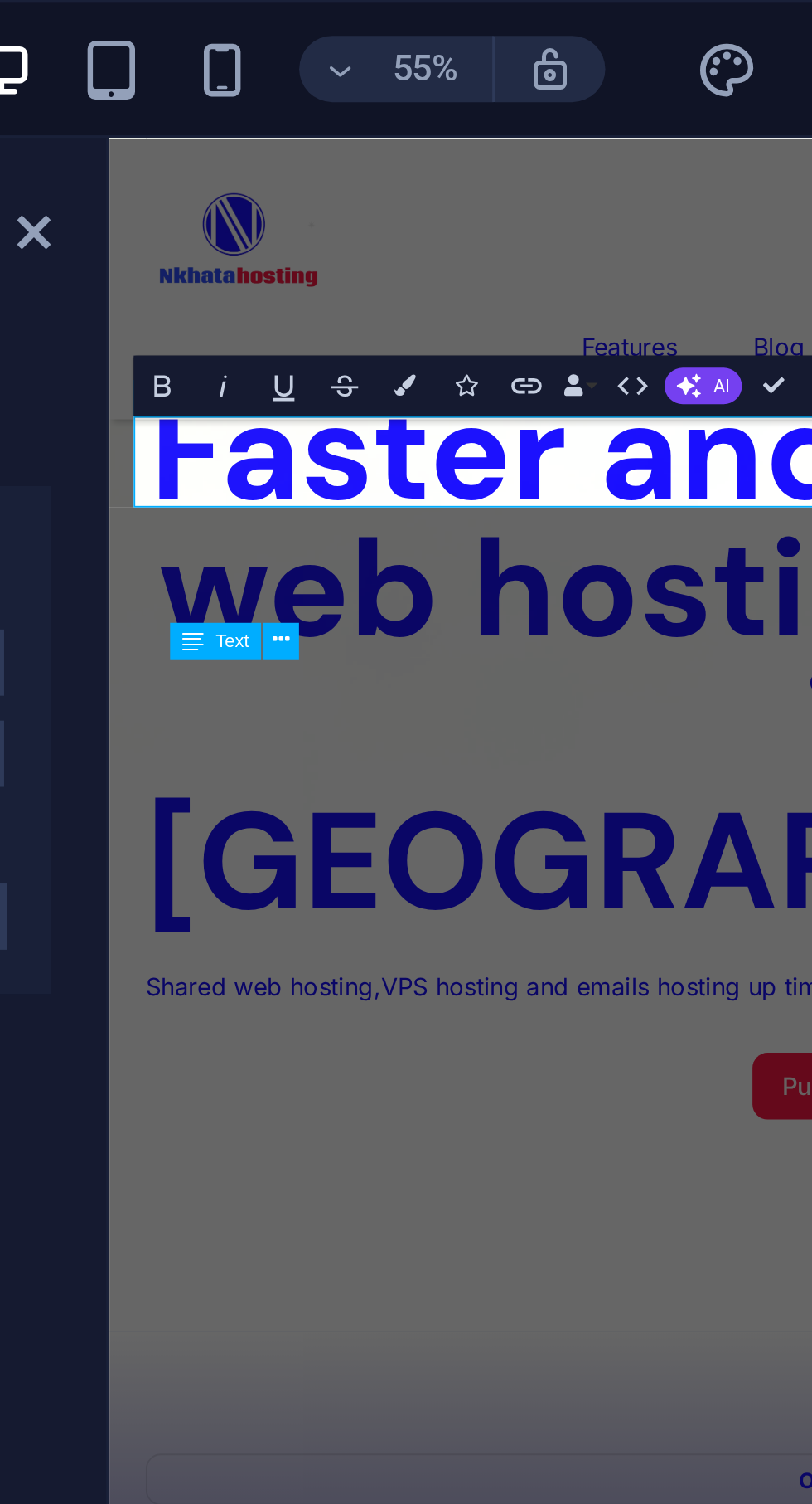
scroll to position [3016, 0]
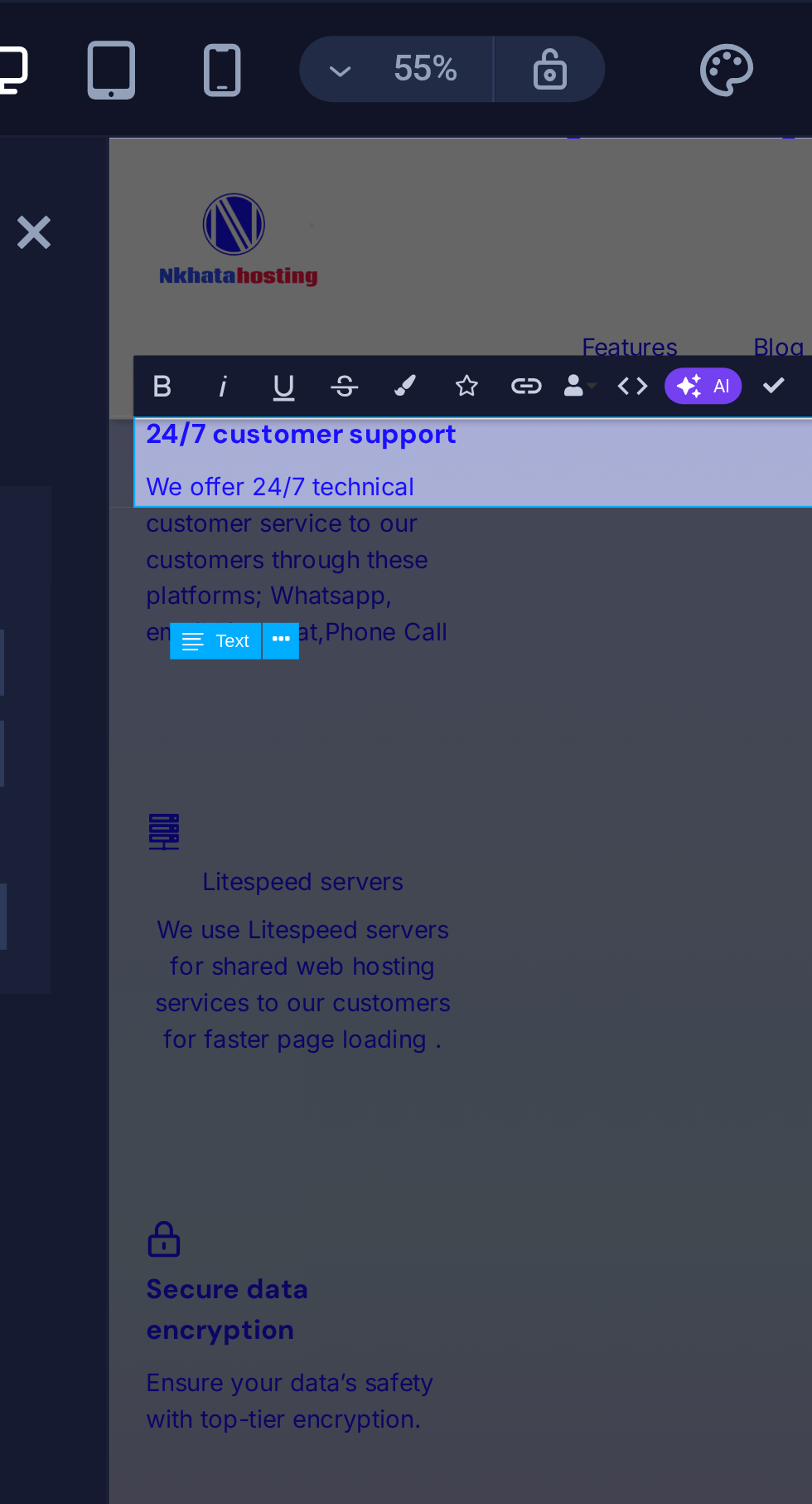
click at [447, 118] on icon "button" at bounding box center [446, 115] width 7 height 7
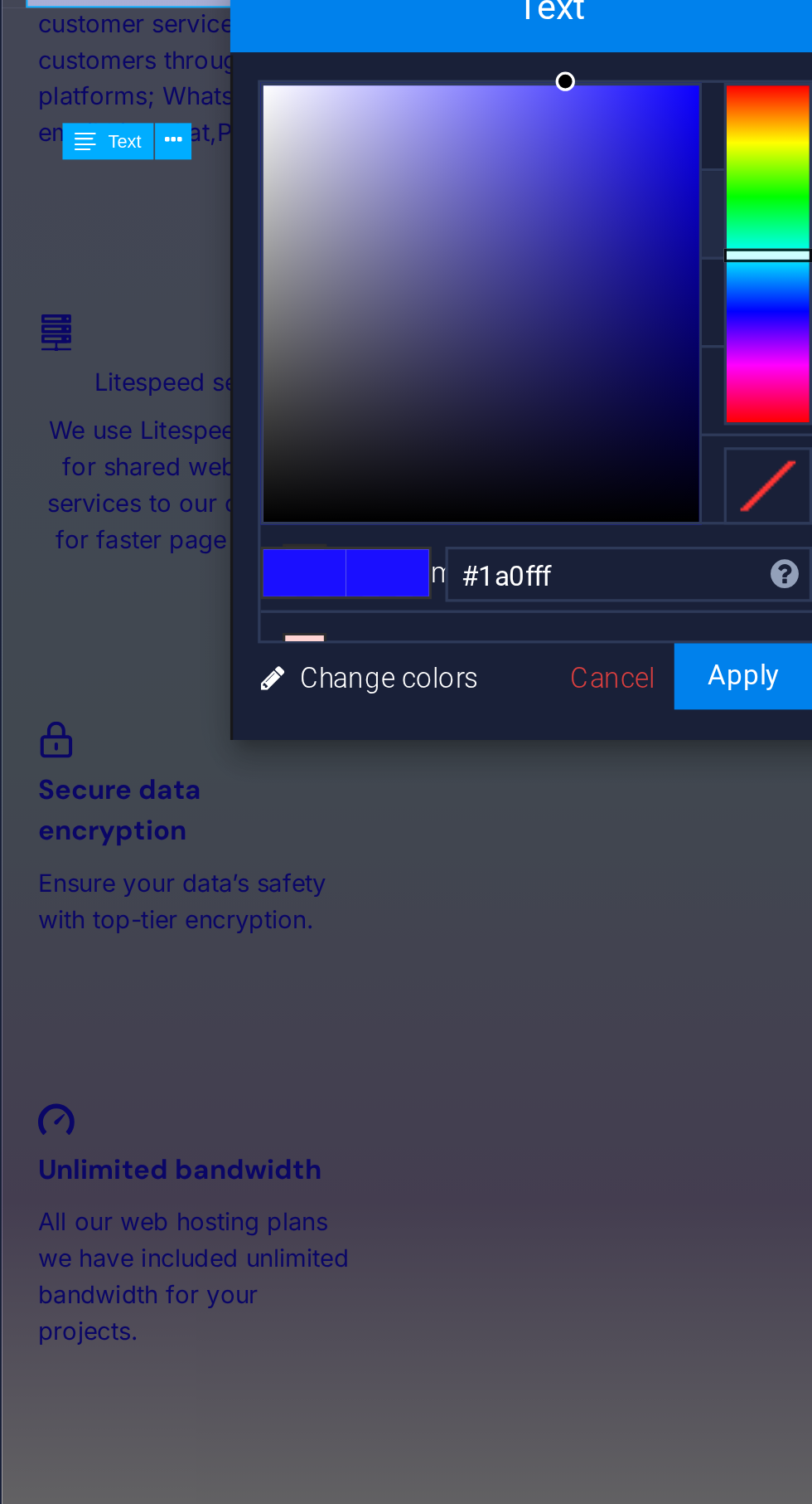
type input "#ff0f43"
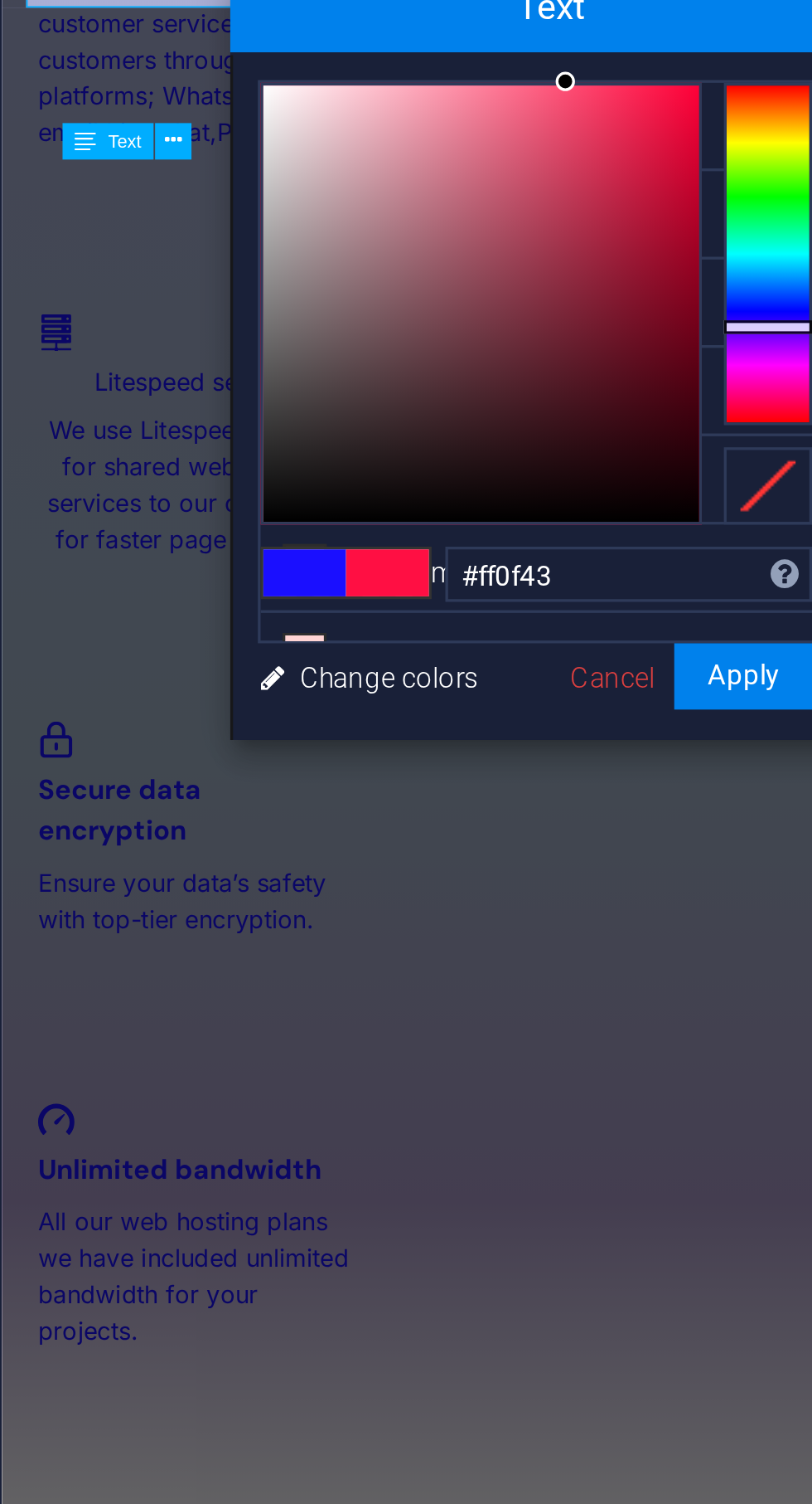
click at [583, 343] on button "Apply" at bounding box center [581, 352] width 42 height 20
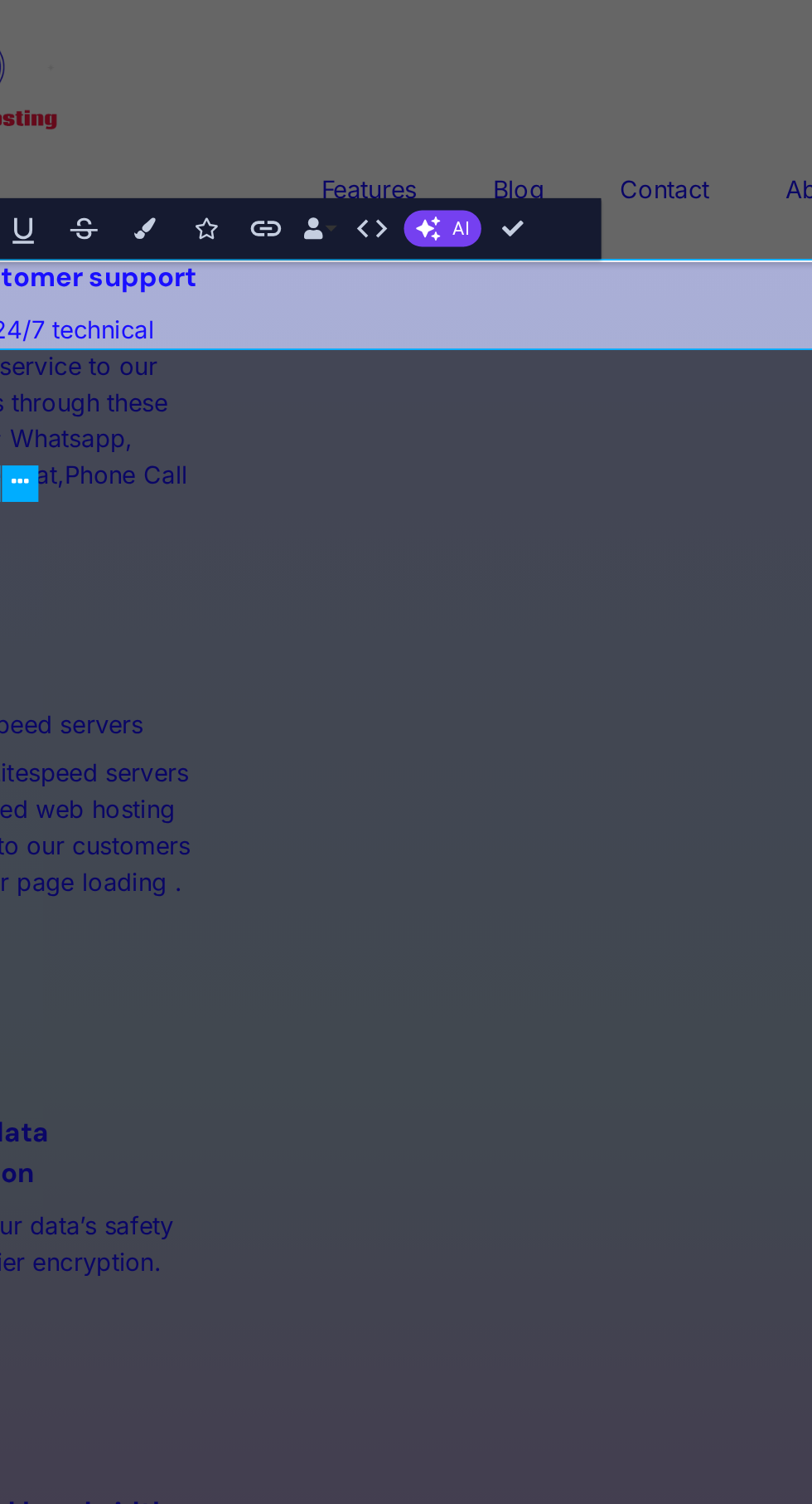
click at [140, 1403] on span "New prices" at bounding box center [261, 1435] width 270 height 65
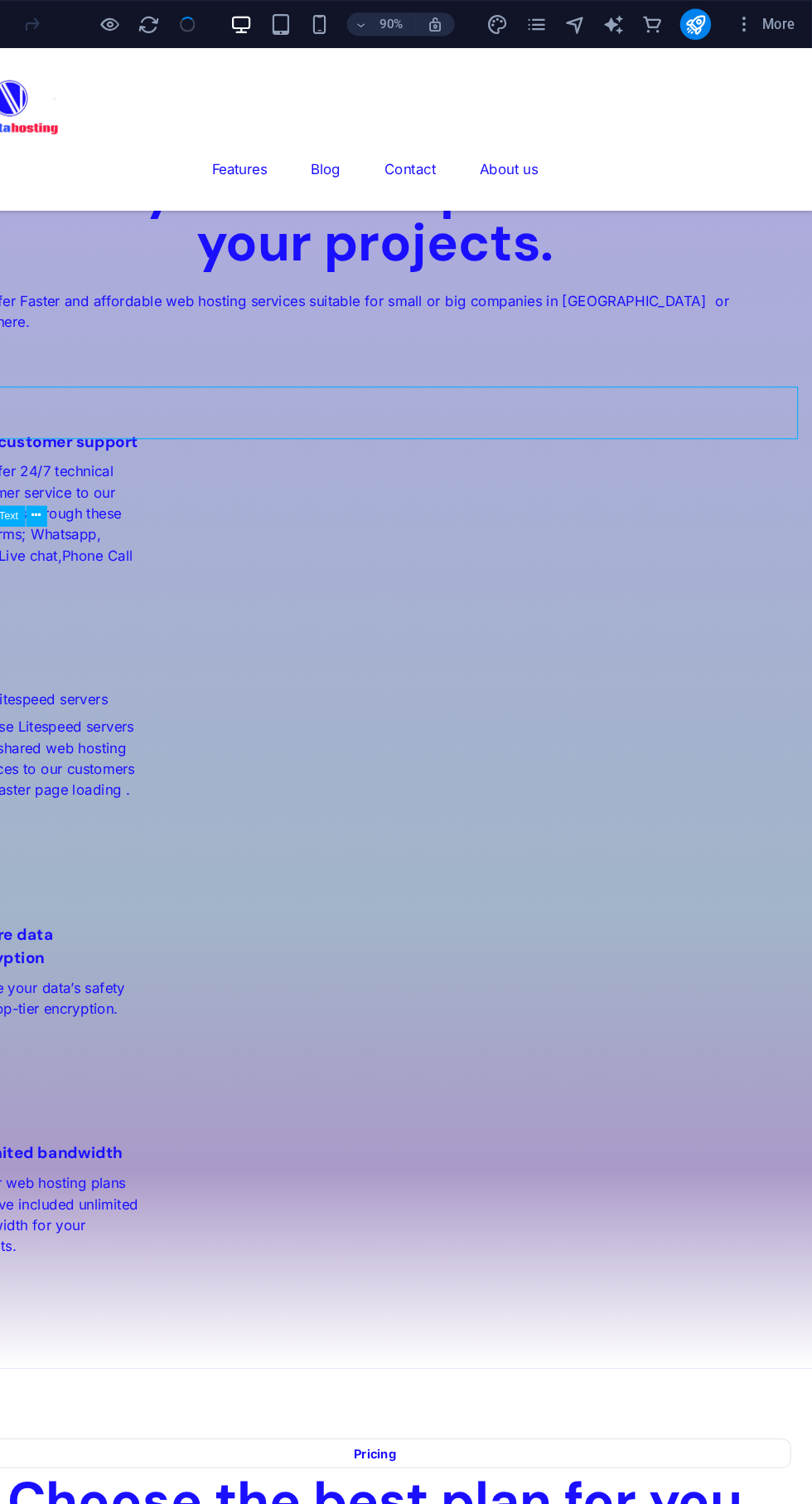
scroll to position [0, 0]
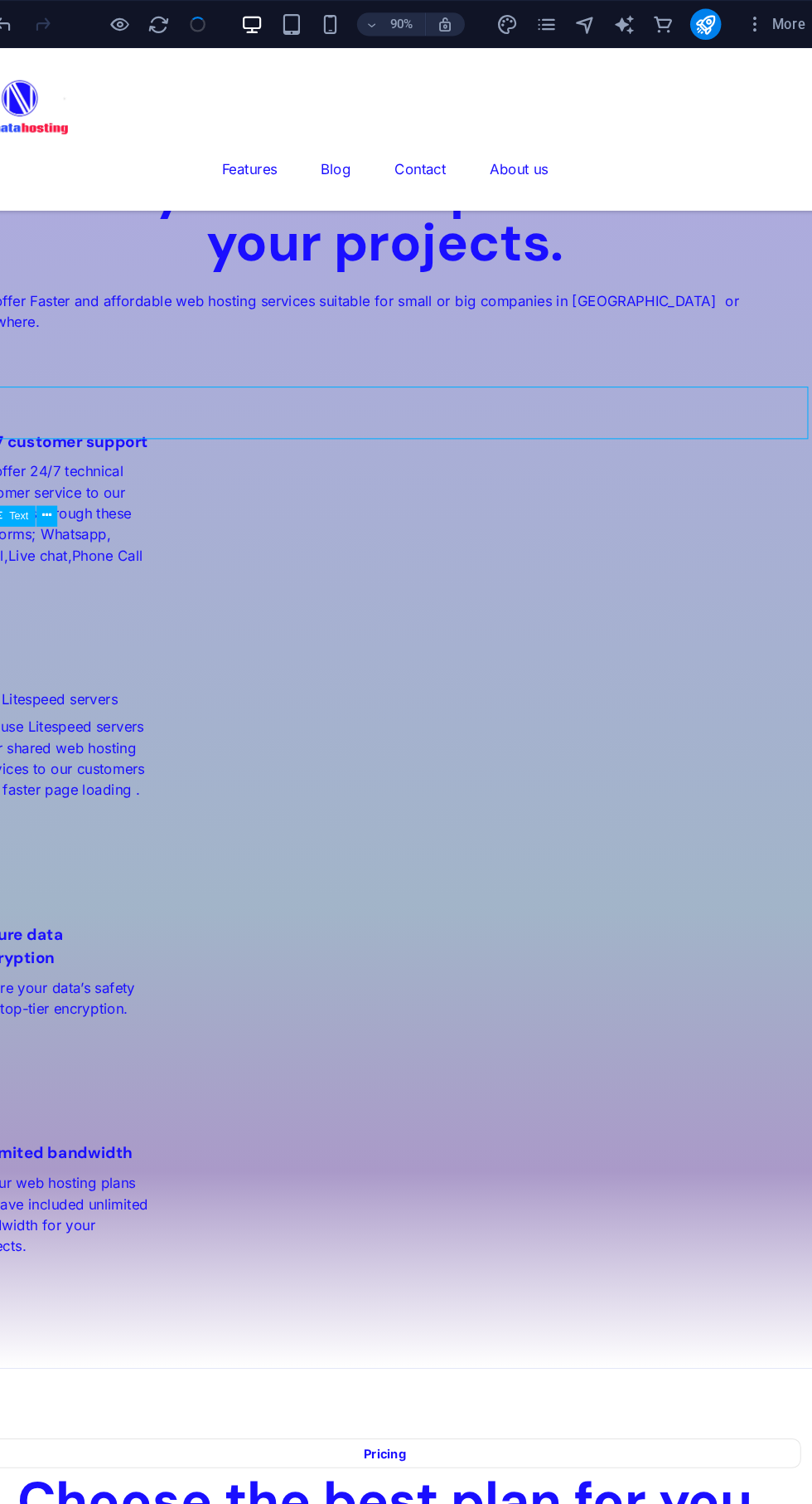
click at [719, 25] on icon "publish" at bounding box center [713, 20] width 20 height 20
click at [714, 21] on icon "publish" at bounding box center [713, 20] width 20 height 20
click at [712, 19] on icon "publish" at bounding box center [713, 20] width 20 height 20
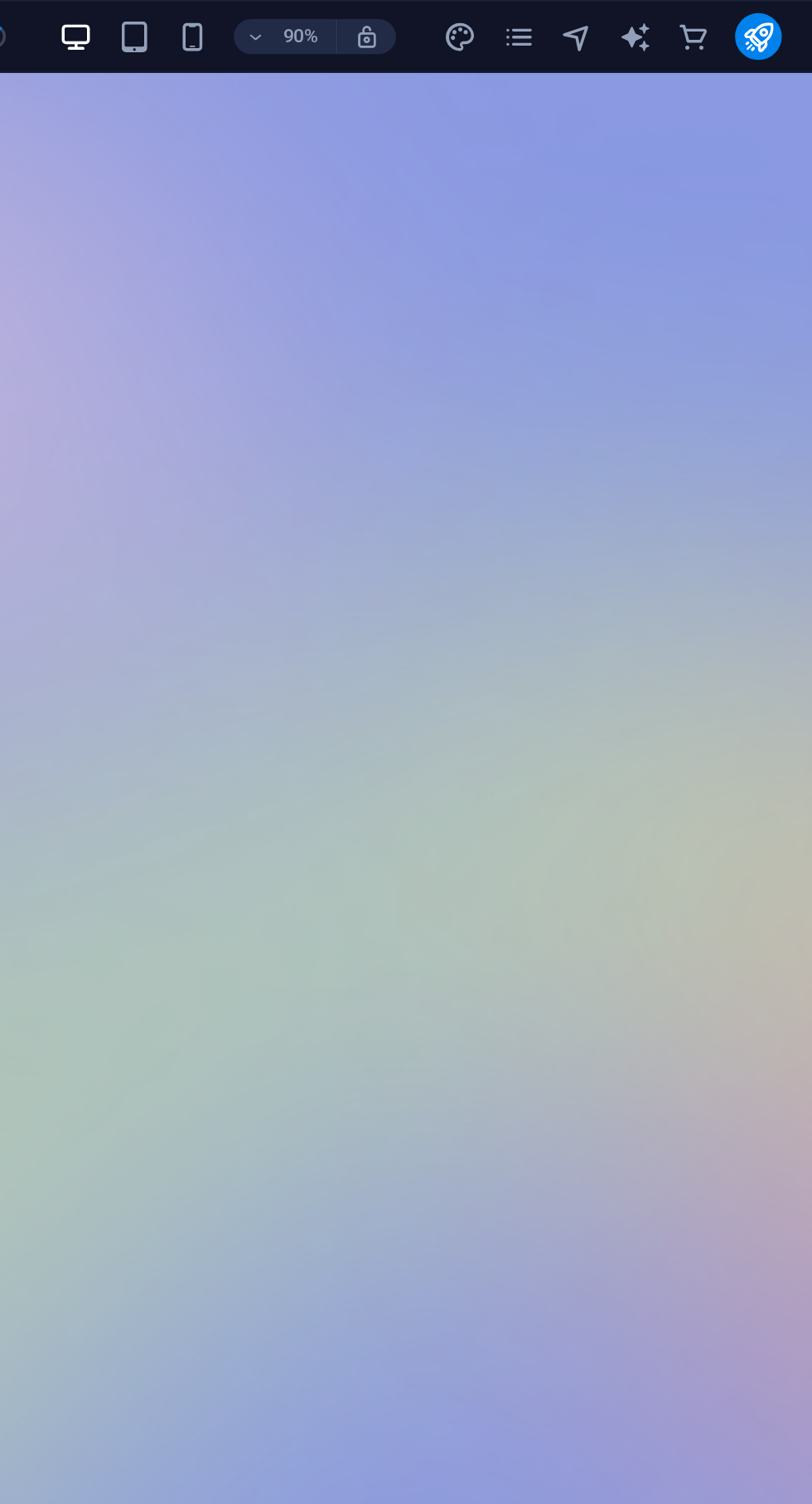
click at [707, 18] on icon "publish" at bounding box center [713, 20] width 20 height 20
click at [705, 23] on icon "publish" at bounding box center [713, 20] width 20 height 20
click at [710, 26] on icon "publish" at bounding box center [713, 20] width 20 height 20
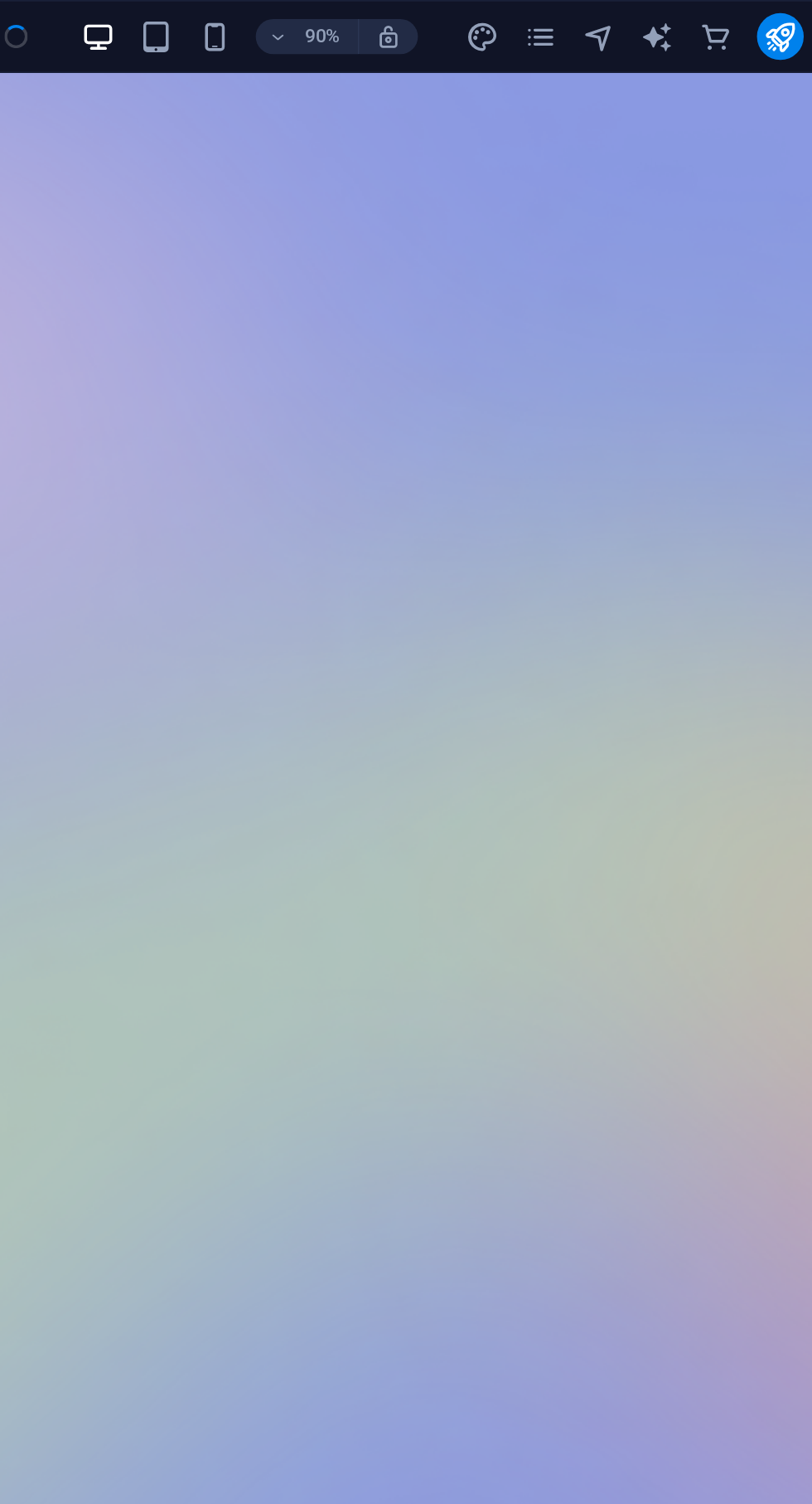
click at [707, 20] on icon "publish" at bounding box center [713, 20] width 20 height 20
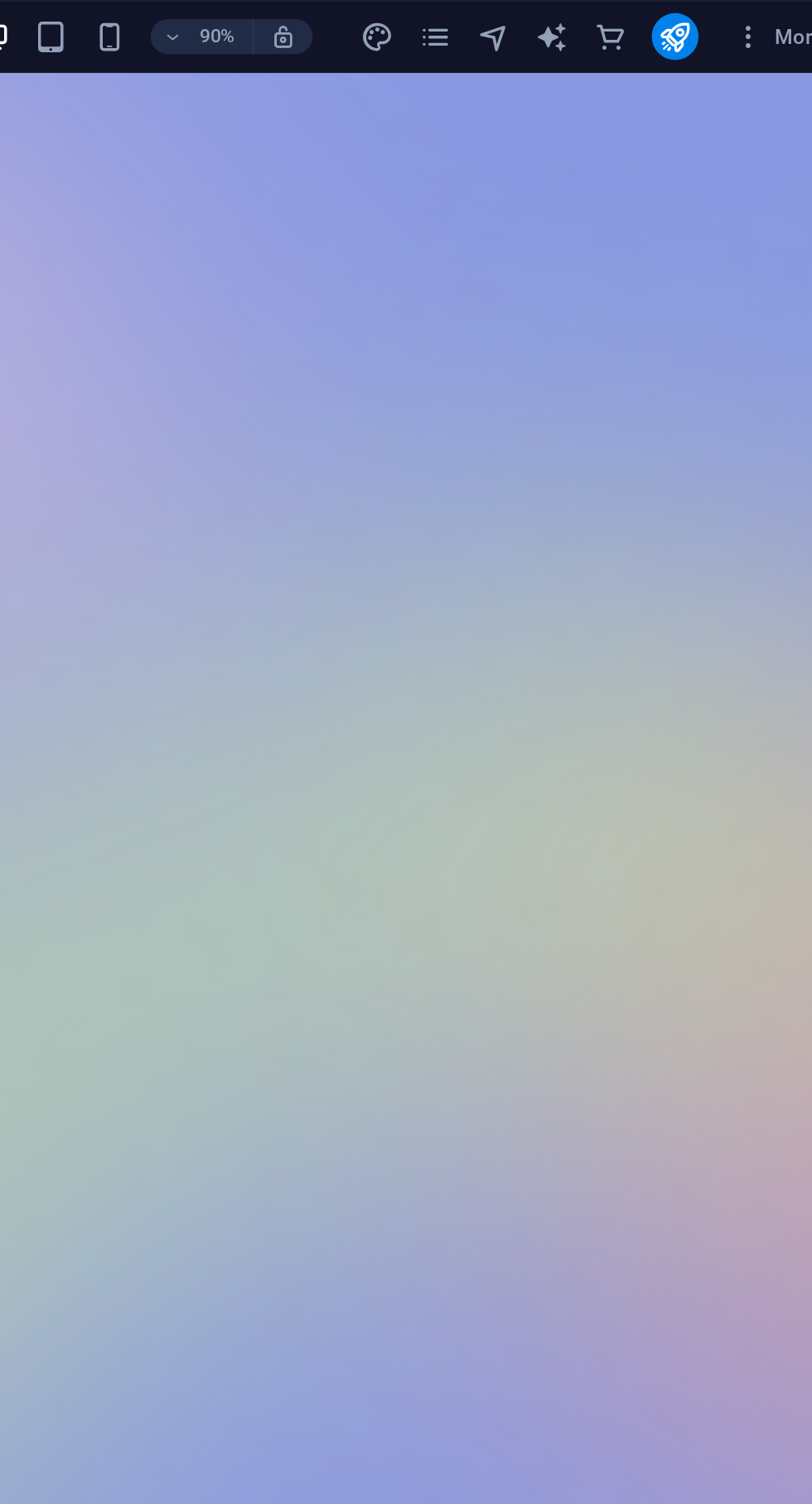
click at [706, 23] on icon "publish" at bounding box center [713, 20] width 20 height 20
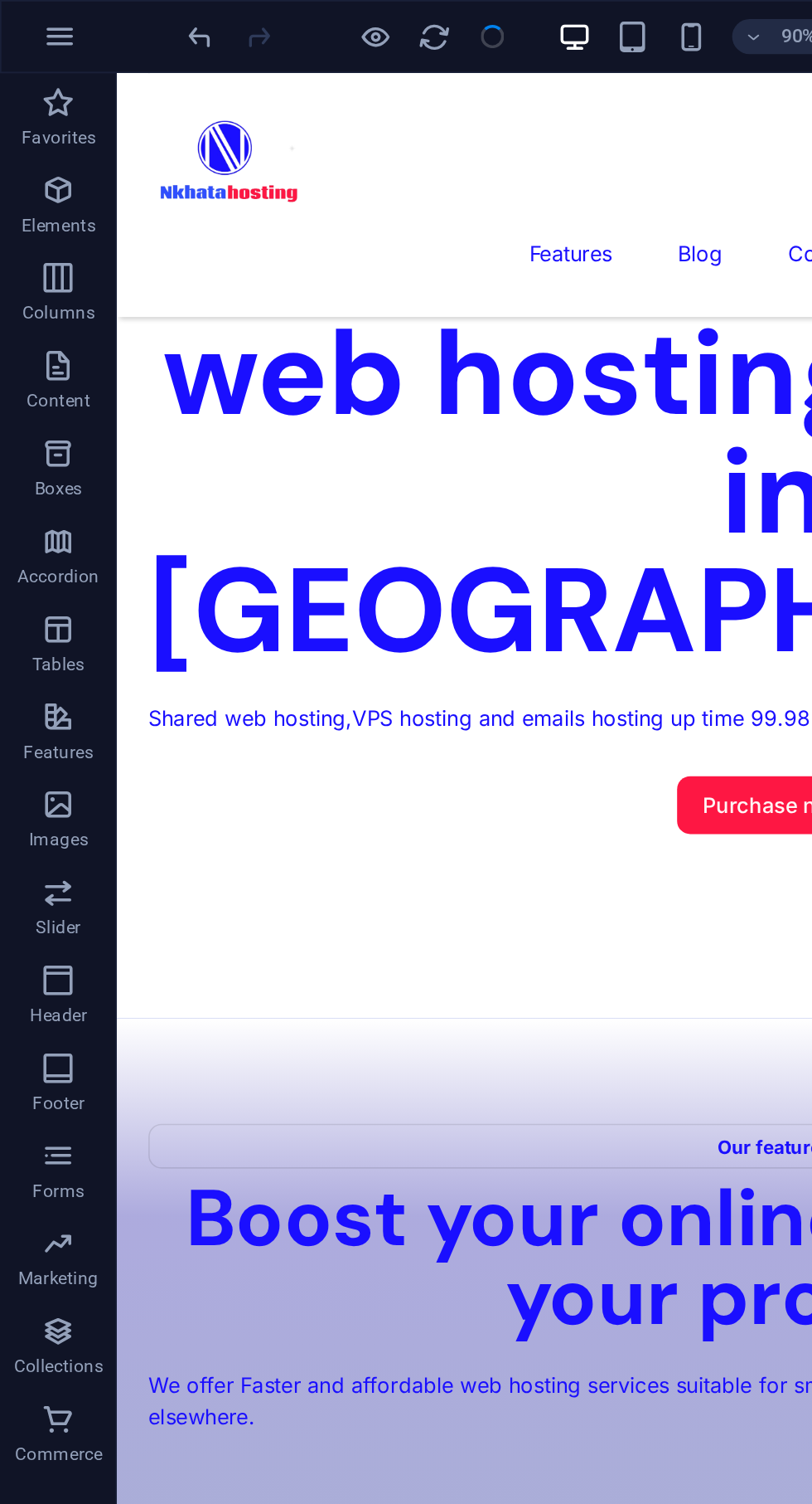
scroll to position [1407, 0]
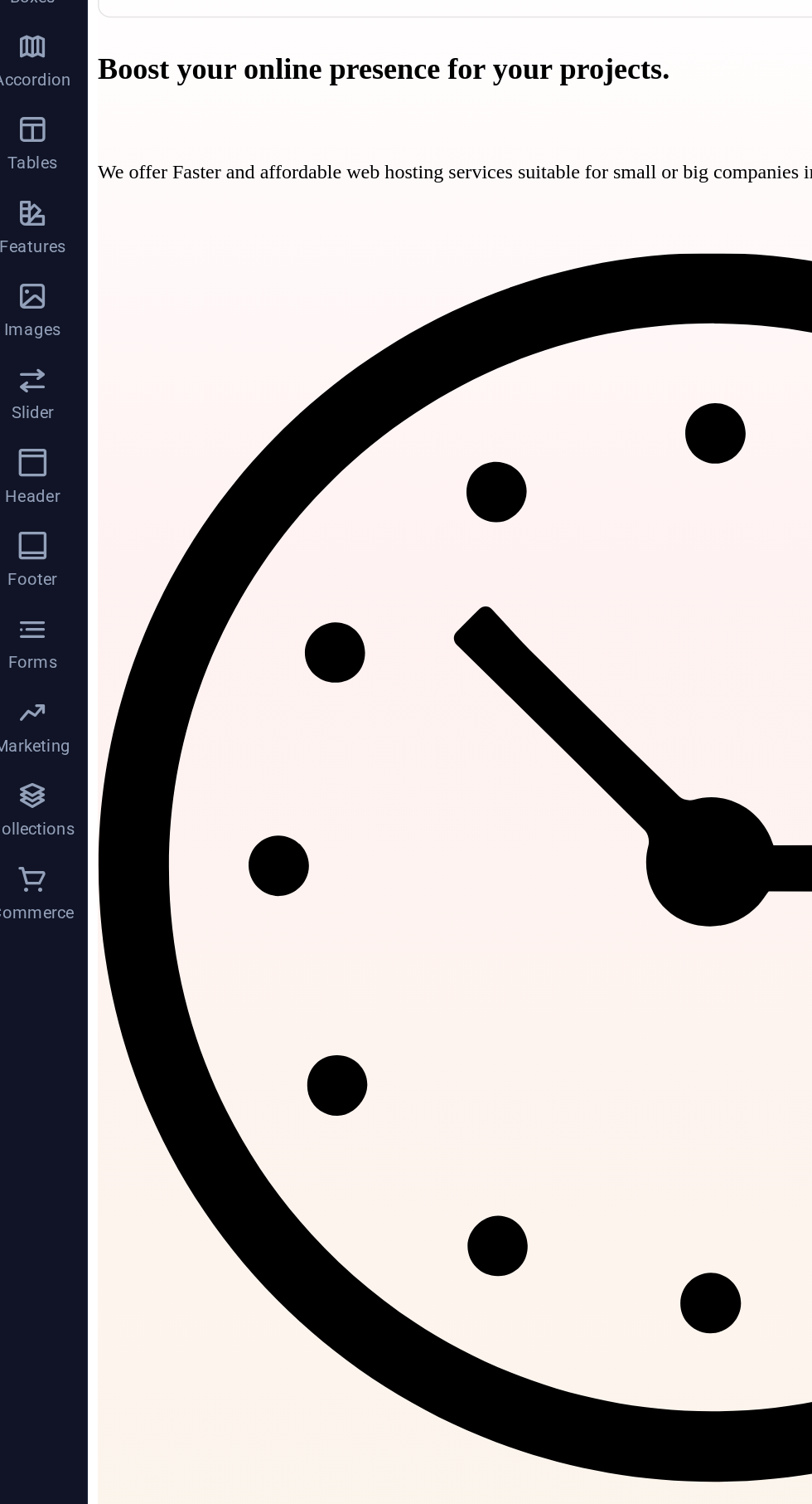
scroll to position [1797, 0]
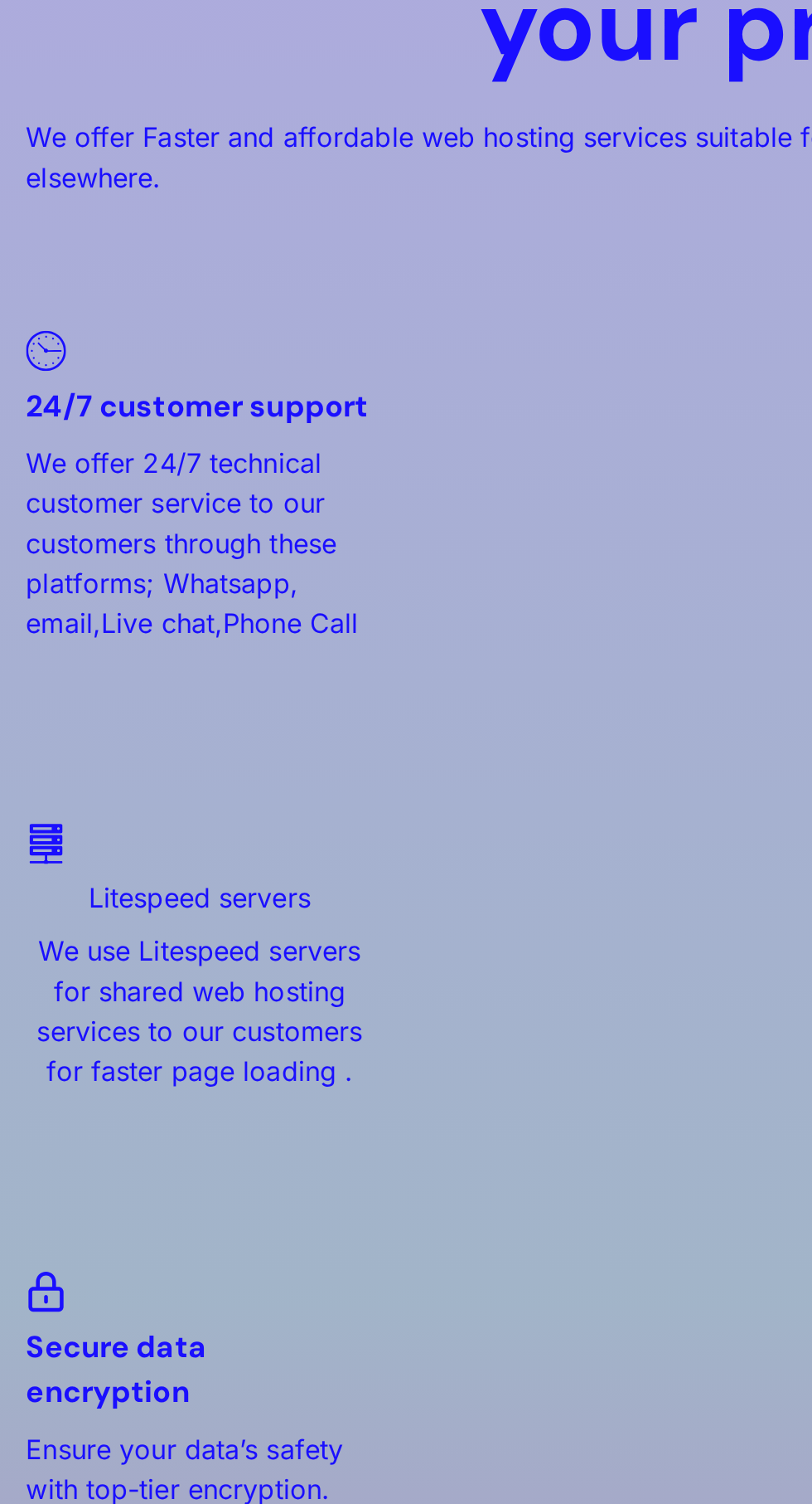
click at [136, 1166] on figure at bounding box center [400, 1179] width 763 height 27
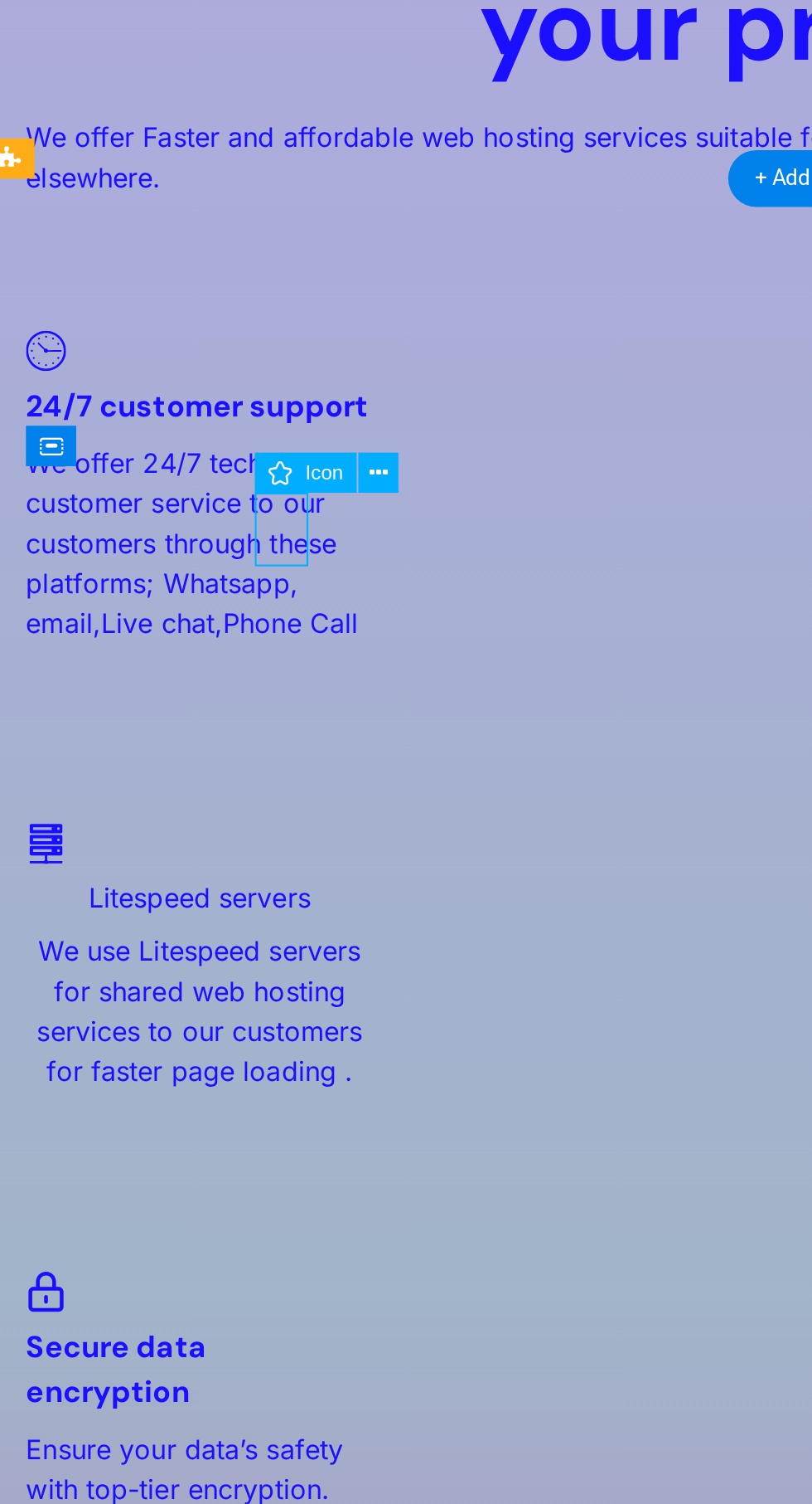
click at [242, 583] on icon at bounding box center [242, 583] width 8 height 16
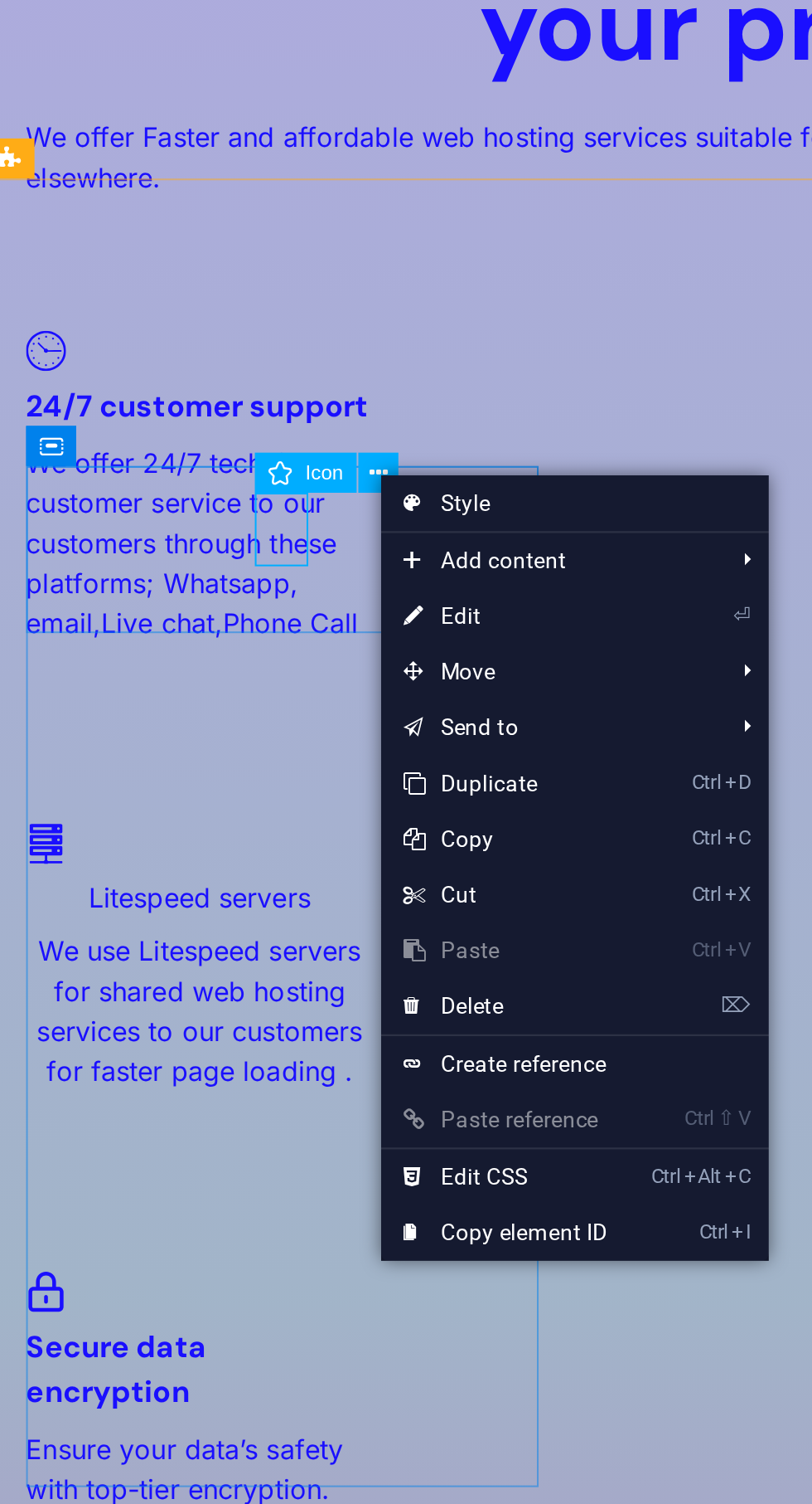
click at [293, 653] on link "⏎ Edit" at bounding box center [298, 647] width 111 height 25
select select "xMidYMid"
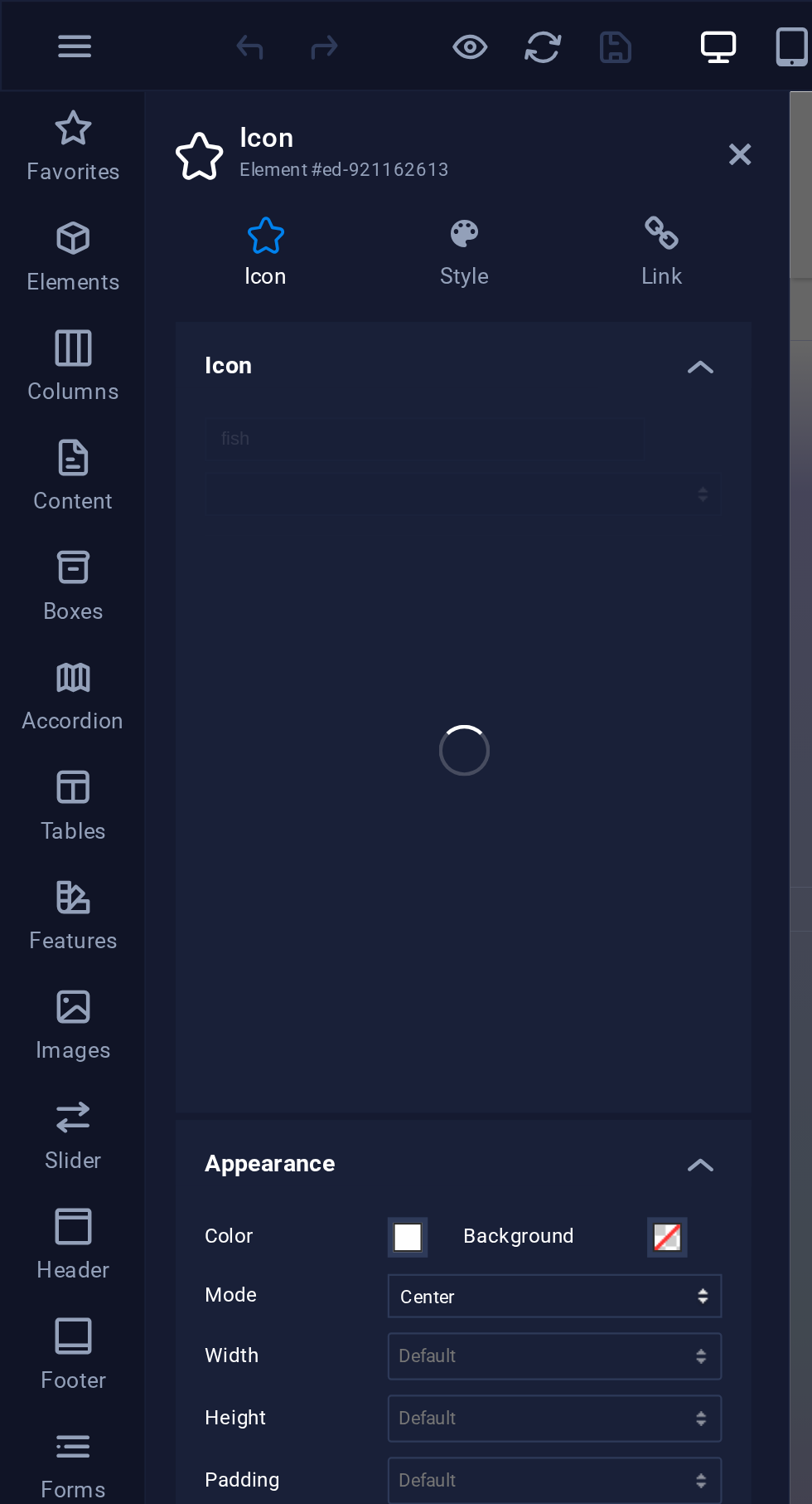
click at [339, 66] on icon at bounding box center [335, 70] width 10 height 13
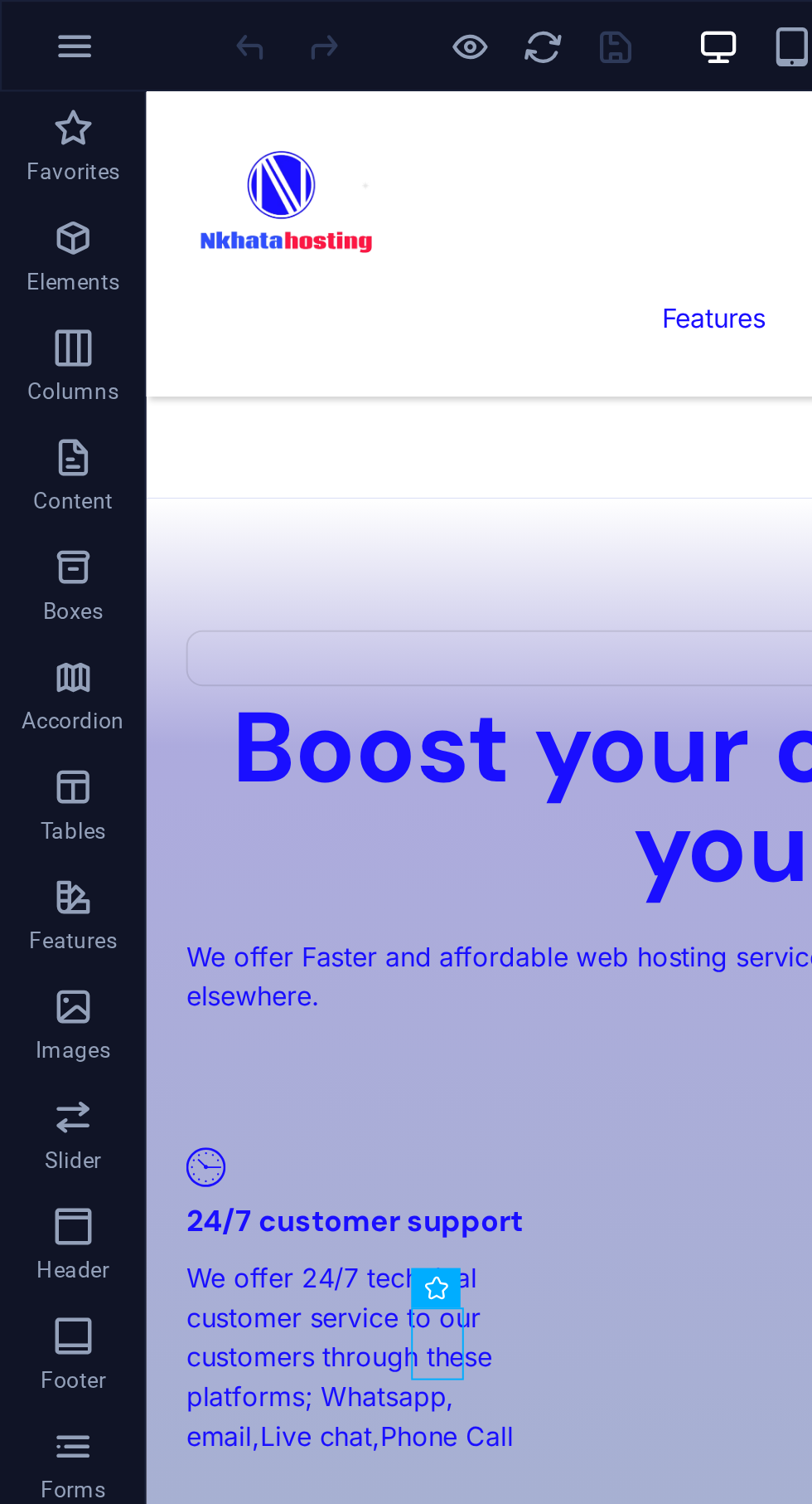
scroll to position [1799, 0]
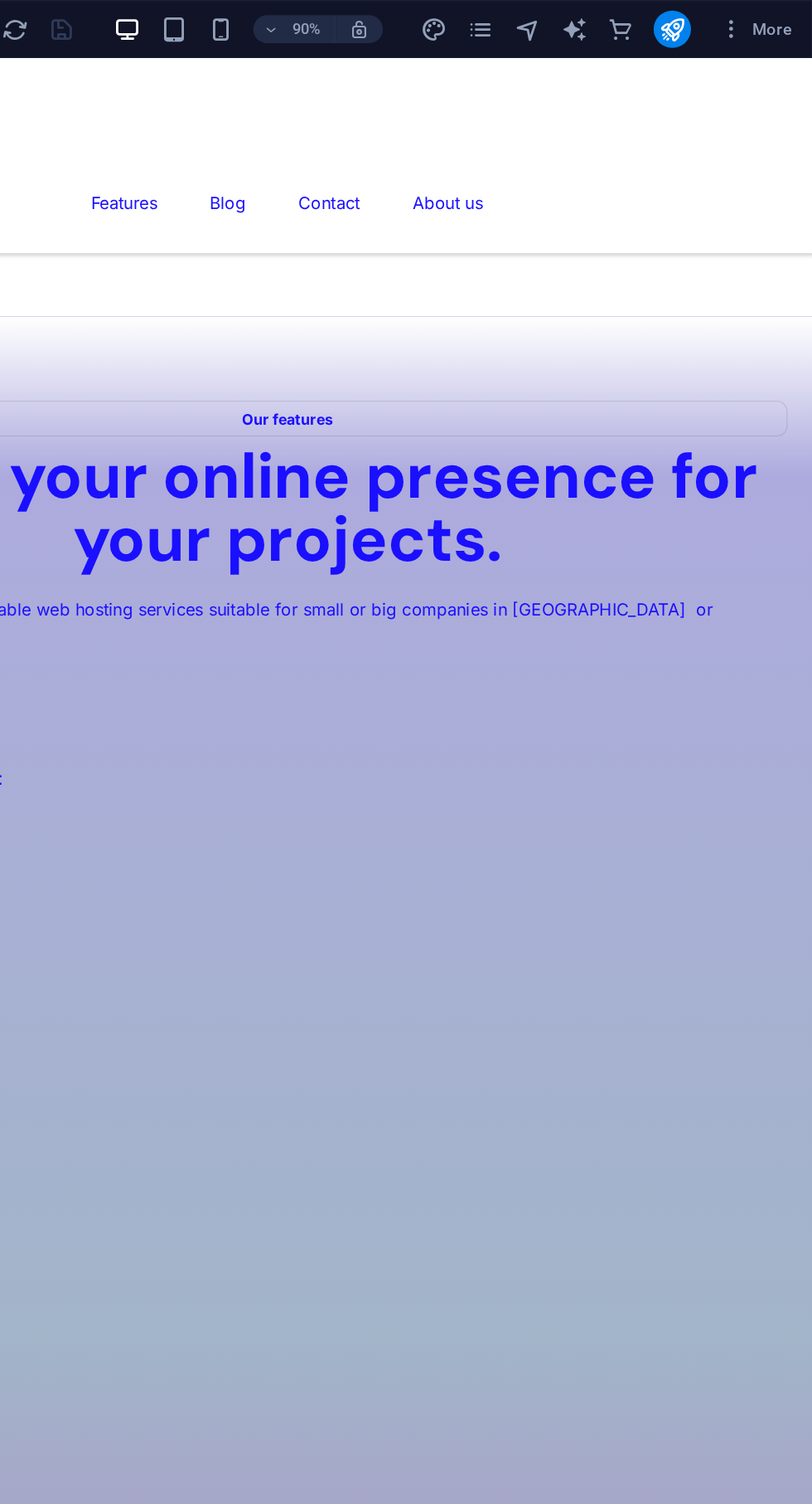
click at [716, 19] on icon "publish" at bounding box center [713, 20] width 20 height 20
